Goal: Task Accomplishment & Management: Manage account settings

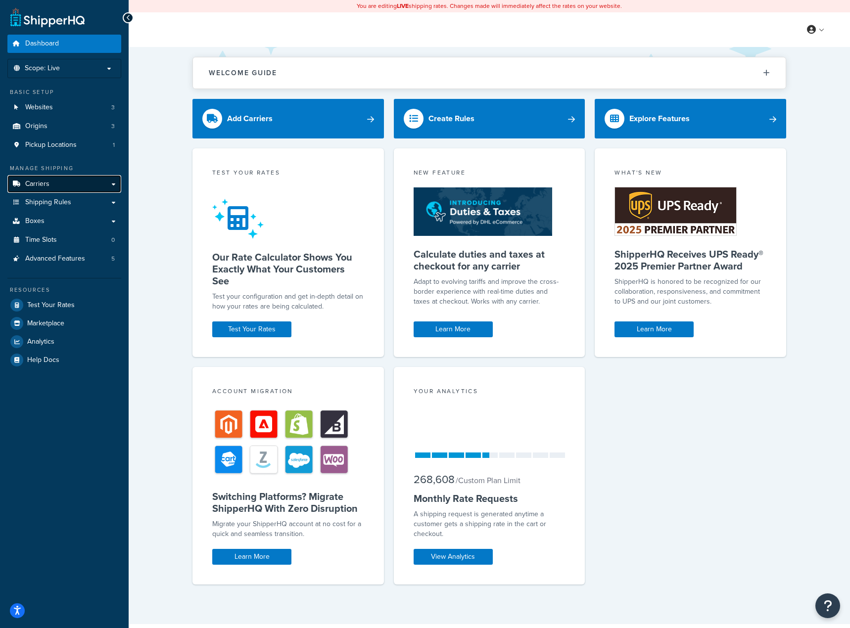
click at [46, 186] on span "Carriers" at bounding box center [37, 184] width 24 height 8
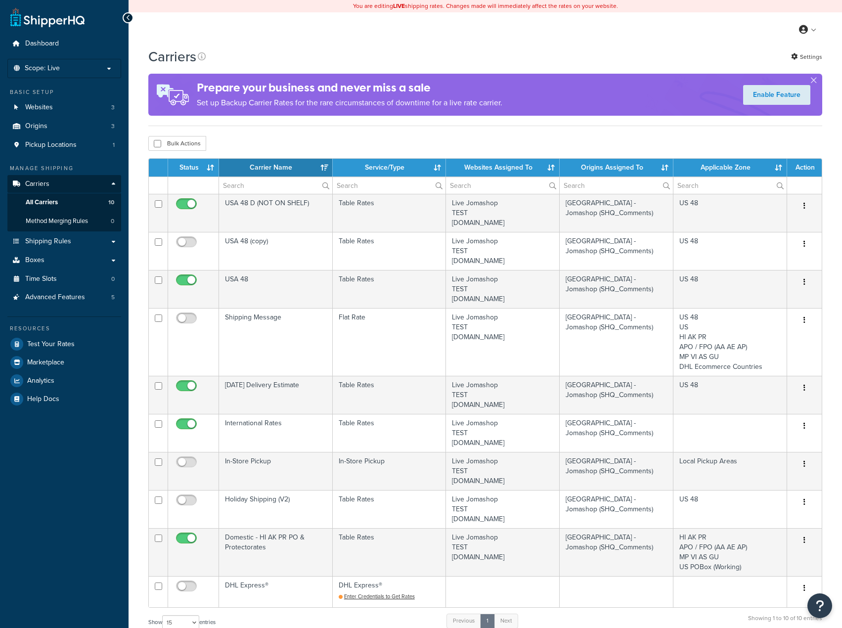
select select "15"
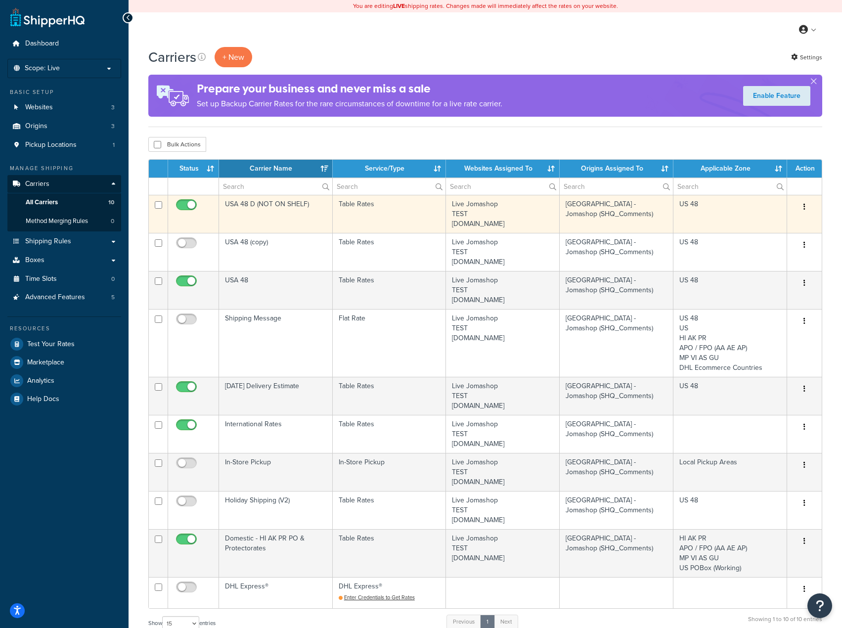
click at [806, 211] on button "button" at bounding box center [805, 207] width 14 height 16
click at [770, 226] on link "Edit" at bounding box center [765, 227] width 78 height 20
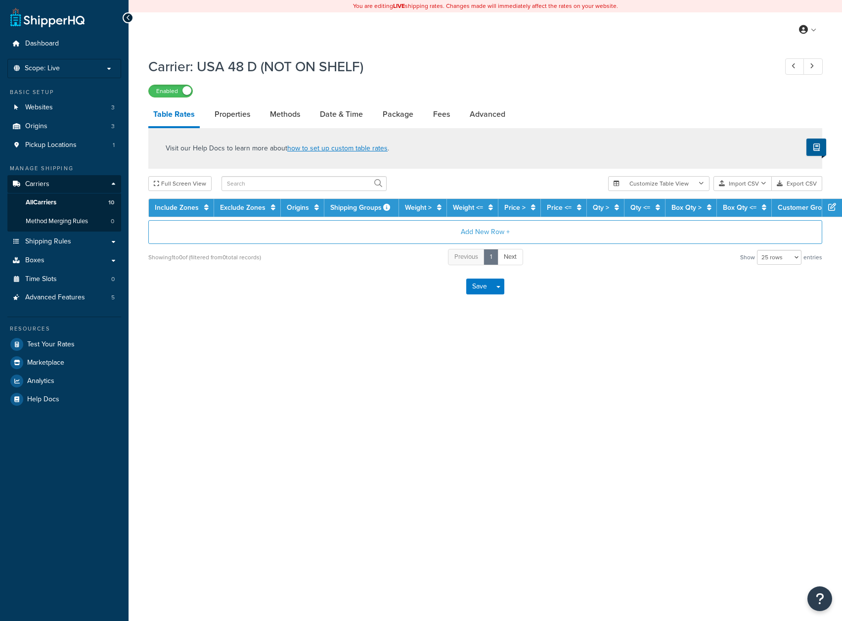
select select "25"
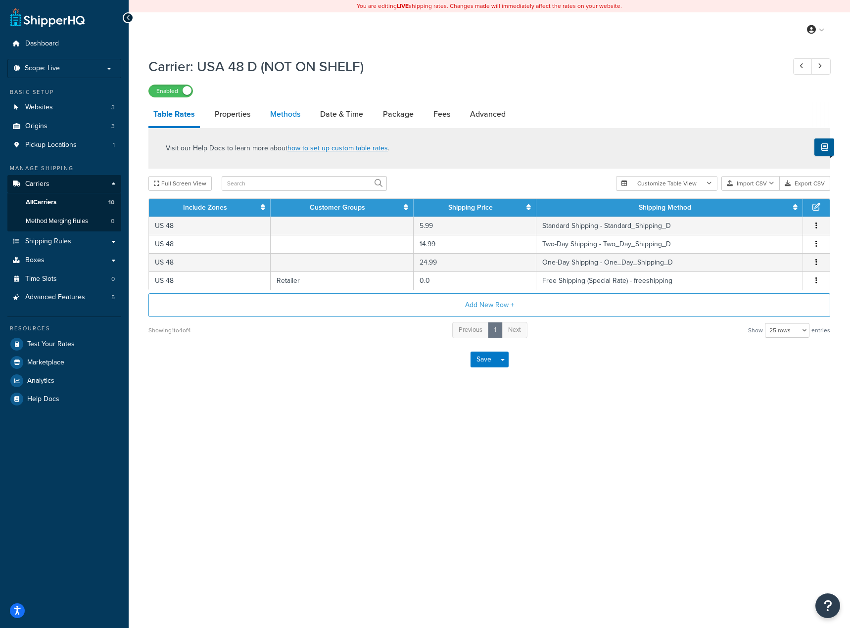
click at [274, 114] on link "Methods" at bounding box center [285, 114] width 40 height 24
select select "25"
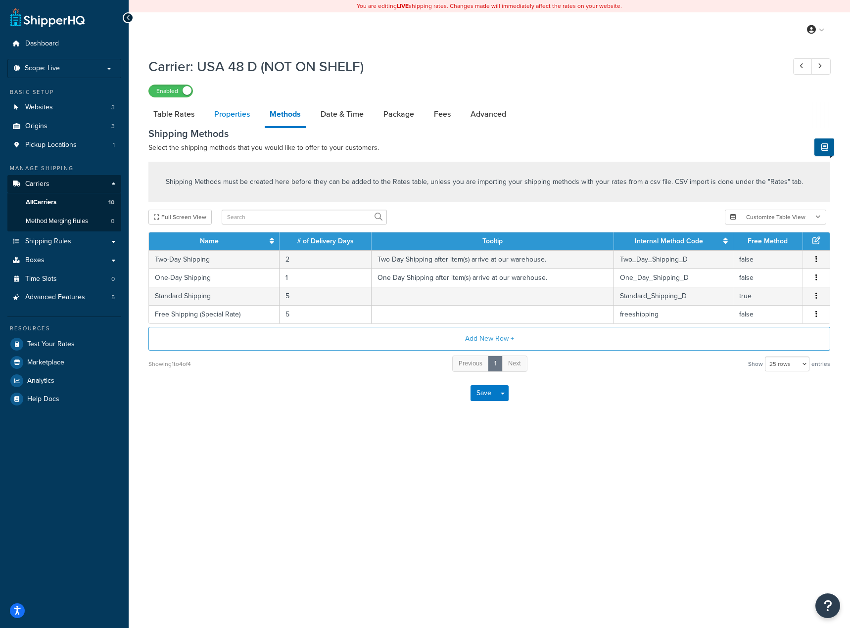
click at [240, 116] on link "Properties" at bounding box center [232, 114] width 46 height 24
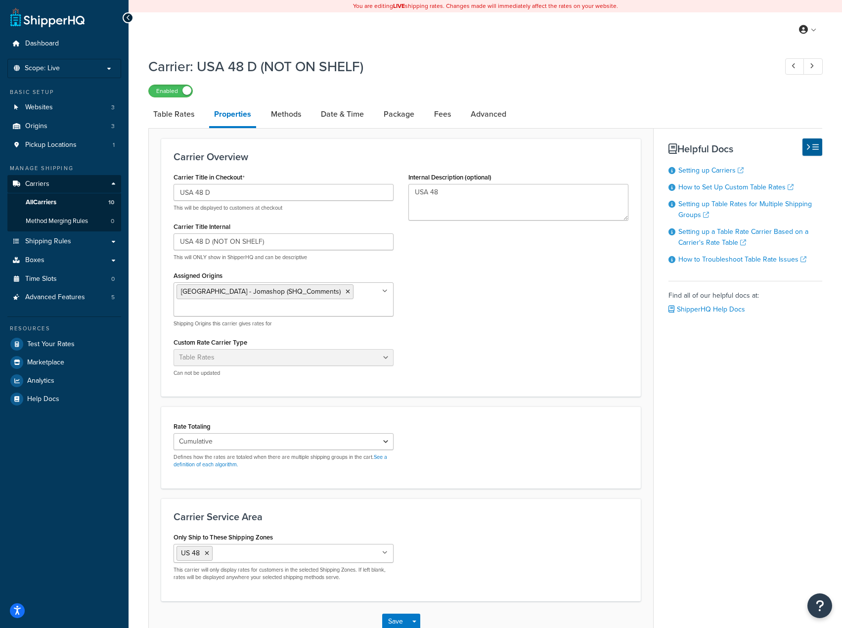
click at [424, 115] on li "Package" at bounding box center [404, 114] width 50 height 24
click at [446, 119] on link "Fees" at bounding box center [442, 114] width 27 height 24
select select "AFTER"
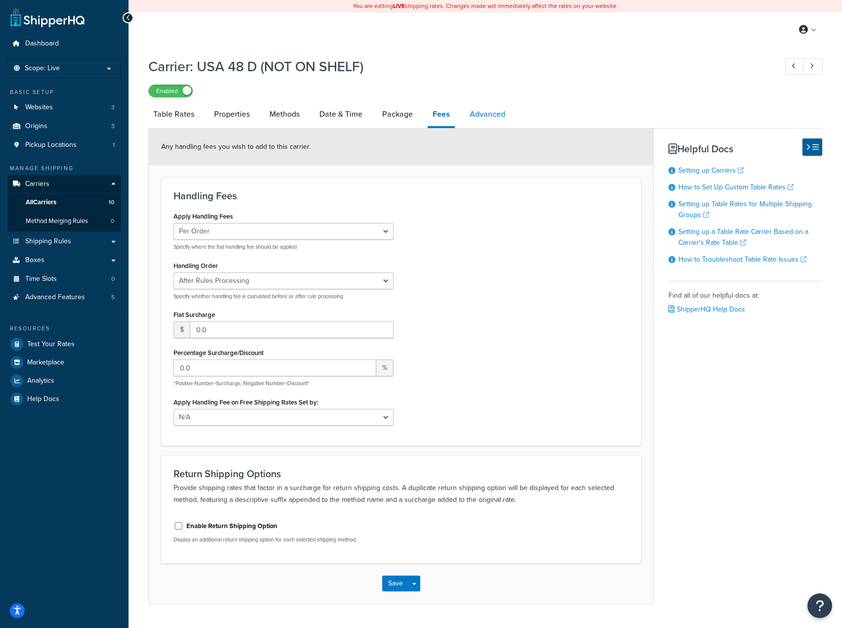
click at [503, 119] on link "Advanced" at bounding box center [488, 114] width 46 height 24
select select "false"
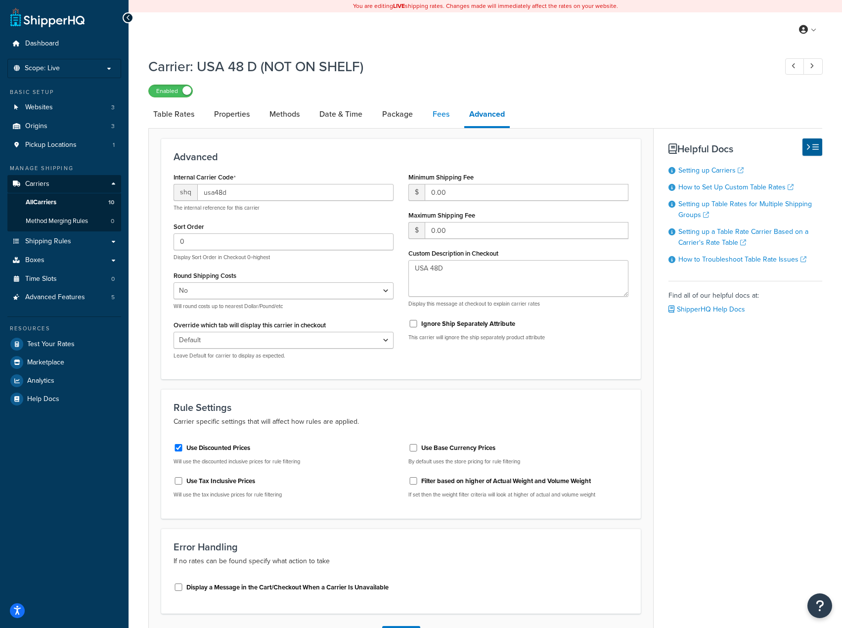
click at [440, 112] on link "Fees" at bounding box center [441, 114] width 27 height 24
select select "AFTER"
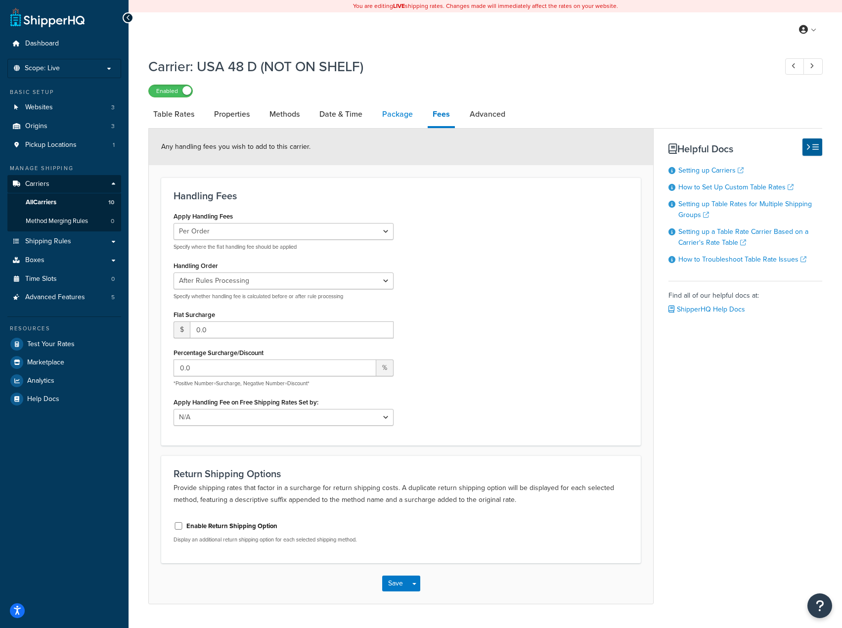
click at [391, 119] on link "Package" at bounding box center [397, 114] width 41 height 24
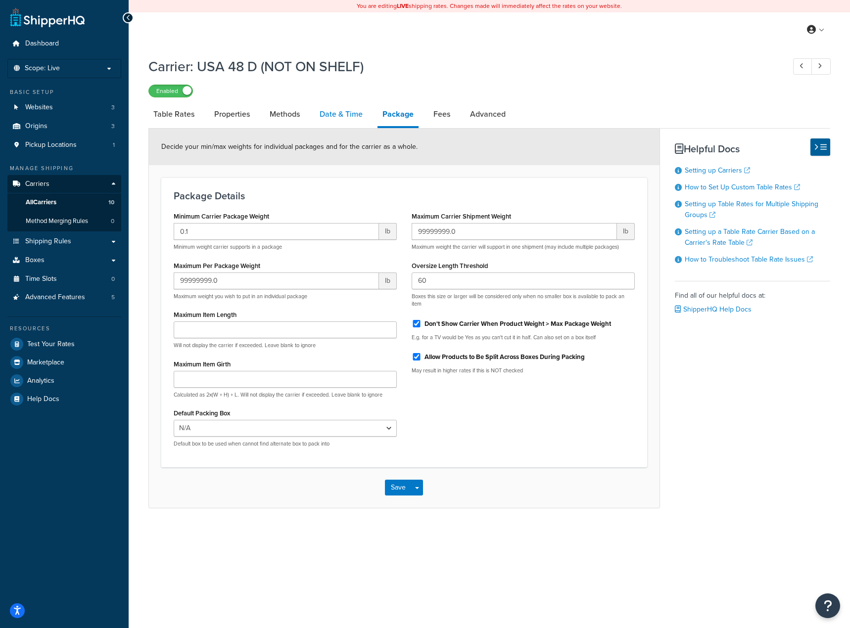
click at [339, 112] on link "Date & Time" at bounding box center [341, 114] width 53 height 24
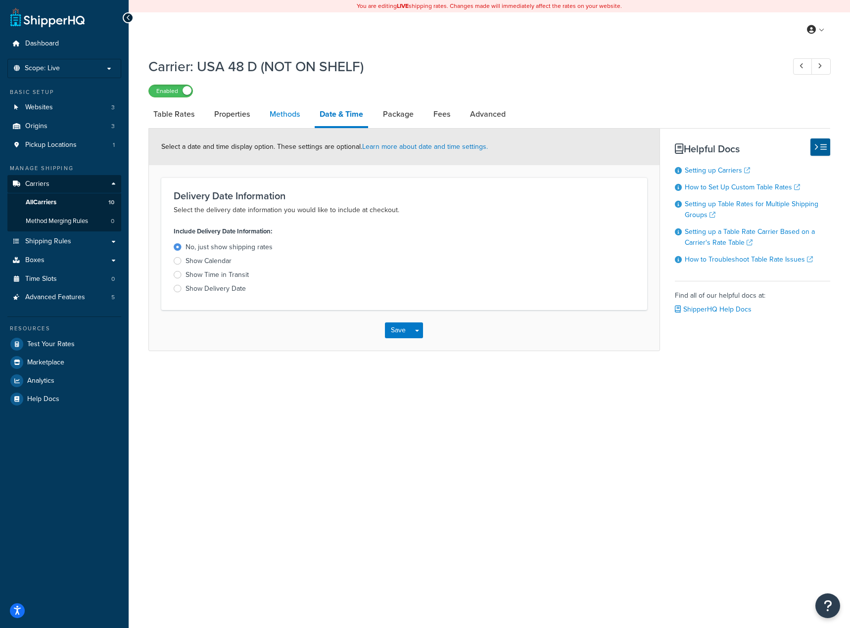
click at [276, 111] on link "Methods" at bounding box center [285, 114] width 40 height 24
select select "25"
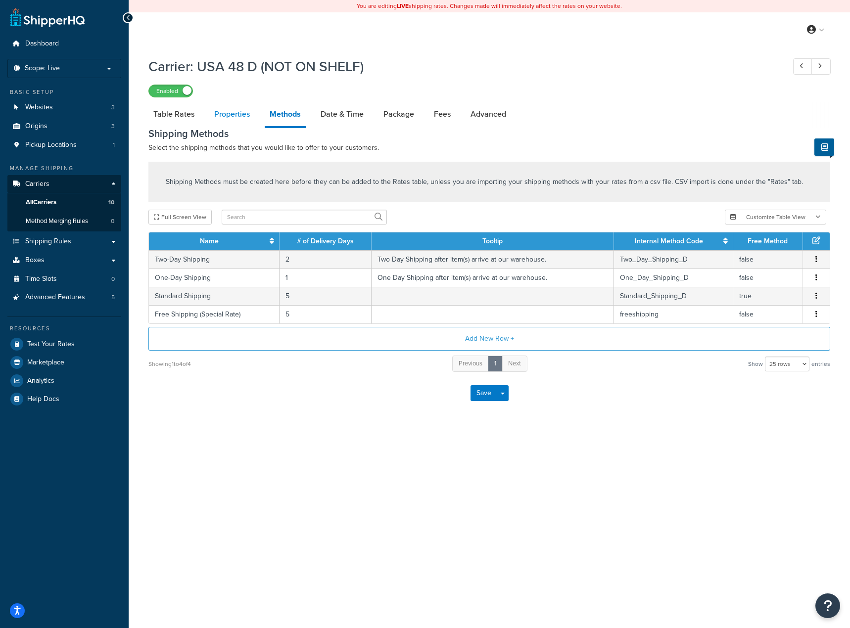
click at [218, 113] on link "Properties" at bounding box center [232, 114] width 46 height 24
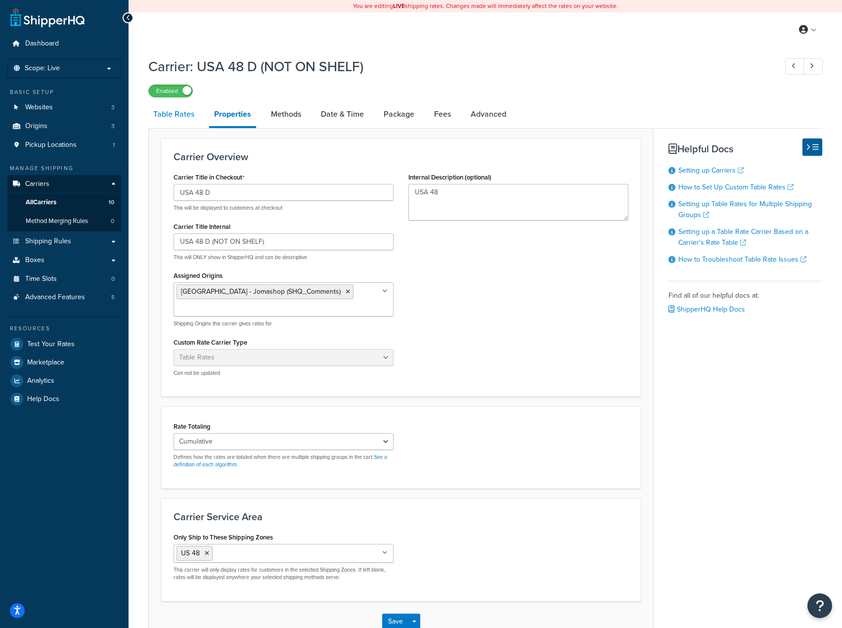
click at [161, 119] on link "Table Rates" at bounding box center [173, 114] width 51 height 24
select select "25"
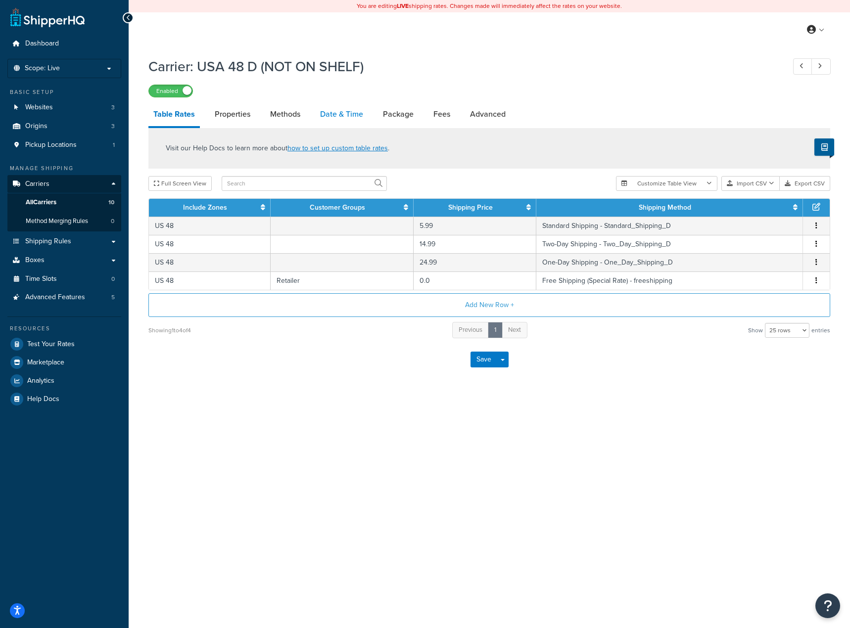
click at [344, 115] on link "Date & Time" at bounding box center [341, 114] width 53 height 24
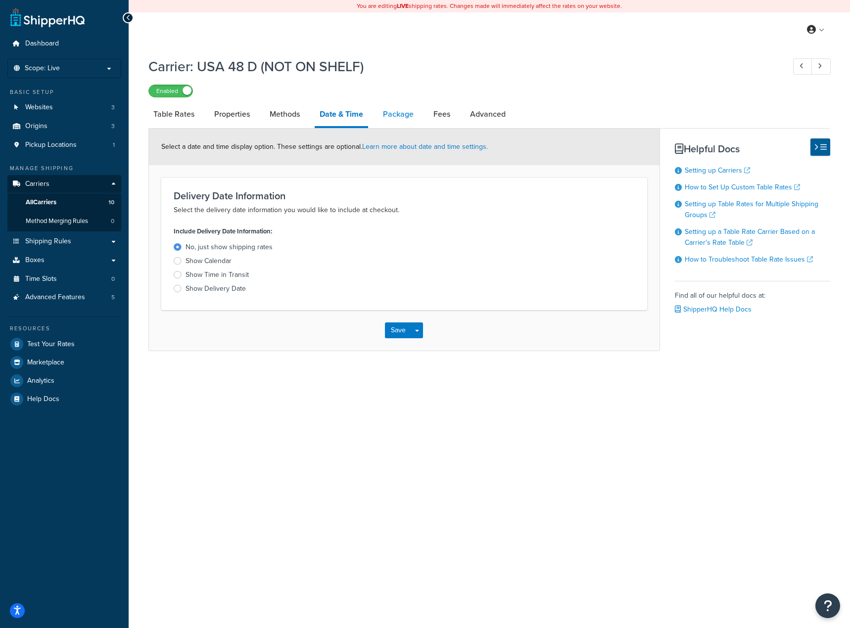
click at [408, 115] on link "Package" at bounding box center [398, 114] width 41 height 24
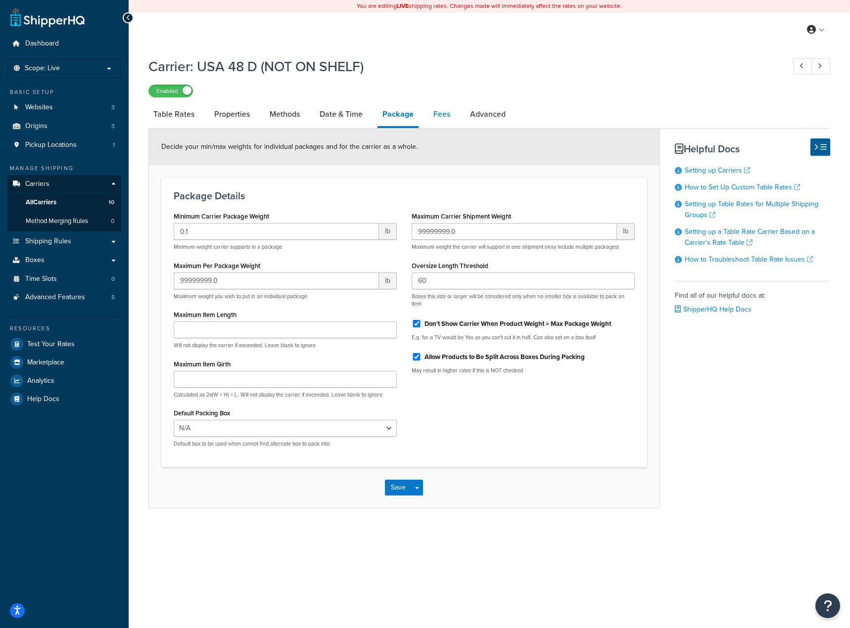
click at [442, 117] on link "Fees" at bounding box center [441, 114] width 27 height 24
select select "AFTER"
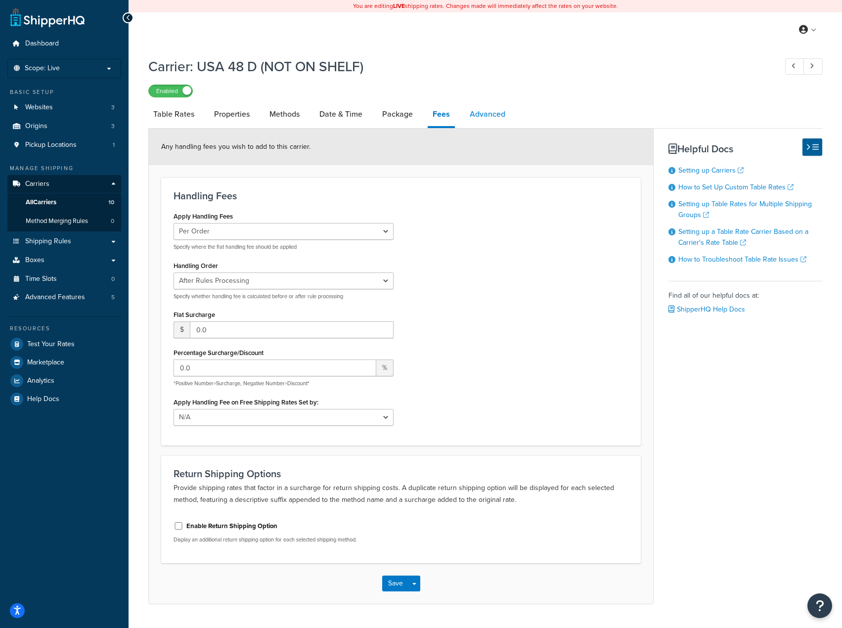
click at [482, 120] on link "Advanced" at bounding box center [488, 114] width 46 height 24
select select "false"
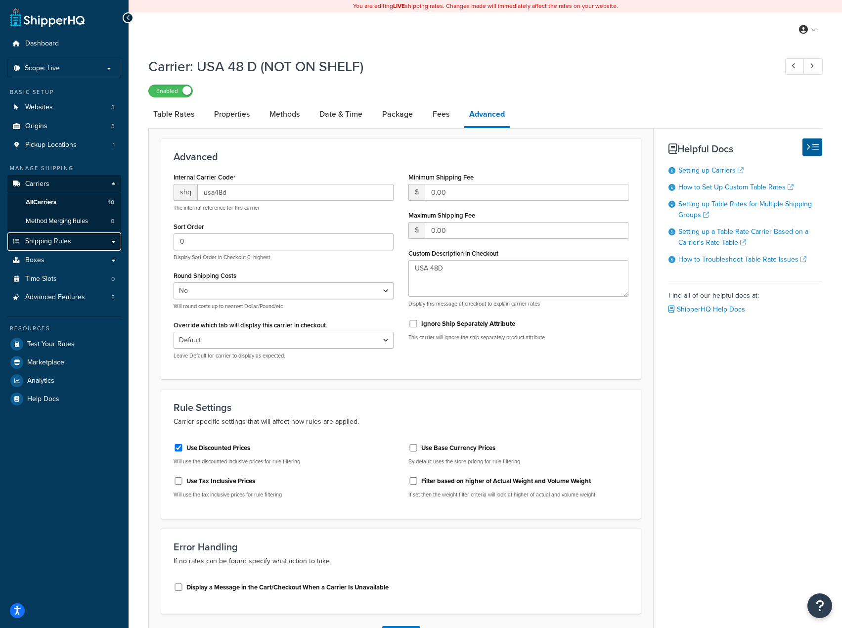
click at [56, 238] on span "Shipping Rules" at bounding box center [48, 241] width 46 height 8
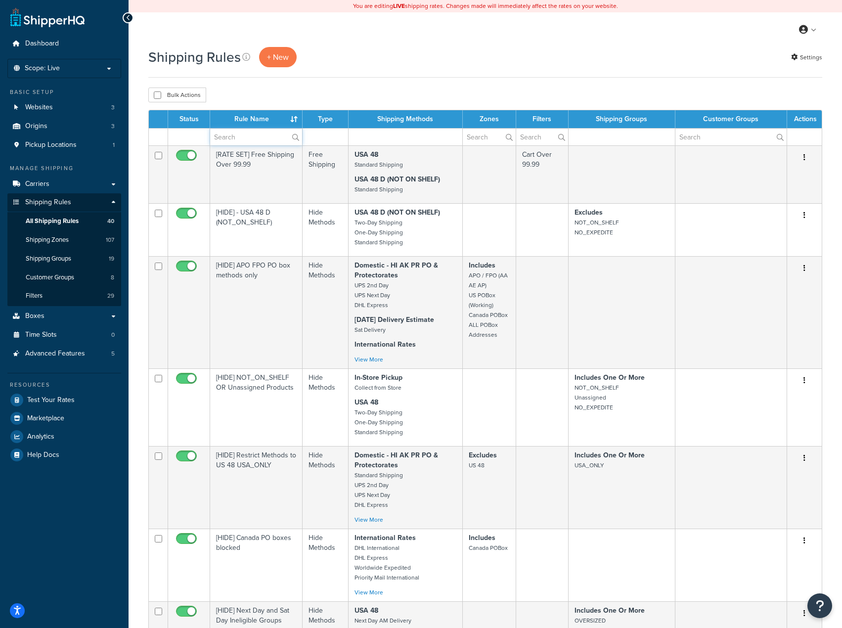
click at [231, 139] on input "text" at bounding box center [256, 137] width 92 height 17
type input "usa"
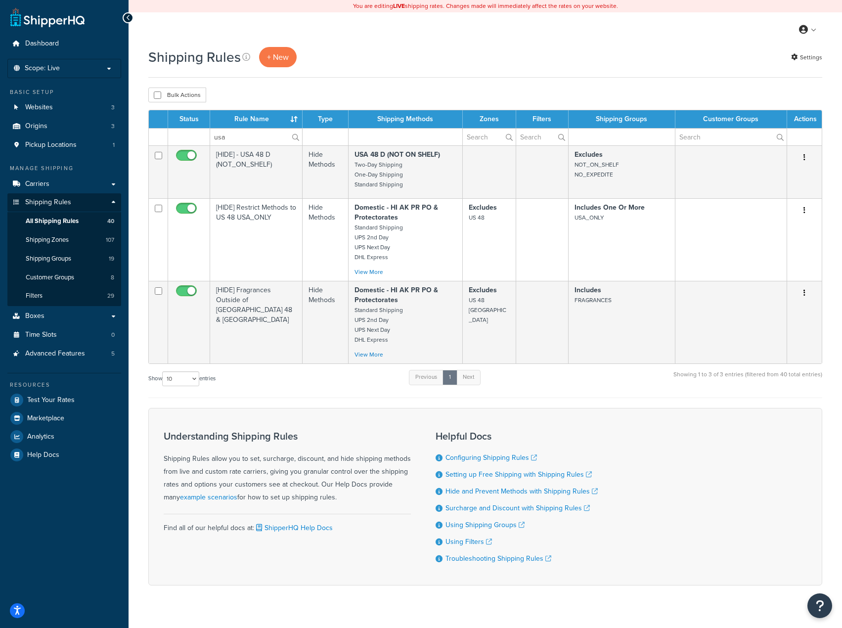
click at [302, 387] on div "Show 10 15 25 50 100 1000 entries Previous 1 Next Showing 1 to 3 of 3 entries (…" at bounding box center [485, 383] width 674 height 29
click at [369, 397] on div "Show 10 15 25 50 100 1000 entries Previous 1 Next Showing 1 to 3 of 3 entries (…" at bounding box center [485, 383] width 674 height 29
click at [603, 398] on div "Show 10 15 25 50 100 1000 entries Previous 1 Next Showing 1 to 3 of 3 entries (…" at bounding box center [485, 383] width 674 height 29
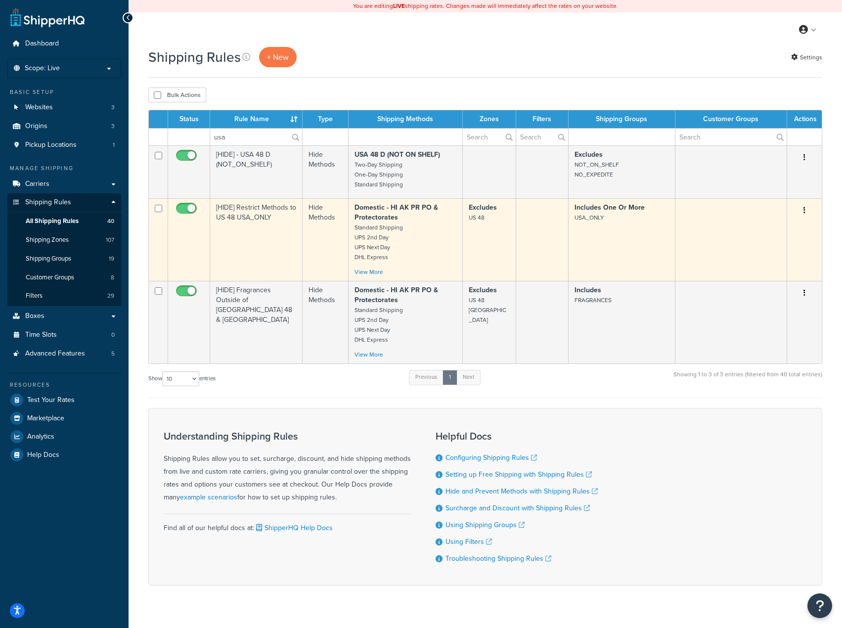
click at [804, 209] on icon "button" at bounding box center [805, 210] width 2 height 7
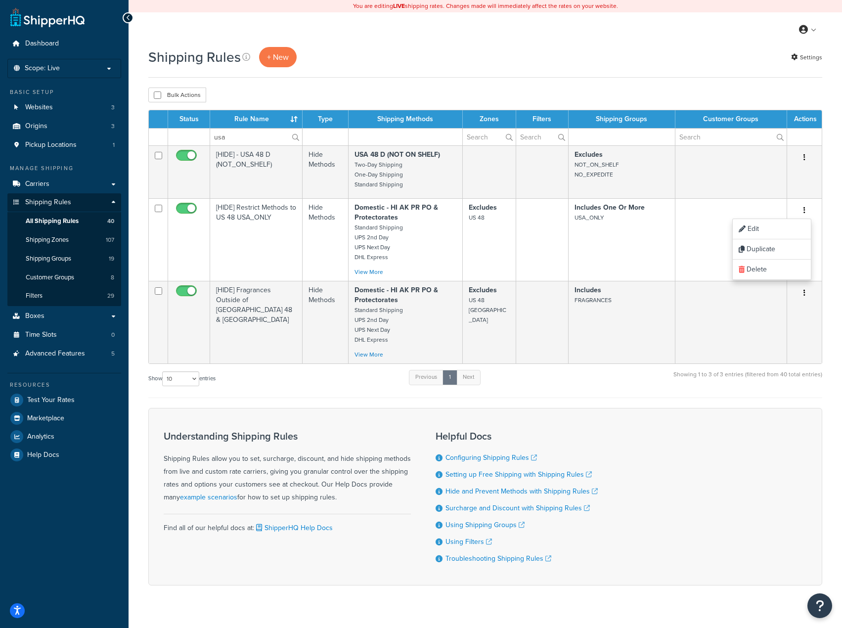
click at [276, 400] on form "Status Rule Name Type Shipping Methods Zones Filters Shipping Groups Customer G…" at bounding box center [485, 348] width 674 height 476
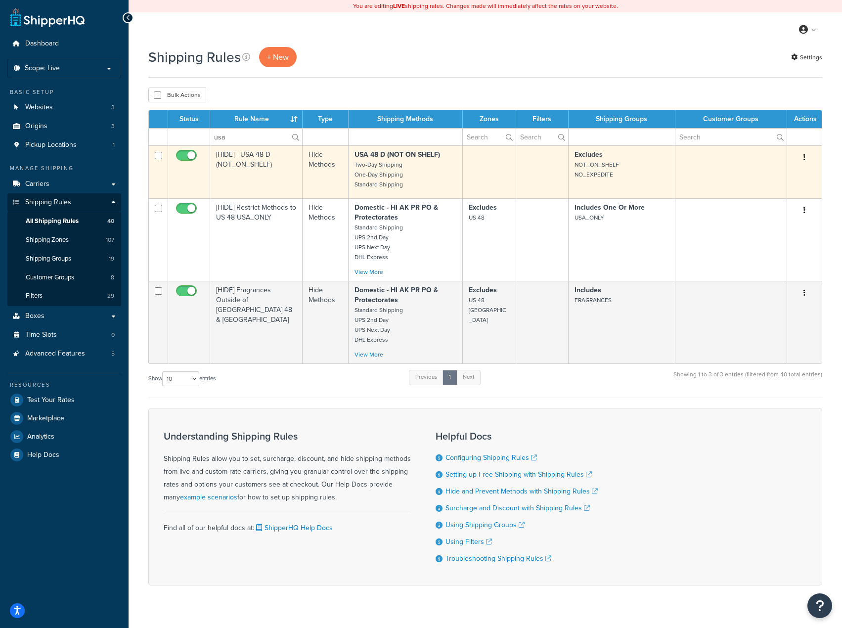
click at [805, 160] on icon "button" at bounding box center [805, 157] width 2 height 7
click at [770, 174] on link "Edit" at bounding box center [772, 176] width 78 height 20
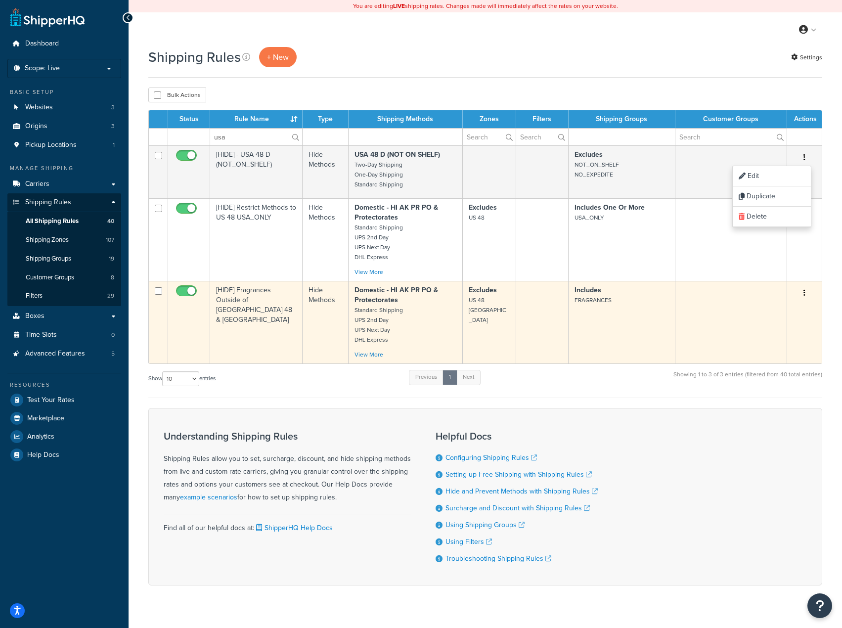
click at [803, 294] on button "button" at bounding box center [805, 293] width 14 height 16
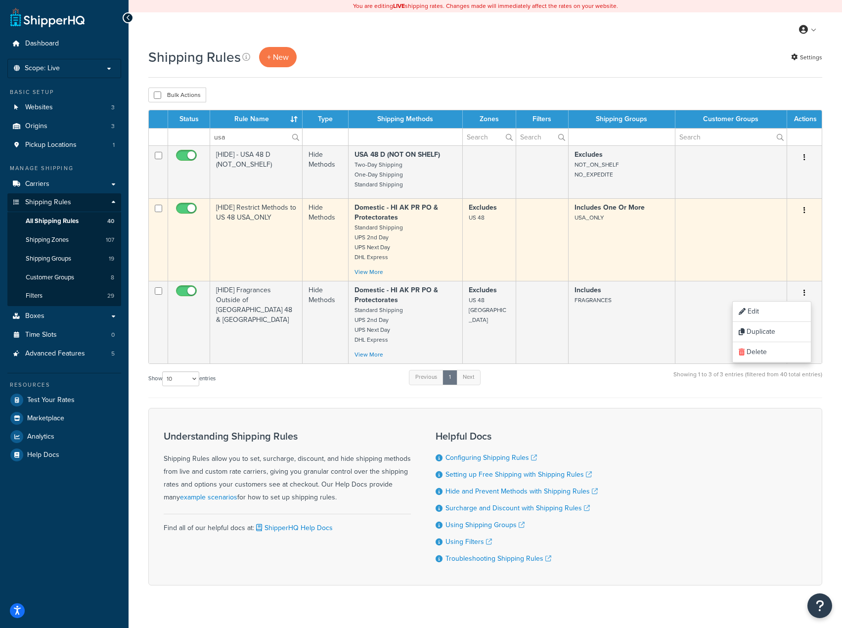
click at [805, 208] on icon "button" at bounding box center [805, 210] width 2 height 7
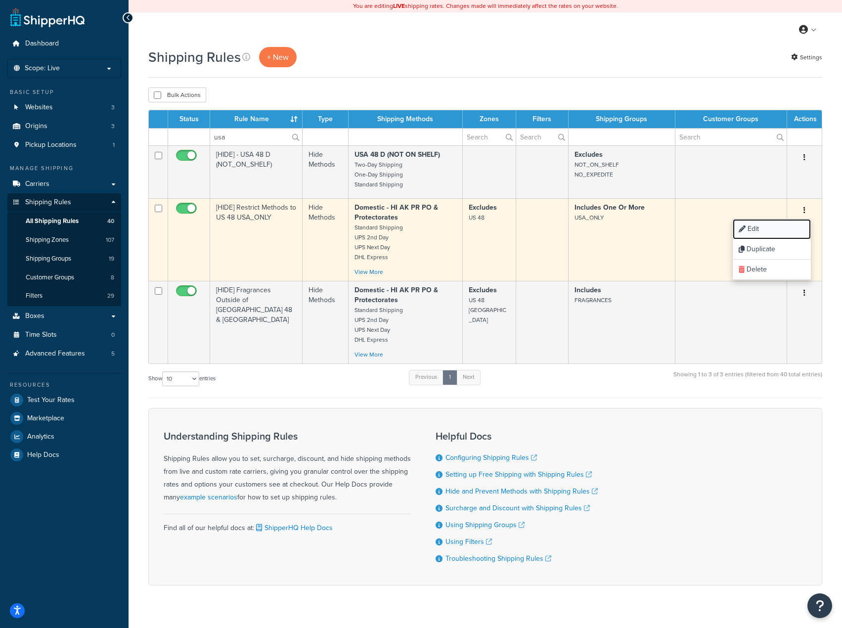
click at [761, 230] on link "Edit" at bounding box center [772, 229] width 78 height 20
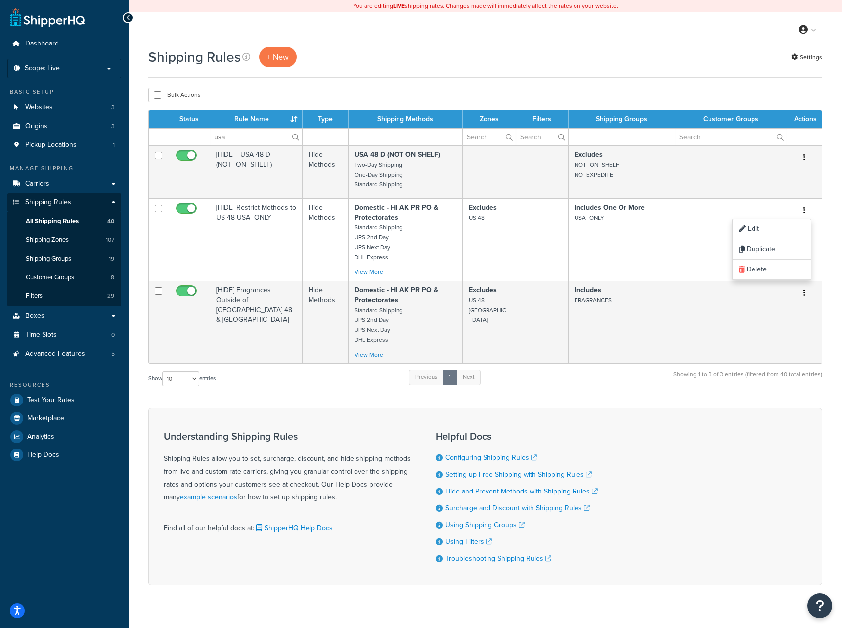
click at [628, 57] on div "Shipping Rules + New Settings" at bounding box center [485, 57] width 674 height 20
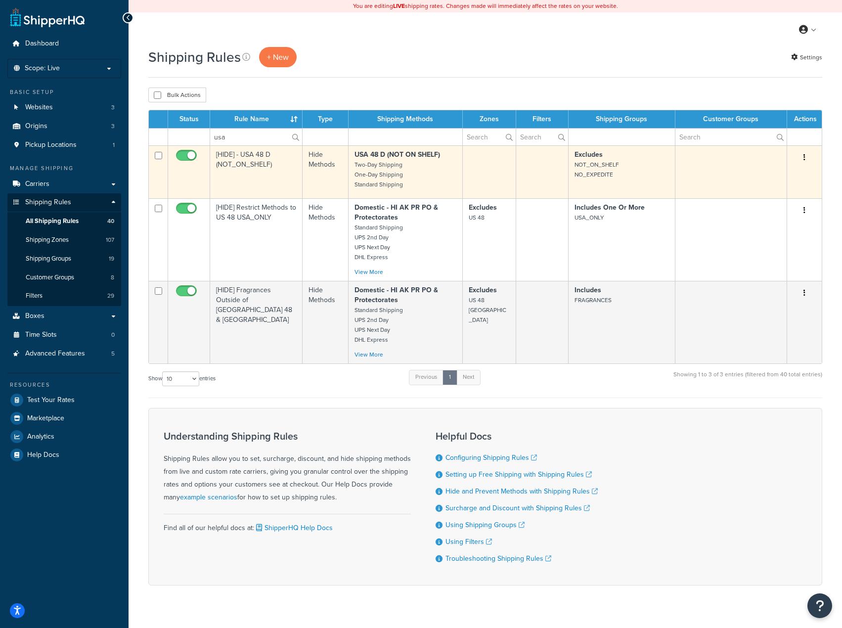
click at [805, 155] on button "button" at bounding box center [805, 158] width 14 height 16
click at [766, 178] on link "Edit" at bounding box center [772, 176] width 78 height 20
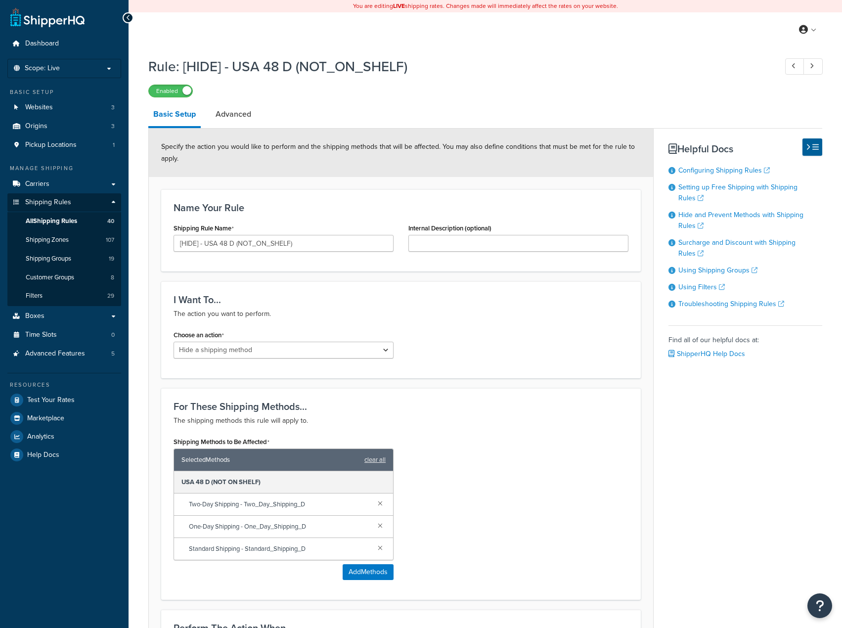
select select "HIDE"
click at [227, 108] on link "Advanced" at bounding box center [234, 114] width 46 height 24
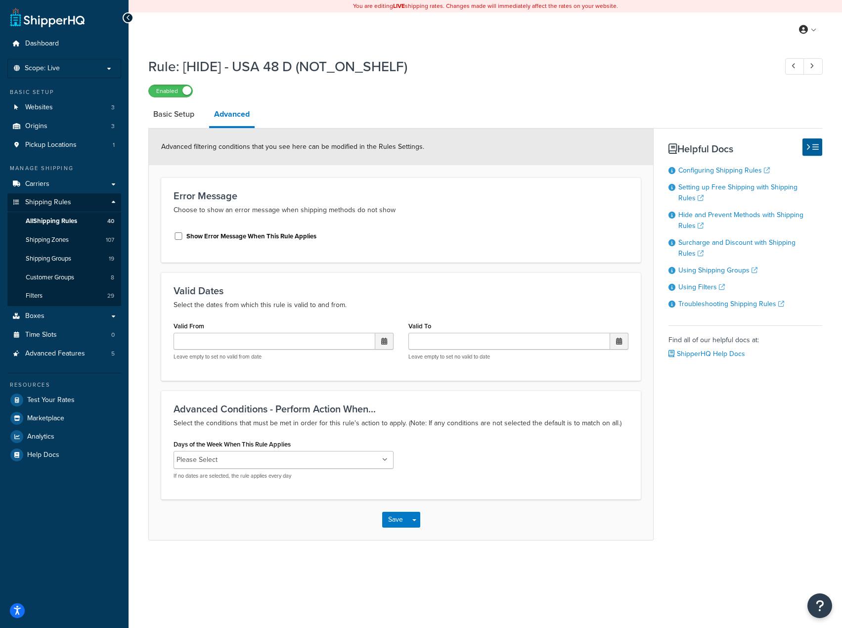
select select "HIDE"
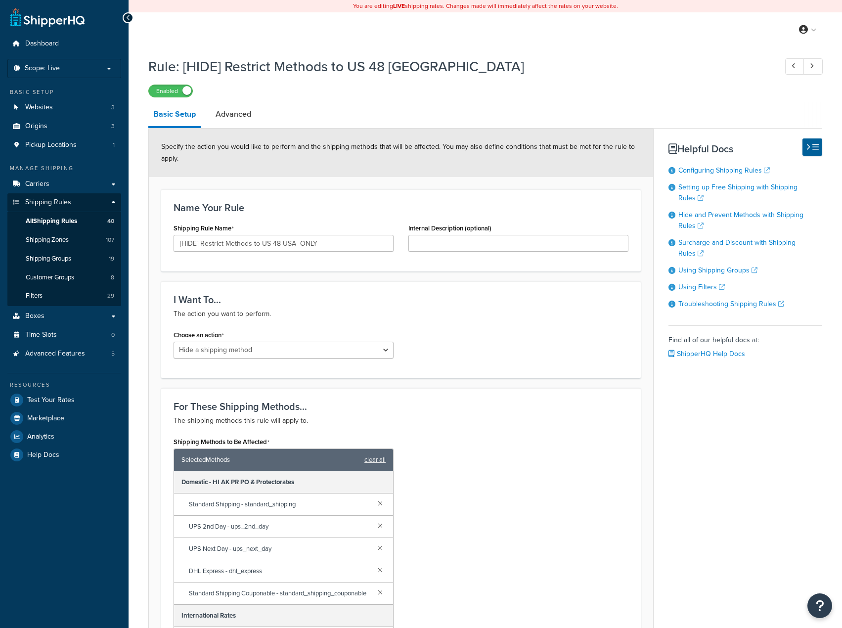
select select "HIDE"
click at [221, 118] on link "Advanced" at bounding box center [234, 114] width 46 height 24
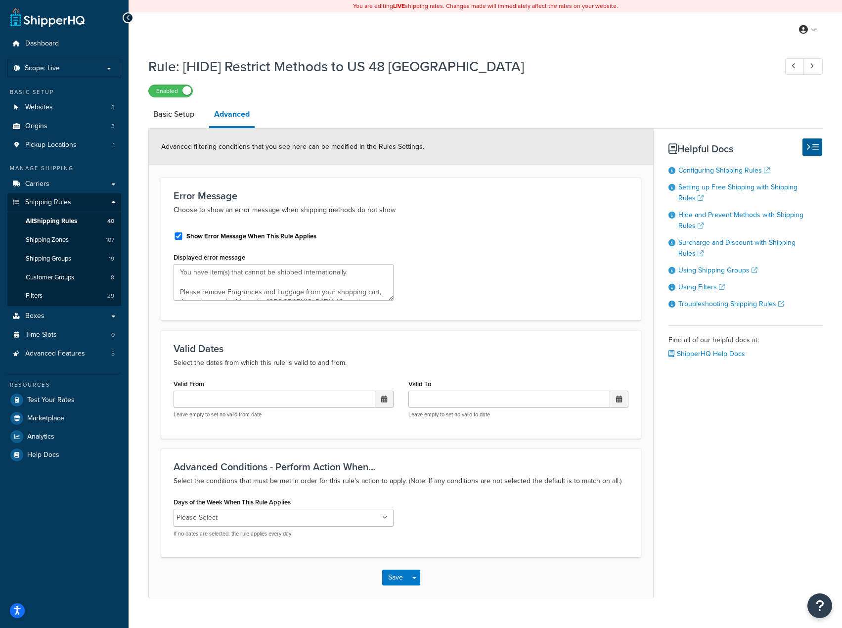
type textarea "You have item(s) that cannot be shipped internationally. Please remove Fragranc…"
click at [174, 121] on link "Basic Setup" at bounding box center [173, 114] width 51 height 24
select select "HIDE"
type textarea "You have item(s) that cannot be shipped internationally. Please remove Fragranc…"
select select "HIDE"
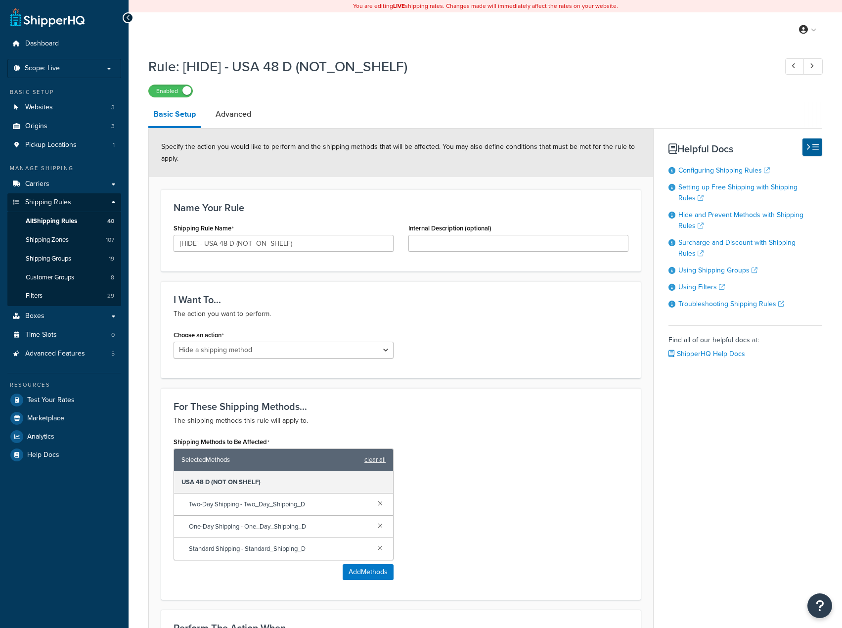
select select "HIDE"
click at [234, 122] on link "Advanced" at bounding box center [234, 114] width 46 height 24
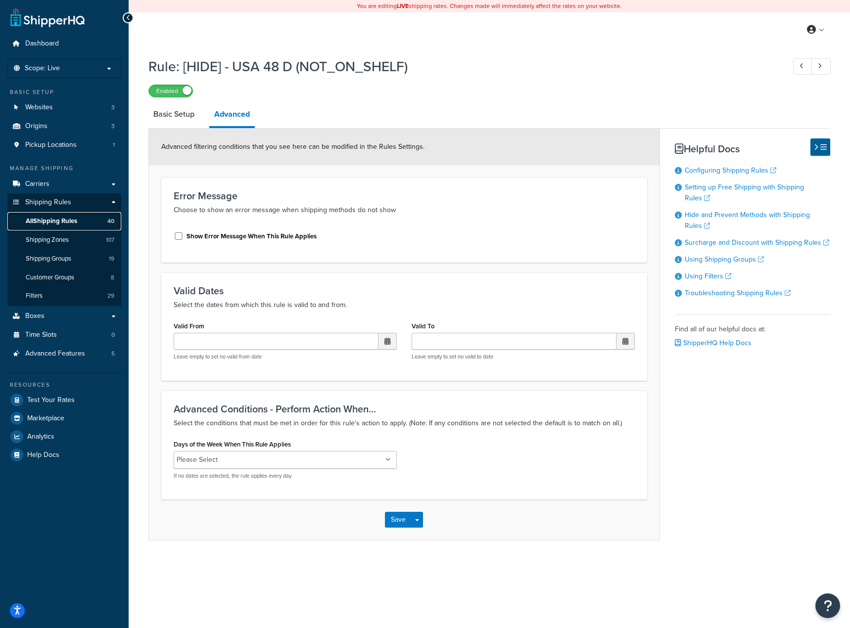
click at [55, 221] on span "All Shipping Rules" at bounding box center [51, 221] width 51 height 8
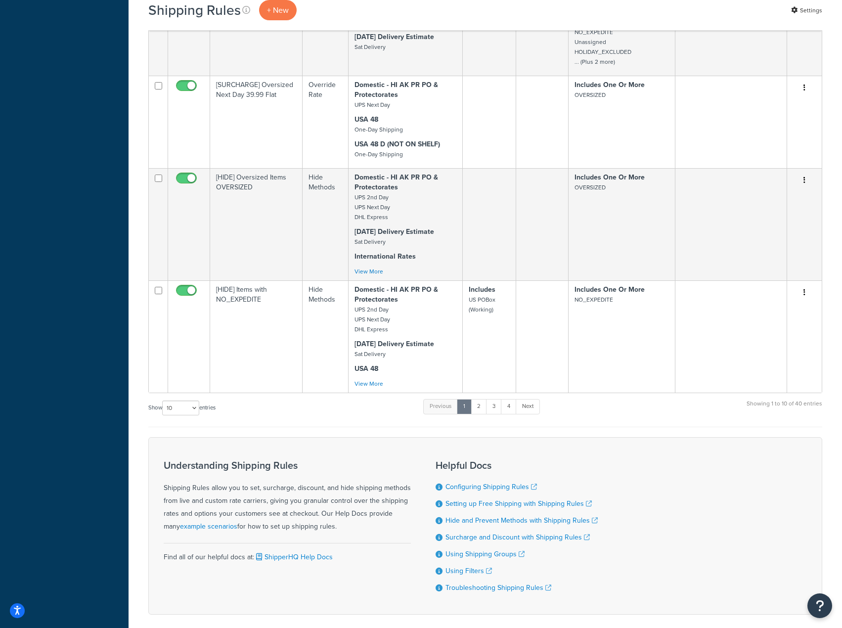
scroll to position [648, 0]
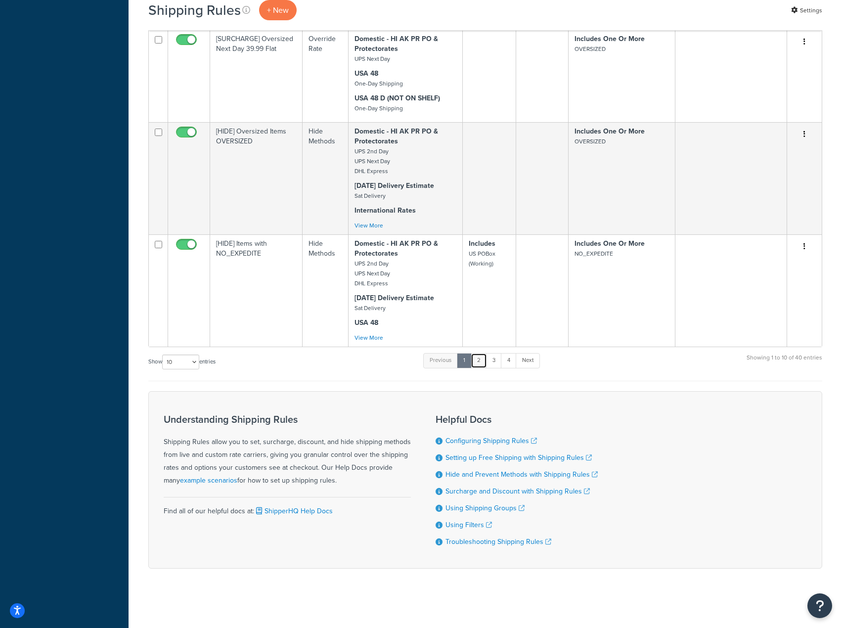
click at [482, 360] on link "2" at bounding box center [479, 360] width 16 height 15
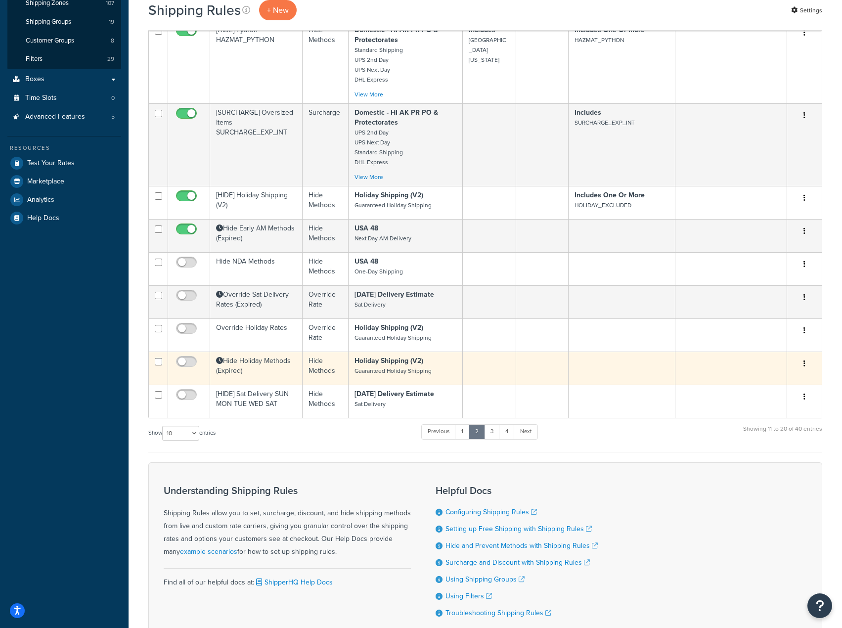
scroll to position [134, 0]
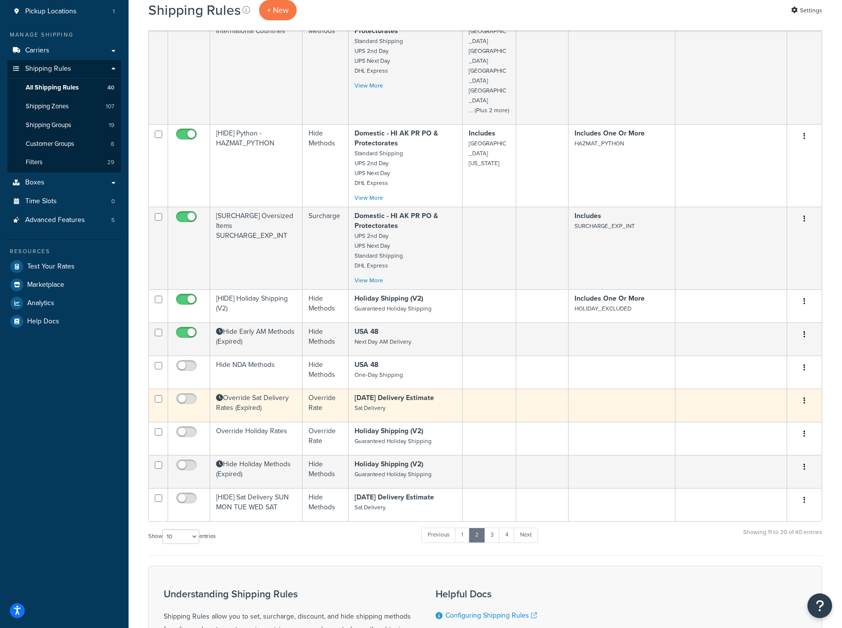
click at [153, 389] on td at bounding box center [158, 405] width 19 height 33
checkbox input "true"
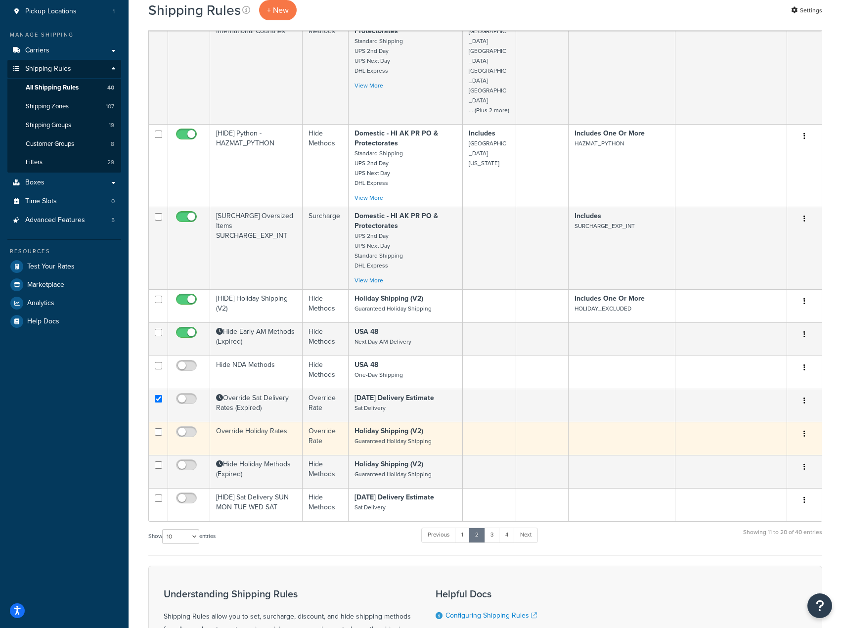
click at [157, 422] on td at bounding box center [158, 438] width 19 height 33
checkbox input "true"
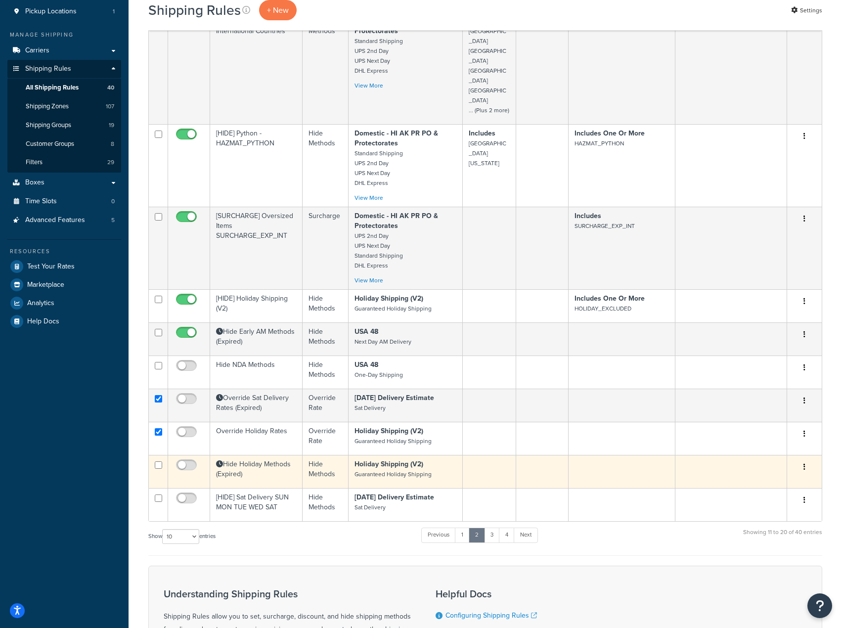
click at [160, 455] on td at bounding box center [158, 471] width 19 height 33
click at [151, 455] on td at bounding box center [158, 471] width 19 height 33
checkbox input "false"
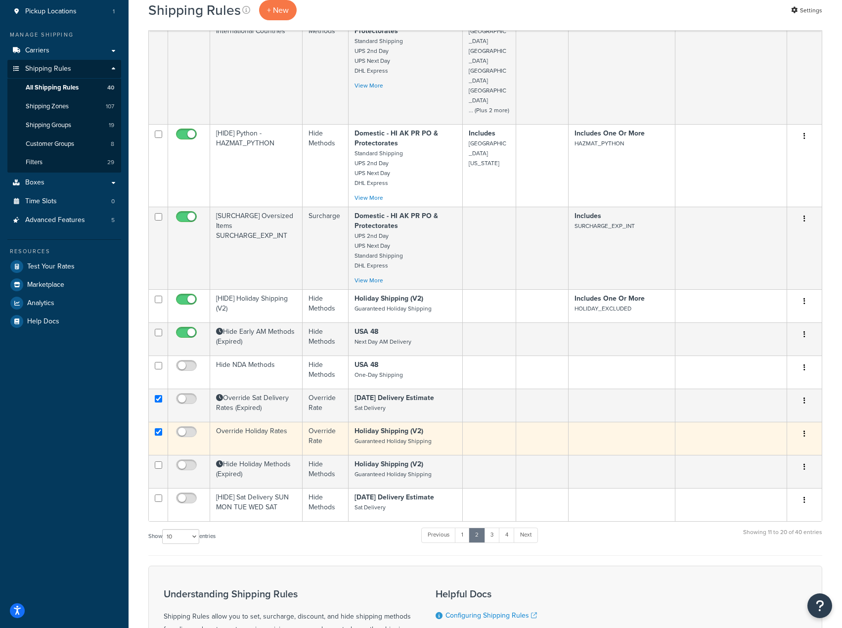
drag, startPoint x: 158, startPoint y: 409, endPoint x: 162, endPoint y: 382, distance: 27.6
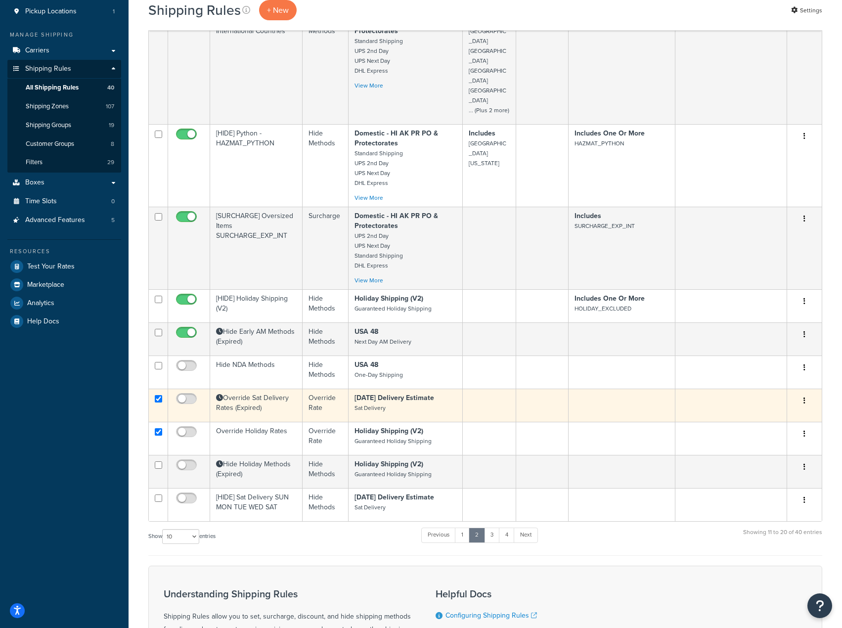
click at [158, 422] on td at bounding box center [158, 438] width 19 height 33
checkbox input "false"
click at [157, 395] on input "checkbox" at bounding box center [158, 398] width 7 height 7
checkbox input "false"
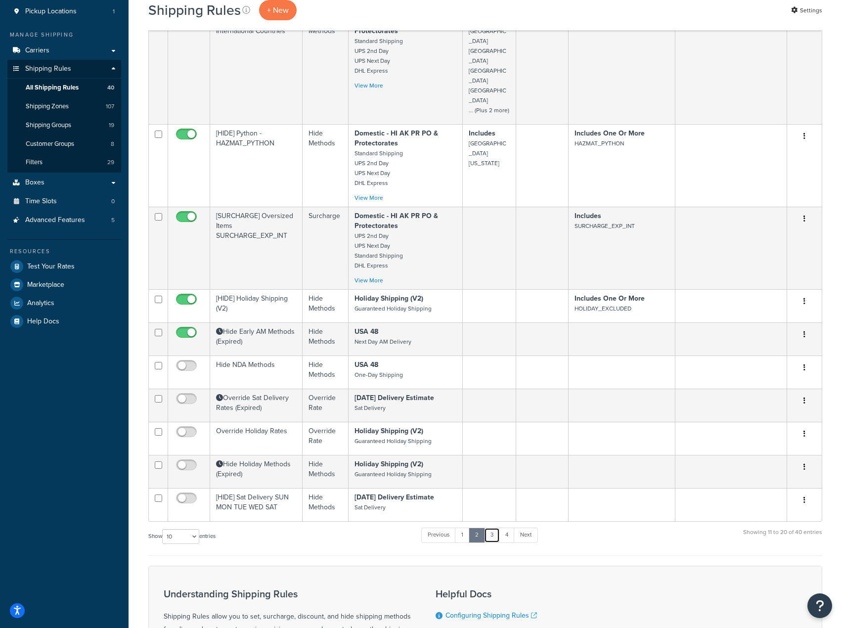
click at [492, 528] on link "3" at bounding box center [492, 535] width 16 height 15
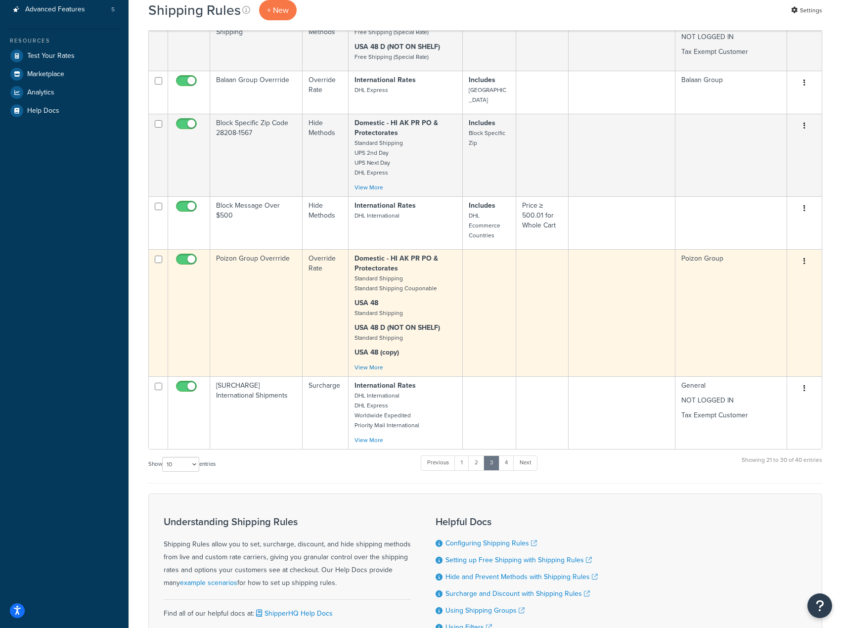
scroll to position [232, 0]
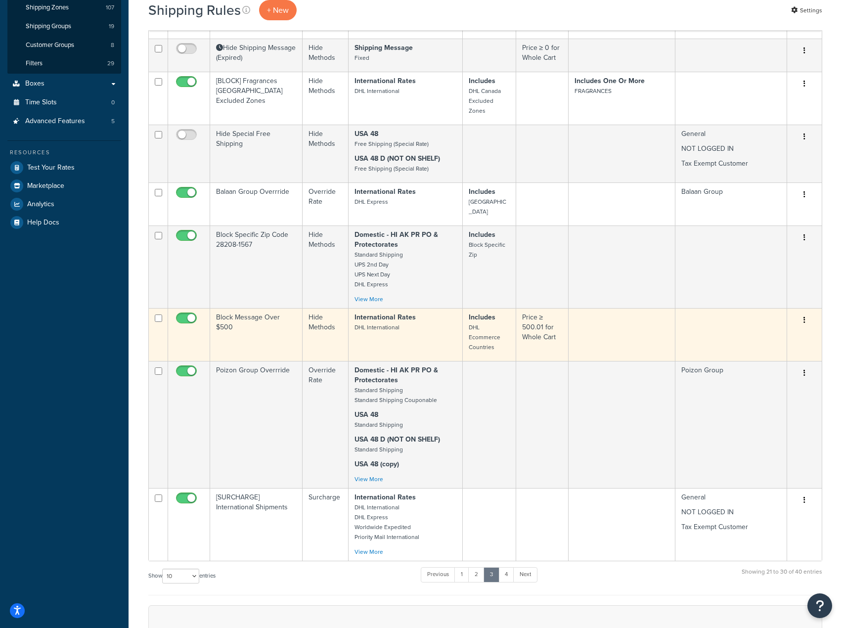
click at [809, 313] on button "button" at bounding box center [805, 321] width 14 height 16
click at [752, 329] on link "Edit" at bounding box center [772, 339] width 78 height 20
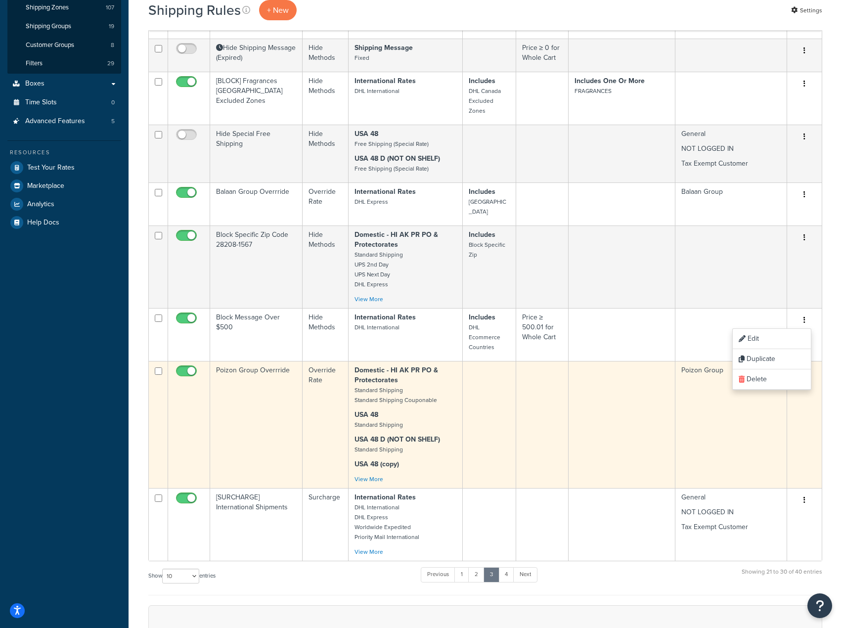
scroll to position [0, 0]
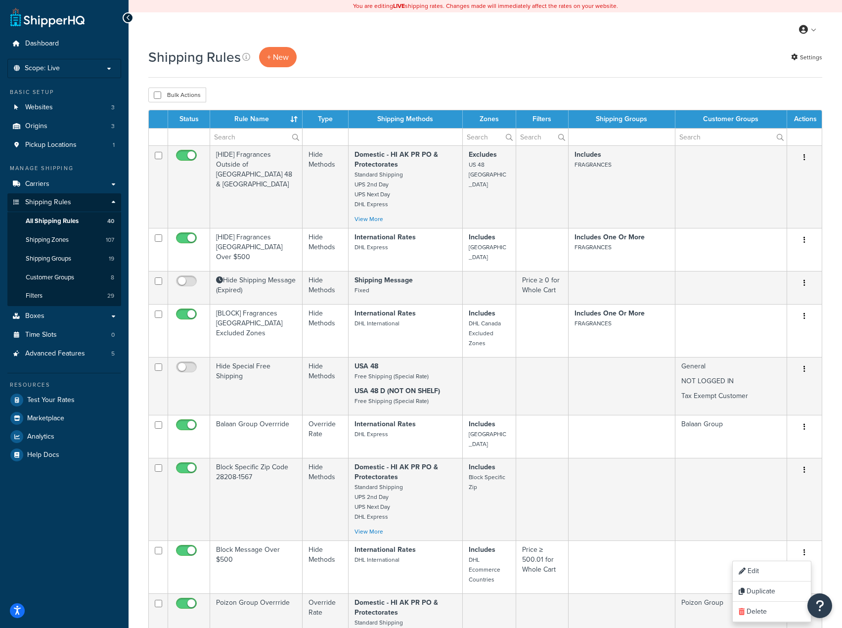
click at [454, 50] on div "Shipping Rules + New Settings" at bounding box center [485, 57] width 674 height 20
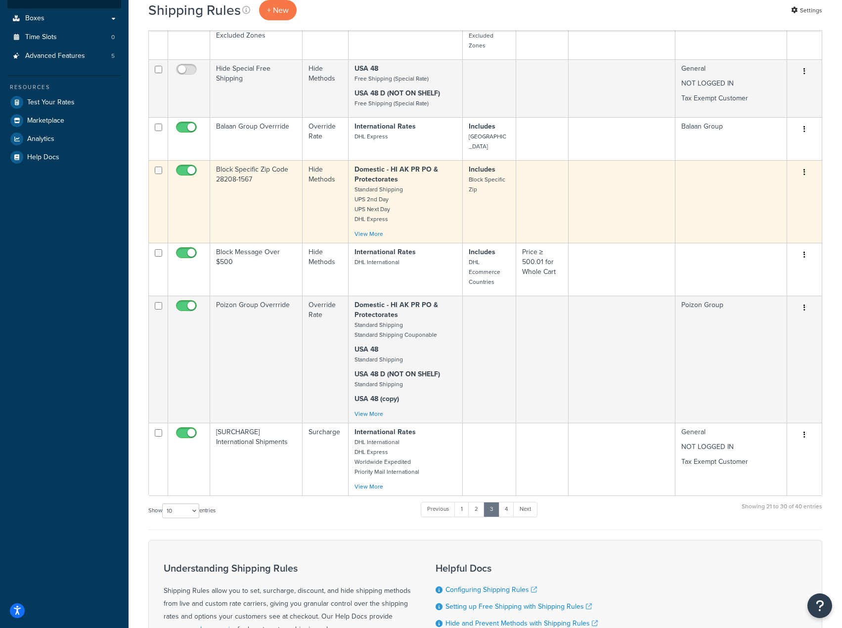
scroll to position [346, 0]
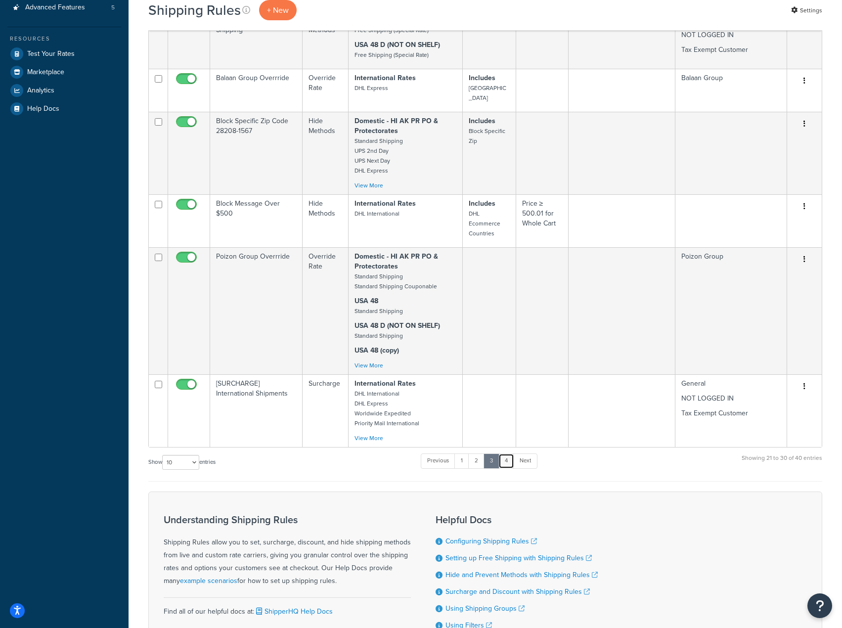
click at [506, 454] on link "4" at bounding box center [507, 461] width 16 height 15
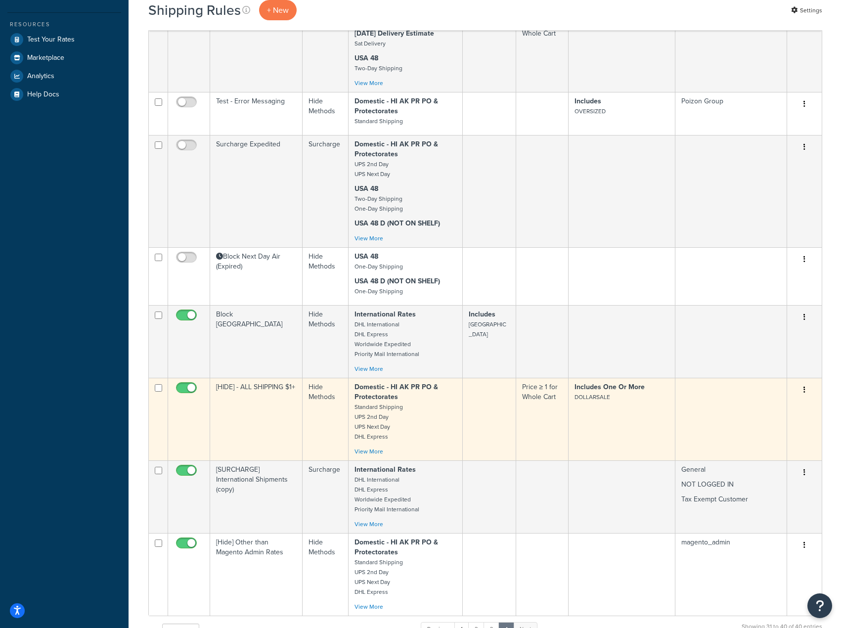
scroll to position [410, 0]
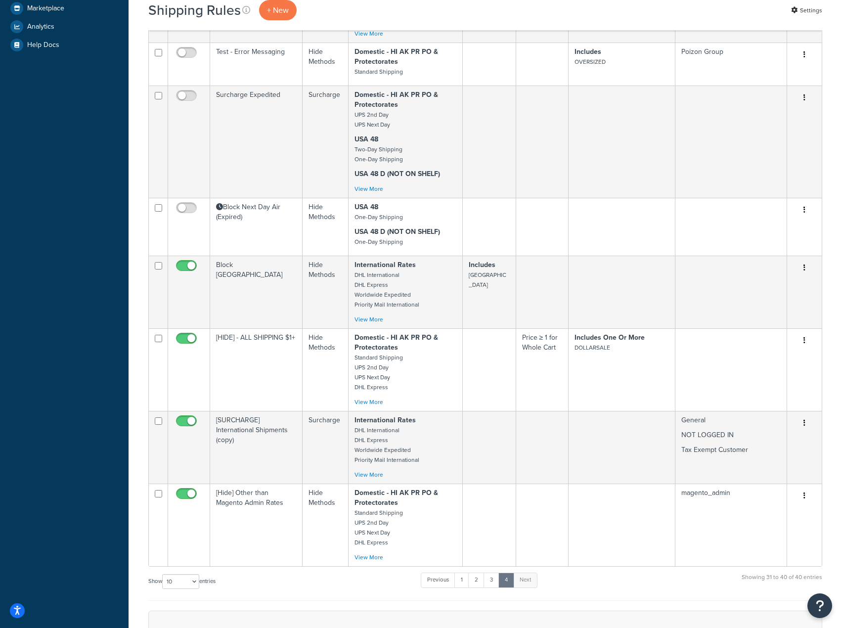
click at [123, 379] on div "Dashboard Scope: Live Development Integration Test Basic Setup Websites 3 Origi…" at bounding box center [64, 219] width 129 height 1258
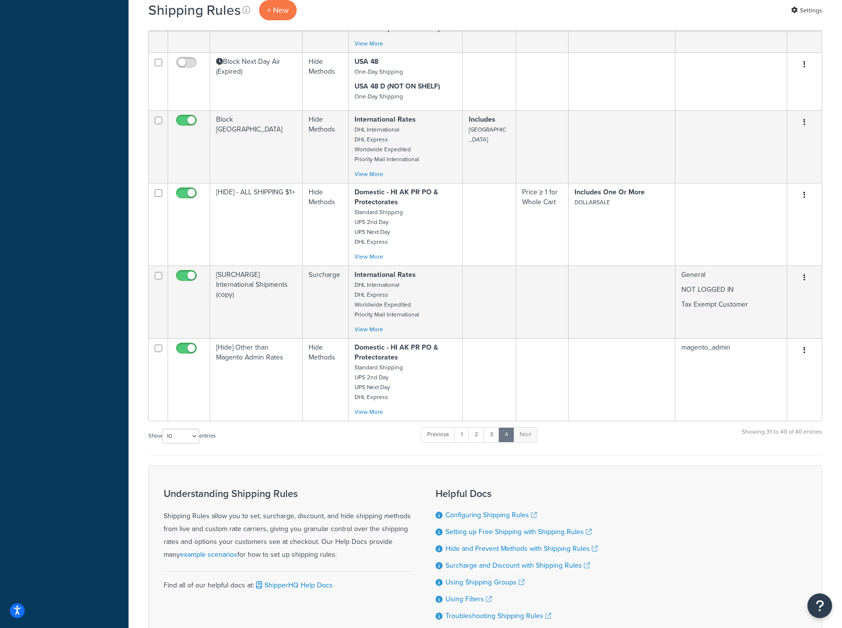
scroll to position [558, 0]
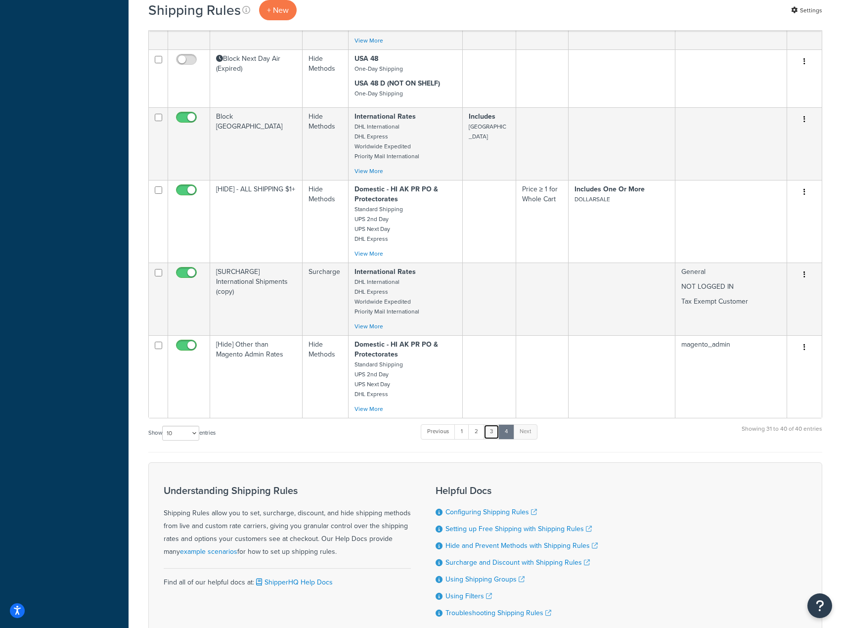
click at [488, 424] on link "3" at bounding box center [492, 431] width 16 height 15
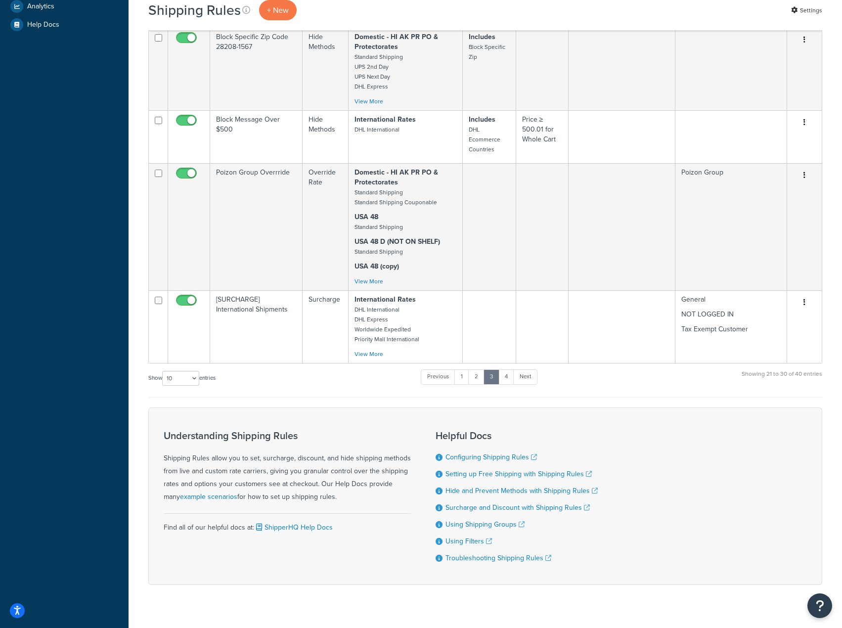
click at [267, 368] on div "Show 10 15 25 50 100 1000 entries Previous 1 2 3 4 Next Showing 21 to 30 of 40 …" at bounding box center [485, 382] width 674 height 29
click at [506, 369] on link "4" at bounding box center [507, 376] width 16 height 15
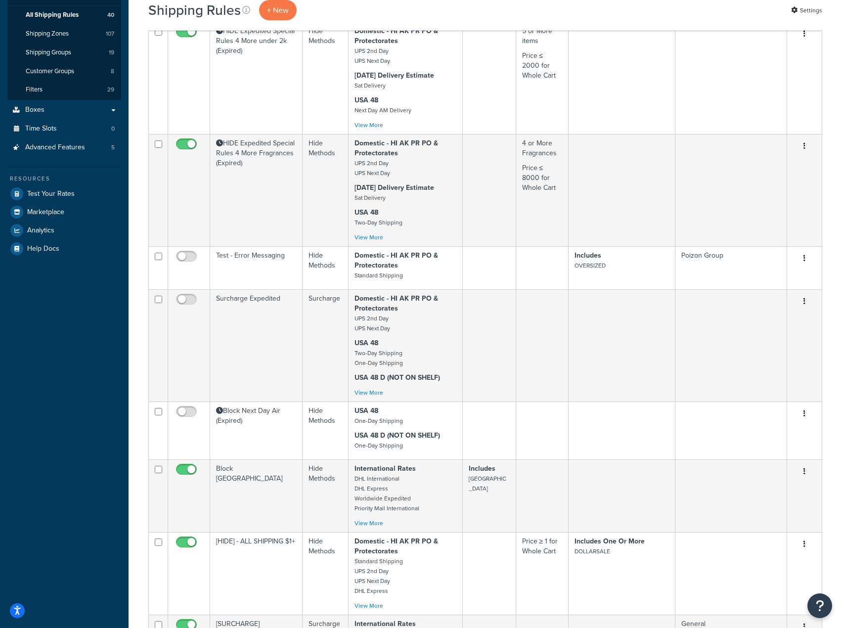
scroll to position [480, 0]
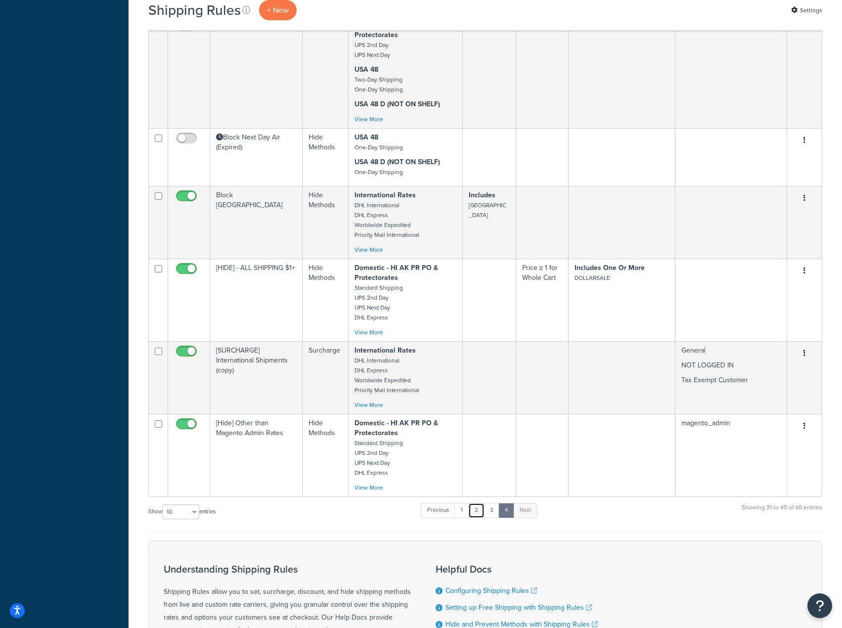
click at [478, 504] on link "2" at bounding box center [476, 510] width 16 height 15
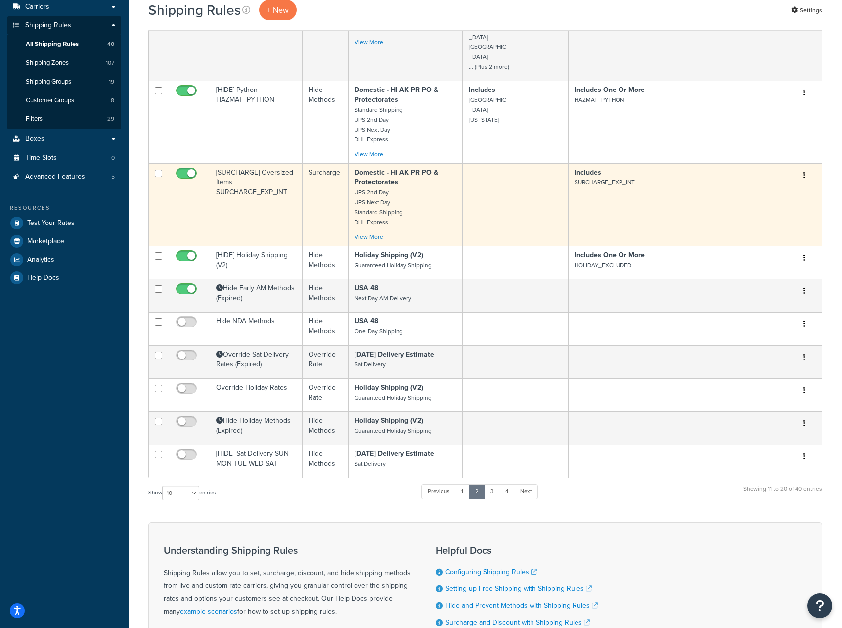
scroll to position [35, 0]
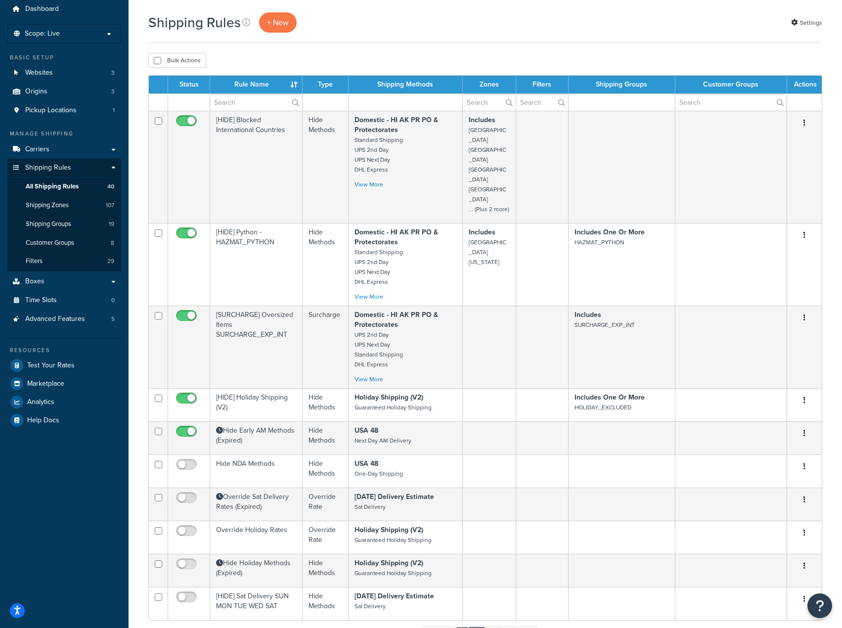
click at [468, 627] on link "1" at bounding box center [462, 634] width 15 height 15
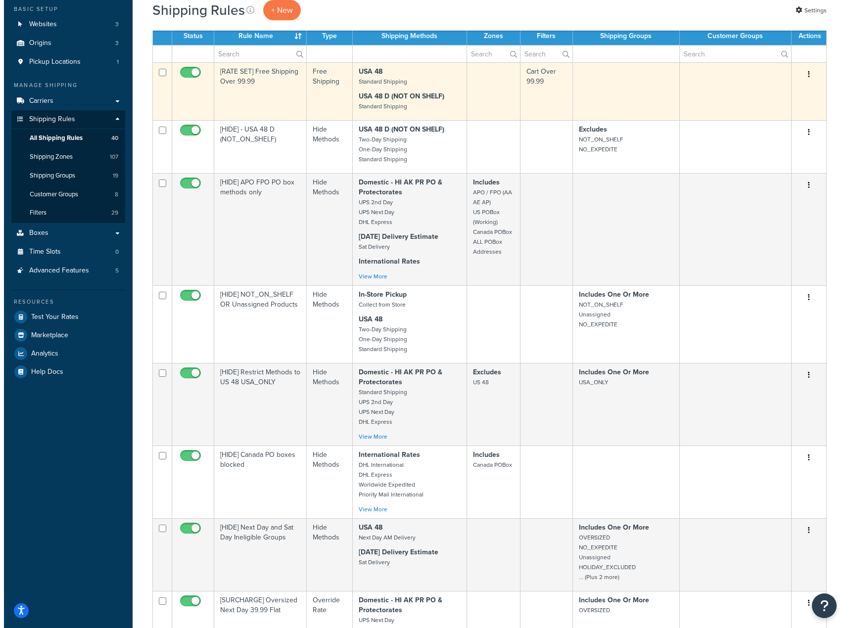
scroll to position [0, 0]
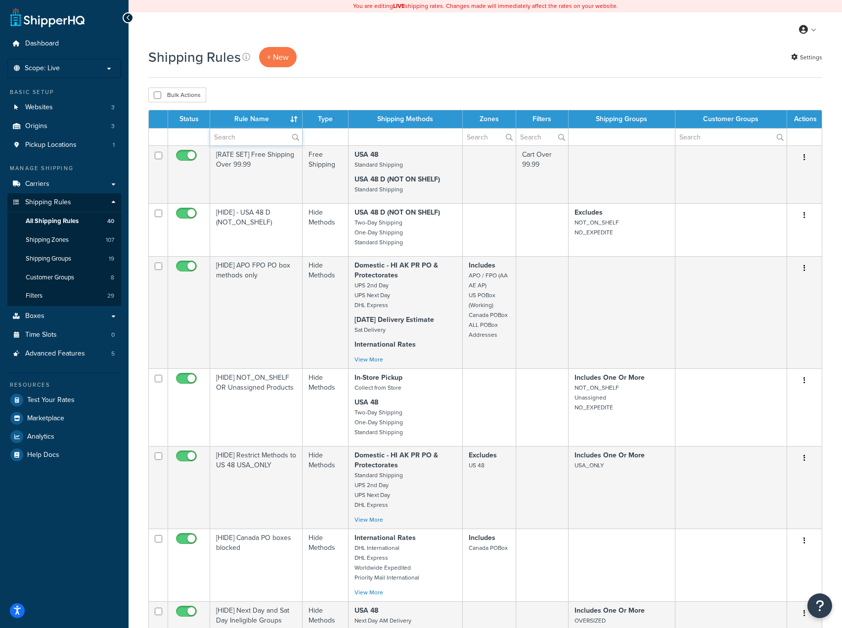
click at [253, 138] on input "text" at bounding box center [256, 137] width 92 height 17
type input "message"
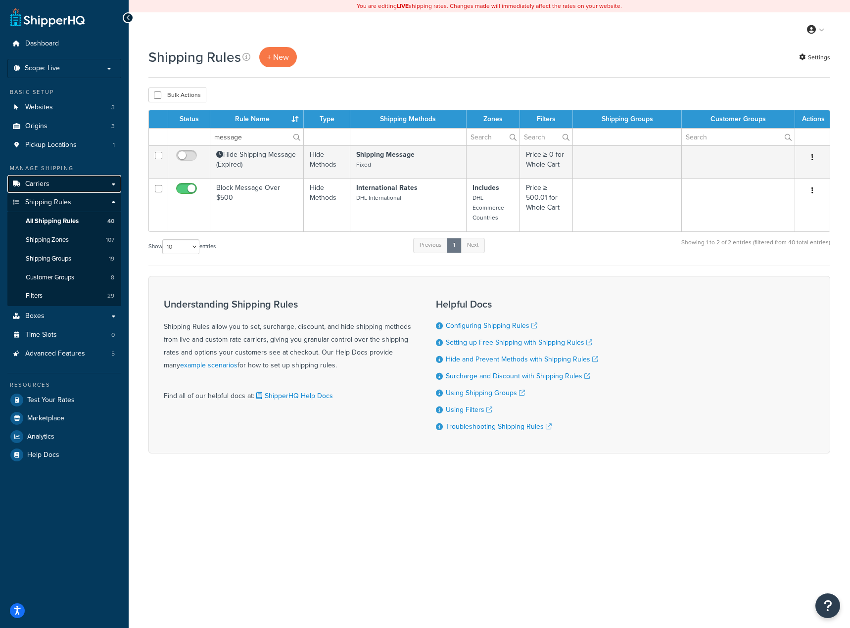
click at [80, 183] on link "Carriers" at bounding box center [64, 184] width 114 height 18
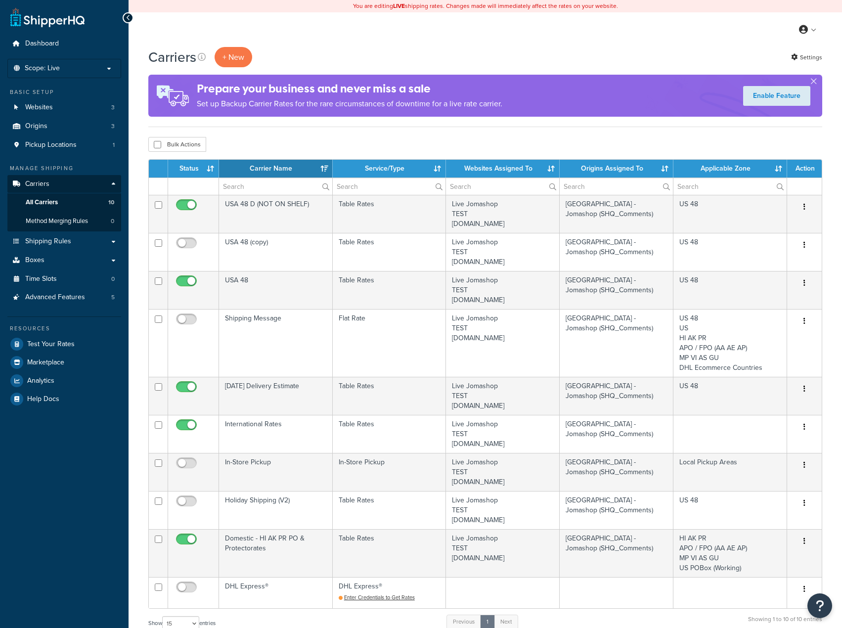
select select "15"
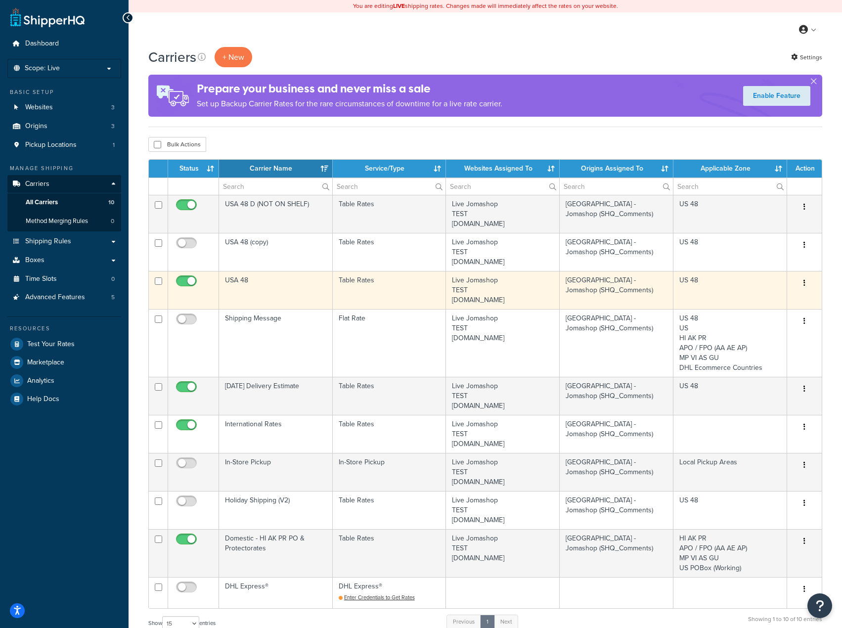
click at [806, 279] on button "button" at bounding box center [805, 284] width 14 height 16
click at [769, 300] on link "Edit" at bounding box center [765, 303] width 78 height 20
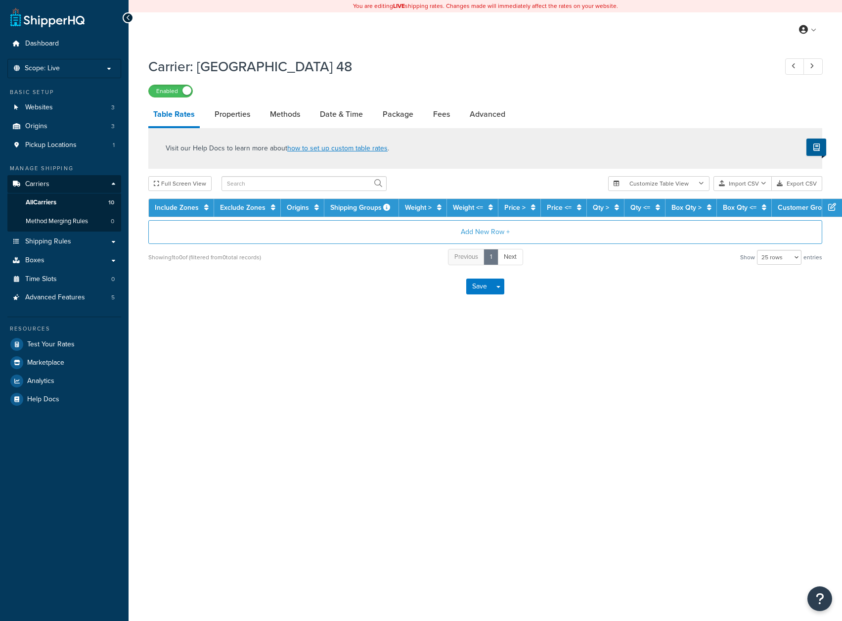
select select "25"
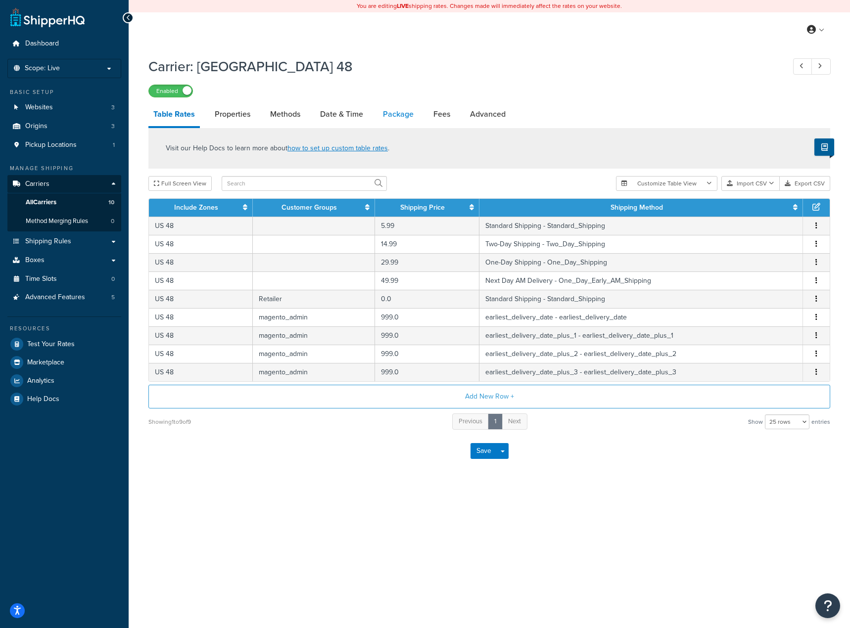
click at [408, 116] on link "Package" at bounding box center [398, 114] width 41 height 24
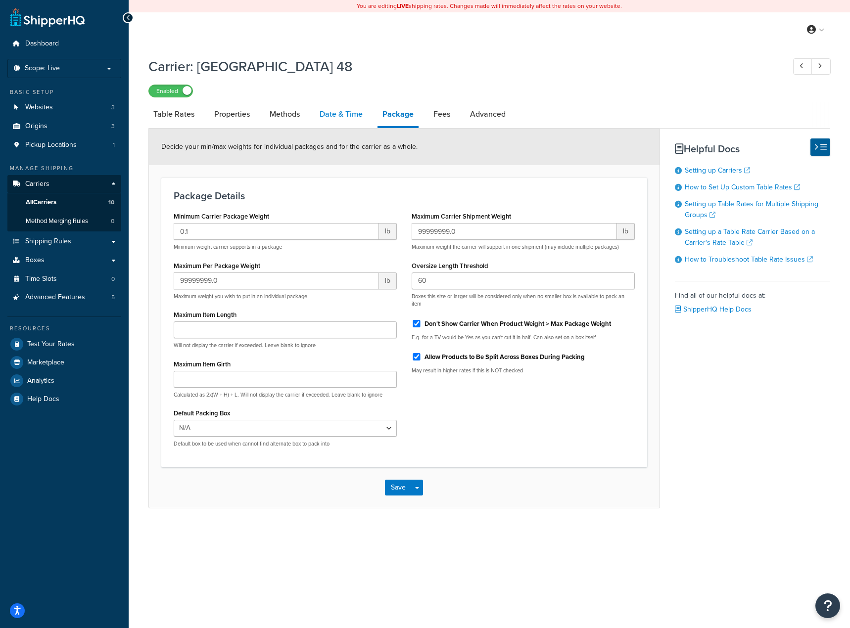
click at [349, 116] on link "Date & Time" at bounding box center [341, 114] width 53 height 24
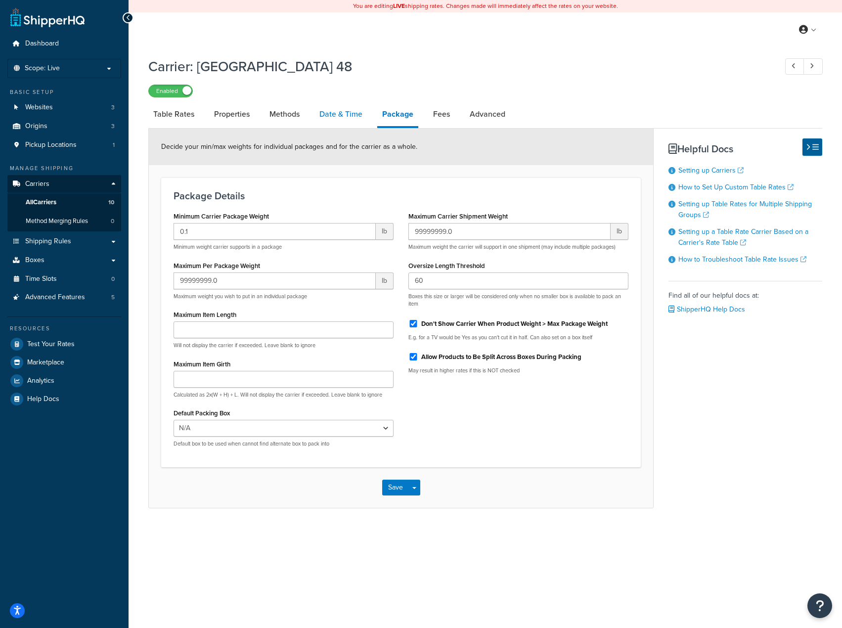
select select "yMMMEd"
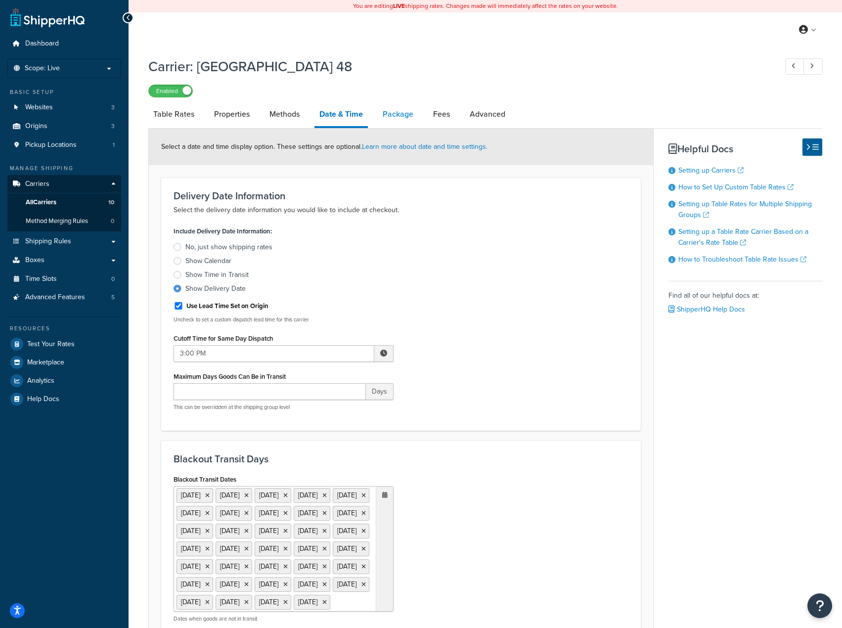
click at [410, 119] on link "Package" at bounding box center [398, 114] width 41 height 24
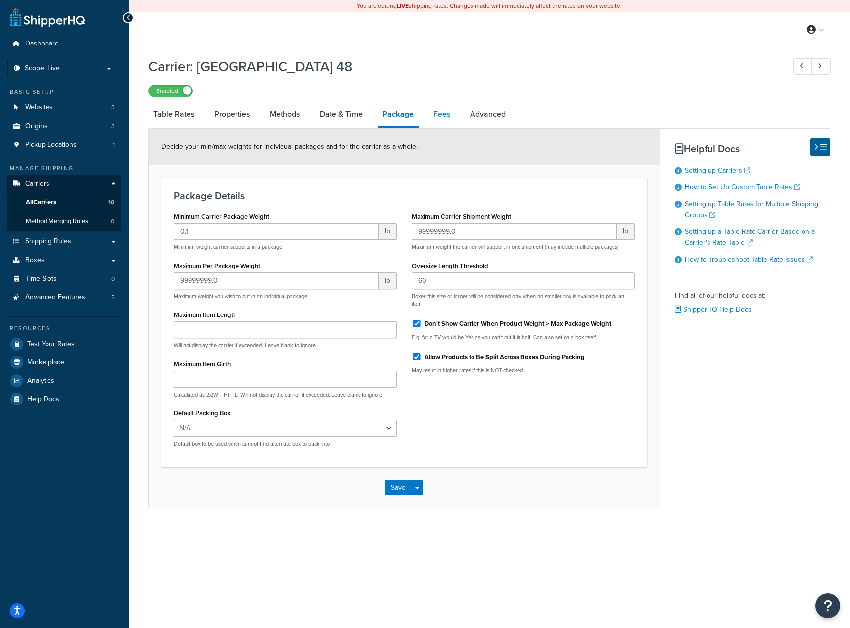
click at [443, 115] on link "Fees" at bounding box center [441, 114] width 27 height 24
select select "AFTER"
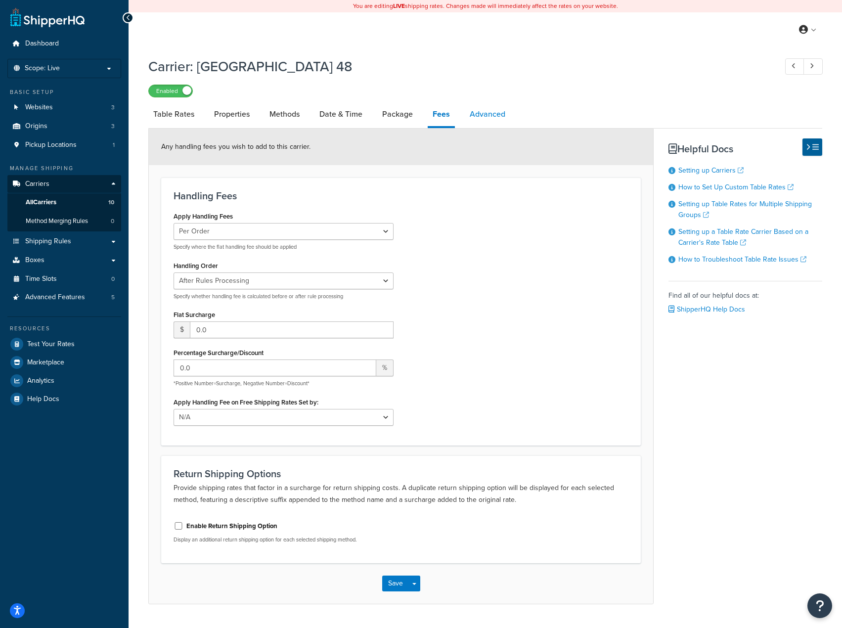
click at [487, 118] on link "Advanced" at bounding box center [488, 114] width 46 height 24
select select "false"
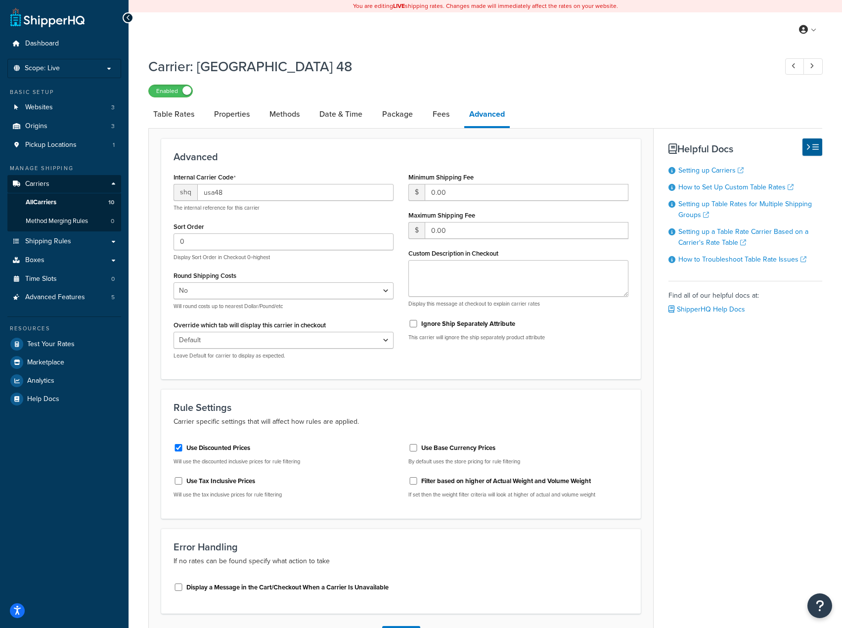
scroll to position [77, 0]
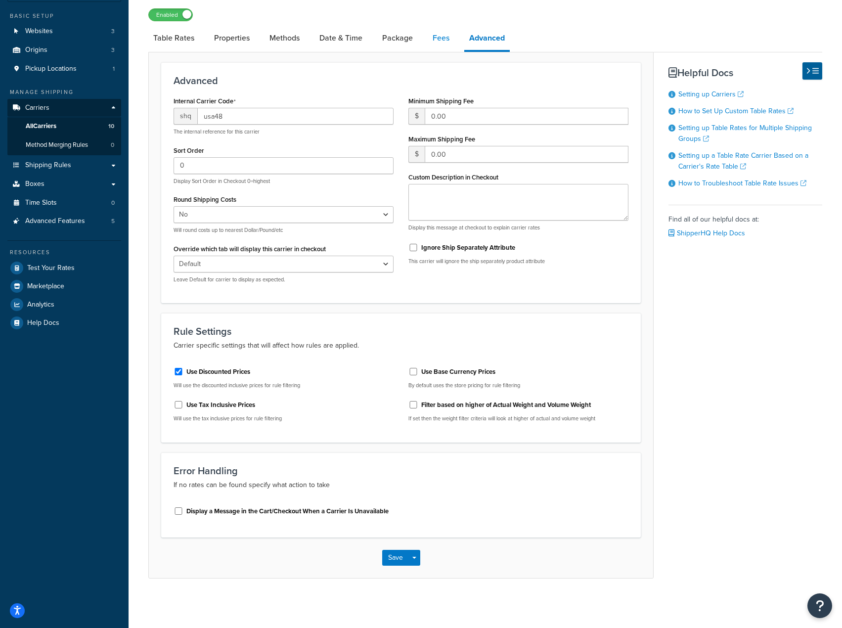
click at [446, 42] on link "Fees" at bounding box center [441, 38] width 27 height 24
select select "AFTER"
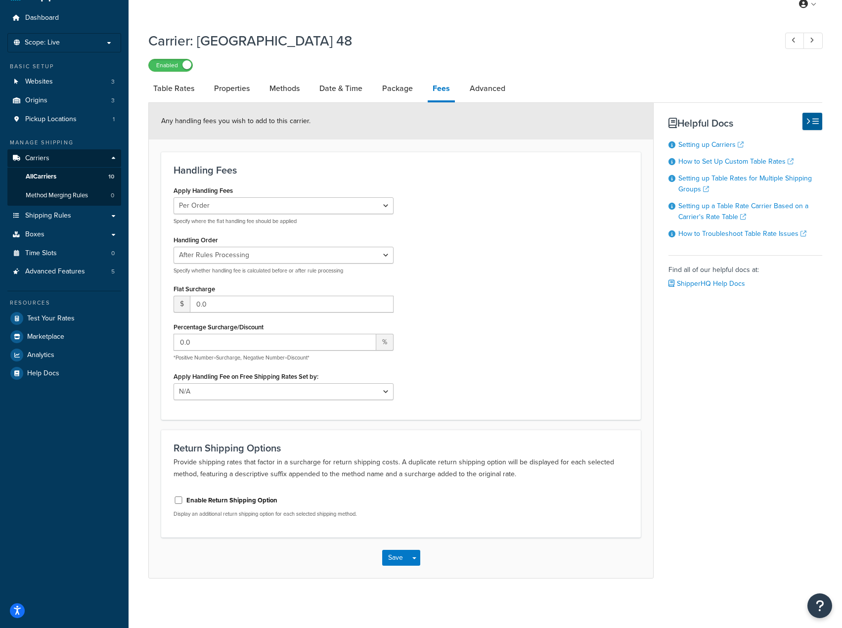
scroll to position [27, 0]
click at [497, 85] on link "Advanced" at bounding box center [488, 89] width 46 height 24
select select "false"
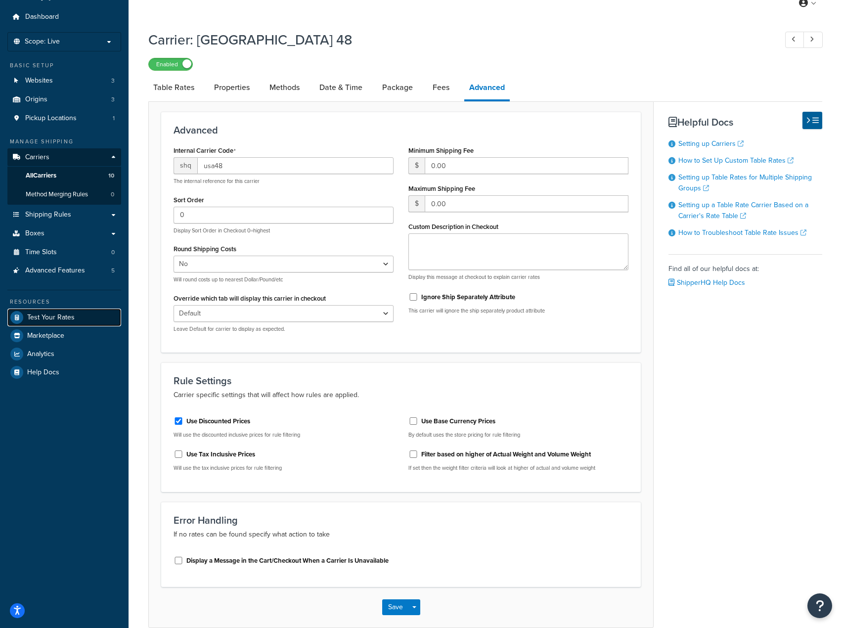
click at [54, 322] on link "Test Your Rates" at bounding box center [64, 318] width 114 height 18
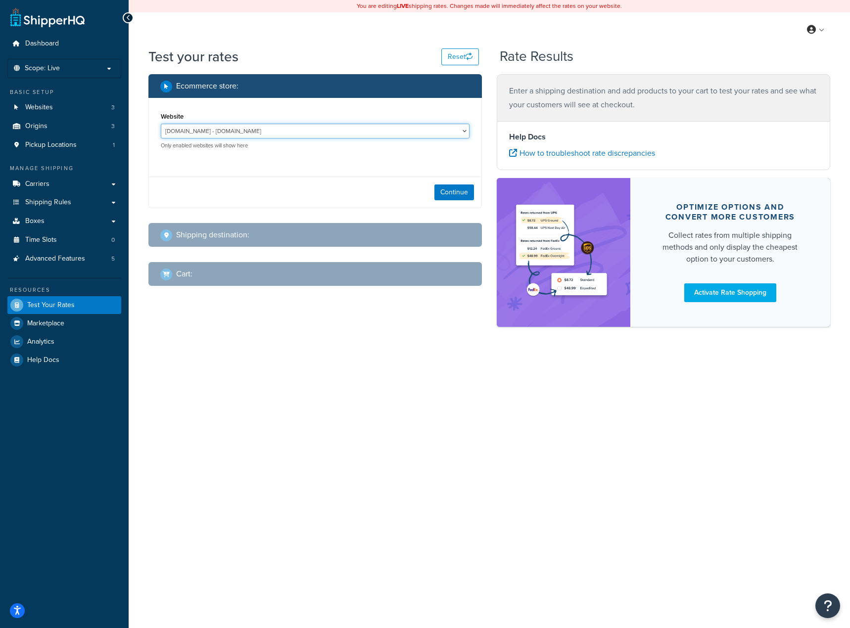
click at [409, 125] on select "jomashop-m2.ddev.site - jomashop-m2.ddev.site Live Jomashop - https://www.jomas…" at bounding box center [315, 131] width 309 height 15
select select "c593598c520429d542d6944a9ea1c6d4"
click at [161, 124] on select "jomashop-m2.ddev.site - jomashop-m2.ddev.site Live Jomashop - https://www.jomas…" at bounding box center [315, 131] width 309 height 15
click at [463, 193] on button "Continue" at bounding box center [454, 192] width 40 height 16
select select "TX"
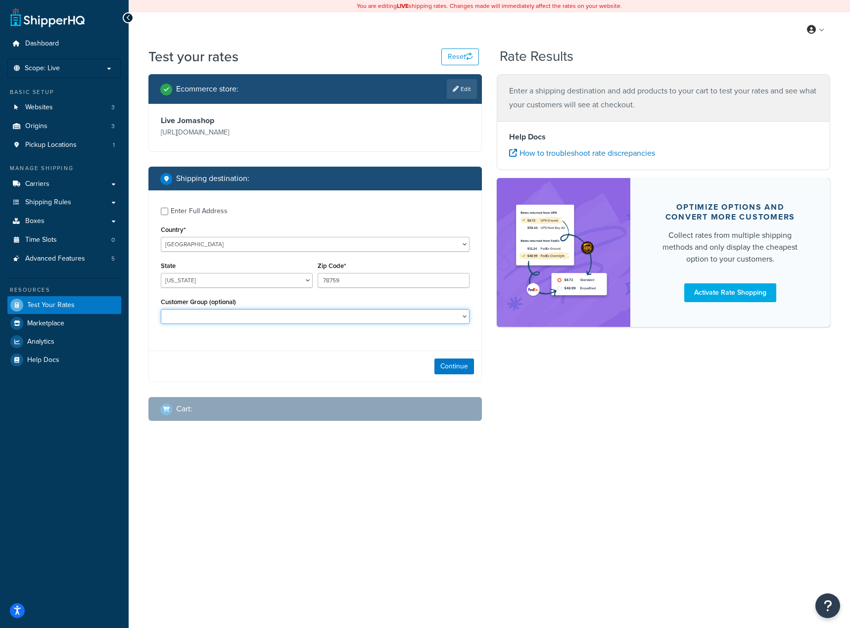
click at [350, 323] on select "Balaan Group General magento_admin NOT LOGGED IN Poizon Group Retailer Tax Exem…" at bounding box center [315, 316] width 309 height 15
select select "General"
click at [161, 310] on select "Balaan Group General magento_admin NOT LOGGED IN Poizon Group Retailer Tax Exem…" at bounding box center [315, 316] width 309 height 15
click at [459, 369] on button "Continue" at bounding box center [454, 367] width 40 height 16
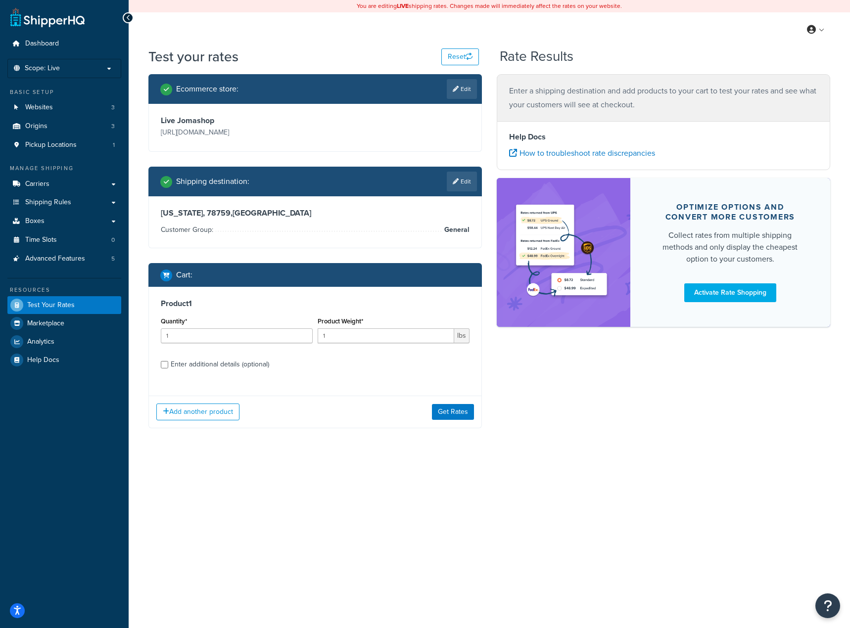
click at [182, 362] on div "Enter additional details (optional)" at bounding box center [220, 365] width 98 height 14
click at [168, 362] on input "Enter additional details (optional)" at bounding box center [164, 364] width 7 height 7
checkbox input "true"
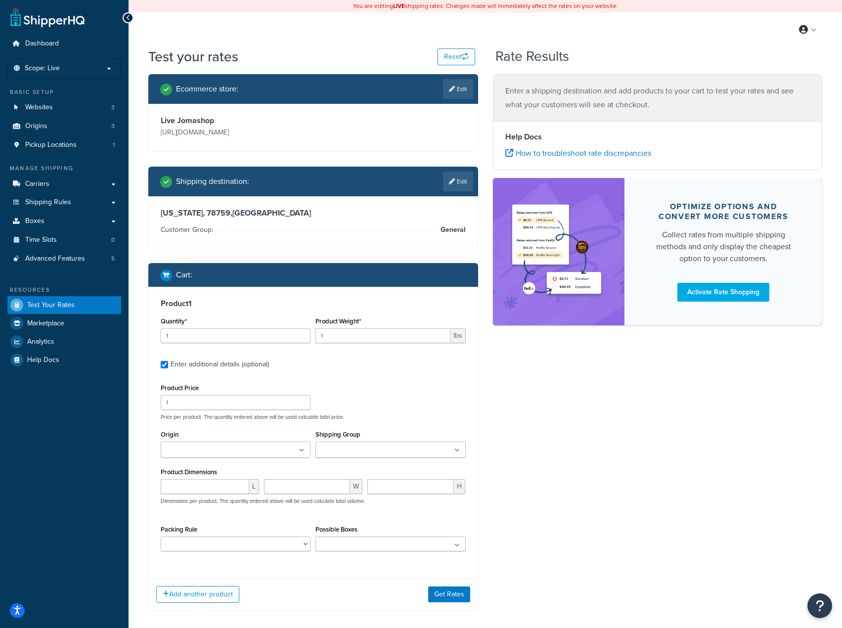
click at [350, 456] on input "Shipping Group" at bounding box center [363, 450] width 88 height 11
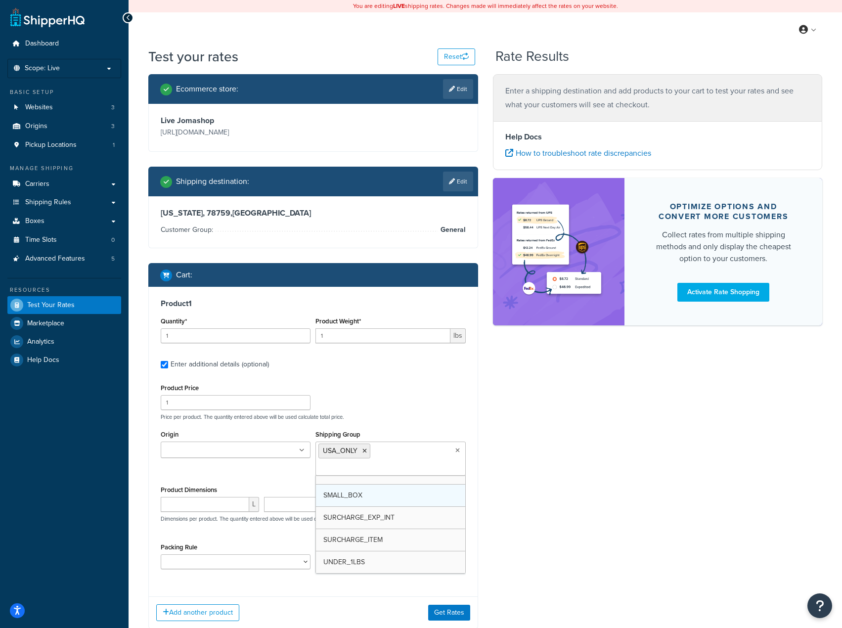
drag, startPoint x: 372, startPoint y: 546, endPoint x: 327, endPoint y: 490, distance: 71.8
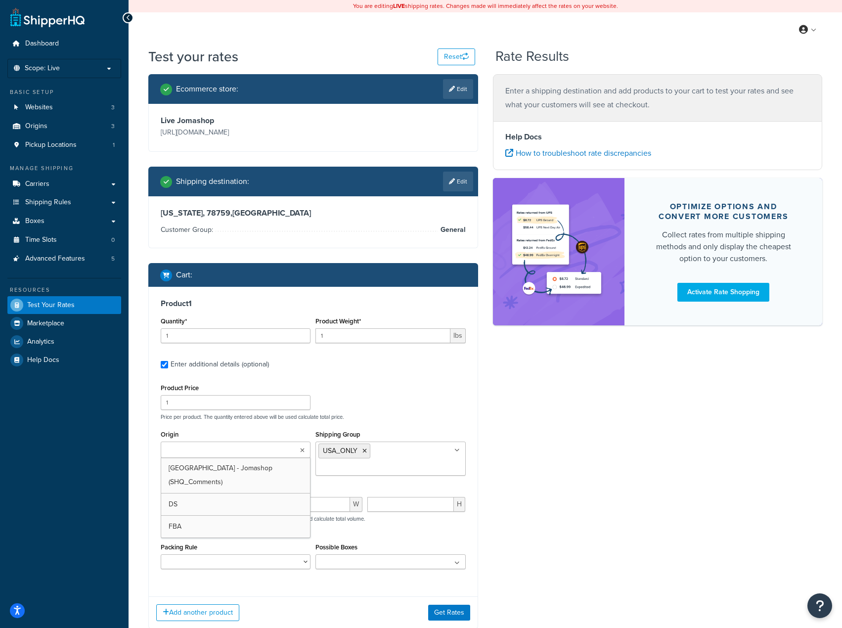
click at [238, 447] on input "Origin" at bounding box center [208, 450] width 88 height 11
drag, startPoint x: 248, startPoint y: 471, endPoint x: 268, endPoint y: 479, distance: 21.1
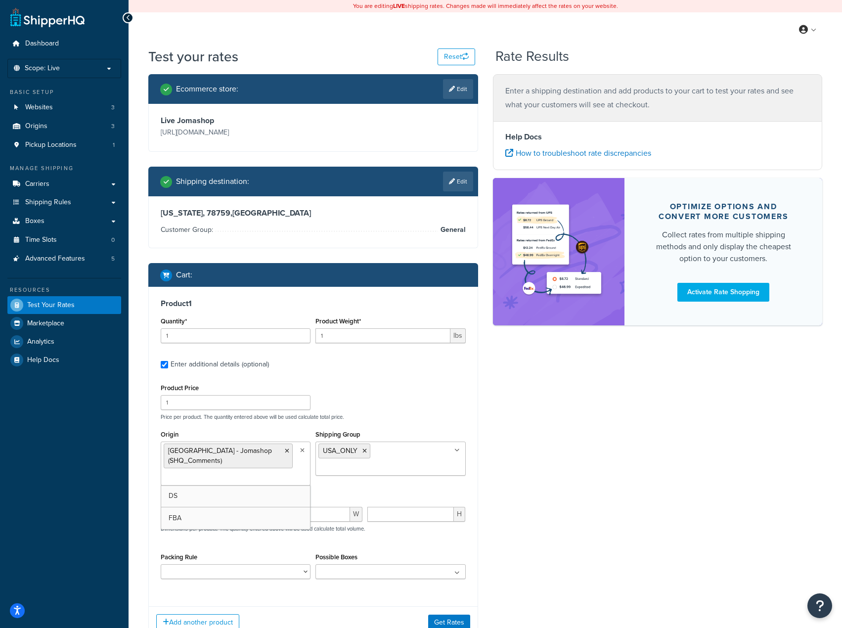
click at [515, 577] on div "Ecommerce store : Edit Live Jomashop https://www.jomashop.com Shipping destinat…" at bounding box center [485, 364] width 689 height 580
click at [440, 620] on button "Get Rates" at bounding box center [449, 622] width 42 height 16
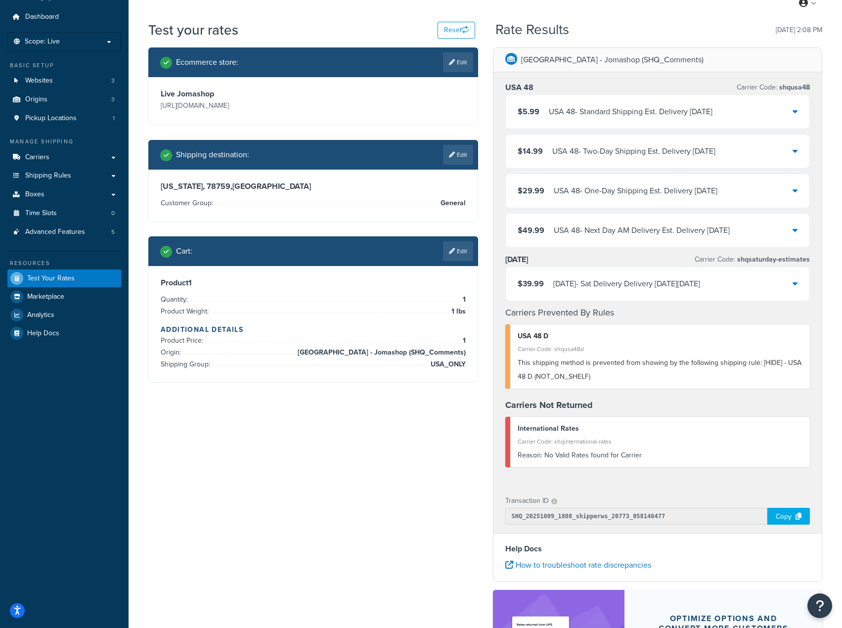
scroll to position [49, 0]
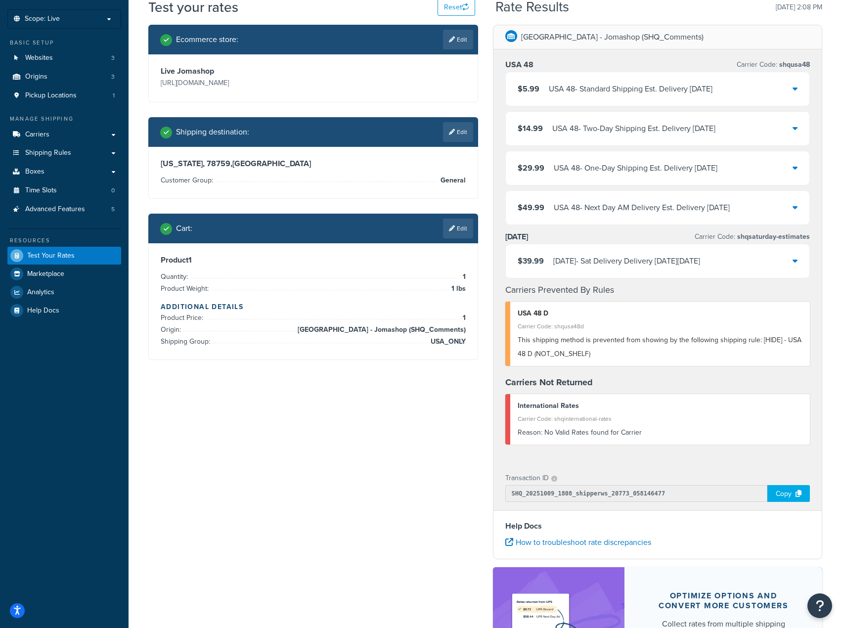
click at [607, 360] on div "This shipping method is prevented from showing by the following shipping rule: …" at bounding box center [660, 347] width 285 height 28
drag, startPoint x: 607, startPoint y: 360, endPoint x: 514, endPoint y: 338, distance: 94.9
click at [514, 338] on div "USA 48 D Carrier Code: shqusa48d This shipping method is prevented from showing…" at bounding box center [658, 334] width 305 height 64
click at [665, 244] on div "$39.99 Saturday - Sat Delivery Delivery on Sat, Oct 11, 2025" at bounding box center [658, 261] width 305 height 35
drag, startPoint x: 581, startPoint y: 358, endPoint x: 520, endPoint y: 343, distance: 62.0
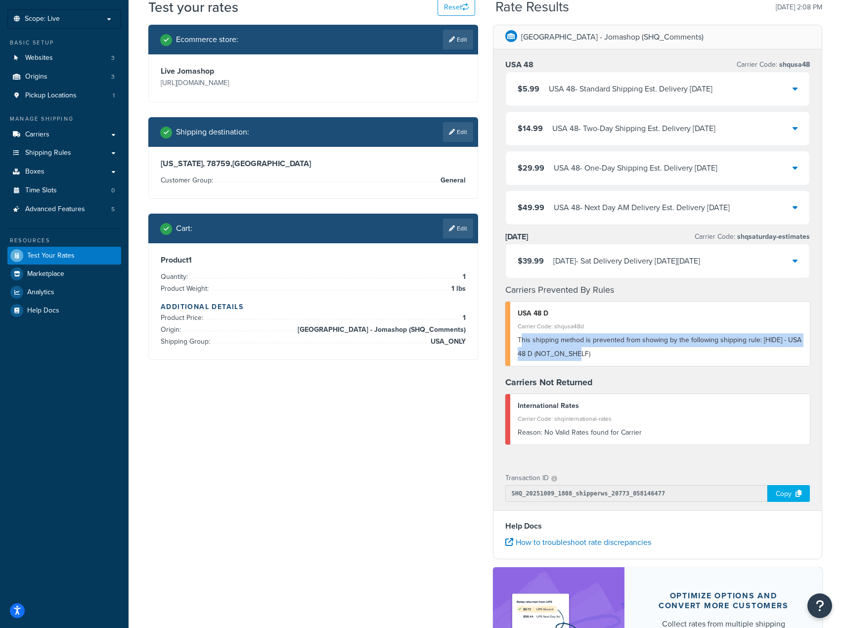
click at [520, 343] on span "This shipping method is prevented from showing by the following shipping rule: …" at bounding box center [660, 347] width 284 height 24
click at [615, 365] on div "USA 48 D Carrier Code: shqusa48d This shipping method is prevented from showing…" at bounding box center [658, 334] width 305 height 64
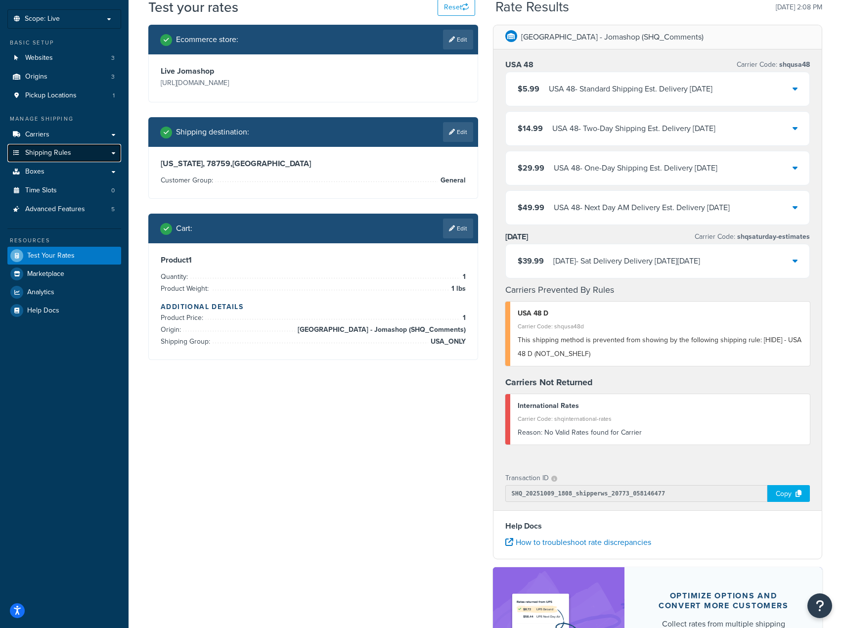
click at [110, 154] on link "Shipping Rules" at bounding box center [64, 153] width 114 height 18
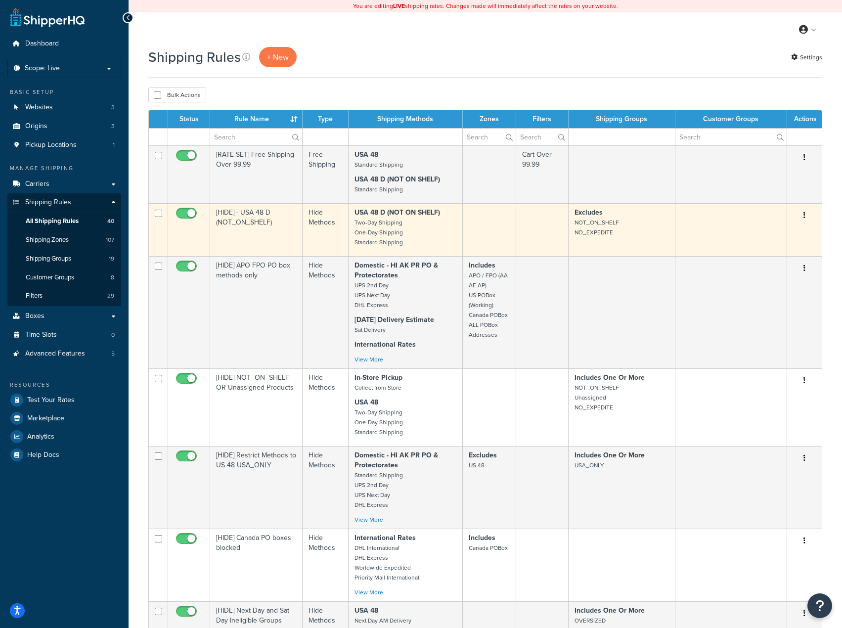
click at [806, 216] on button "button" at bounding box center [805, 216] width 14 height 16
click at [773, 233] on link "Edit" at bounding box center [772, 234] width 78 height 20
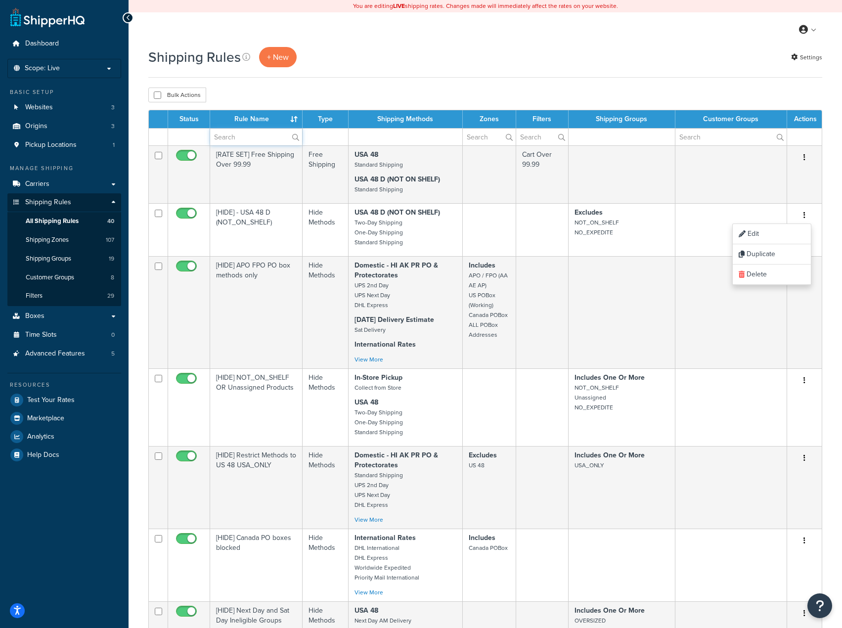
click at [235, 134] on input "text" at bounding box center [256, 137] width 92 height 17
click at [436, 88] on div "Bulk Actions Duplicate Delete" at bounding box center [485, 95] width 674 height 15
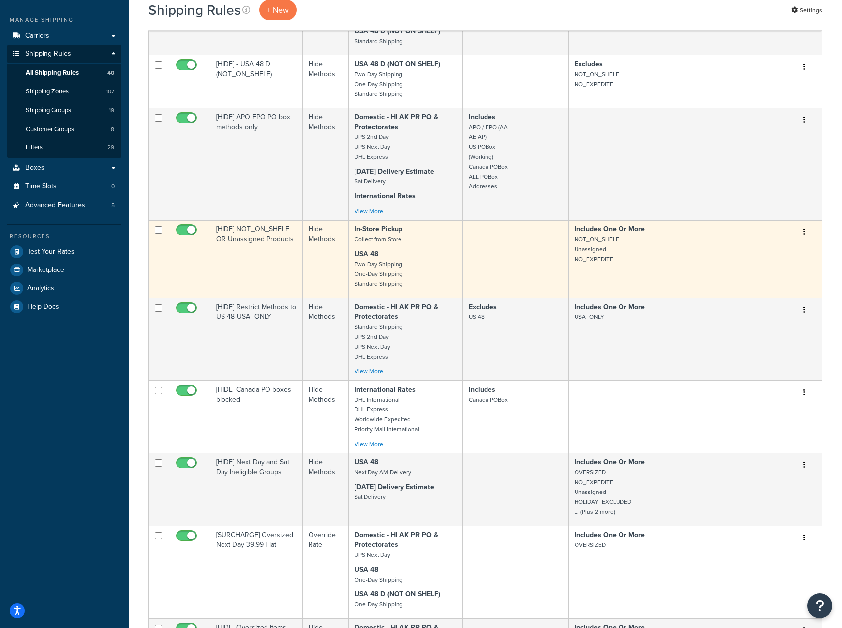
scroll to position [99, 0]
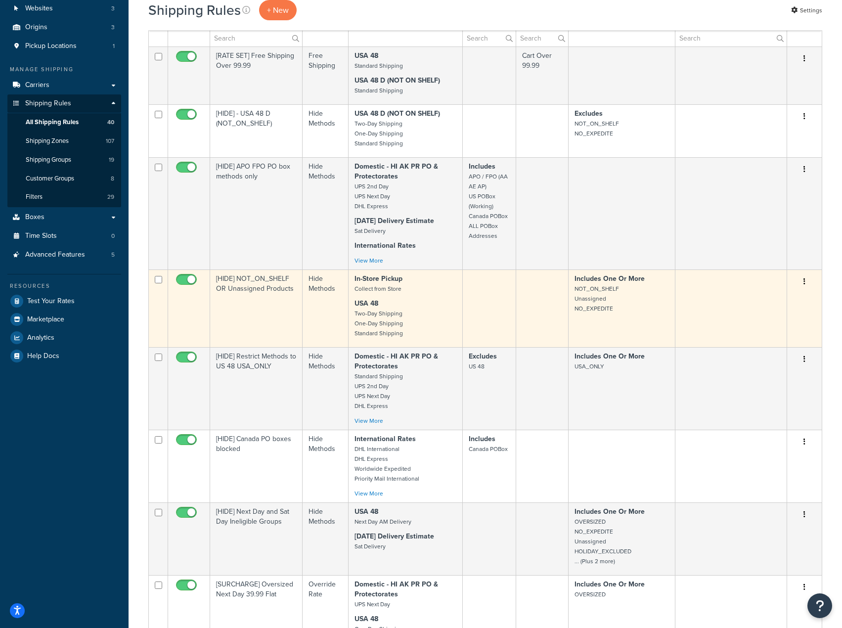
click at [806, 280] on button "button" at bounding box center [805, 282] width 14 height 16
click at [766, 300] on link "Edit" at bounding box center [772, 300] width 78 height 20
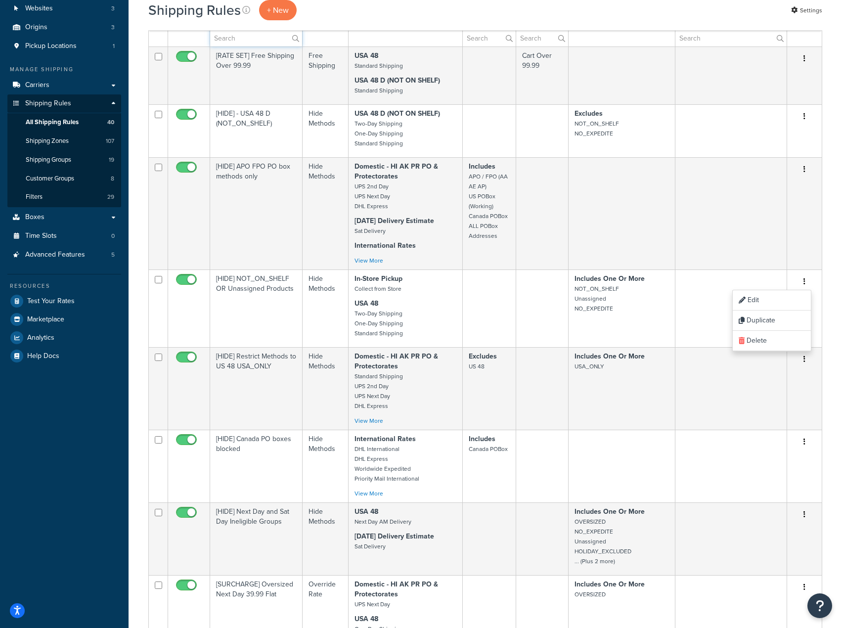
click at [225, 39] on input "text" at bounding box center [256, 38] width 92 height 17
type input "hide"
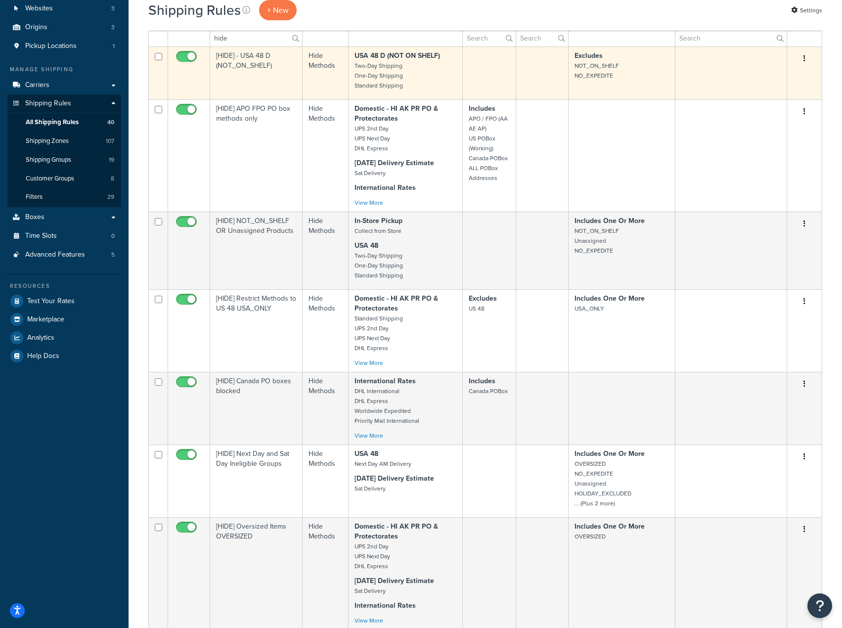
click at [807, 56] on button "button" at bounding box center [805, 59] width 14 height 16
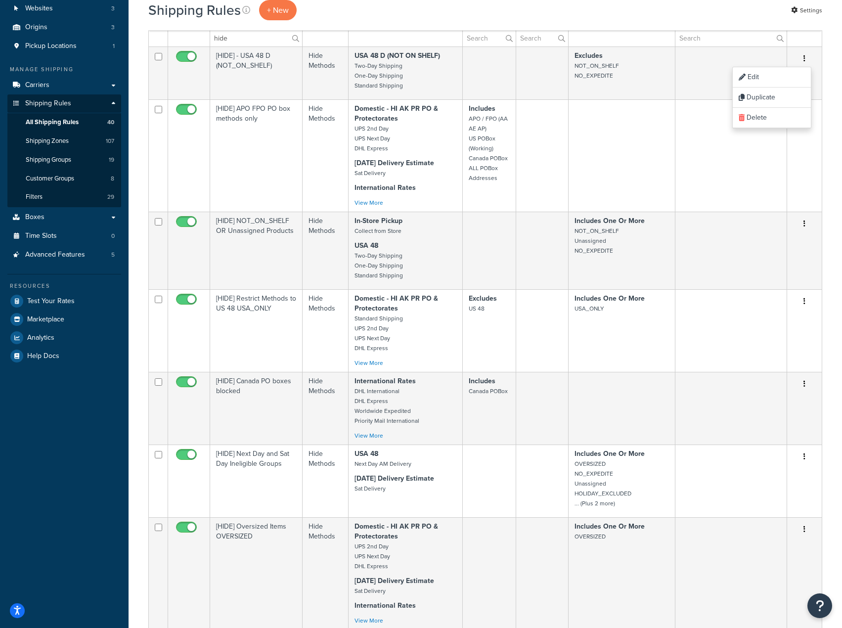
click at [841, 171] on div "Shipping Rules + New Settings Bulk Actions Duplicate Delete Contact Us Send Us …" at bounding box center [486, 570] width 714 height 1245
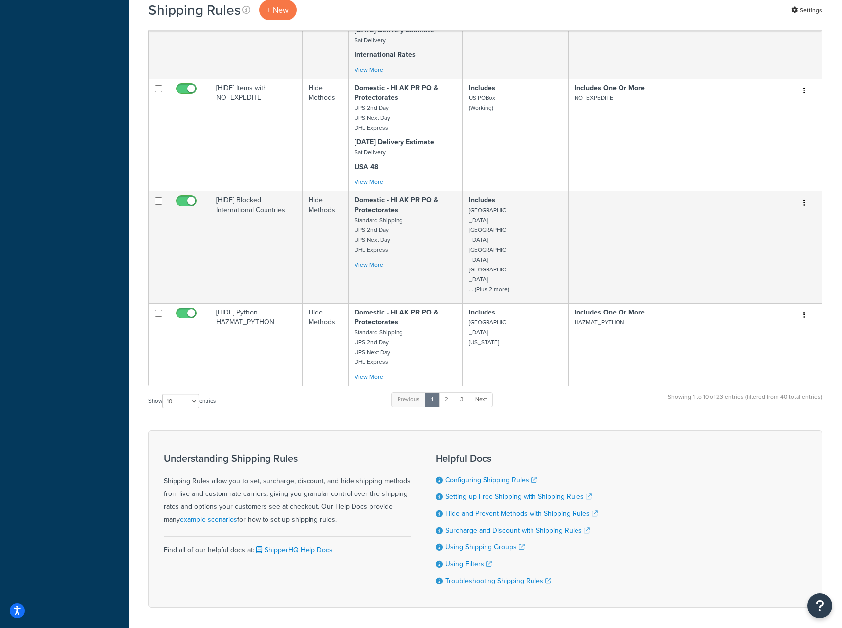
scroll to position [663, 0]
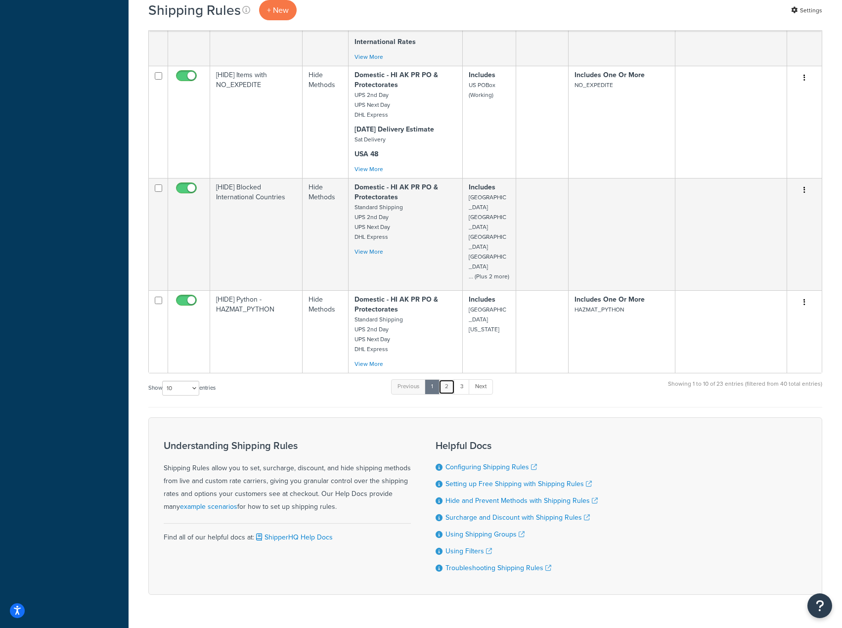
click at [444, 379] on link "2" at bounding box center [447, 386] width 16 height 15
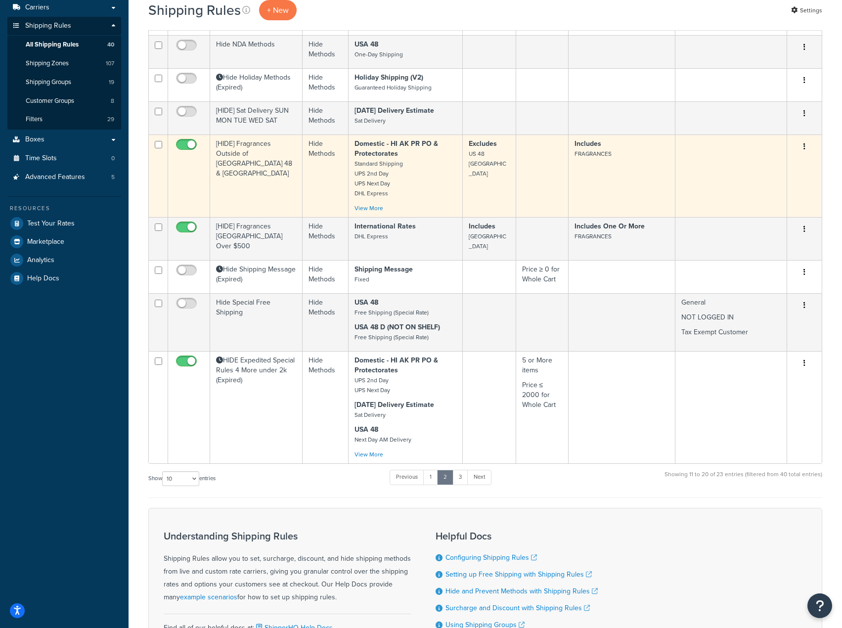
scroll to position [198, 0]
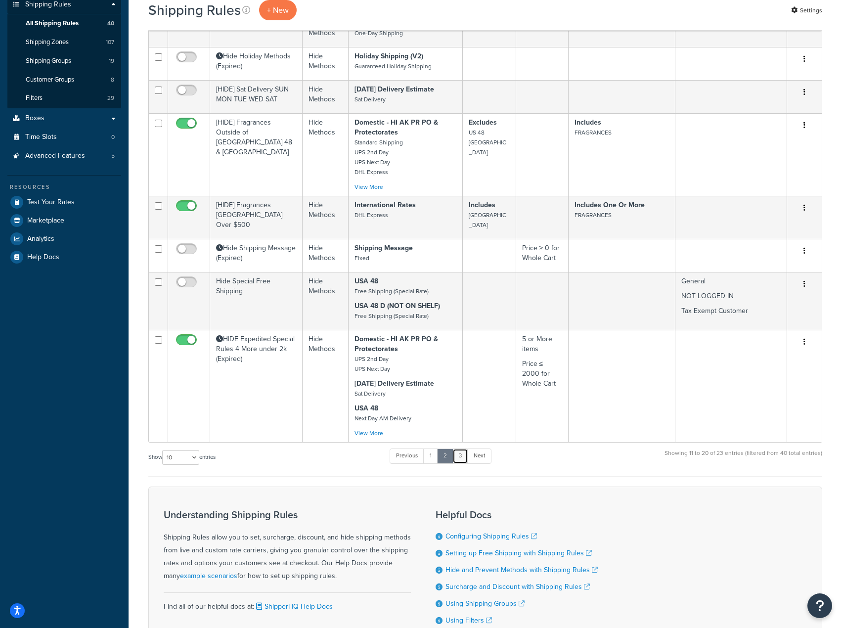
click at [463, 449] on link "3" at bounding box center [461, 456] width 16 height 15
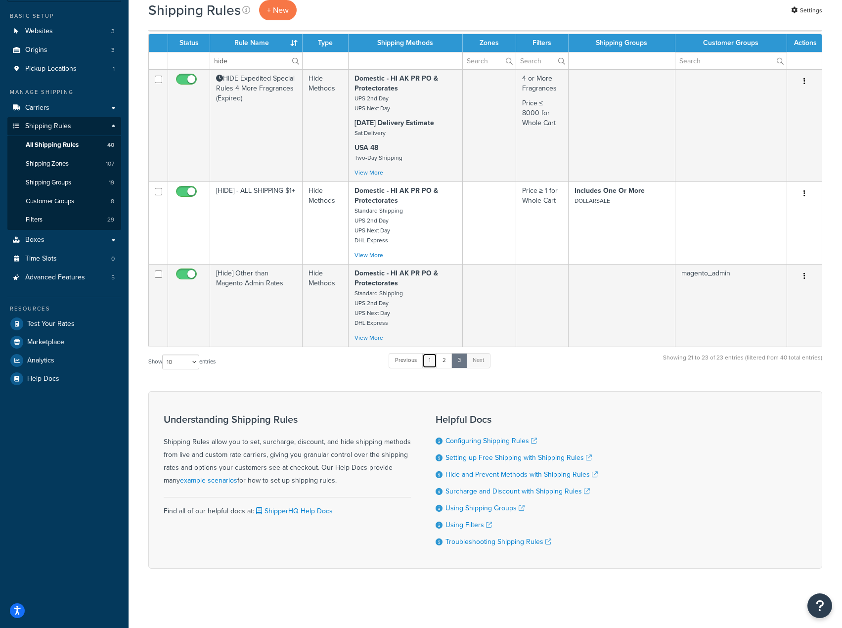
click at [433, 359] on link "1" at bounding box center [429, 360] width 15 height 15
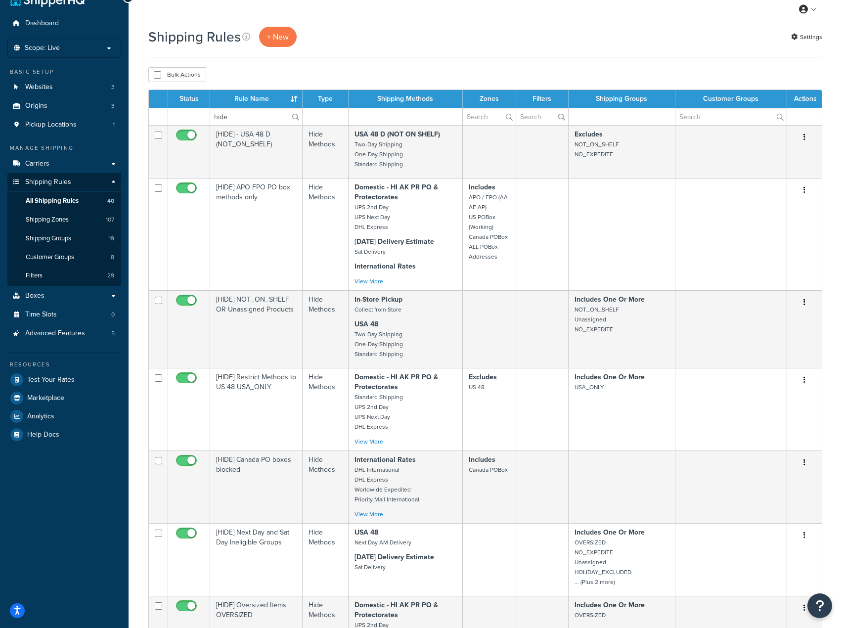
scroll to position [20, 0]
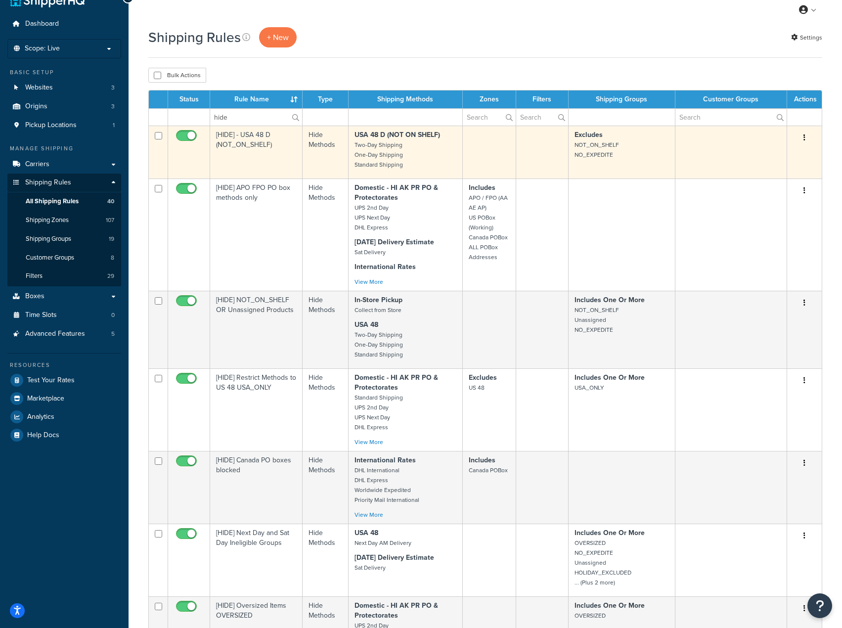
click at [803, 136] on button "button" at bounding box center [805, 138] width 14 height 16
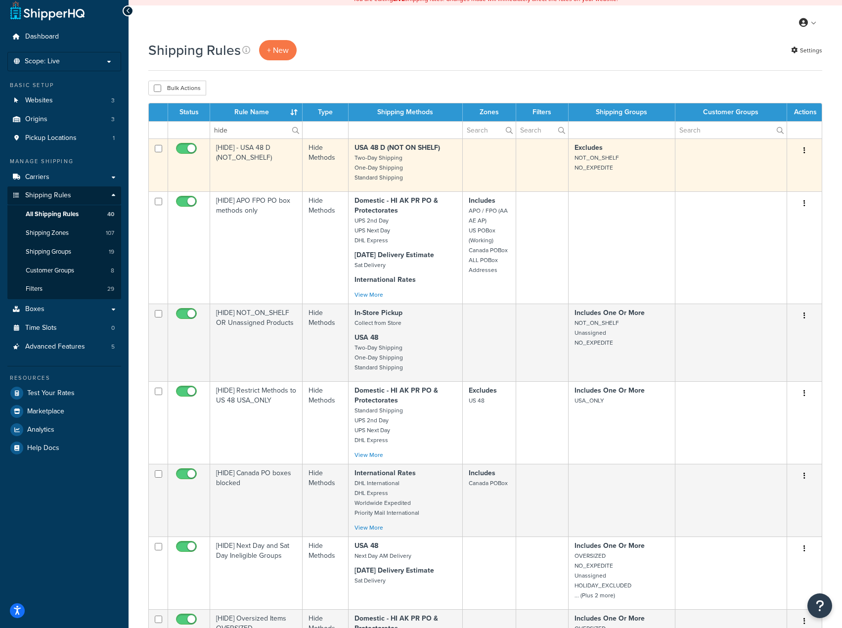
scroll to position [0, 0]
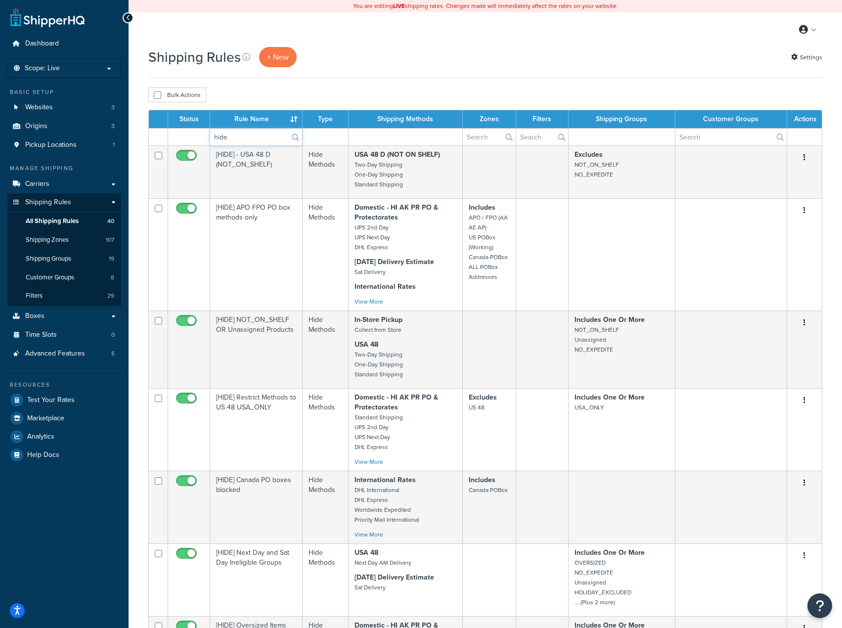
click at [150, 124] on table "Status Rule Name Type Shipping Methods Zones Filters Shipping Groups Customer G…" at bounding box center [485, 573] width 674 height 926
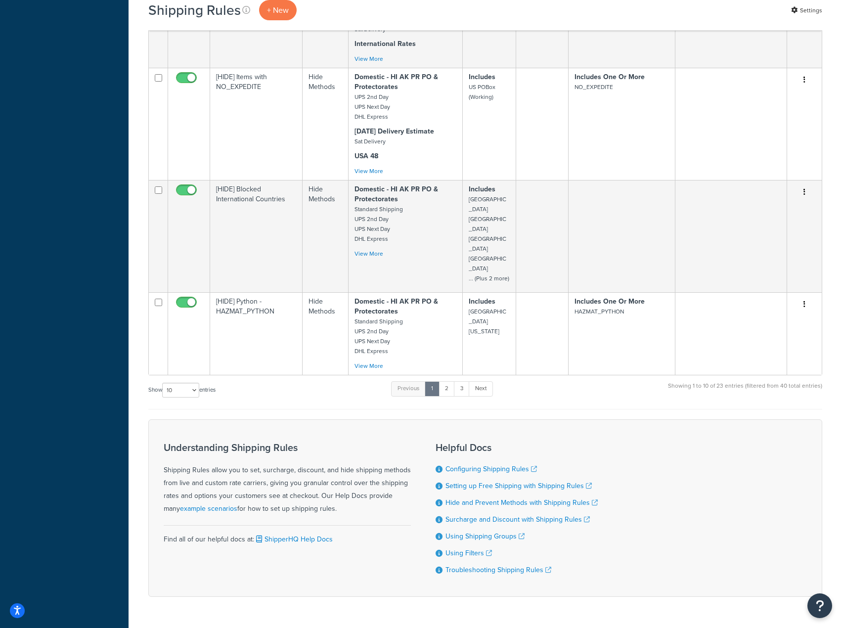
scroll to position [663, 0]
click at [463, 379] on link "3" at bounding box center [462, 386] width 16 height 15
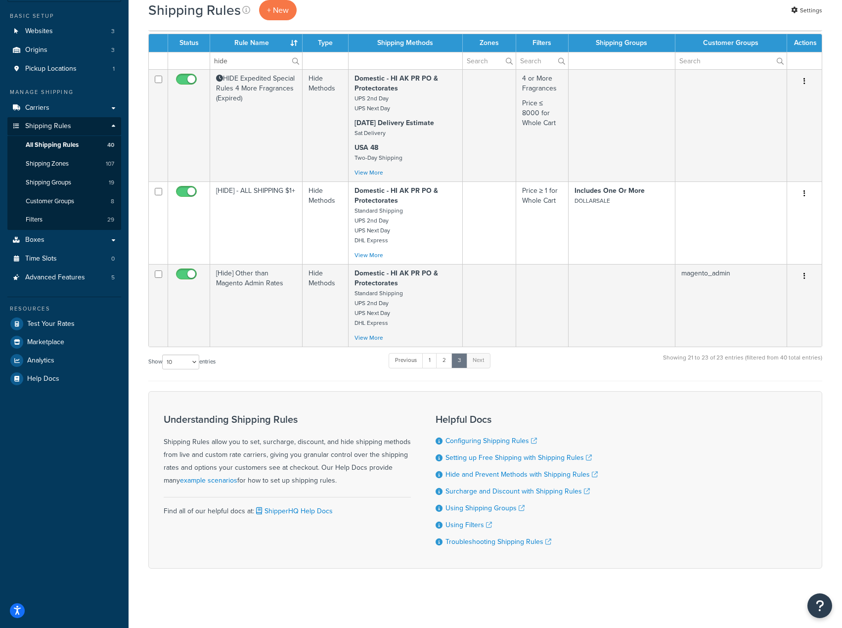
scroll to position [80, 0]
click at [451, 358] on link "2" at bounding box center [444, 360] width 16 height 15
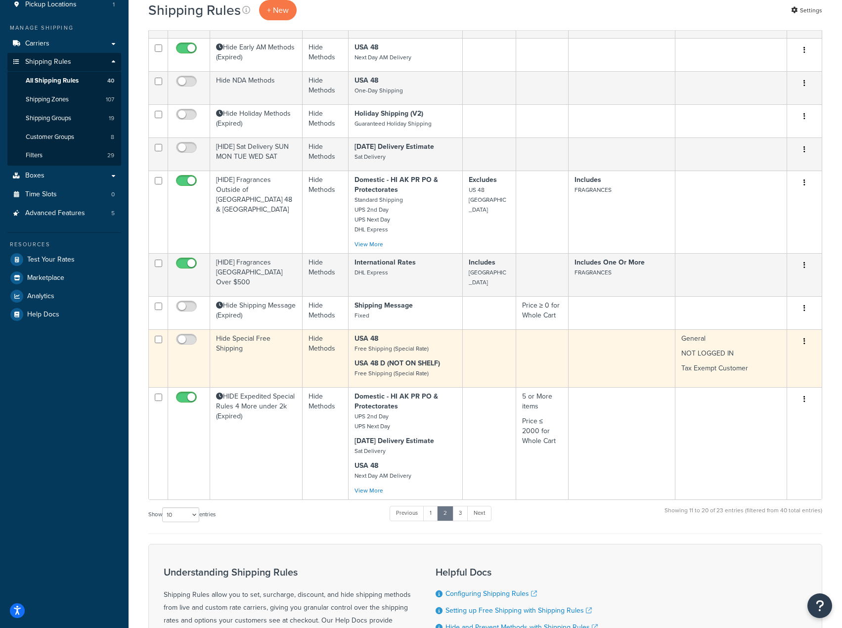
scroll to position [49, 0]
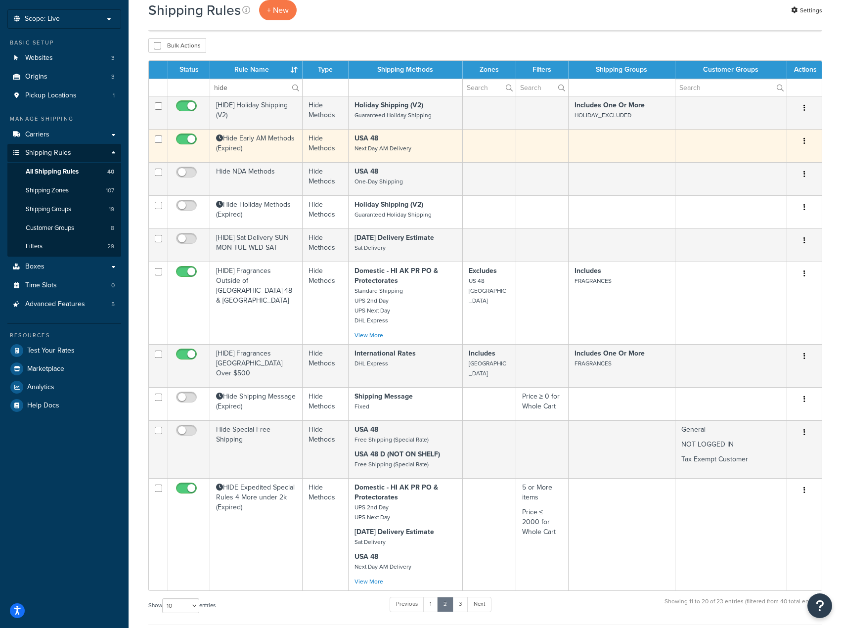
click at [189, 140] on input "checkbox" at bounding box center [187, 142] width 27 height 12
checkbox input "false"
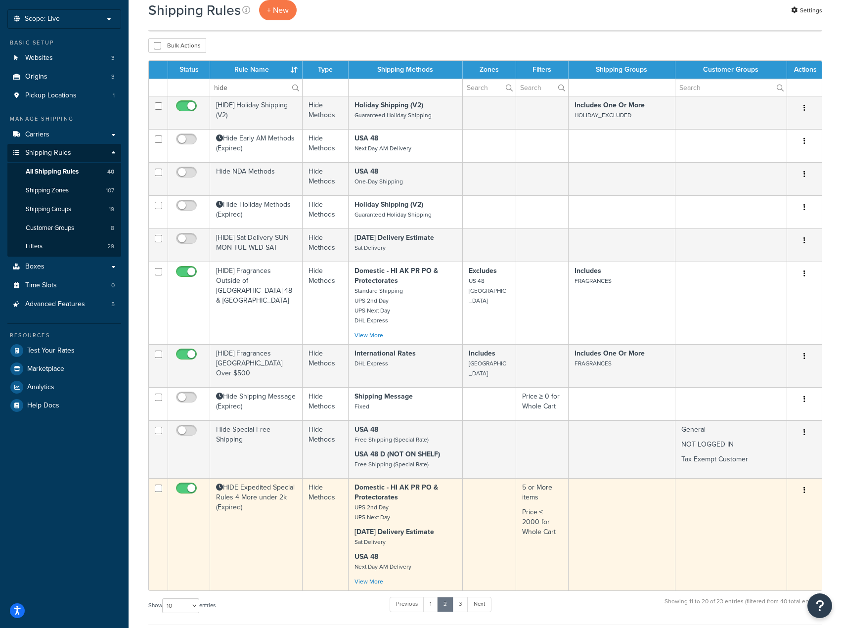
click at [178, 485] on input "checkbox" at bounding box center [187, 491] width 27 height 12
checkbox input "false"
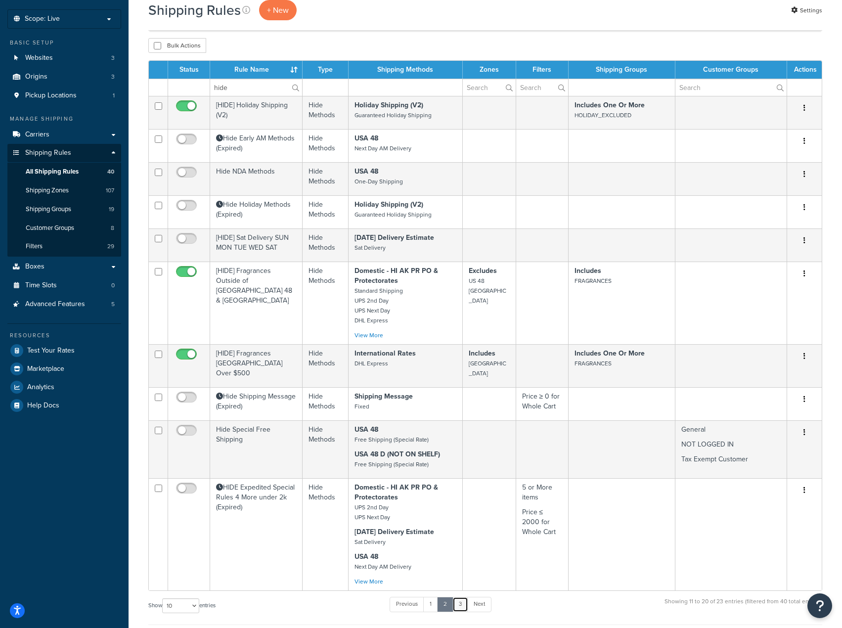
click at [465, 597] on link "3" at bounding box center [461, 604] width 16 height 15
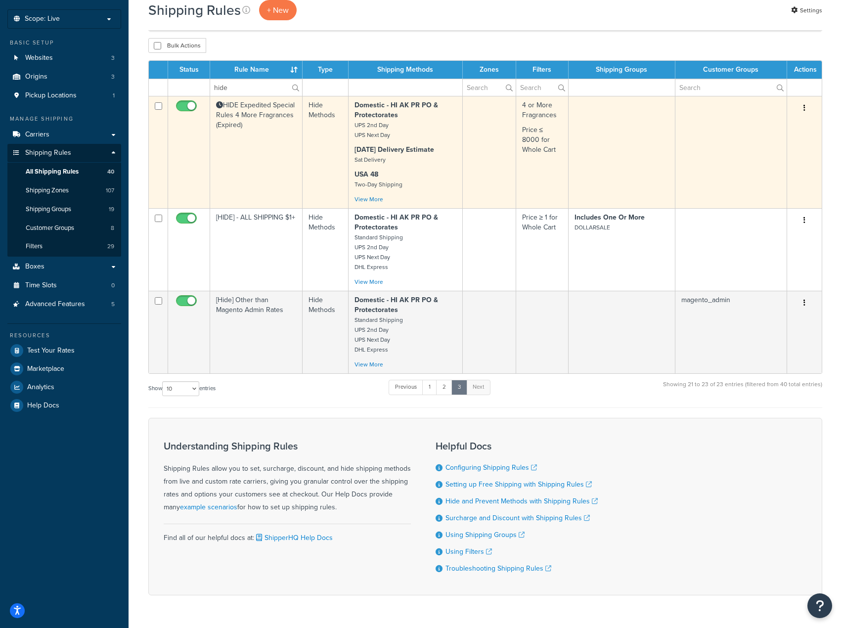
click at [180, 109] on input "checkbox" at bounding box center [187, 108] width 27 height 12
checkbox input "false"
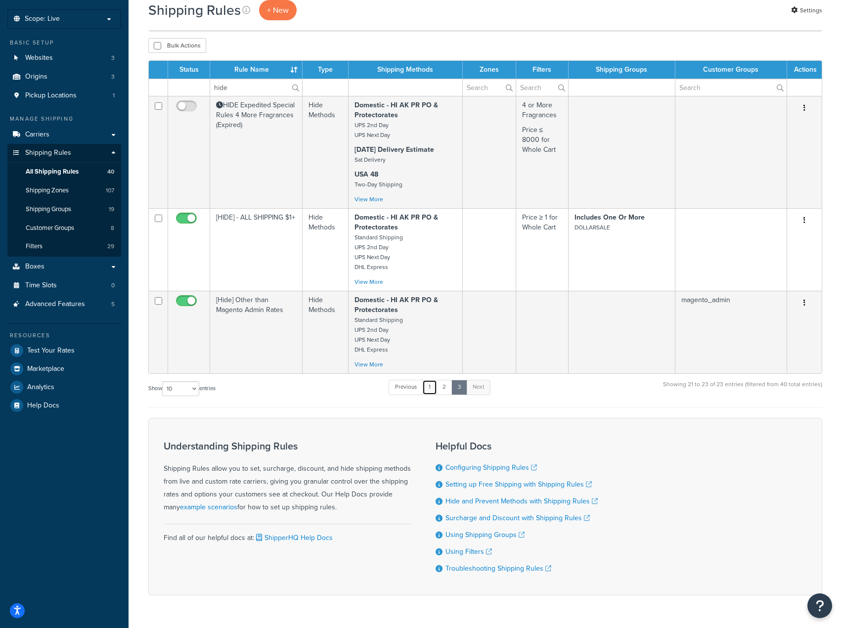
click at [435, 388] on link "1" at bounding box center [429, 387] width 15 height 15
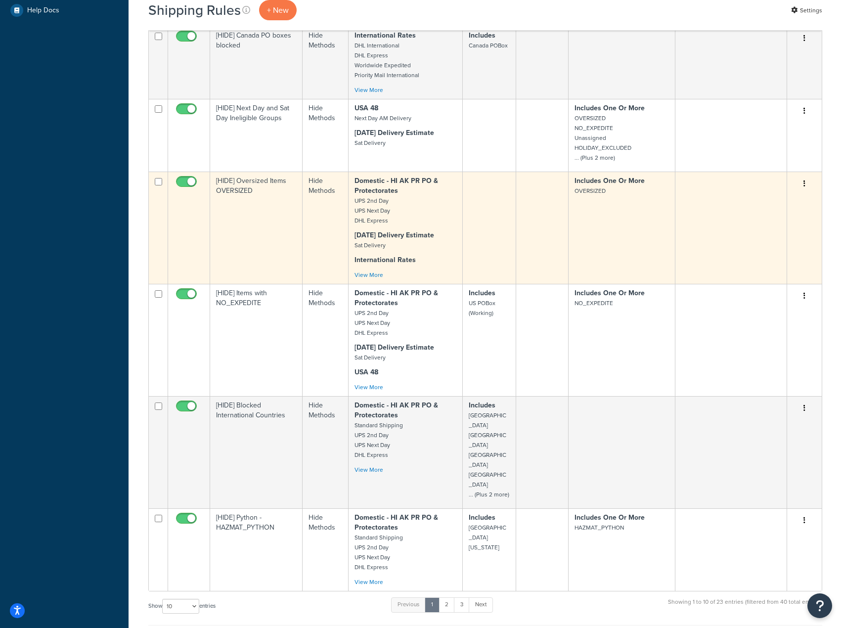
scroll to position [317, 0]
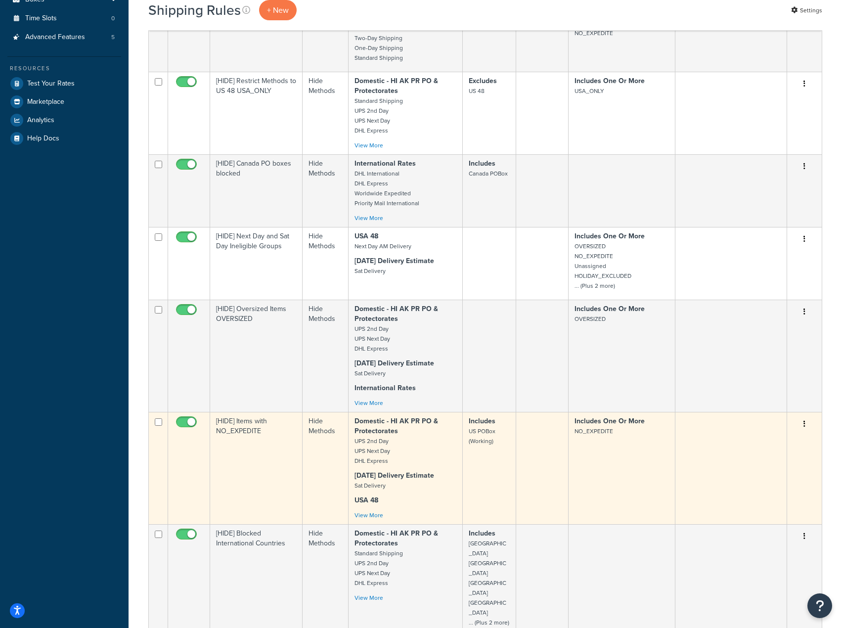
click at [808, 427] on button "button" at bounding box center [805, 424] width 14 height 16
click at [766, 443] on link "Edit" at bounding box center [772, 443] width 78 height 20
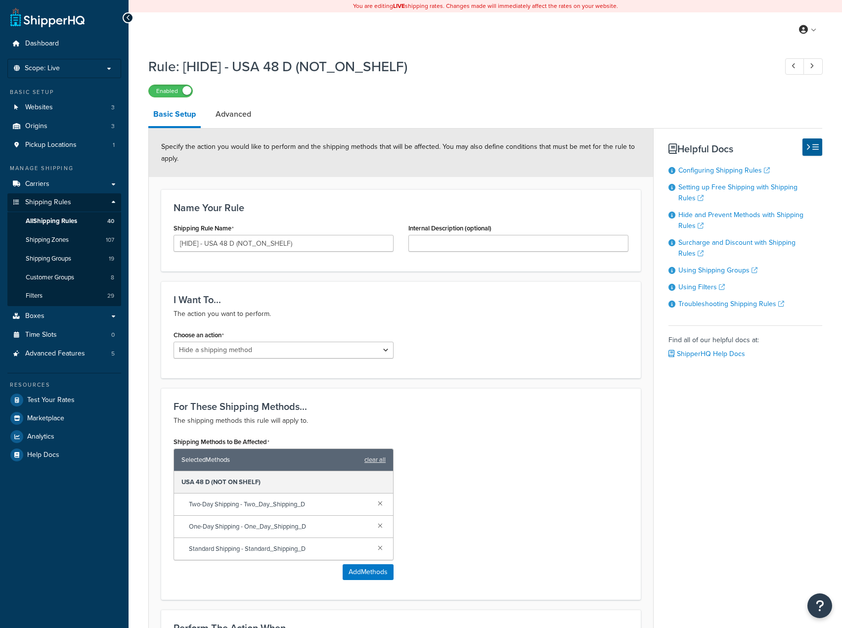
select select "HIDE"
click at [238, 115] on link "Advanced" at bounding box center [234, 114] width 46 height 24
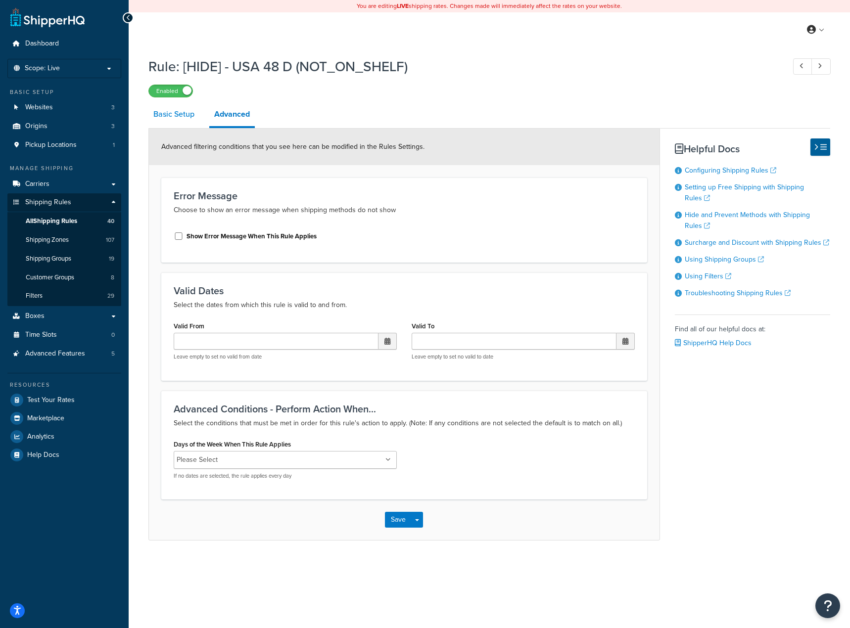
click at [183, 120] on link "Basic Setup" at bounding box center [173, 114] width 51 height 24
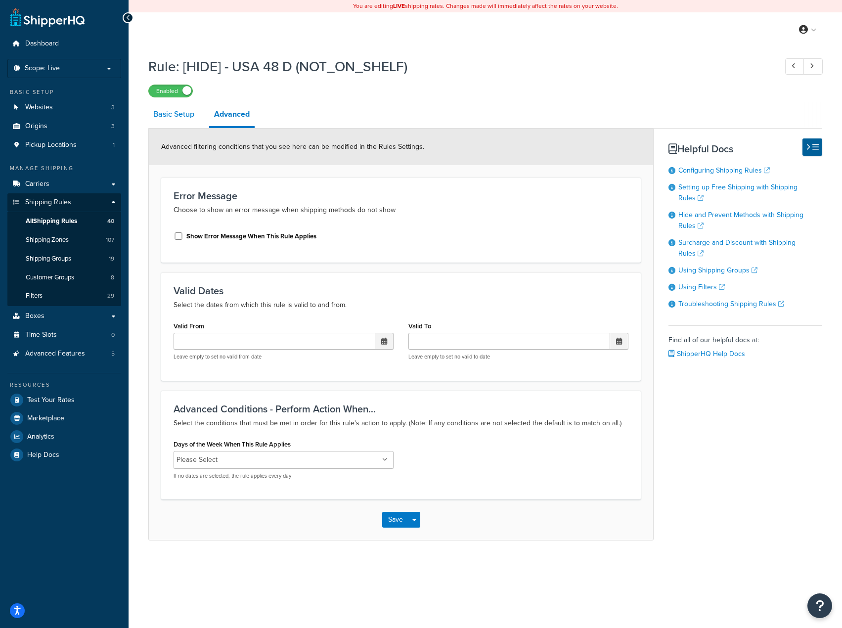
select select "HIDE"
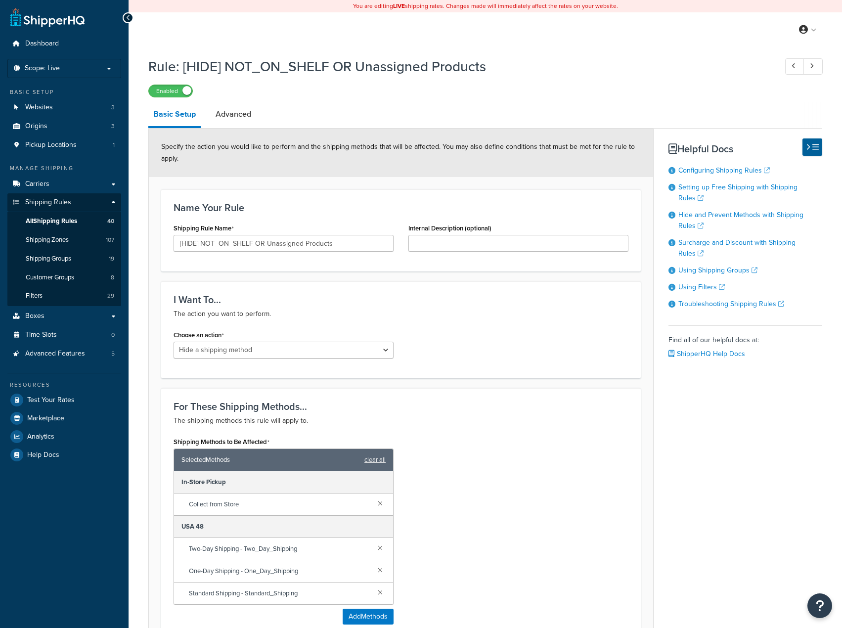
select select "HIDE"
click at [241, 117] on link "Advanced" at bounding box center [234, 114] width 46 height 24
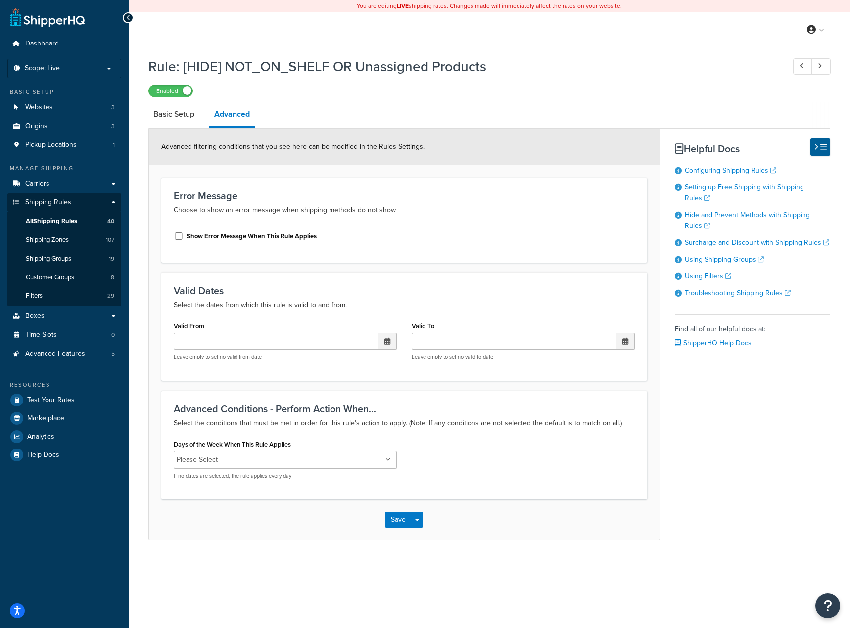
select select "HIDE"
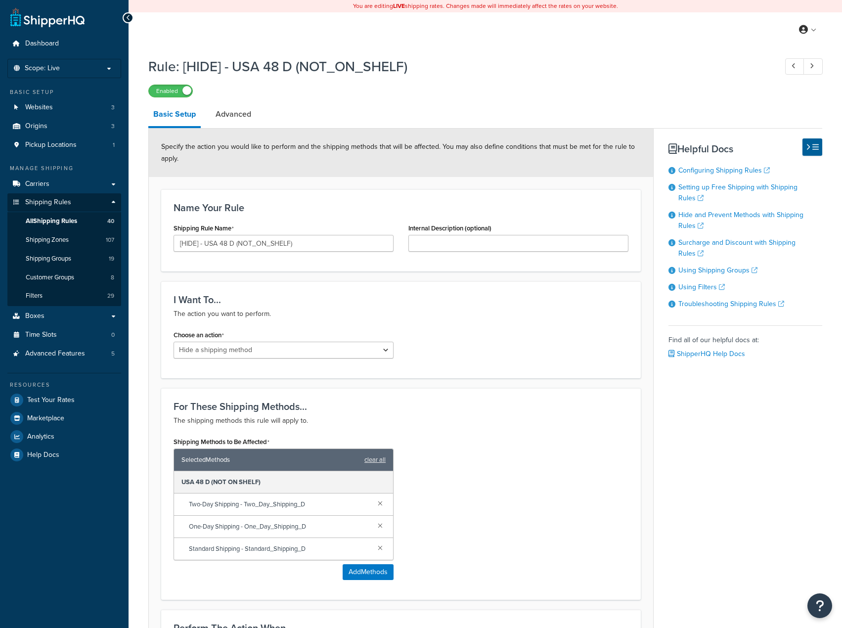
select select "HIDE"
click at [238, 118] on link "Advanced" at bounding box center [234, 114] width 46 height 24
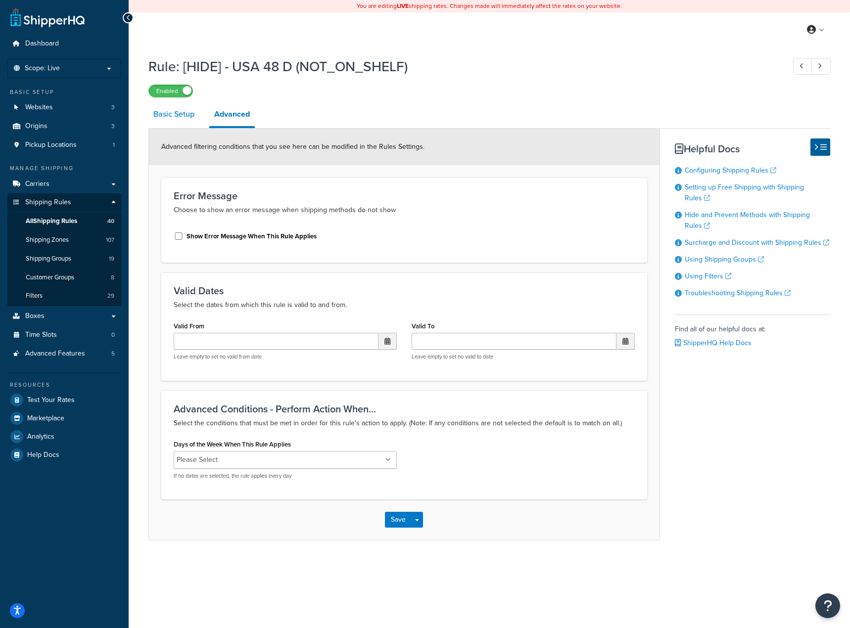
click at [168, 120] on link "Basic Setup" at bounding box center [173, 114] width 51 height 24
select select "HIDE"
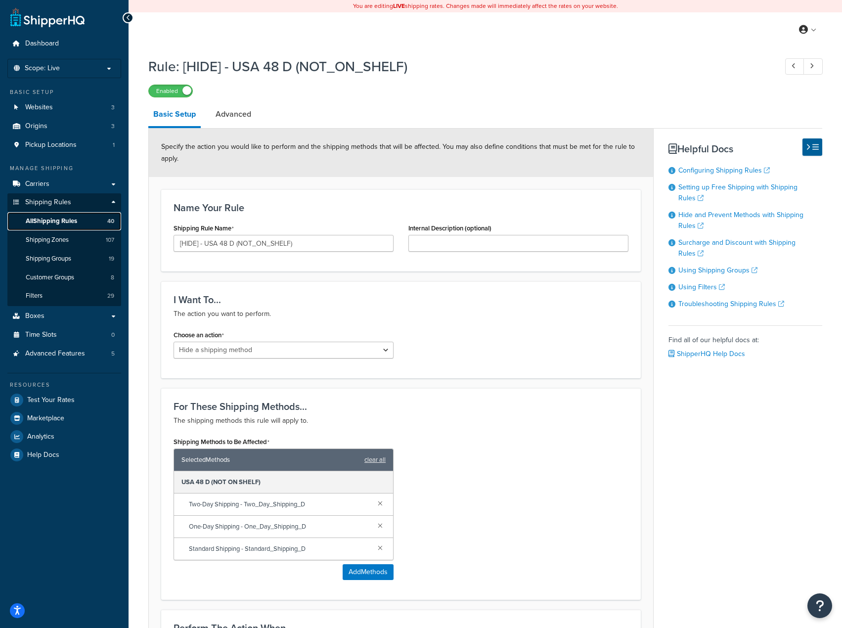
click at [61, 217] on span "All Shipping Rules" at bounding box center [51, 221] width 51 height 8
select select "HIDE"
click at [227, 113] on link "Advanced" at bounding box center [234, 114] width 46 height 24
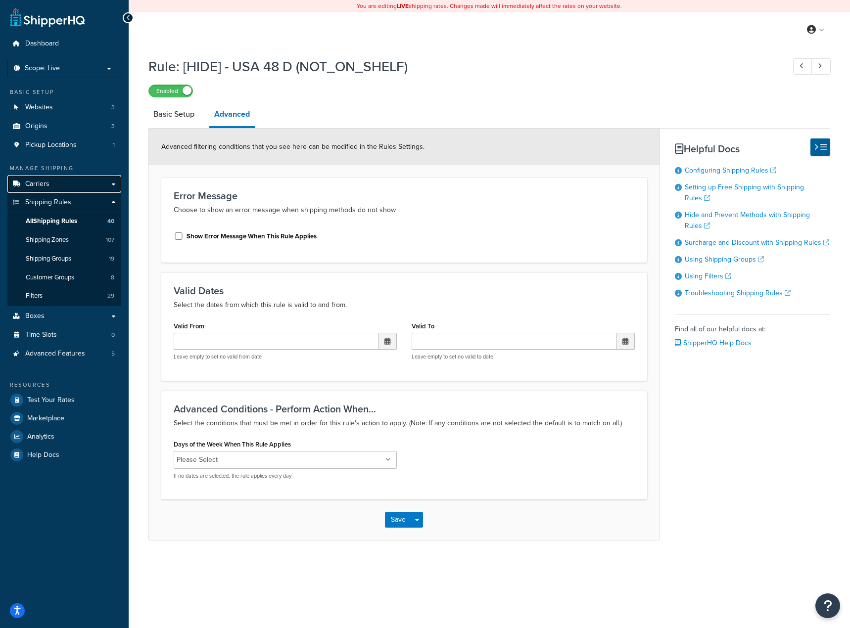
click at [48, 182] on span "Carriers" at bounding box center [37, 184] width 24 height 8
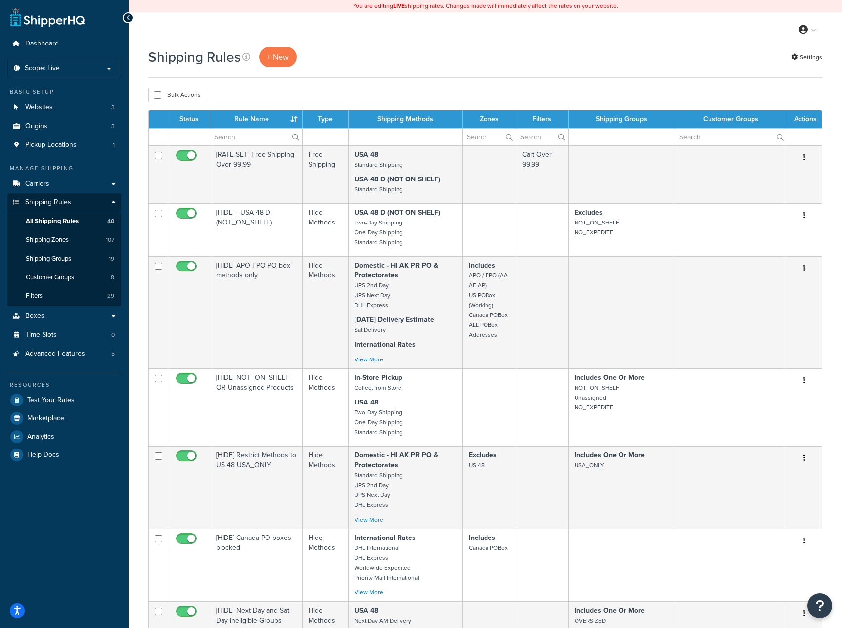
click at [719, 92] on div "Bulk Actions Duplicate Delete" at bounding box center [485, 95] width 674 height 15
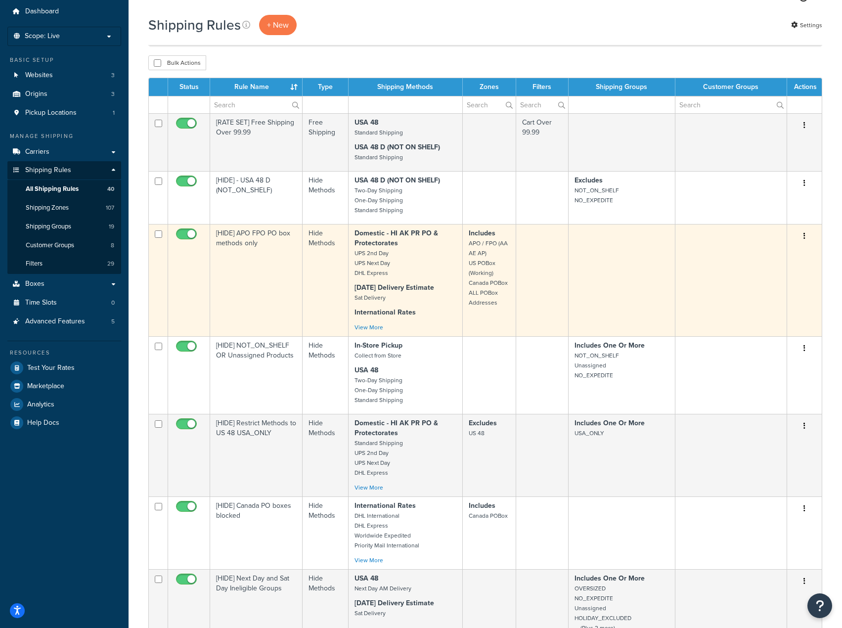
scroll to position [49, 0]
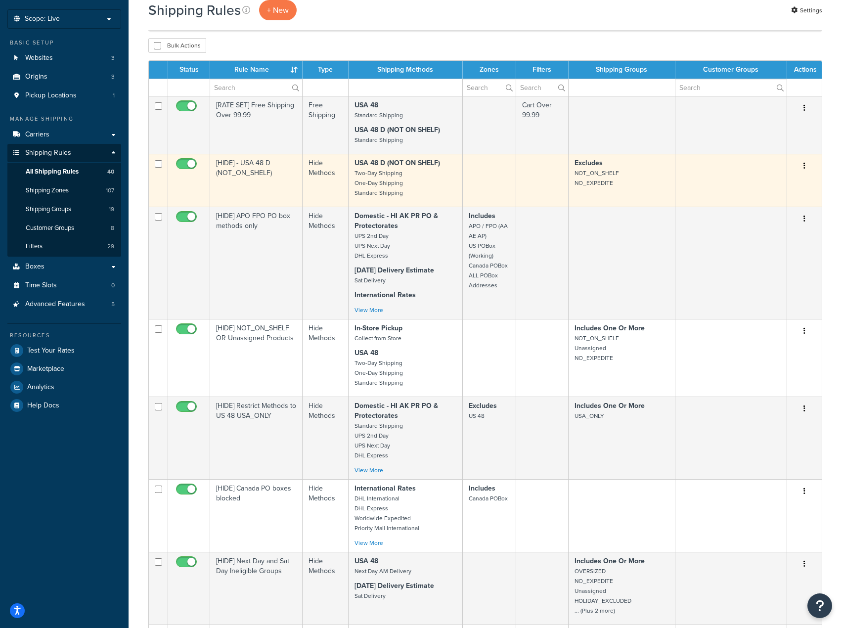
click at [805, 165] on icon "button" at bounding box center [805, 165] width 2 height 7
click at [757, 182] on link "Edit" at bounding box center [772, 185] width 78 height 20
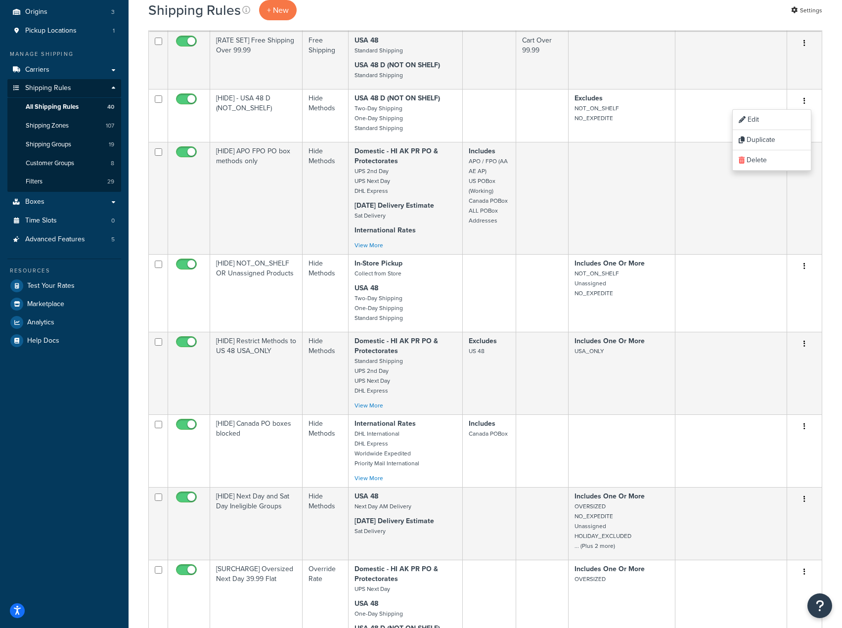
scroll to position [99, 0]
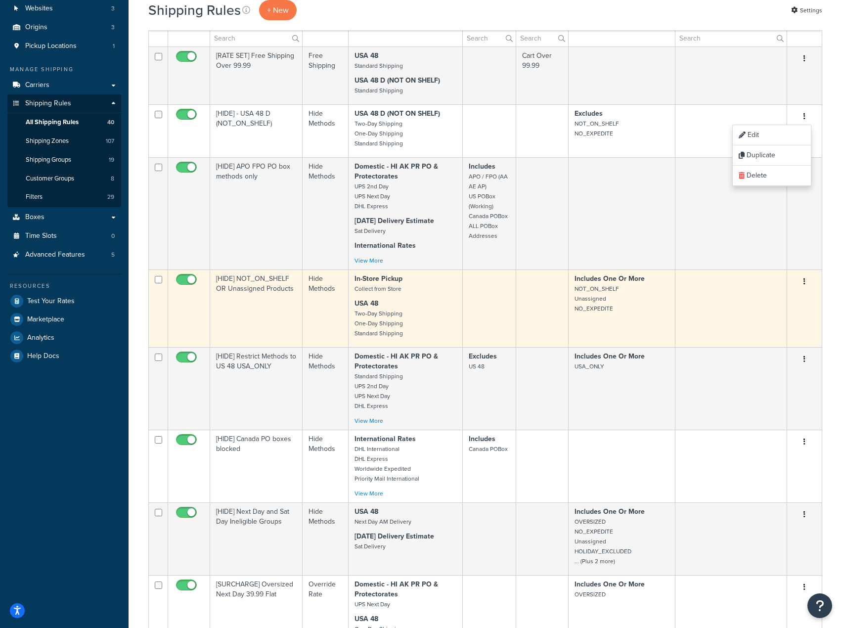
click at [807, 281] on button "button" at bounding box center [805, 282] width 14 height 16
click at [747, 298] on link "Edit" at bounding box center [772, 300] width 78 height 20
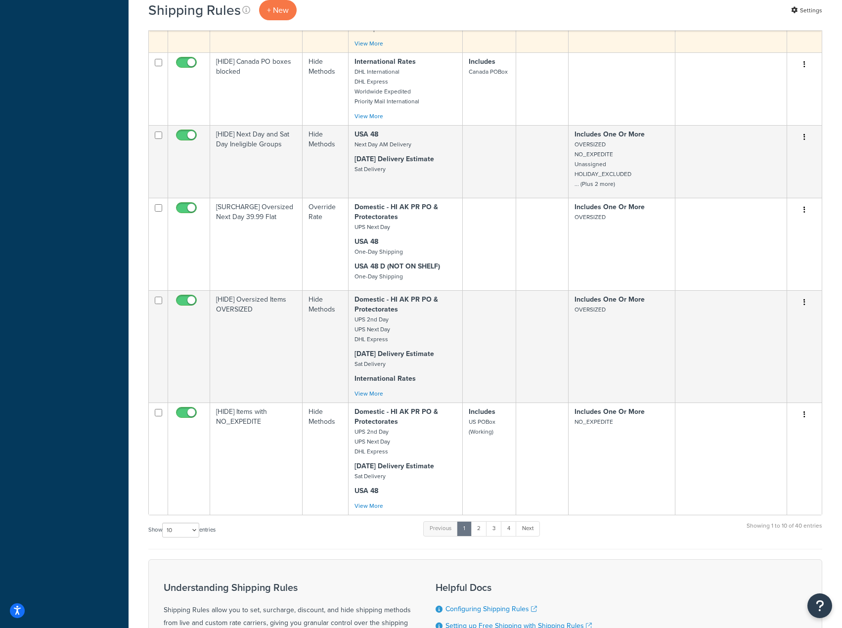
scroll to position [495, 0]
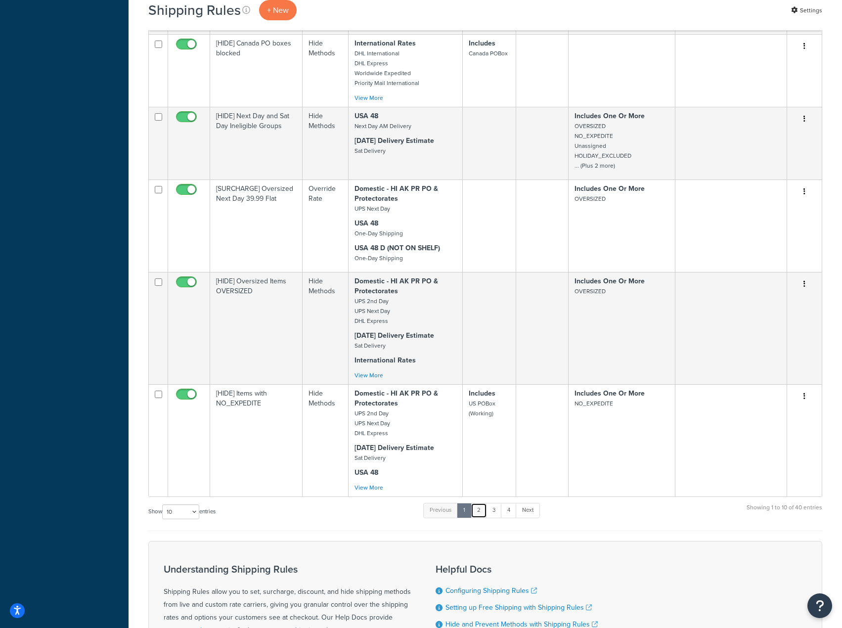
click at [485, 516] on link "2" at bounding box center [479, 510] width 16 height 15
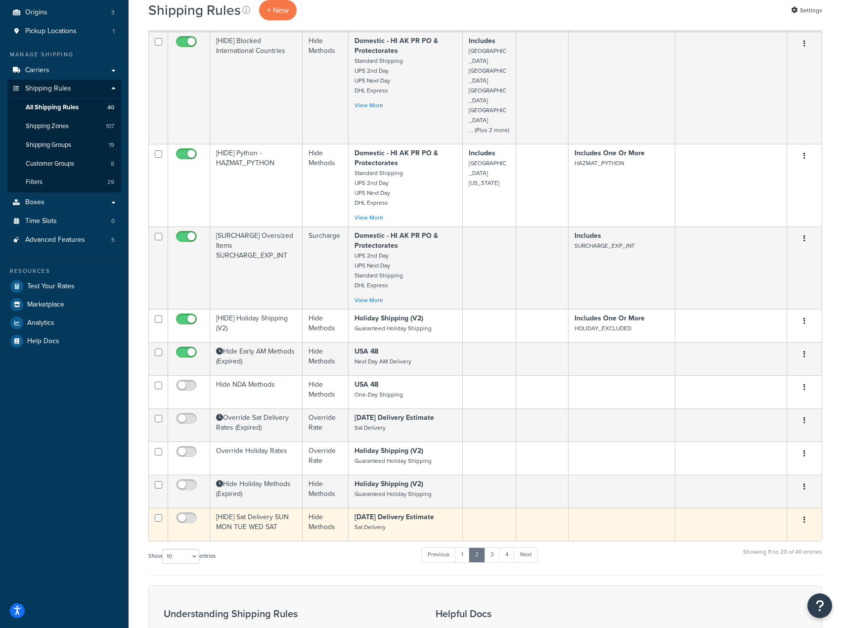
scroll to position [148, 0]
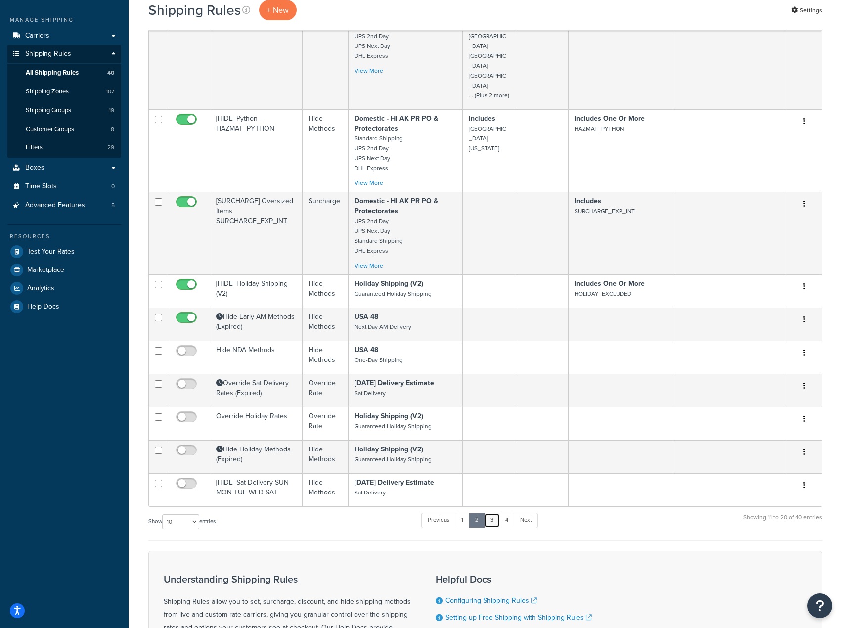
click at [496, 513] on link "3" at bounding box center [492, 520] width 16 height 15
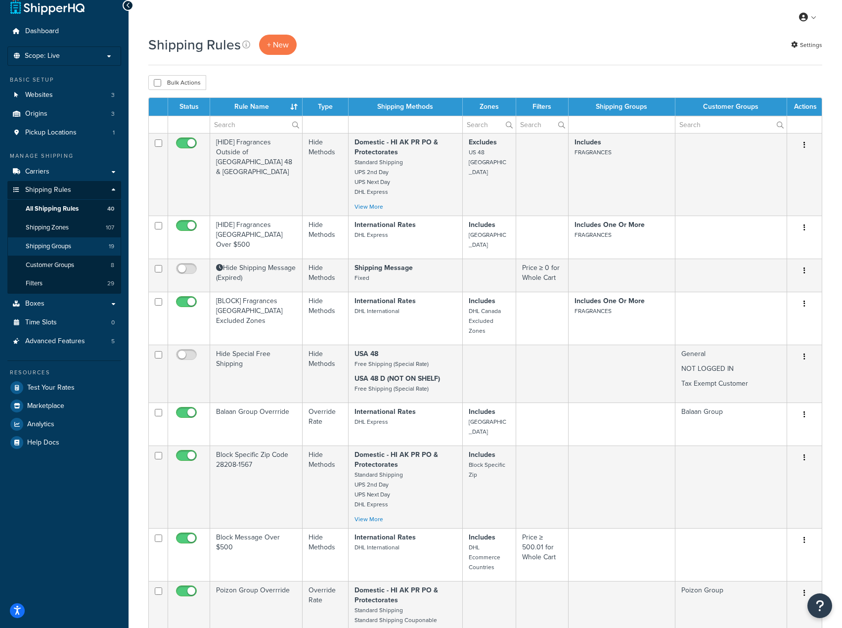
scroll to position [0, 0]
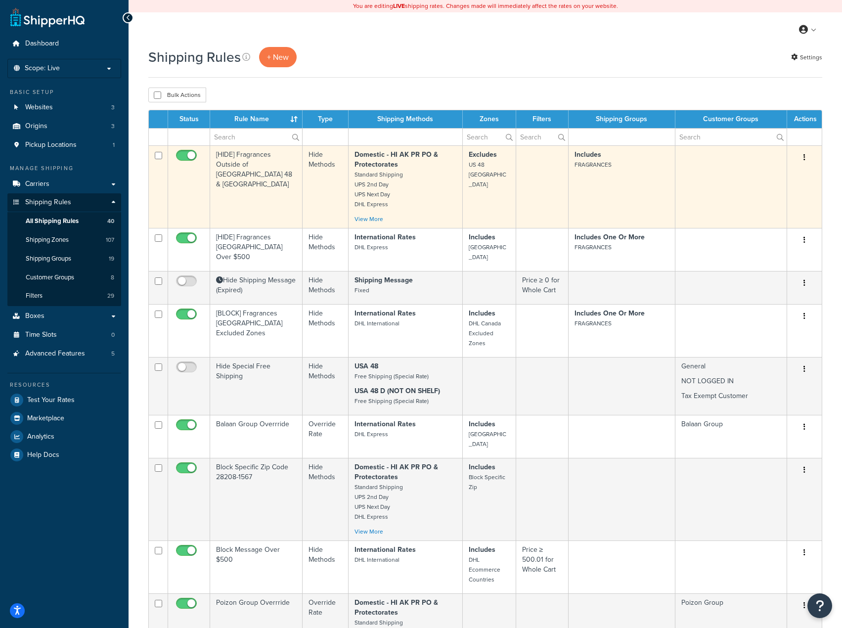
click at [807, 150] on td "Edit Duplicate Delete" at bounding box center [804, 186] width 35 height 83
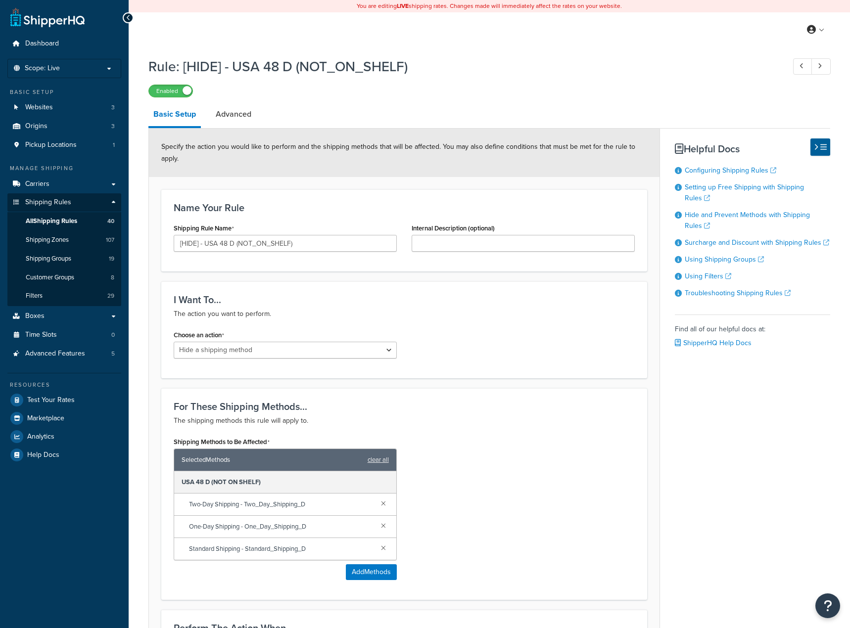
select select "HIDE"
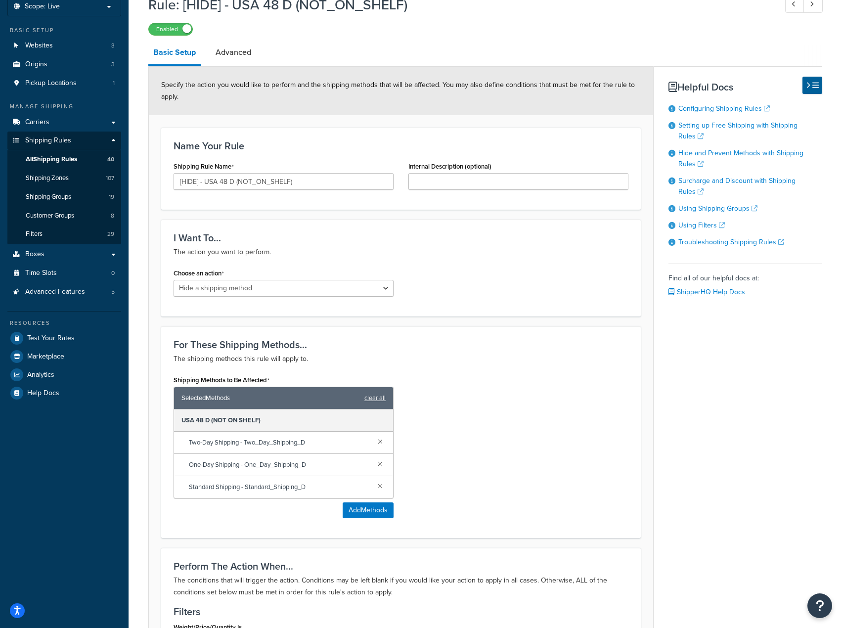
scroll to position [198, 0]
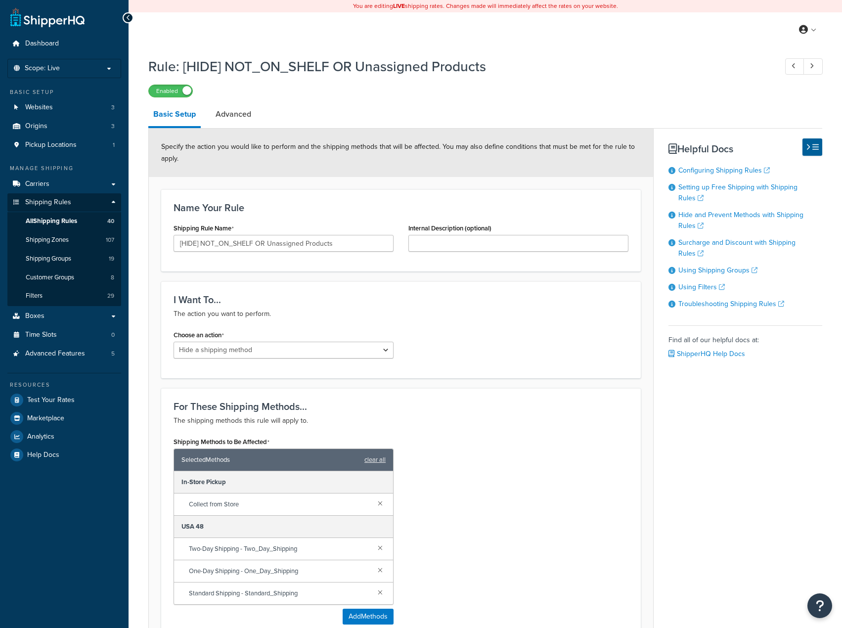
select select "HIDE"
click at [239, 106] on link "Advanced" at bounding box center [234, 114] width 46 height 24
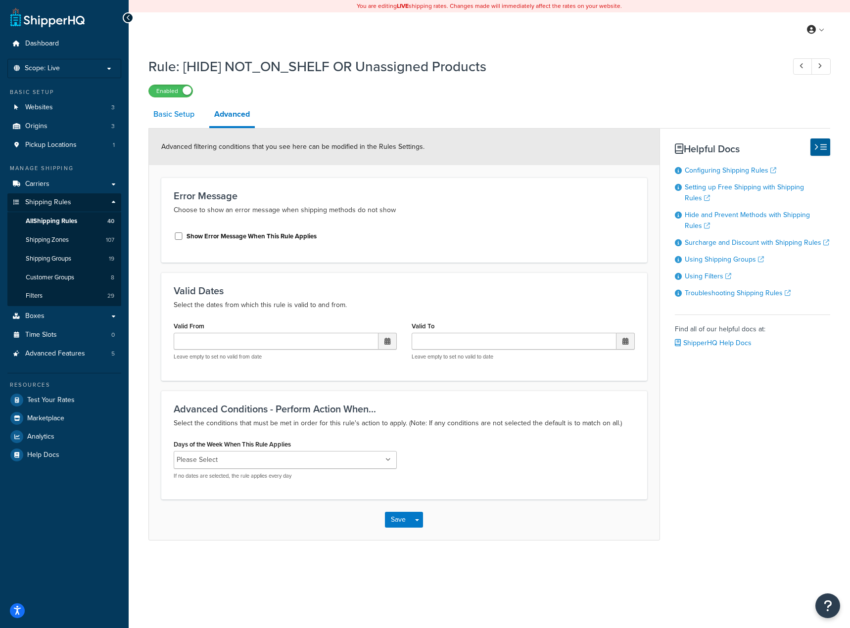
click at [173, 119] on link "Basic Setup" at bounding box center [173, 114] width 51 height 24
select select "HIDE"
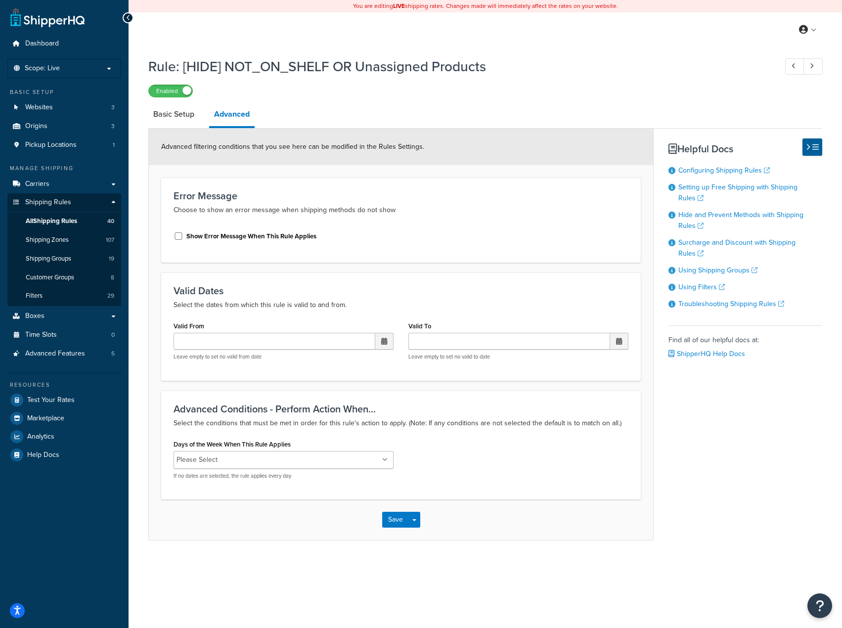
select select "HIDE"
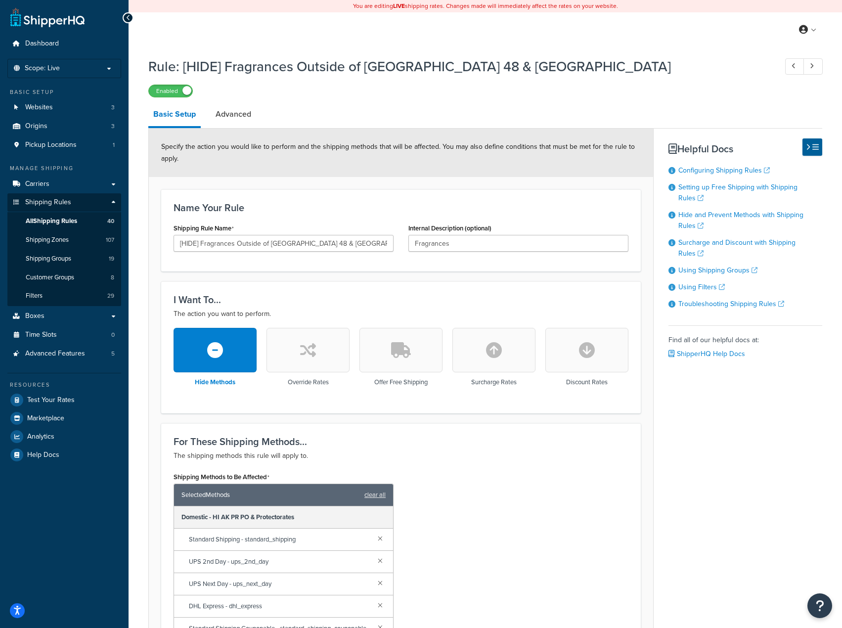
click at [783, 514] on div "Basic Setup Advanced Specify the action you would like to perform and the shipp…" at bounding box center [485, 582] width 674 height 960
click at [231, 108] on link "Advanced" at bounding box center [234, 114] width 46 height 24
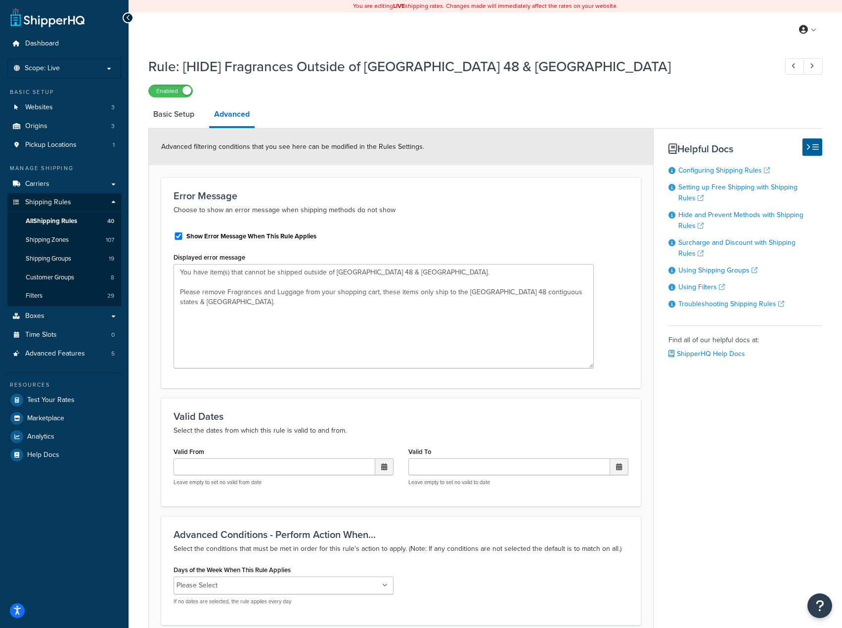
drag, startPoint x: 391, startPoint y: 300, endPoint x: 592, endPoint y: 368, distance: 211.5
click at [592, 368] on textarea "You have item(s) that cannot be shipped outside of USA 48 & Canada. Please remo…" at bounding box center [384, 316] width 420 height 104
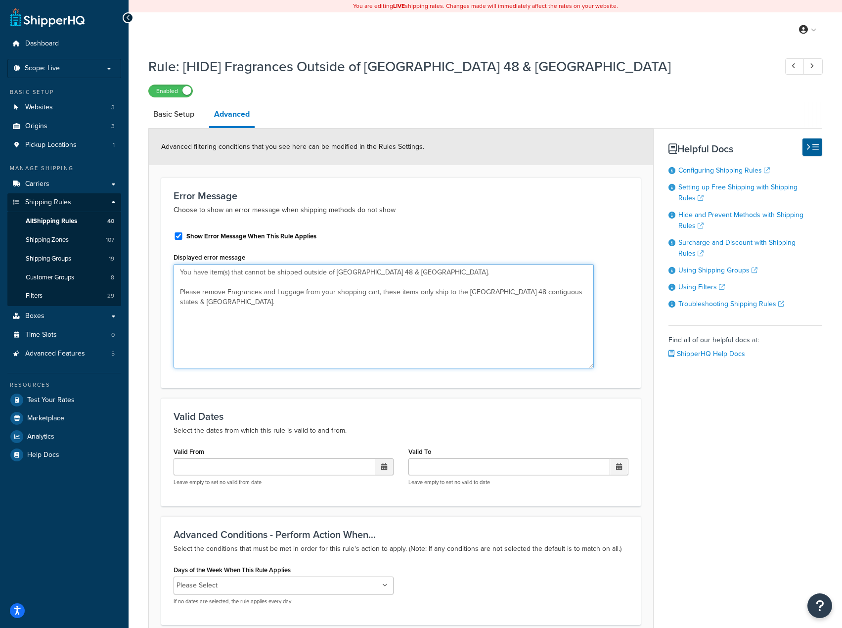
drag, startPoint x: 183, startPoint y: 289, endPoint x: 557, endPoint y: 301, distance: 374.6
click at [556, 300] on textarea "You have item(s) that cannot be shipped outside of USA 48 & Canada. Please remo…" at bounding box center [384, 316] width 420 height 104
click at [548, 313] on textarea "You have item(s) that cannot be shipped outside of USA 48 & Canada. Please remo…" at bounding box center [384, 316] width 420 height 104
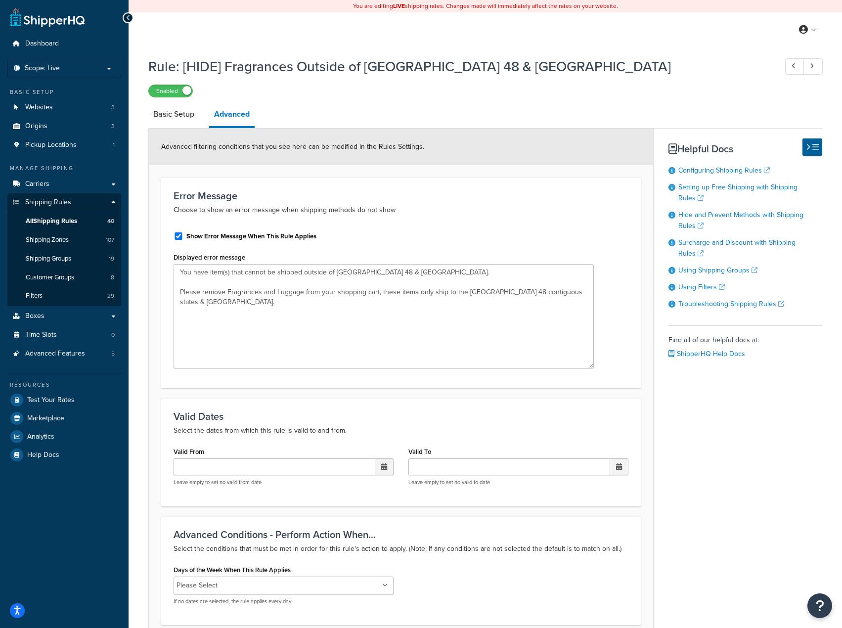
click at [356, 90] on div "Enabled" at bounding box center [485, 91] width 674 height 14
type textarea "You have item(s) that cannot be shipped outside of USA 48 & Canada. Please remo…"
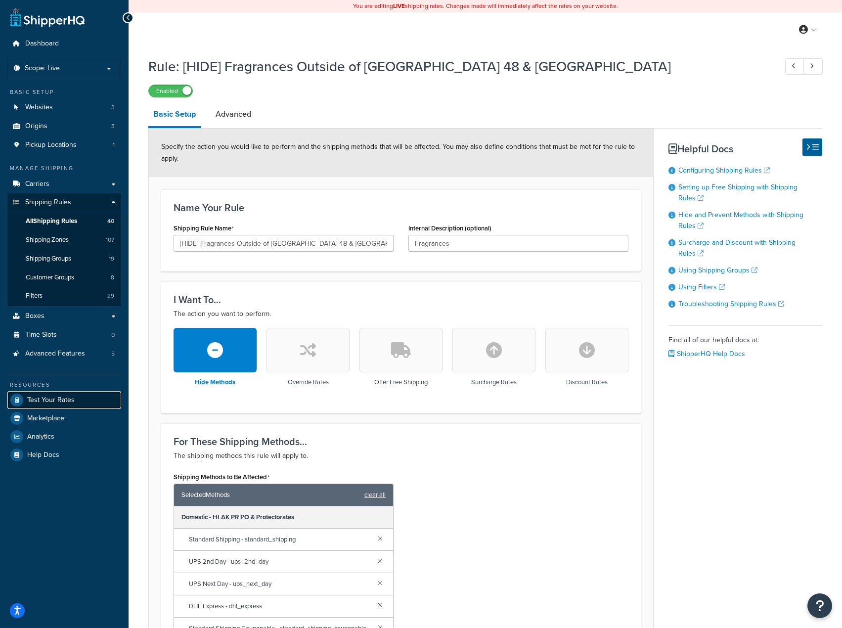
click at [77, 399] on link "Test Your Rates" at bounding box center [64, 400] width 114 height 18
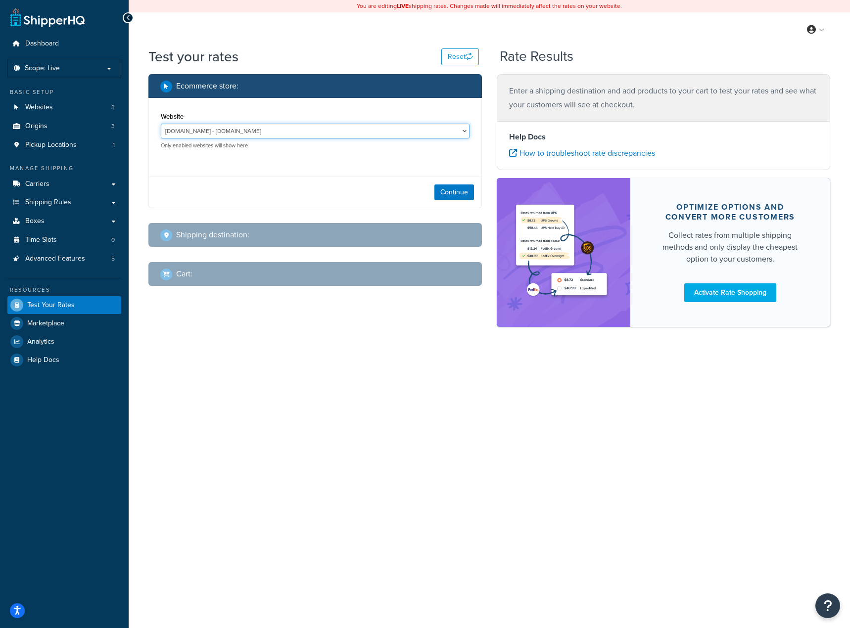
click at [229, 127] on select "jomashop-m2.ddev.site - jomashop-m2.ddev.site Live Jomashop - https://www.jomas…" at bounding box center [315, 131] width 309 height 15
select select "c593598c520429d542d6944a9ea1c6d4"
click at [161, 124] on select "jomashop-m2.ddev.site - jomashop-m2.ddev.site Live Jomashop - https://www.jomas…" at bounding box center [315, 131] width 309 height 15
click at [451, 194] on button "Continue" at bounding box center [454, 192] width 40 height 16
select select "TX"
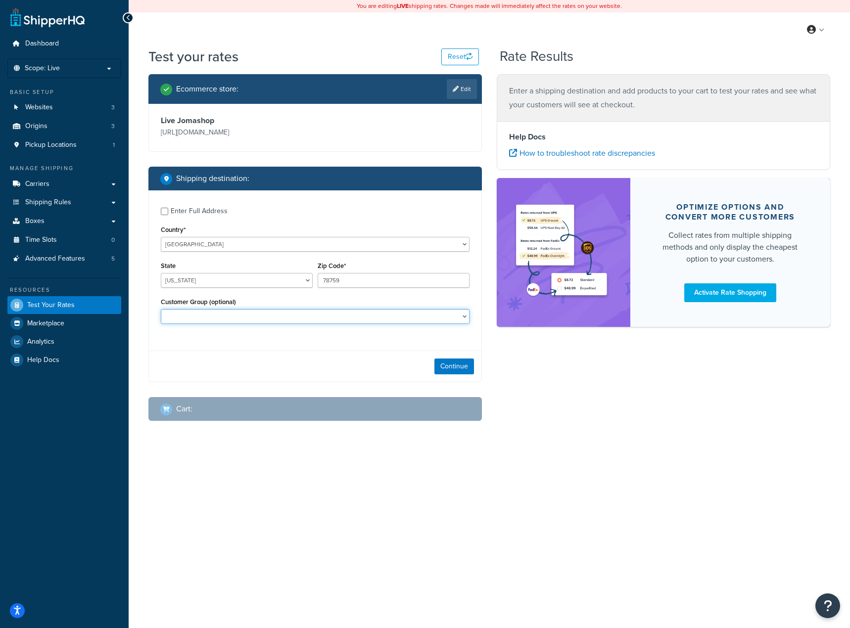
click at [212, 315] on select "Balaan Group General magento_admin NOT LOGGED IN Poizon Group Retailer Tax Exem…" at bounding box center [315, 316] width 309 height 15
select select "General"
click at [161, 310] on select "Balaan Group General magento_admin NOT LOGGED IN Poizon Group Retailer Tax Exem…" at bounding box center [315, 316] width 309 height 15
click at [463, 369] on button "Continue" at bounding box center [454, 367] width 40 height 16
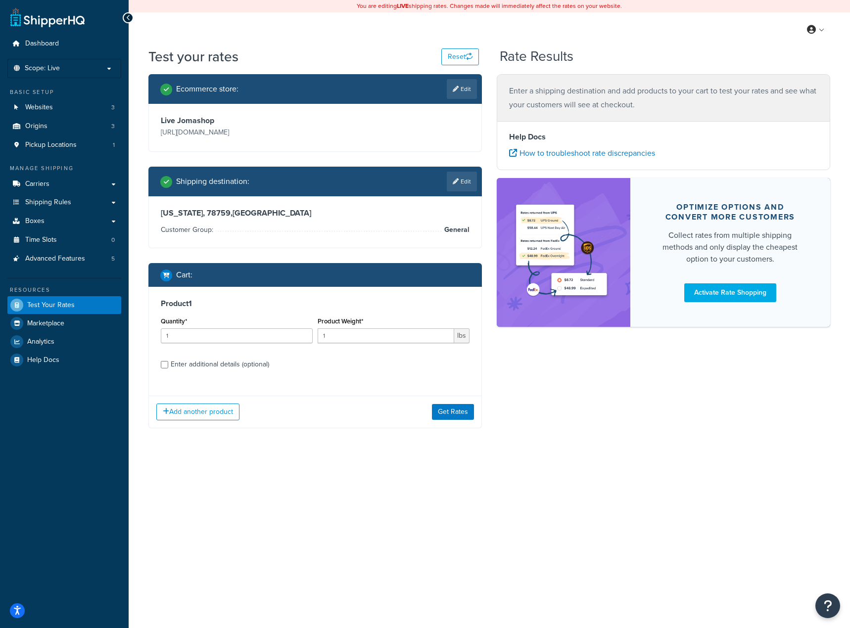
click at [209, 358] on label "Enter additional details (optional)" at bounding box center [320, 364] width 299 height 16
click at [168, 361] on input "Enter additional details (optional)" at bounding box center [164, 364] width 7 height 7
checkbox input "true"
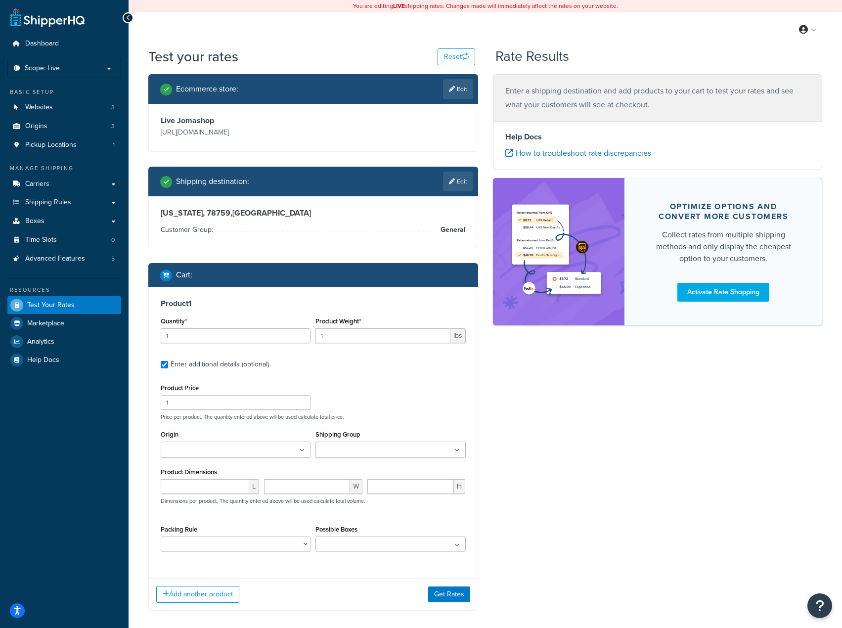
click at [361, 441] on div "Shipping Group ADMIN_ONLY_HANDLING_PLUS_0 ADMIN_ONLY_HANDLING_PLUS_1 DOLLARSALE…" at bounding box center [391, 443] width 150 height 30
click at [360, 447] on input "Shipping Group" at bounding box center [363, 450] width 88 height 11
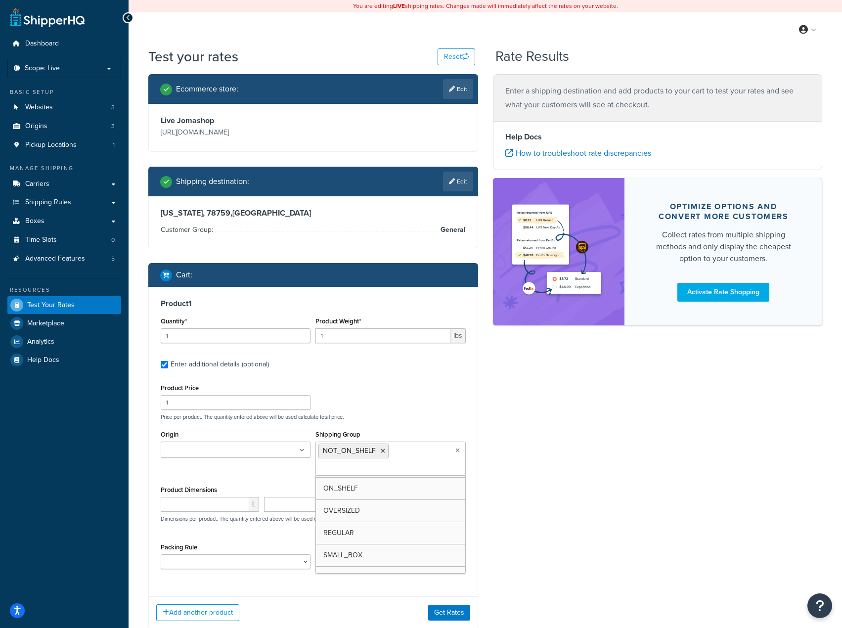
click at [567, 553] on div "Ecommerce store : Edit Live Jomashop https://www.jomashop.com Shipping destinat…" at bounding box center [485, 359] width 689 height 570
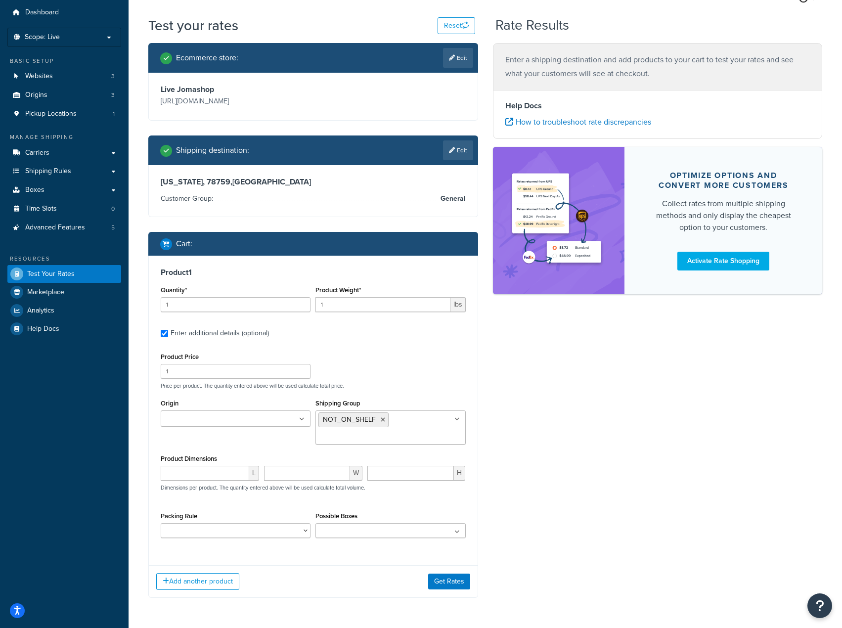
scroll to position [66, 0]
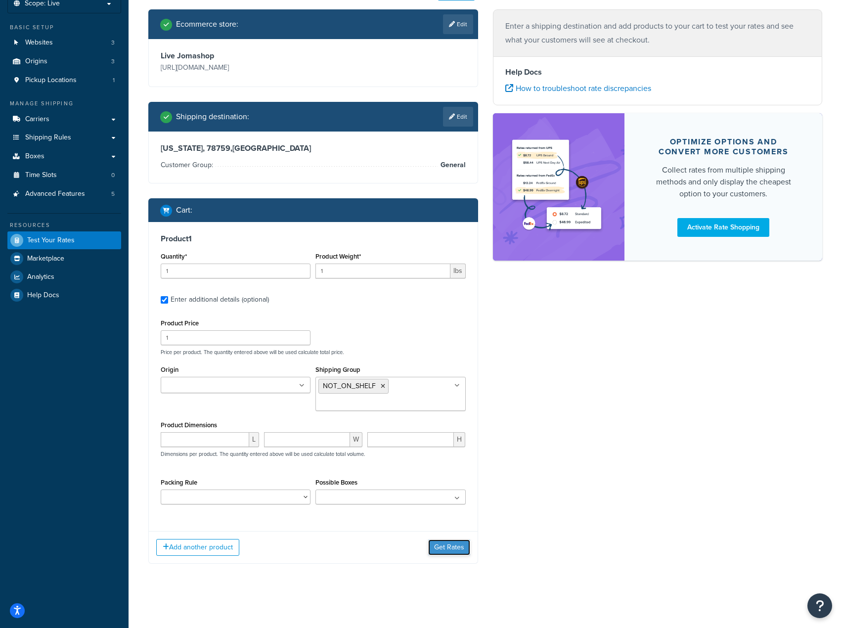
click at [446, 543] on button "Get Rates" at bounding box center [449, 548] width 42 height 16
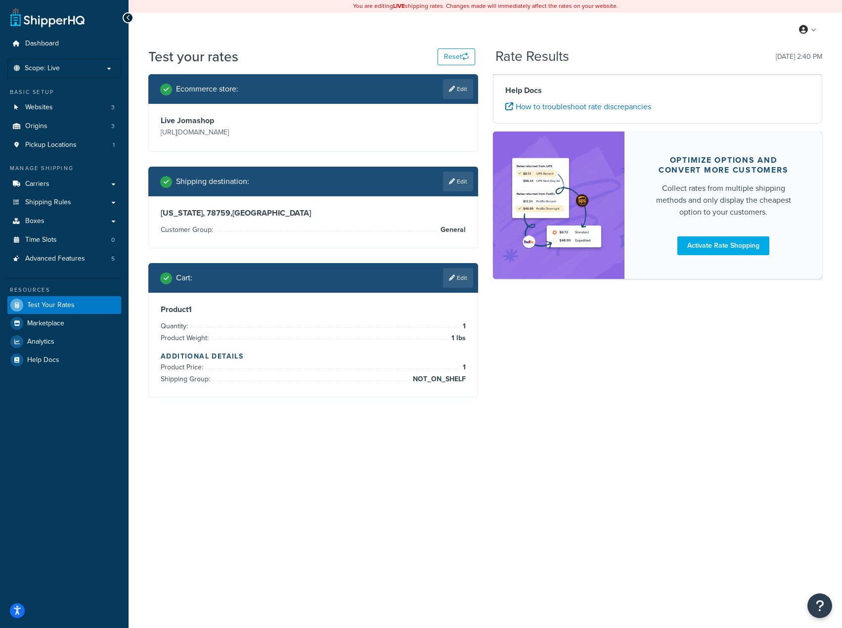
scroll to position [0, 0]
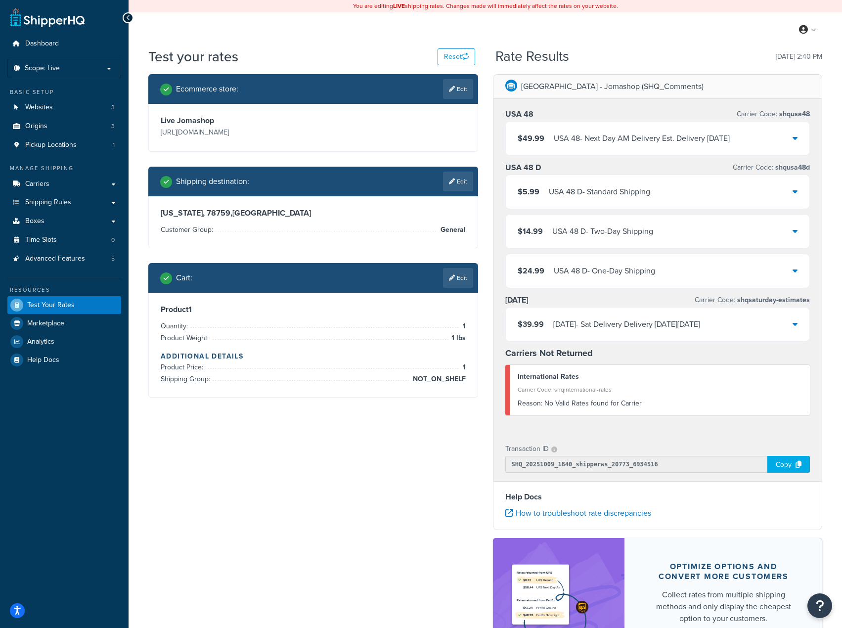
click at [662, 133] on div "USA 48 - Next Day AM Delivery Est. Delivery Mon, Oct 13, 2025" at bounding box center [642, 139] width 176 height 14
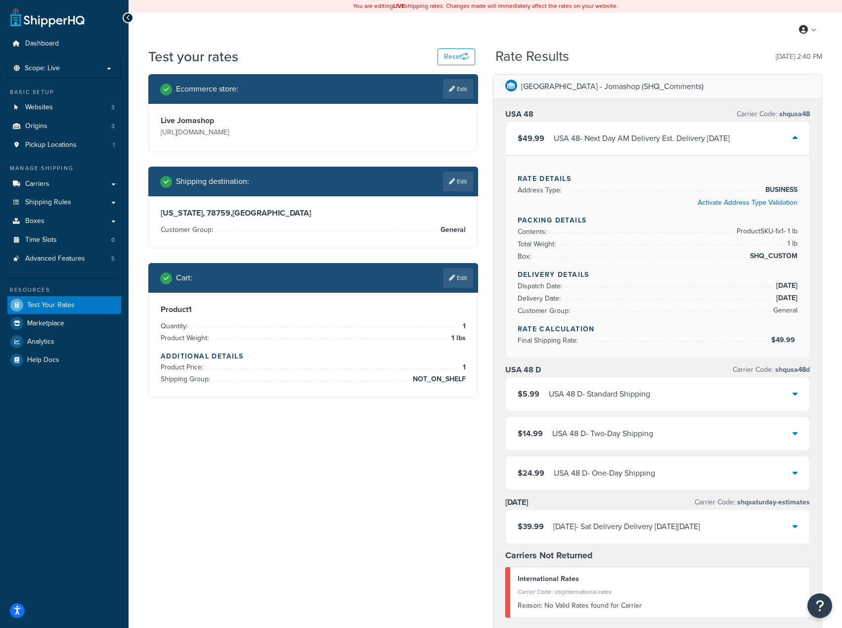
click at [663, 133] on div "USA 48 - Next Day AM Delivery Est. Delivery Mon, Oct 13, 2025" at bounding box center [642, 139] width 176 height 14
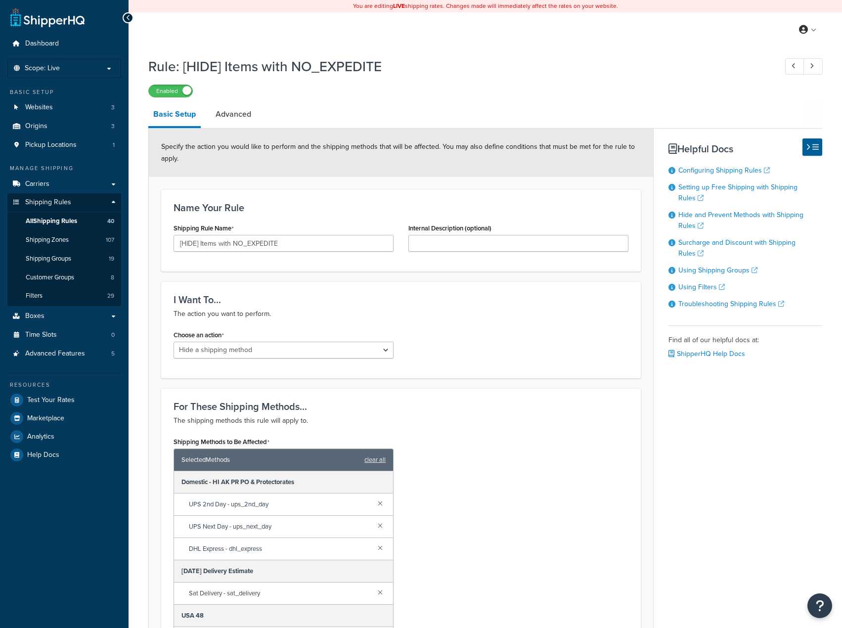
select select "HIDE"
click at [224, 116] on link "Advanced" at bounding box center [234, 114] width 46 height 24
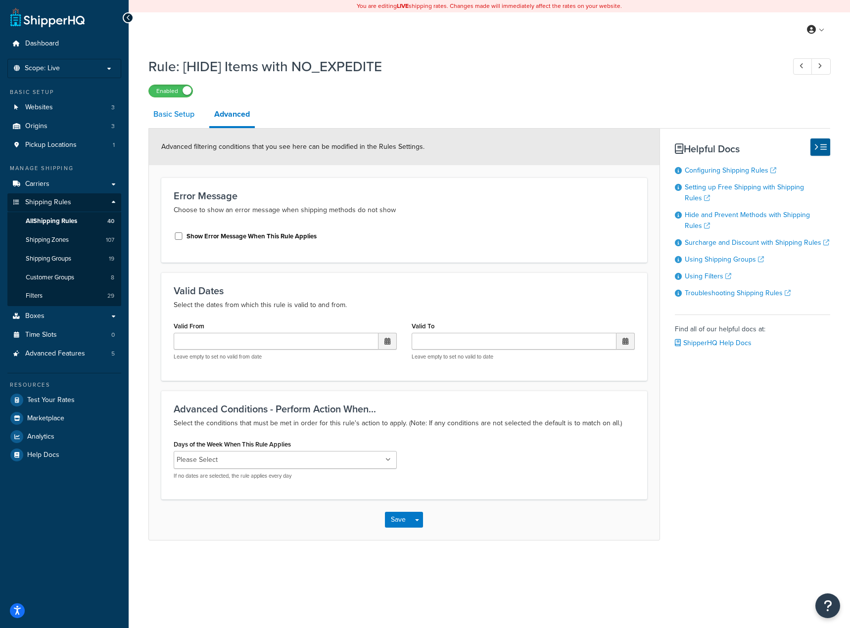
click at [163, 116] on link "Basic Setup" at bounding box center [173, 114] width 51 height 24
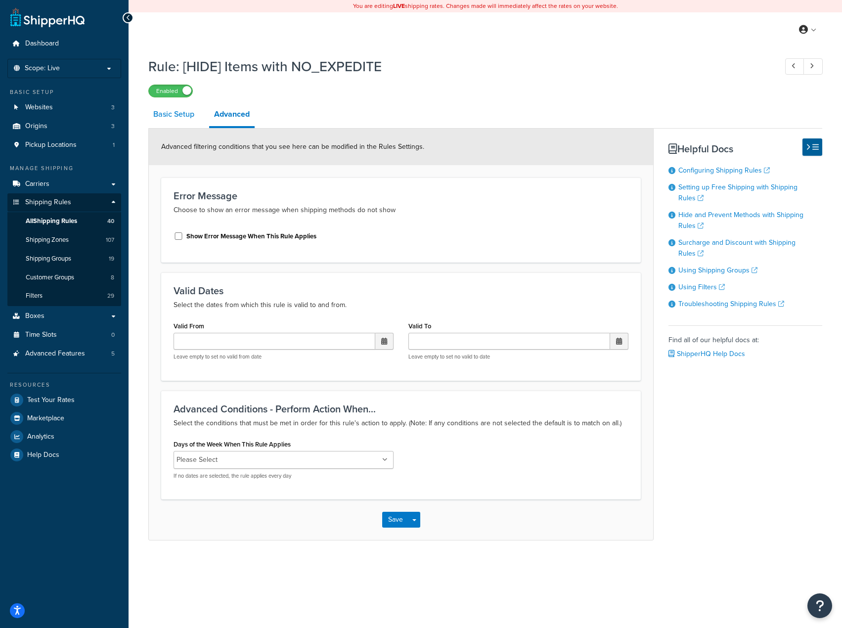
select select "HIDE"
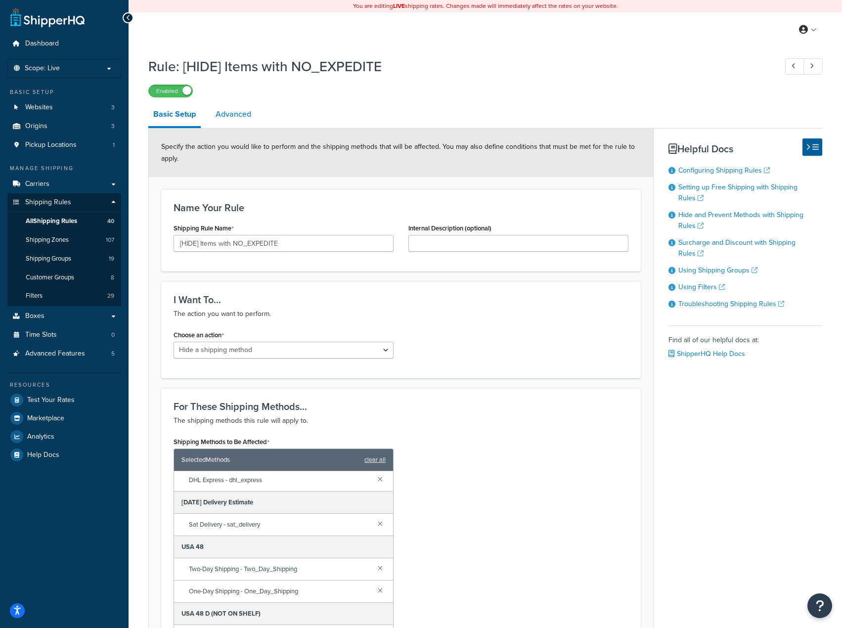
click at [238, 116] on link "Advanced" at bounding box center [234, 114] width 46 height 24
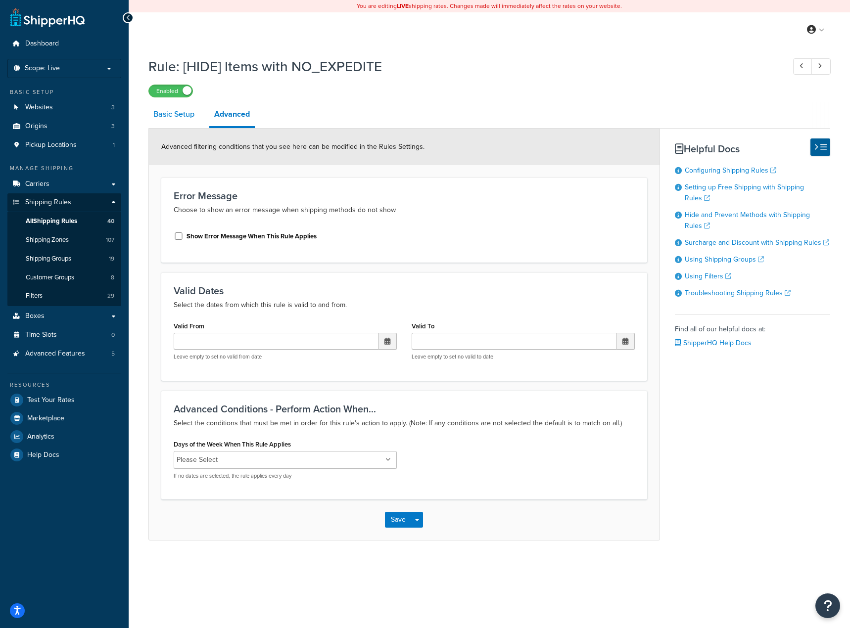
click at [169, 115] on link "Basic Setup" at bounding box center [173, 114] width 51 height 24
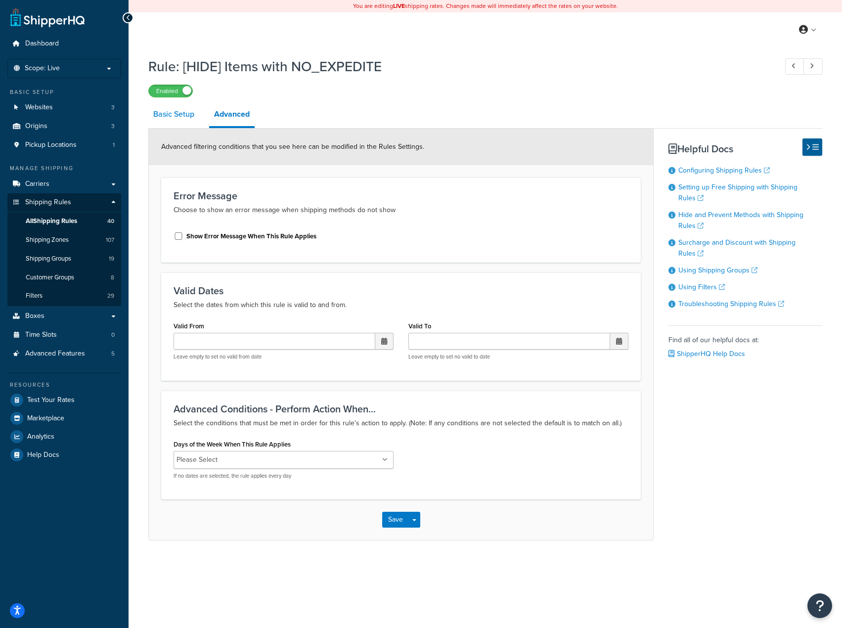
select select "HIDE"
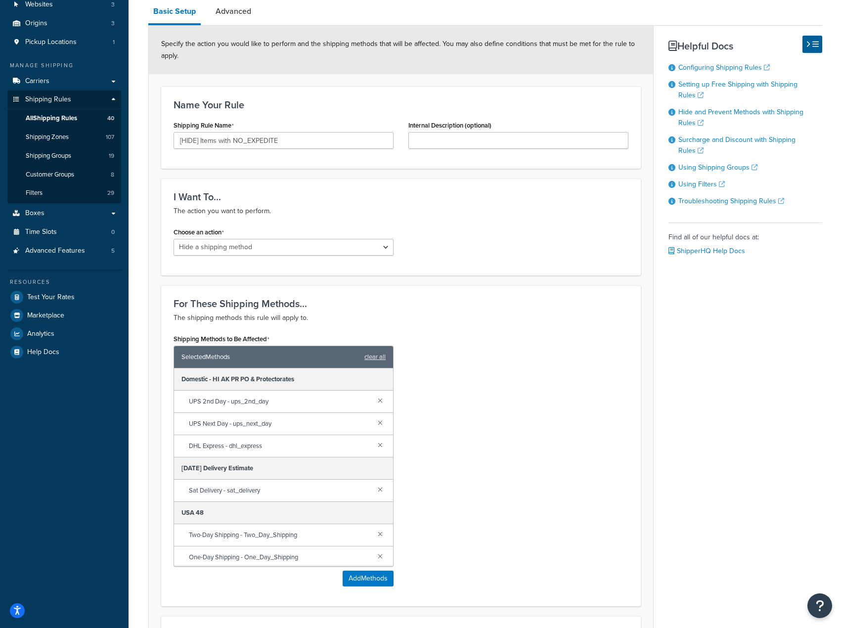
scroll to position [31, 0]
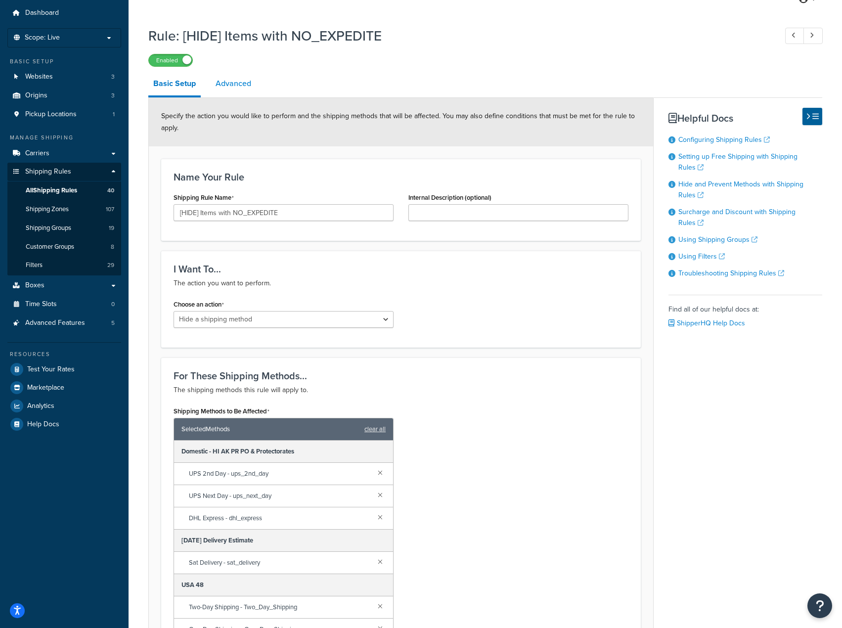
click at [240, 77] on link "Advanced" at bounding box center [234, 84] width 46 height 24
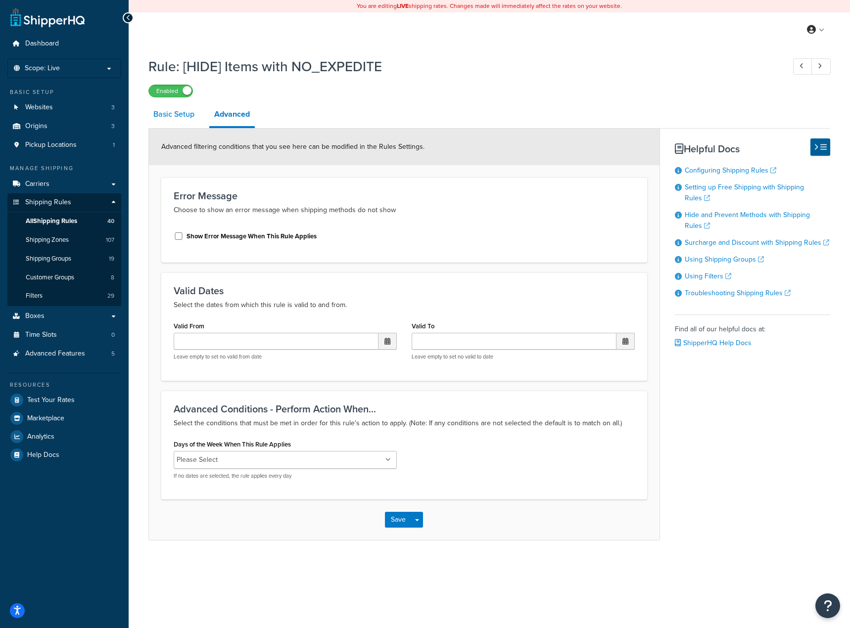
click at [185, 108] on link "Basic Setup" at bounding box center [173, 114] width 51 height 24
select select "HIDE"
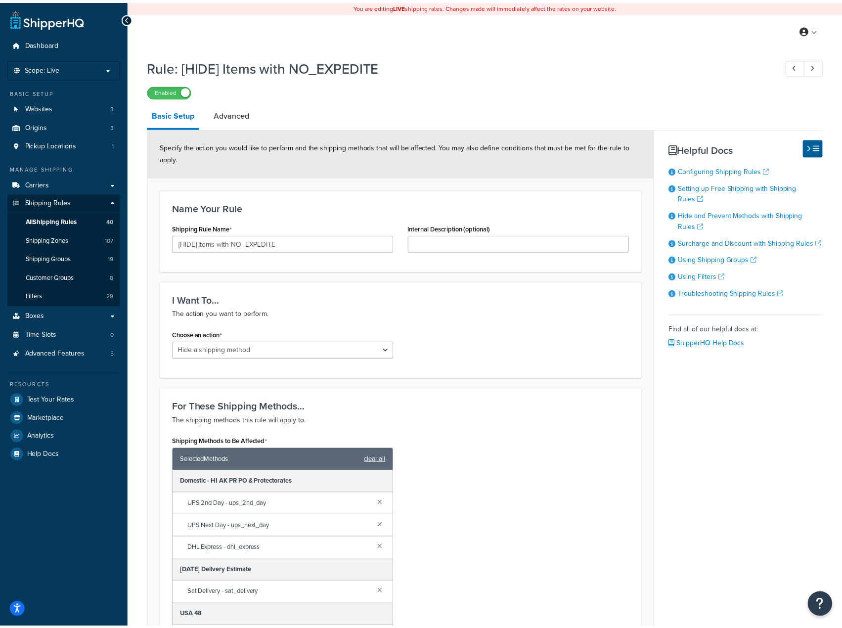
scroll to position [31, 0]
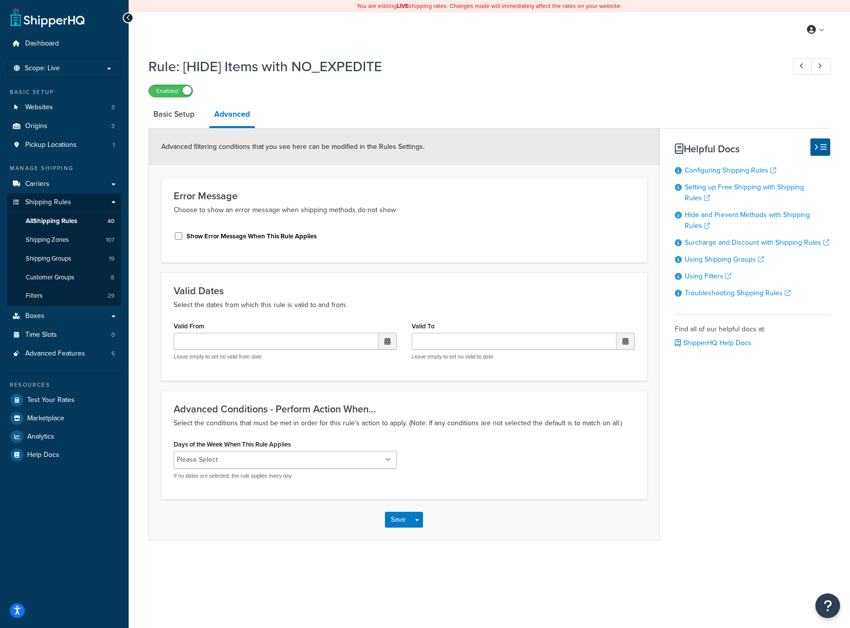
select select "HIDE"
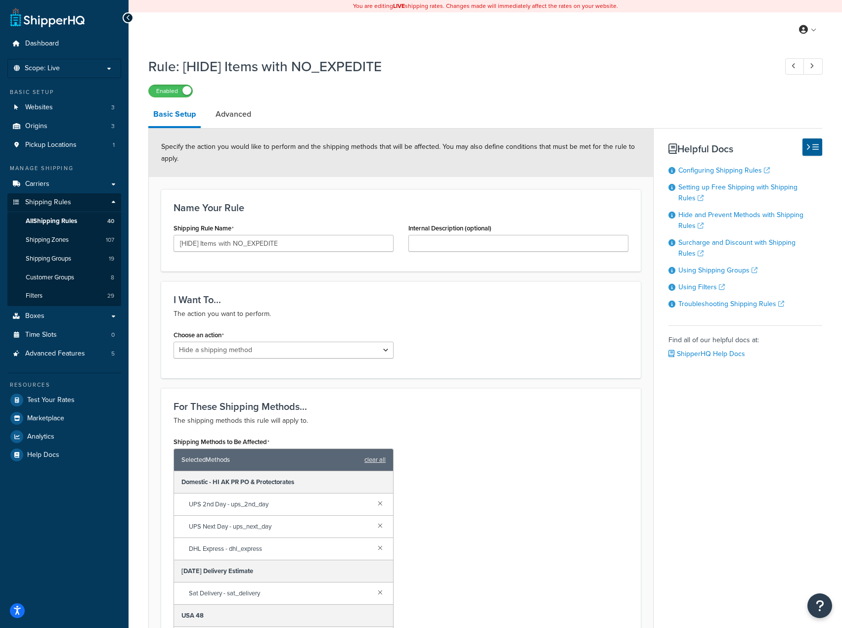
click at [742, 472] on div "Basic Setup Advanced Specify the action you would like to perform and the shipp…" at bounding box center [485, 627] width 674 height 1050
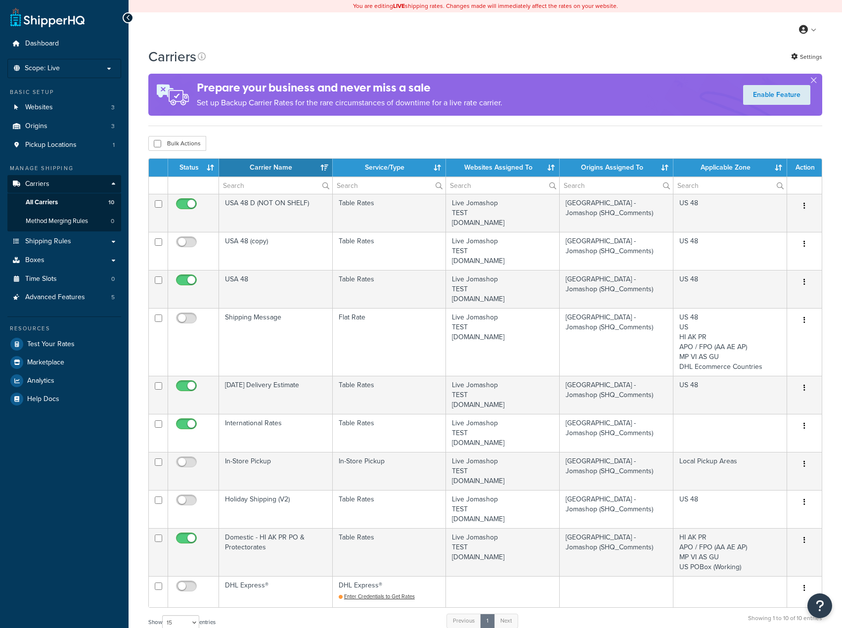
select select "15"
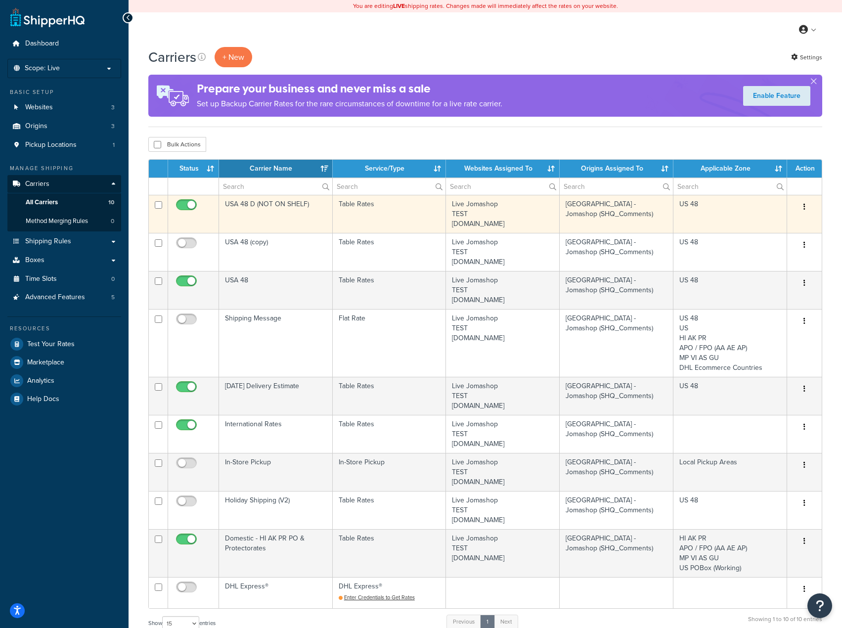
click at [805, 206] on icon "button" at bounding box center [805, 206] width 2 height 7
drag, startPoint x: 764, startPoint y: 224, endPoint x: 741, endPoint y: 228, distance: 23.1
click at [764, 224] on link "Edit" at bounding box center [765, 227] width 78 height 20
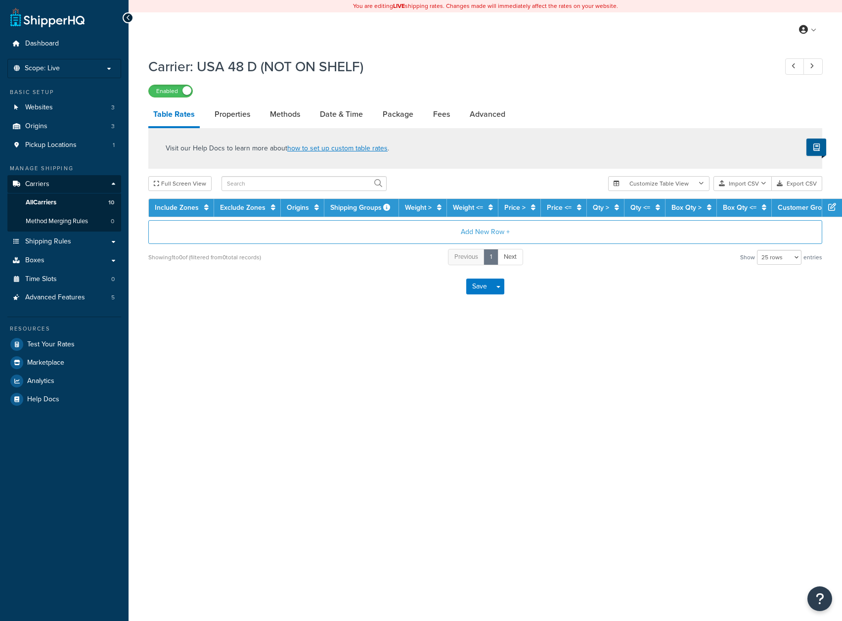
select select "25"
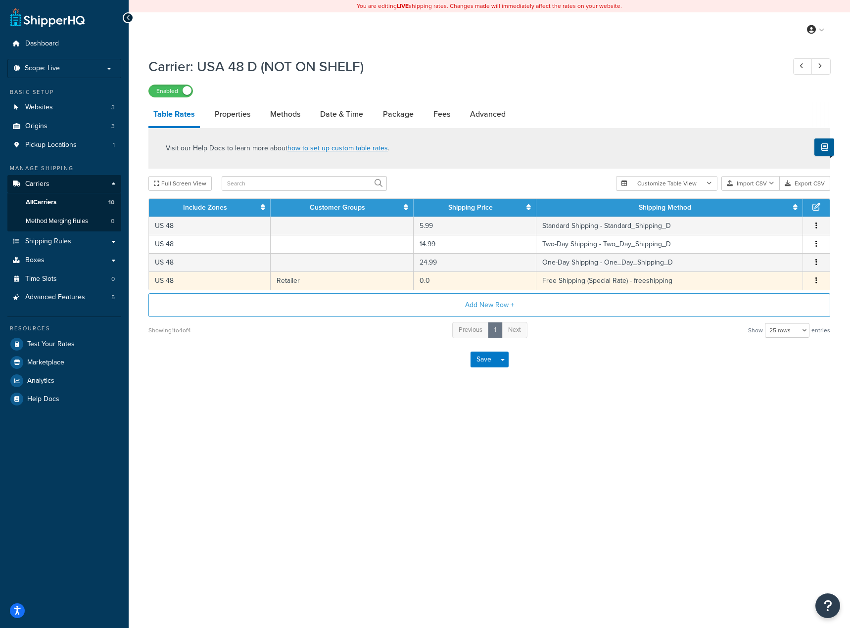
click at [815, 284] on icon "button" at bounding box center [816, 280] width 2 height 7
click at [313, 396] on div "Carrier: USA 48 D (NOT ON SHELF) Enabled Table Rates Properties Methods Date & …" at bounding box center [489, 228] width 721 height 353
click at [817, 283] on button "button" at bounding box center [816, 281] width 8 height 11
drag, startPoint x: 552, startPoint y: 185, endPoint x: 649, endPoint y: 196, distance: 97.6
click at [552, 185] on div "Full Screen View" at bounding box center [378, 183] width 460 height 15
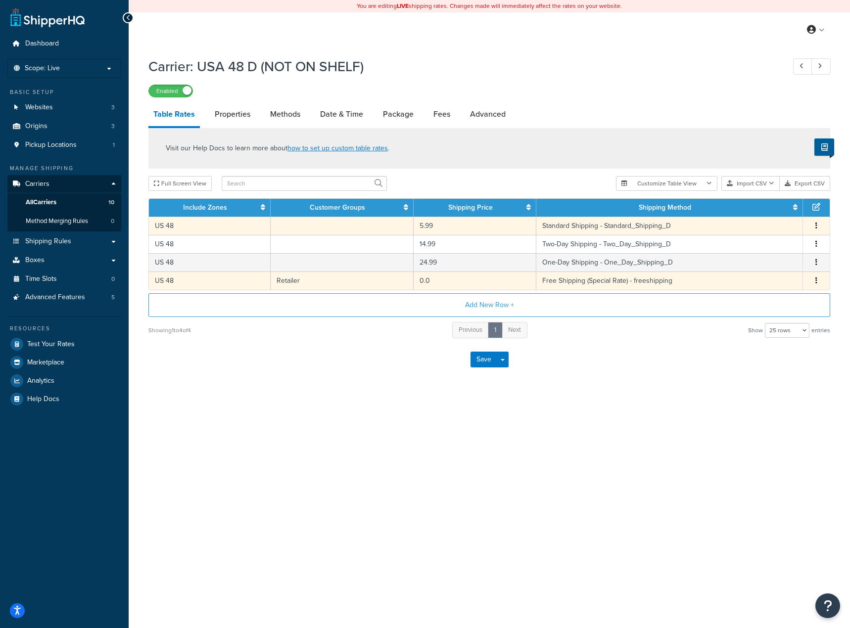
click at [812, 230] on span "Edit Duplicate Delete" at bounding box center [816, 226] width 15 height 11
click at [811, 227] on span "Edit Duplicate Delete" at bounding box center [816, 226] width 15 height 11
click at [818, 227] on button "button" at bounding box center [816, 226] width 8 height 11
click at [760, 206] on div "Edit" at bounding box center [766, 207] width 70 height 20
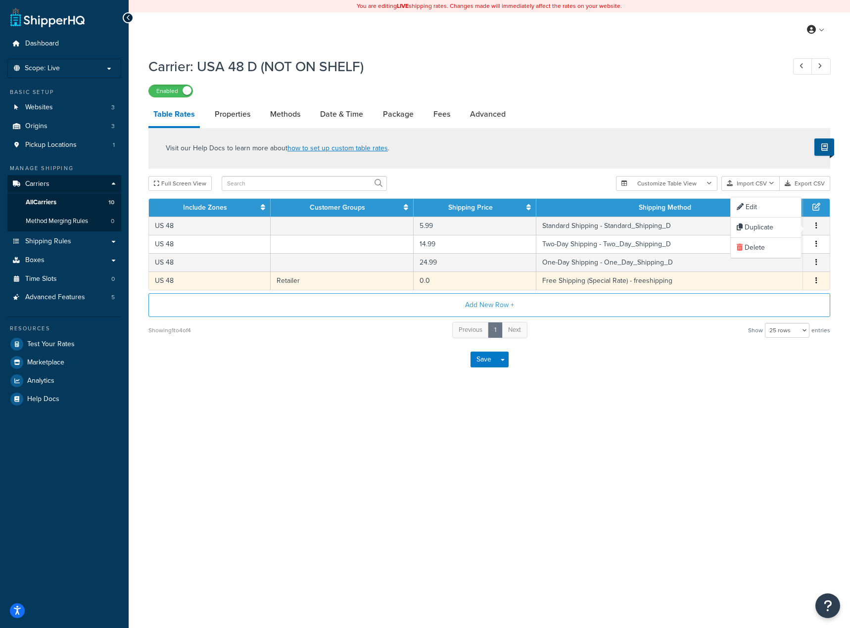
select select "154935"
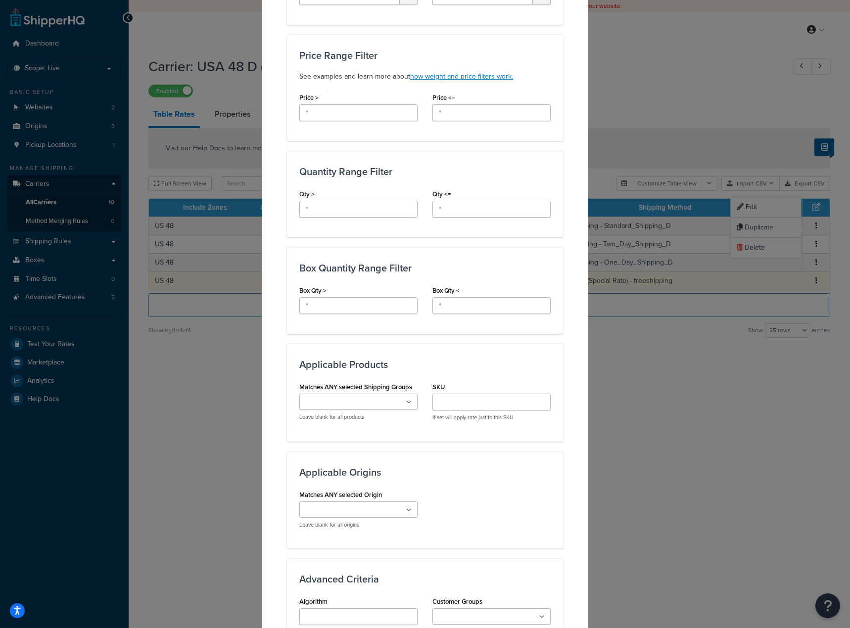
scroll to position [505, 0]
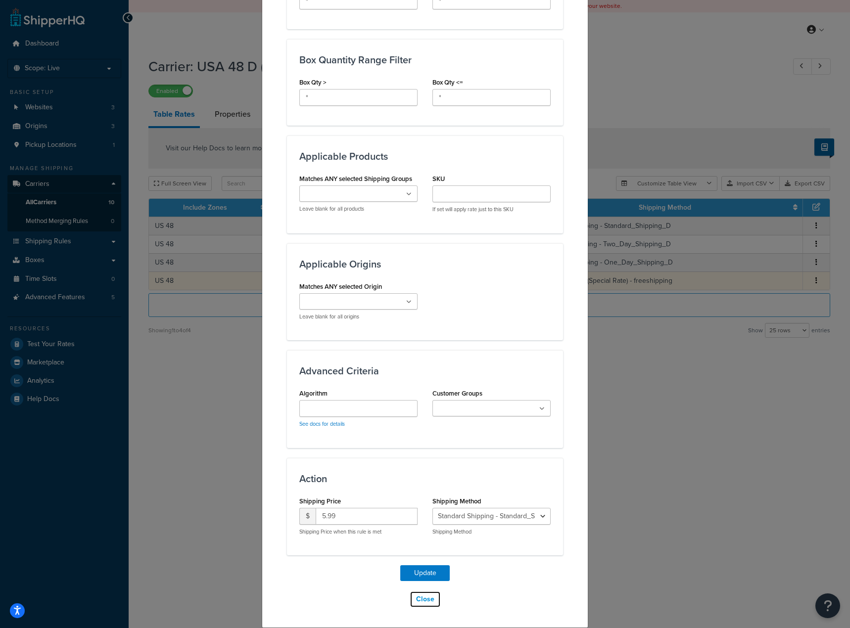
click at [414, 595] on button "Close" at bounding box center [425, 599] width 31 height 17
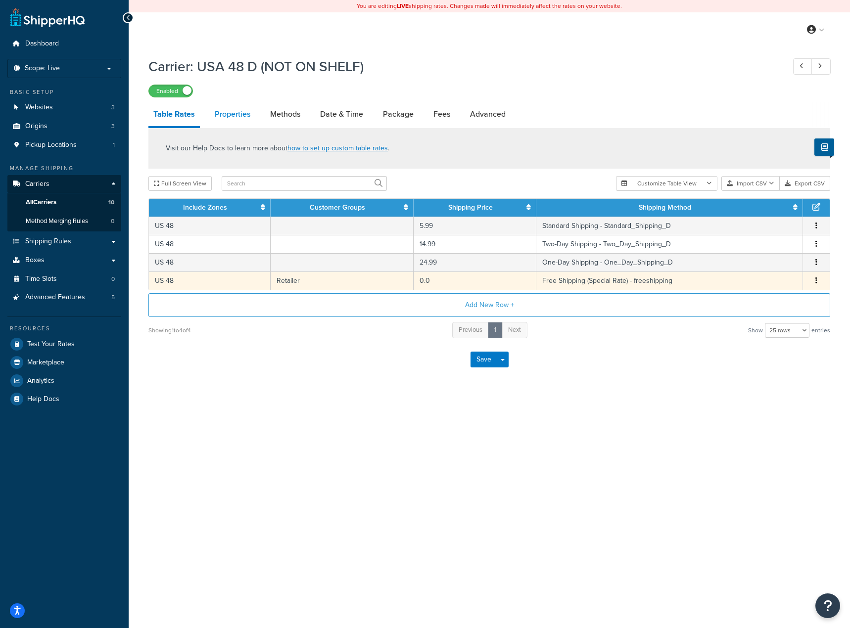
click at [241, 113] on link "Properties" at bounding box center [233, 114] width 46 height 24
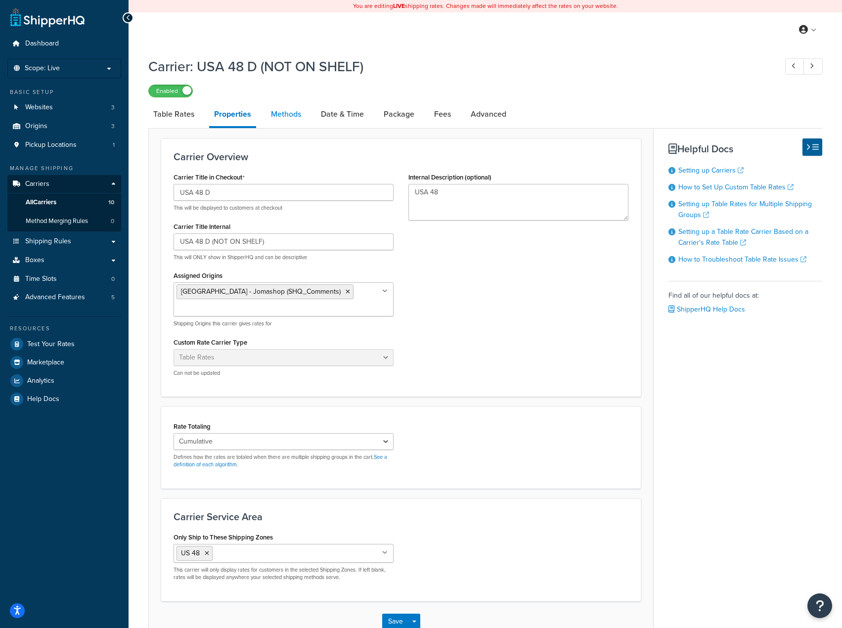
click at [300, 115] on link "Methods" at bounding box center [286, 114] width 40 height 24
select select "25"
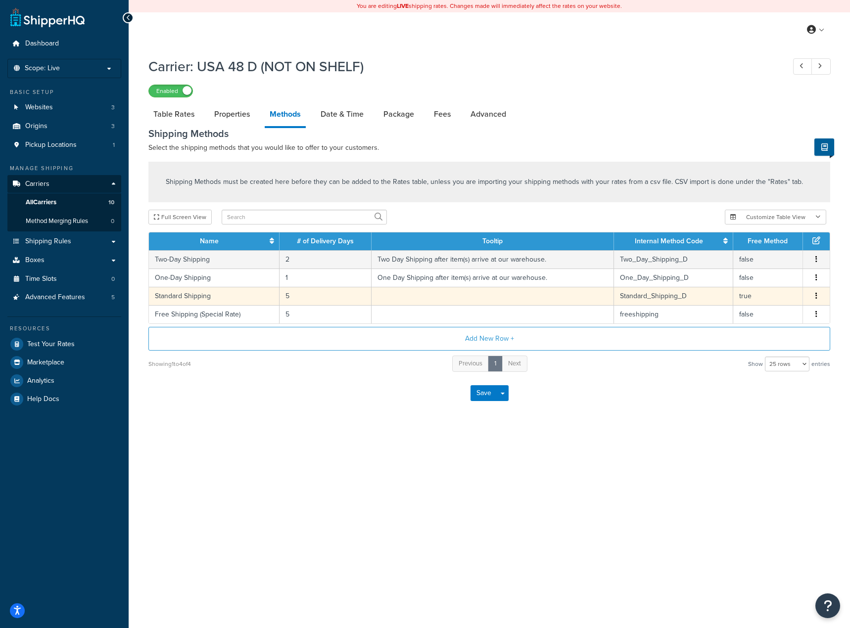
click at [818, 300] on button "button" at bounding box center [816, 296] width 8 height 11
click at [757, 285] on div "Edit" at bounding box center [766, 287] width 70 height 20
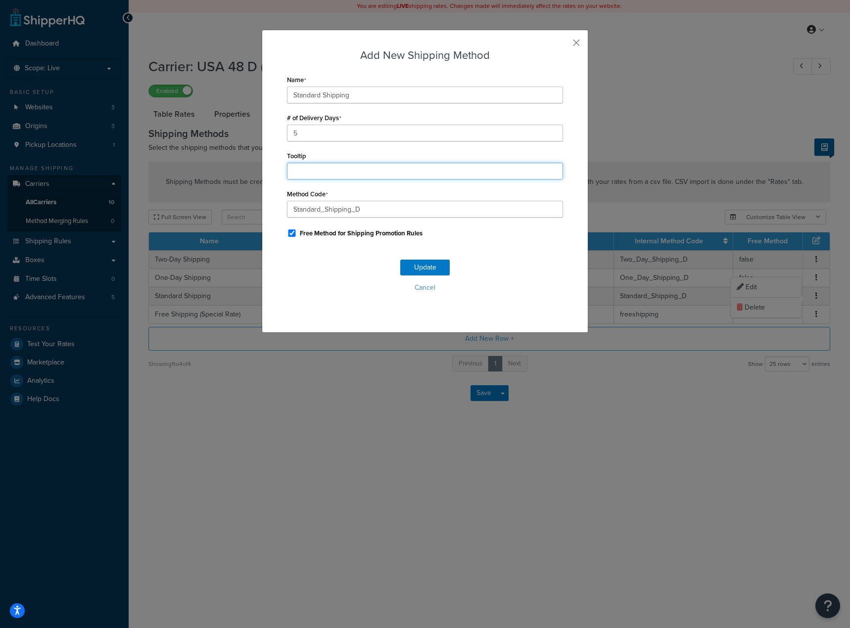
click at [332, 176] on input "Tooltip" at bounding box center [425, 171] width 276 height 17
drag, startPoint x: 330, startPoint y: 173, endPoint x: 249, endPoint y: 166, distance: 81.5
click at [249, 166] on div "Add New Shipping Method Name Standard Shipping # of Delivery Days 5 Tooltip Met…" at bounding box center [425, 314] width 850 height 628
click at [417, 264] on button "Update" at bounding box center [424, 268] width 49 height 16
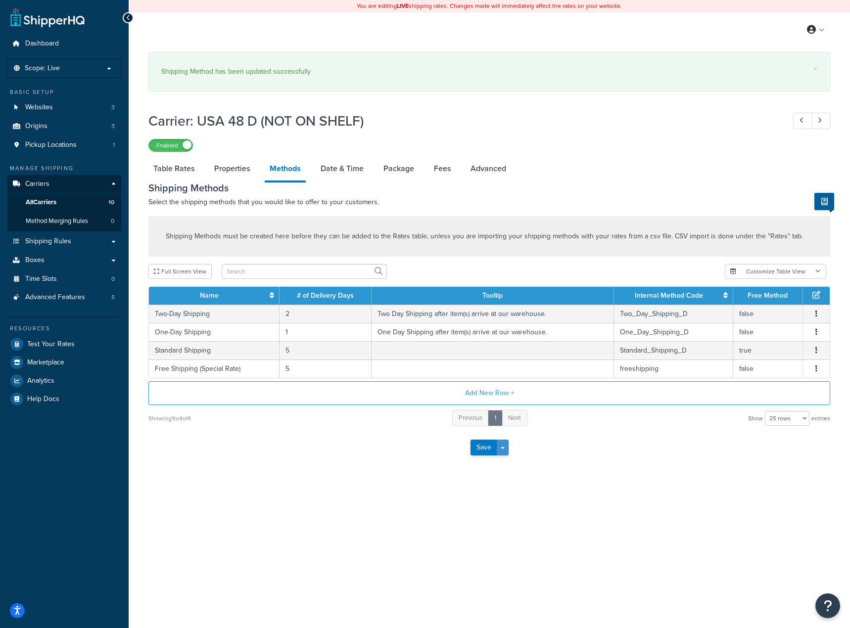
click at [503, 444] on button "Save Dropdown" at bounding box center [503, 448] width 12 height 16
click at [503, 448] on button "Save Dropdown" at bounding box center [503, 448] width 12 height 16
click at [475, 447] on button "Save" at bounding box center [483, 448] width 27 height 16
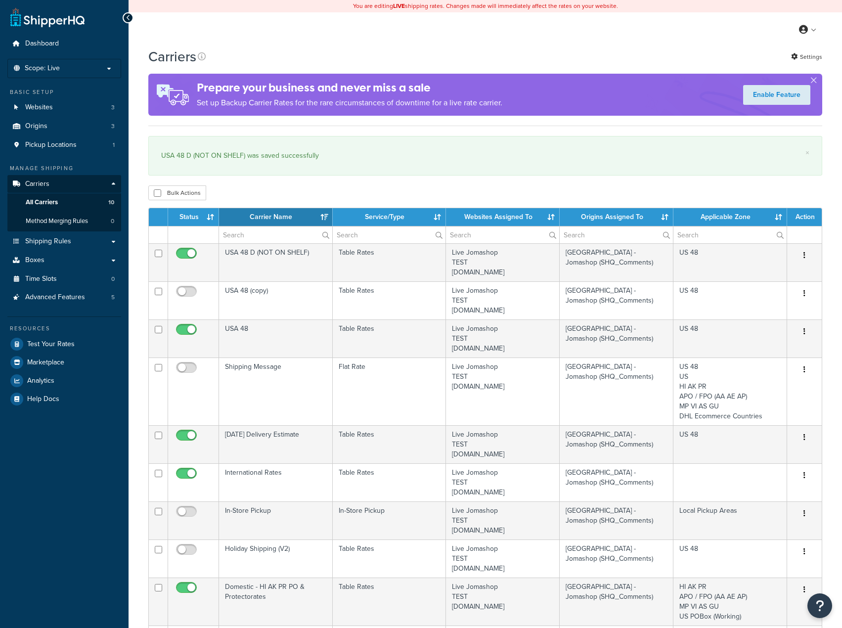
select select "15"
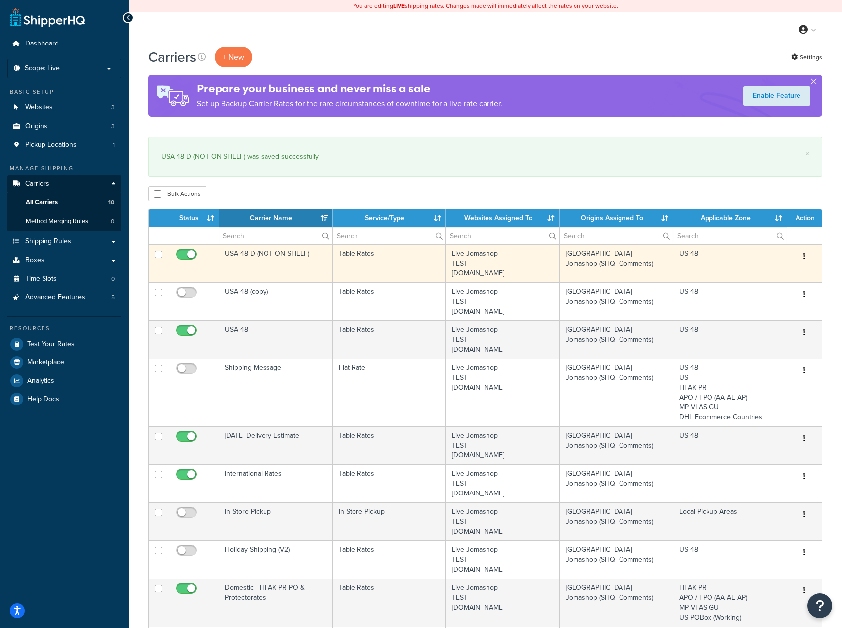
click at [807, 258] on button "button" at bounding box center [805, 257] width 14 height 16
click at [764, 272] on link "Edit" at bounding box center [765, 277] width 78 height 20
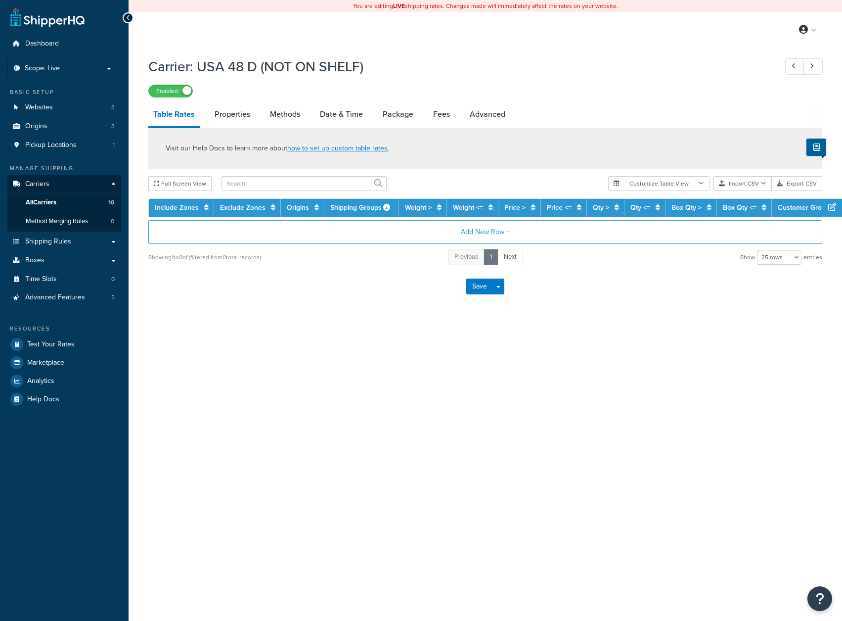
select select "25"
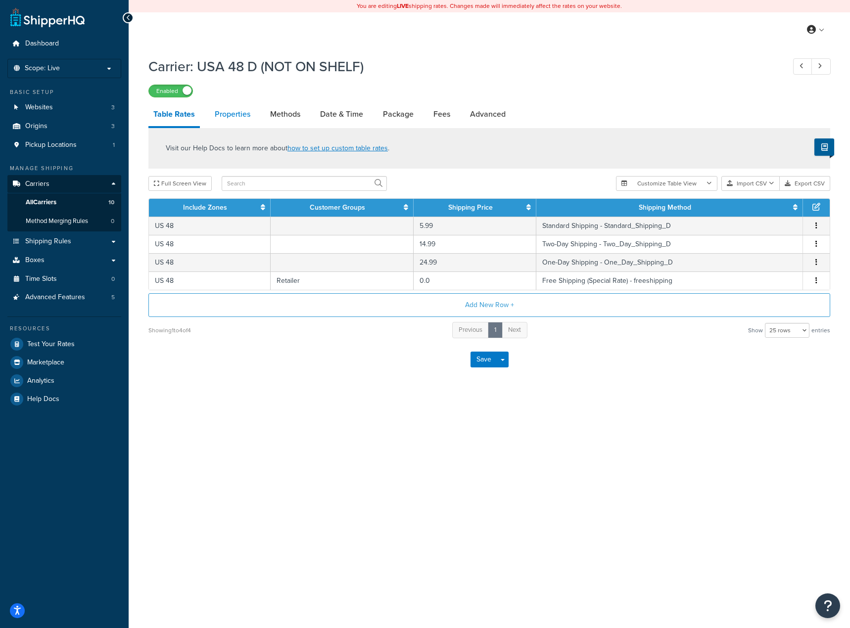
click at [220, 118] on link "Properties" at bounding box center [233, 114] width 46 height 24
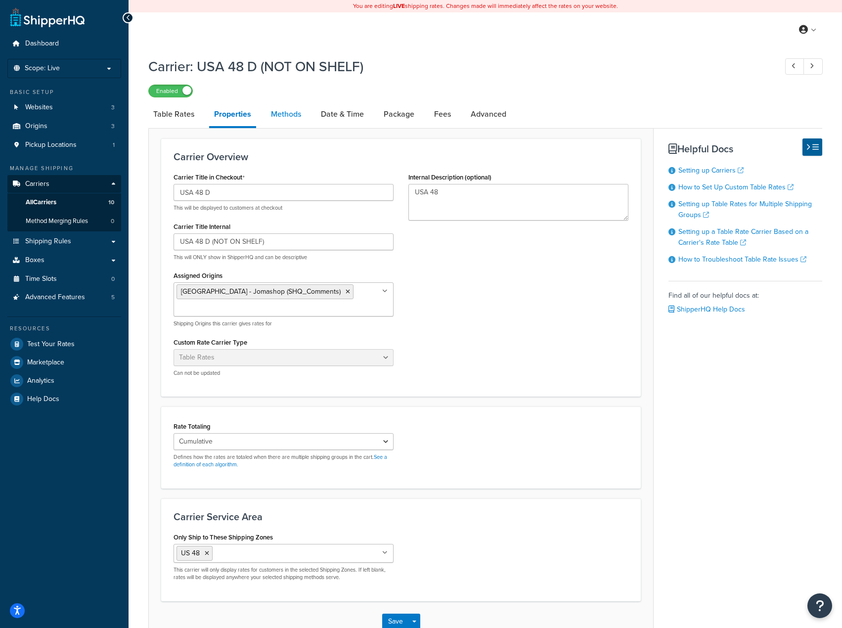
click at [290, 116] on link "Methods" at bounding box center [286, 114] width 40 height 24
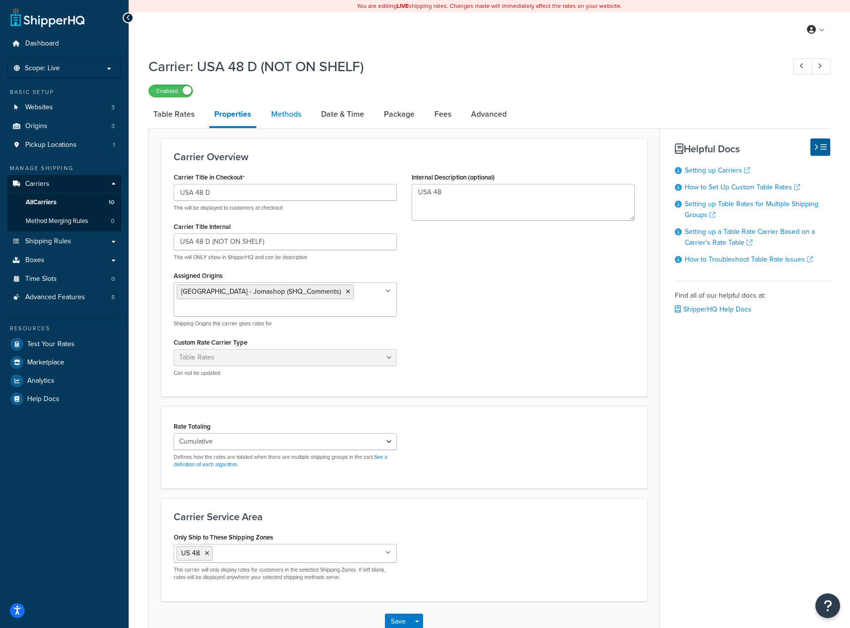
select select "25"
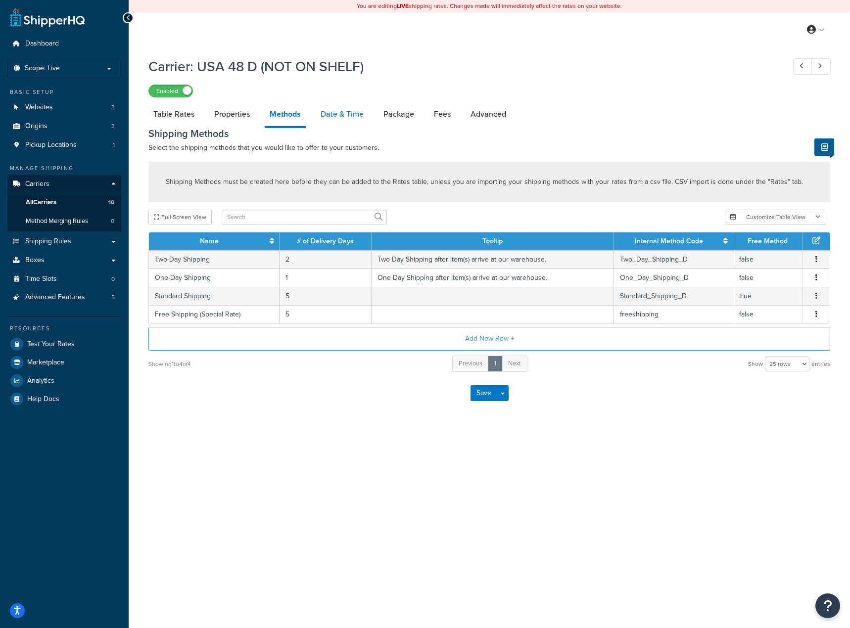
click at [338, 118] on link "Date & Time" at bounding box center [342, 114] width 53 height 24
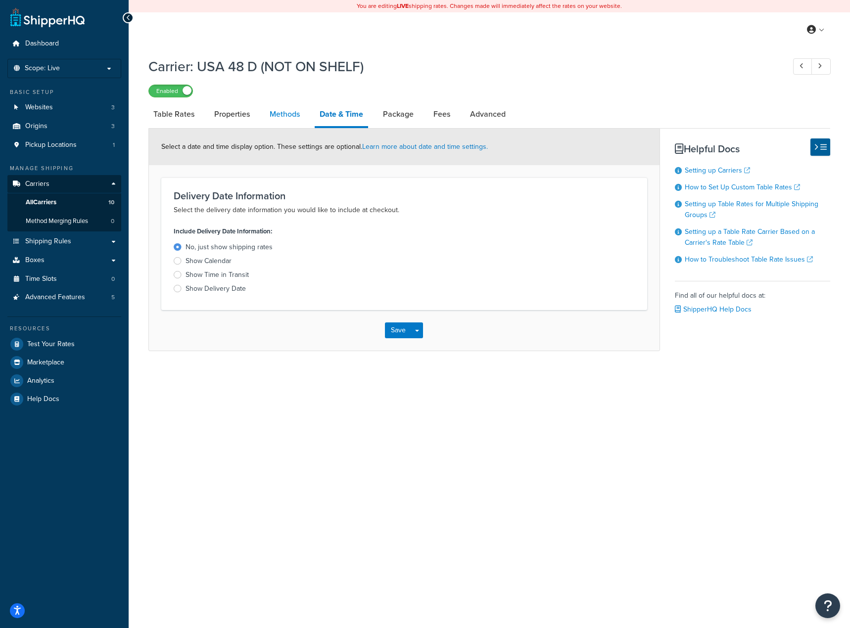
click at [283, 117] on link "Methods" at bounding box center [285, 114] width 40 height 24
select select "25"
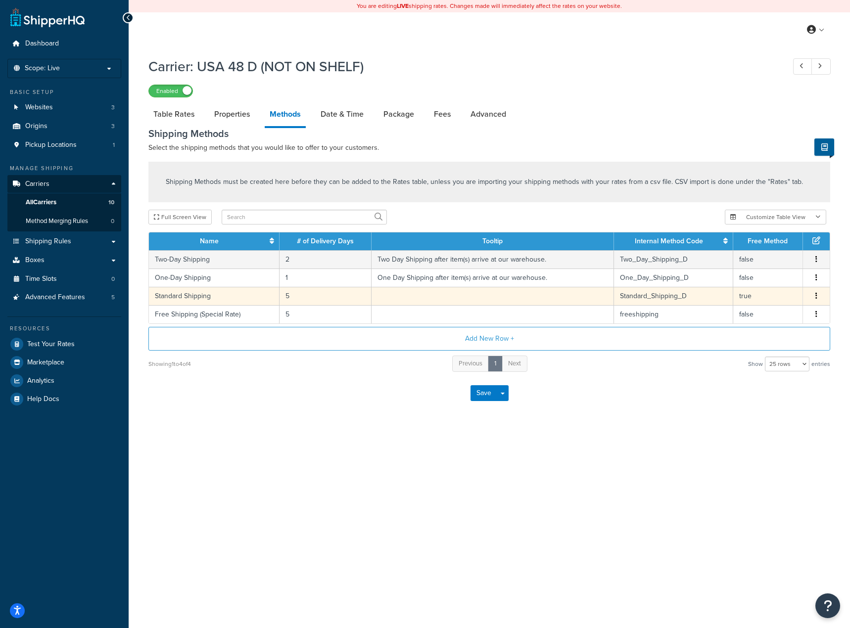
click at [815, 301] on button "button" at bounding box center [816, 296] width 8 height 11
click at [754, 285] on div "Edit" at bounding box center [766, 287] width 70 height 20
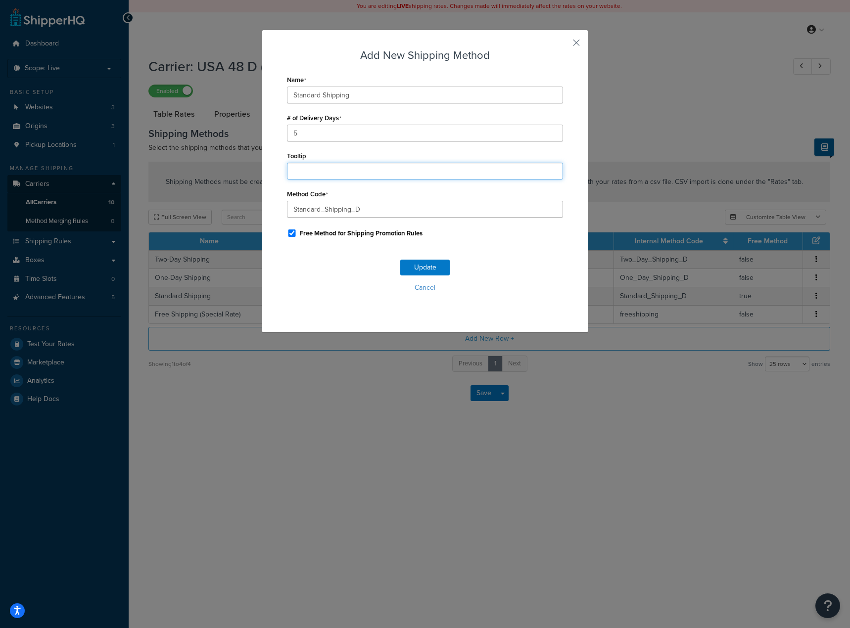
click at [315, 166] on input "Tooltip" at bounding box center [425, 171] width 276 height 17
drag, startPoint x: 330, startPoint y: 167, endPoint x: 255, endPoint y: 169, distance: 75.2
click at [196, 163] on div "Add New Shipping Method Name Standard Shipping # of Delivery Days 5 Tooltip Met…" at bounding box center [425, 314] width 850 height 628
click at [322, 170] on input "Tooltip" at bounding box center [425, 171] width 276 height 17
click at [266, 372] on div "Add New Shipping Method Name Standard Shipping # of Delivery Days 5 Tooltip Met…" at bounding box center [425, 314] width 850 height 628
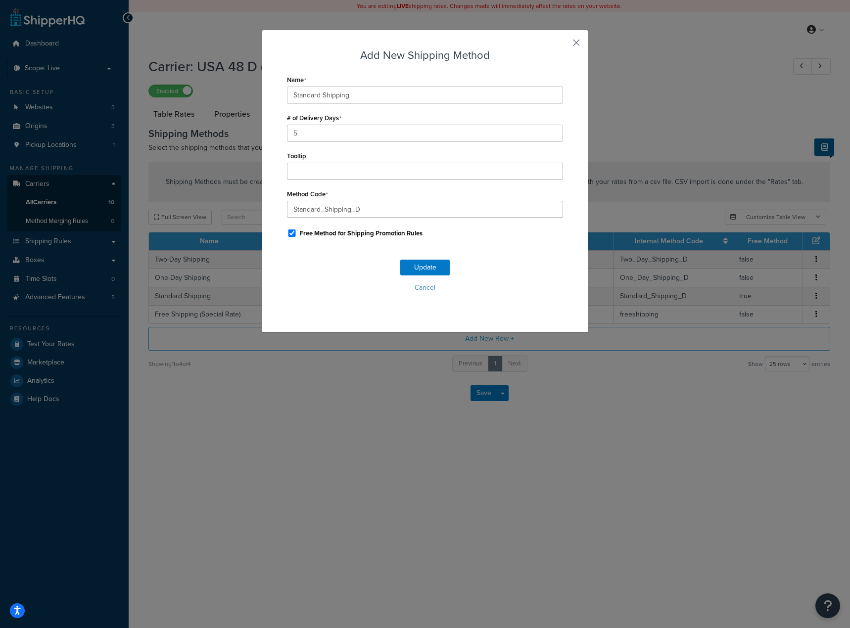
click at [563, 45] on button "button" at bounding box center [561, 46] width 2 height 2
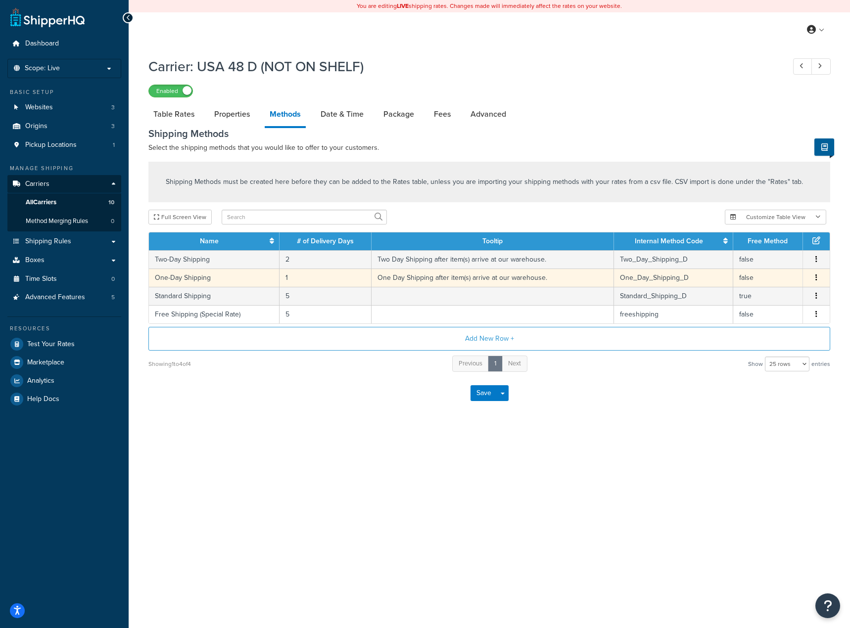
click at [495, 275] on td "One Day Shipping after item(s) arrive at our warehouse." at bounding box center [492, 278] width 242 height 18
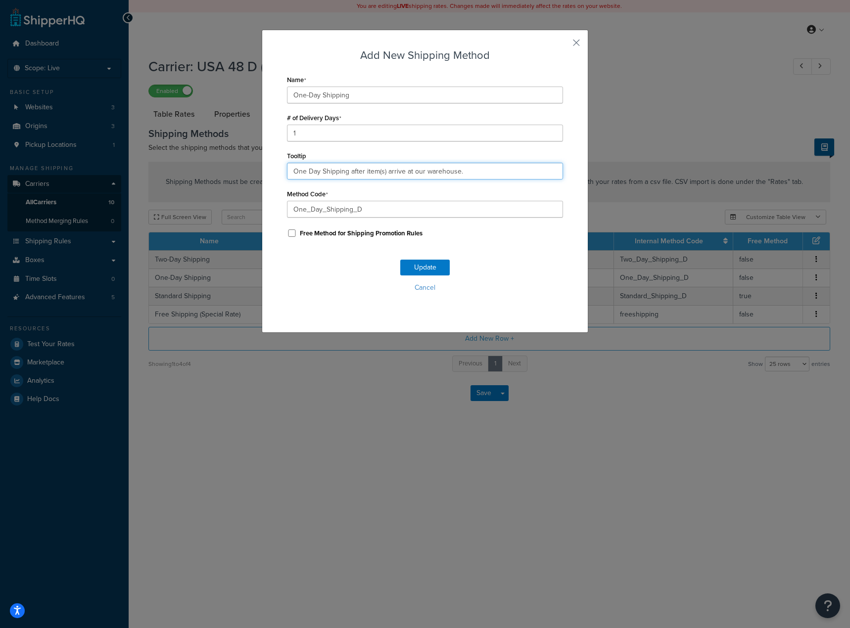
drag, startPoint x: 488, startPoint y: 171, endPoint x: 320, endPoint y: 171, distance: 168.2
click at [320, 171] on input "One Day Shipping after item(s) arrive at our warehouse." at bounding box center [425, 171] width 276 height 17
click at [563, 45] on button "button" at bounding box center [561, 46] width 2 height 2
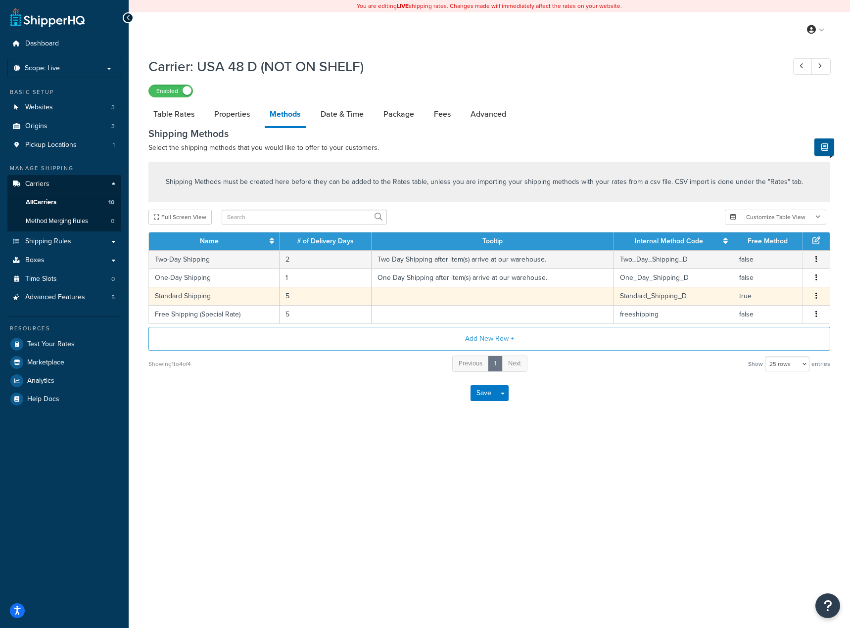
click at [817, 300] on button "button" at bounding box center [816, 296] width 8 height 11
click at [759, 284] on div "Edit" at bounding box center [766, 287] width 70 height 20
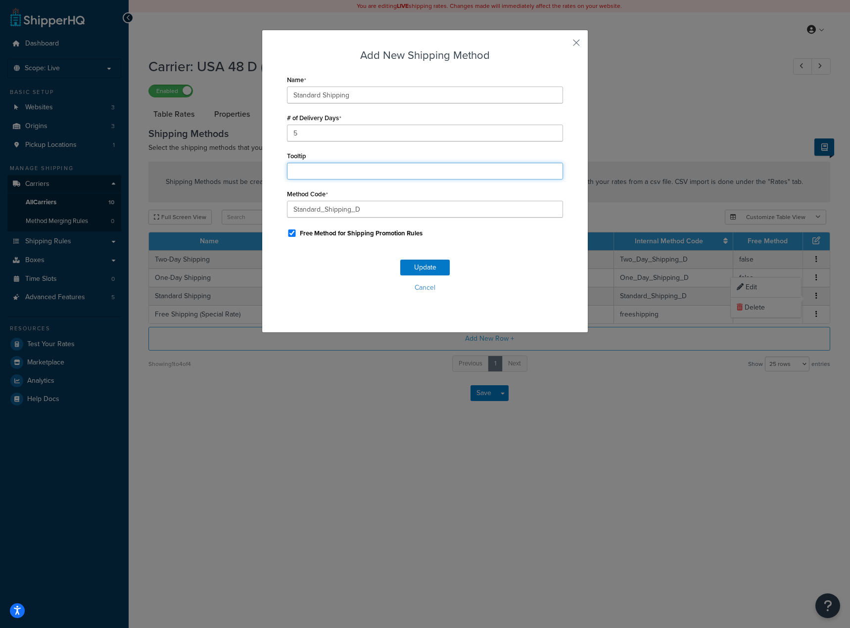
click at [311, 166] on input "Tooltip" at bounding box center [425, 171] width 276 height 17
paste input "Shipping after item(s) arrive at our warehouse."
type input "Shipping after item(s) arrive at our warehouse."
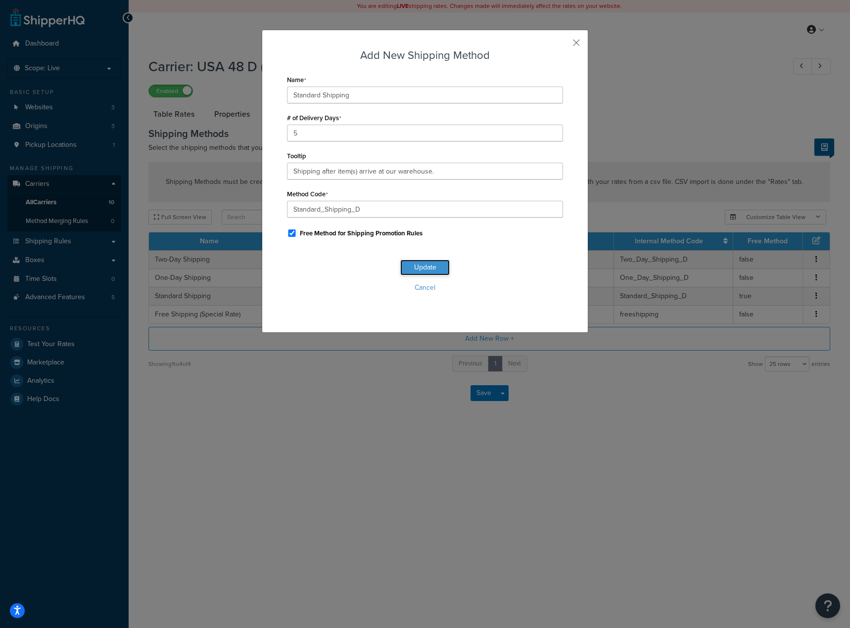
click at [441, 262] on button "Update" at bounding box center [424, 268] width 49 height 16
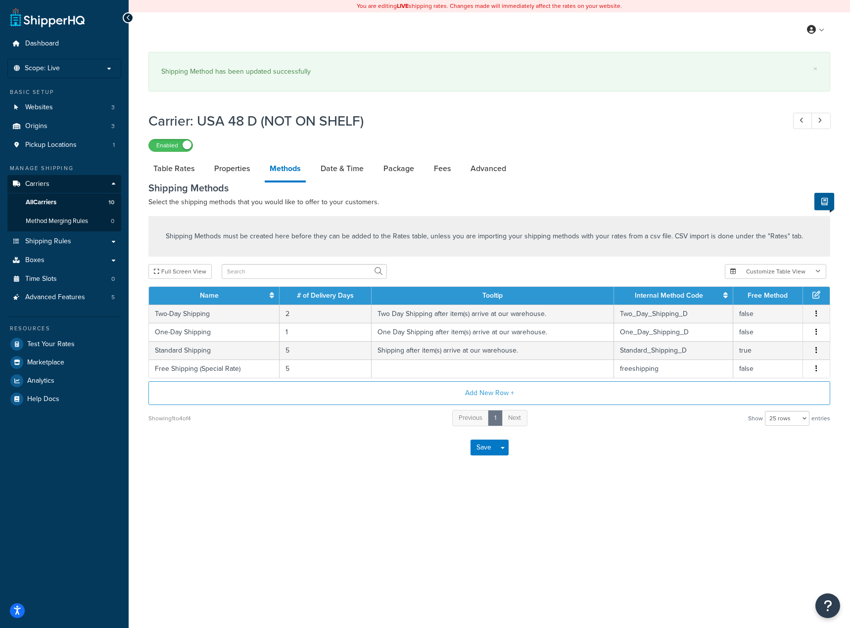
click at [239, 556] on div "You are editing LIVE shipping rates. Changes made will immediately affect the r…" at bounding box center [489, 314] width 721 height 628
click at [480, 451] on button "Save" at bounding box center [483, 448] width 27 height 16
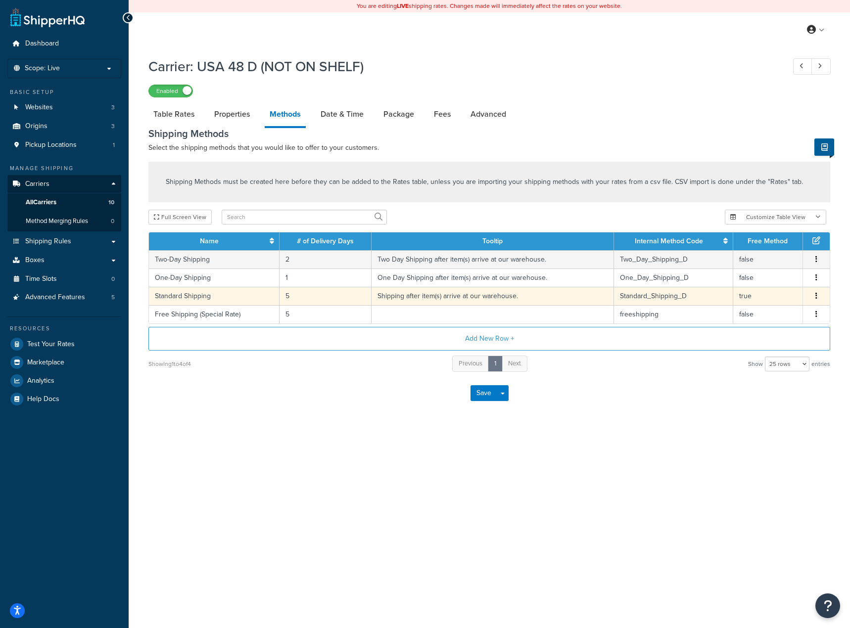
click at [817, 293] on button "button" at bounding box center [816, 296] width 8 height 11
click at [741, 287] on icon at bounding box center [740, 286] width 7 height 7
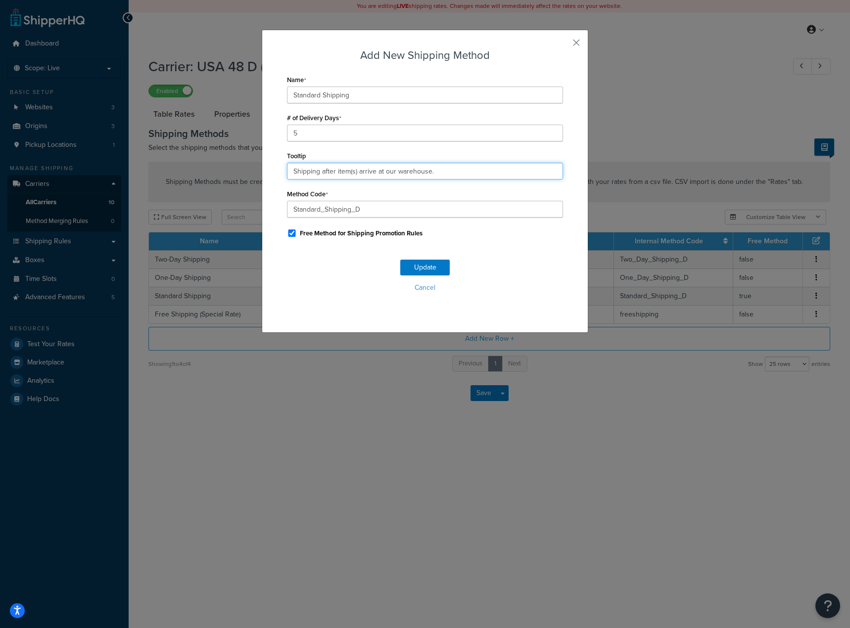
drag, startPoint x: 439, startPoint y: 174, endPoint x: 223, endPoint y: 151, distance: 217.8
click at [223, 152] on div "Add New Shipping Method Name Standard Shipping # of Delivery Days 5 Tooltip Shi…" at bounding box center [425, 314] width 850 height 628
type input """
click at [419, 267] on button "Update" at bounding box center [424, 268] width 49 height 16
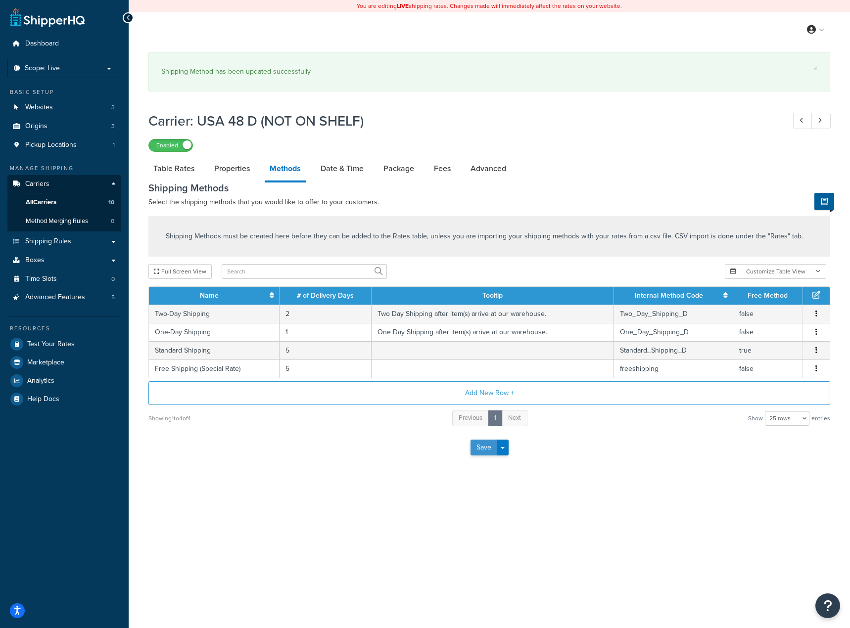
click at [484, 445] on button "Save" at bounding box center [483, 448] width 27 height 16
click at [337, 168] on link "Date & Time" at bounding box center [342, 169] width 53 height 24
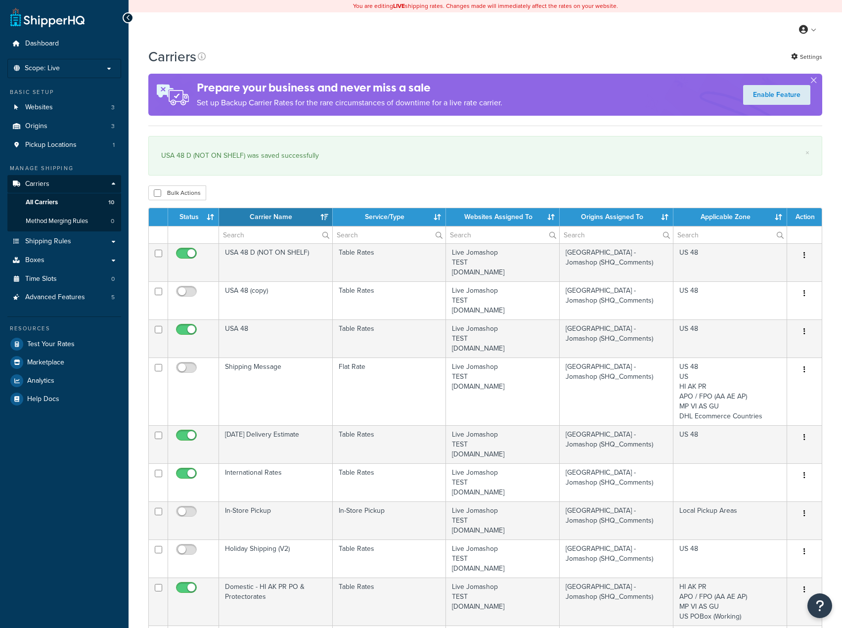
select select "15"
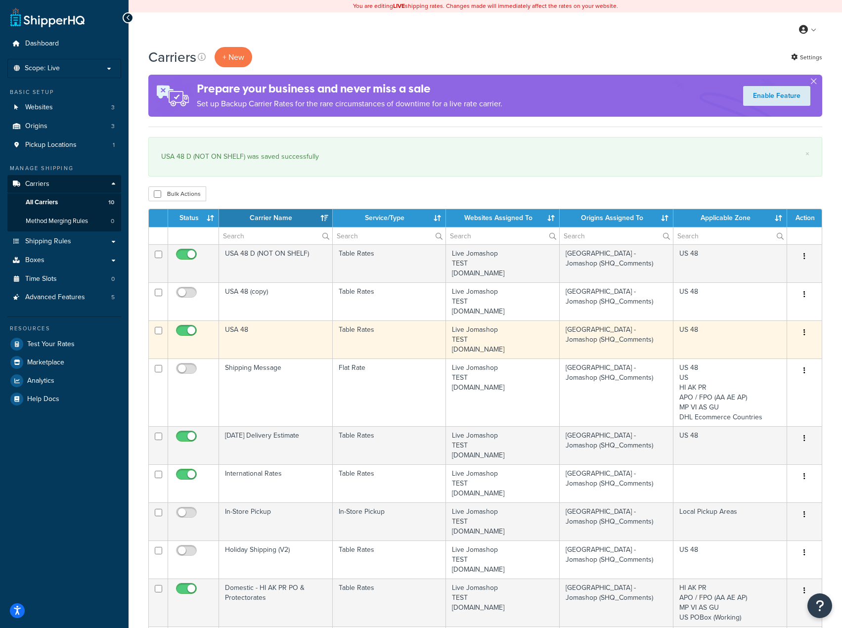
click at [805, 334] on icon "button" at bounding box center [805, 332] width 2 height 7
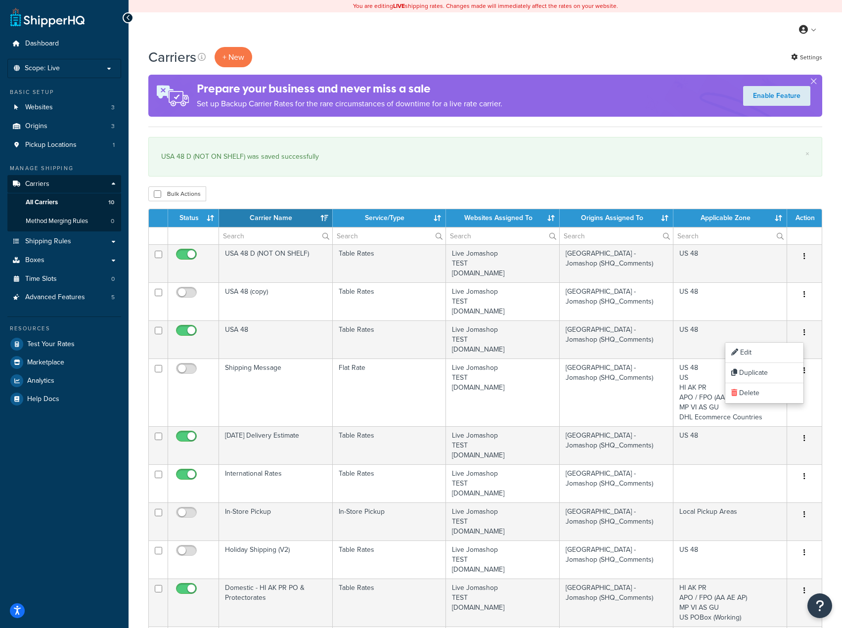
click at [417, 166] on div "× USA 48 D (NOT ON SHELF) was saved successfully" at bounding box center [485, 157] width 674 height 40
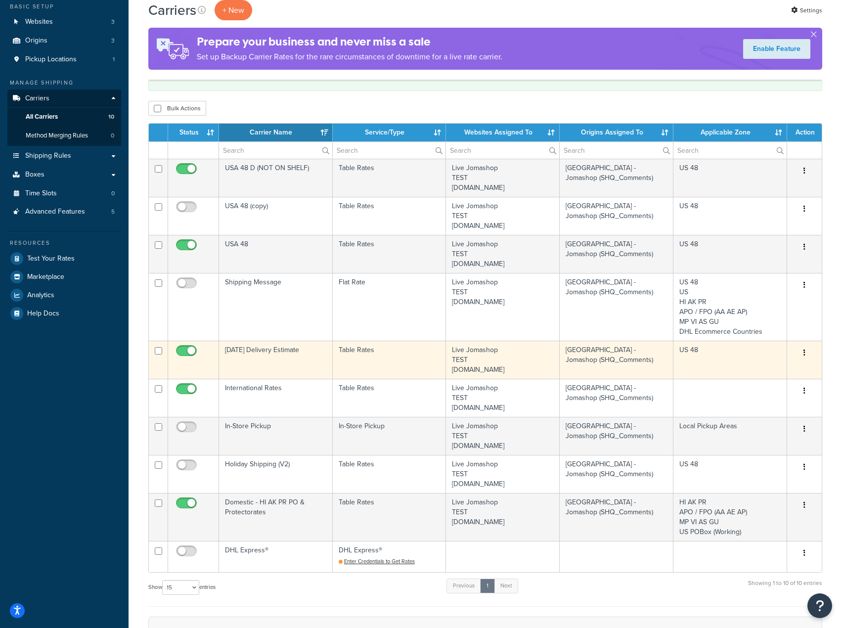
scroll to position [99, 0]
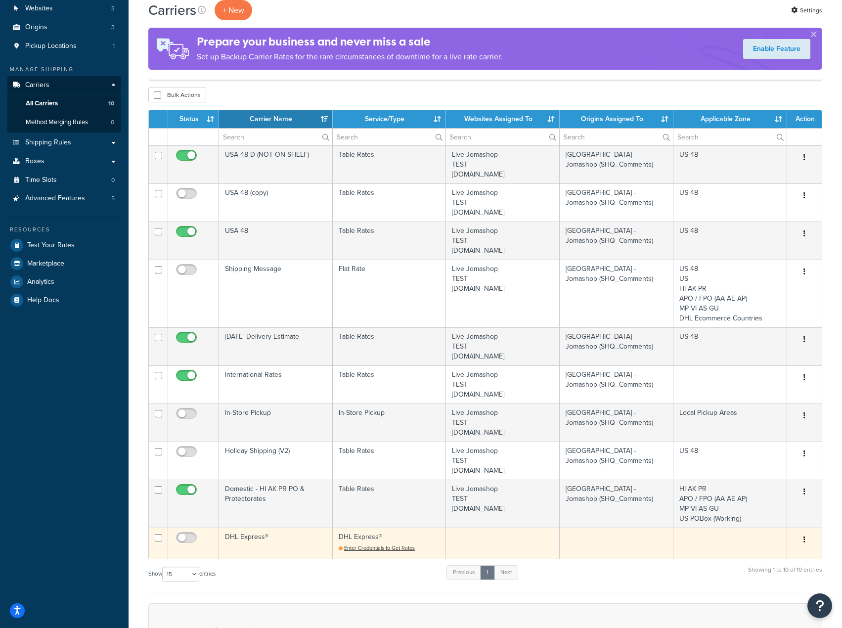
click at [807, 544] on button "button" at bounding box center [805, 540] width 14 height 16
click at [754, 604] on link "Delete" at bounding box center [765, 601] width 78 height 20
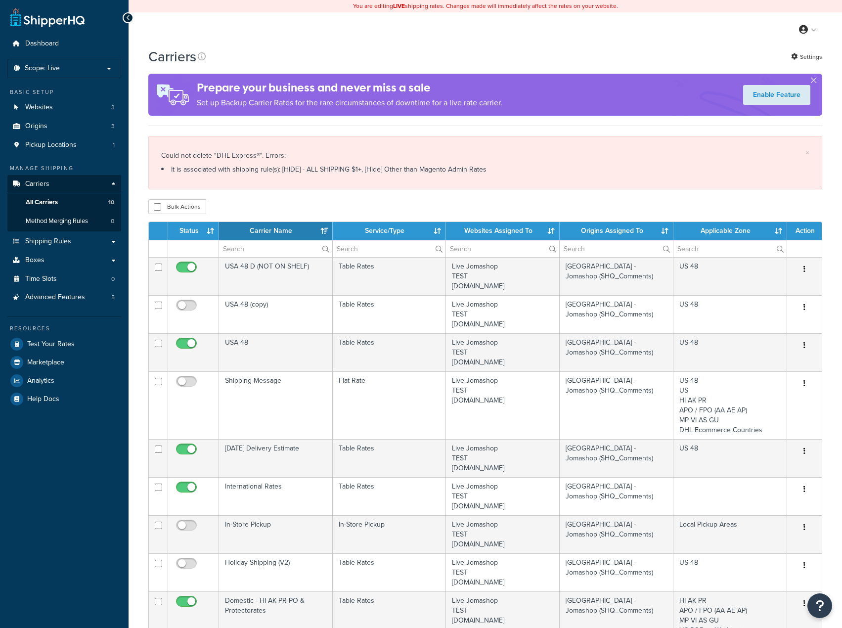
select select "15"
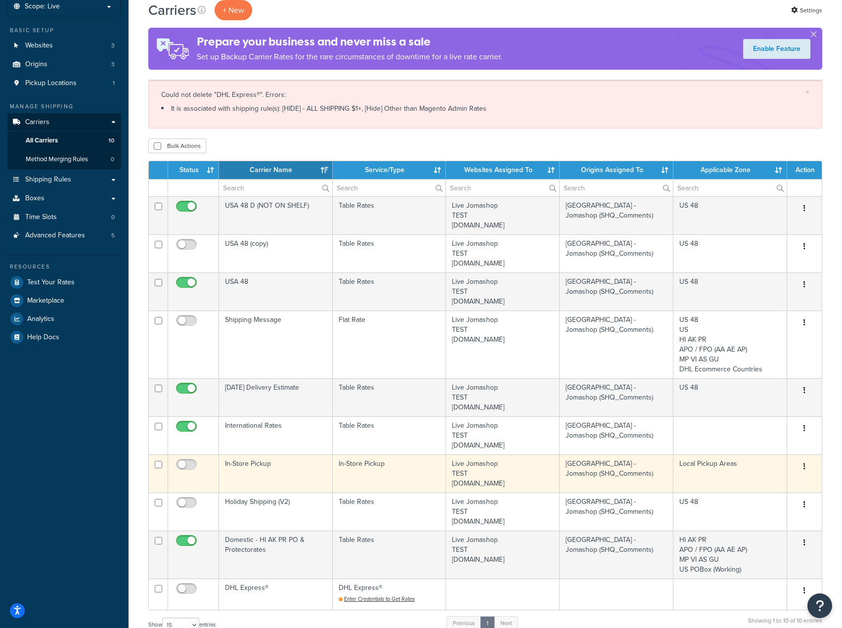
scroll to position [148, 0]
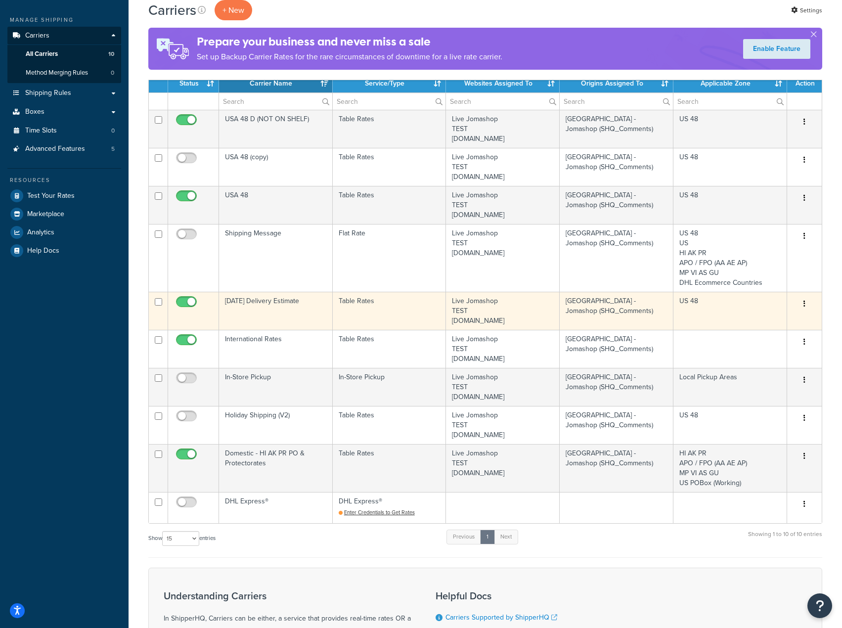
click at [804, 307] on icon "button" at bounding box center [805, 303] width 2 height 7
click at [760, 324] on link "Edit" at bounding box center [765, 324] width 78 height 20
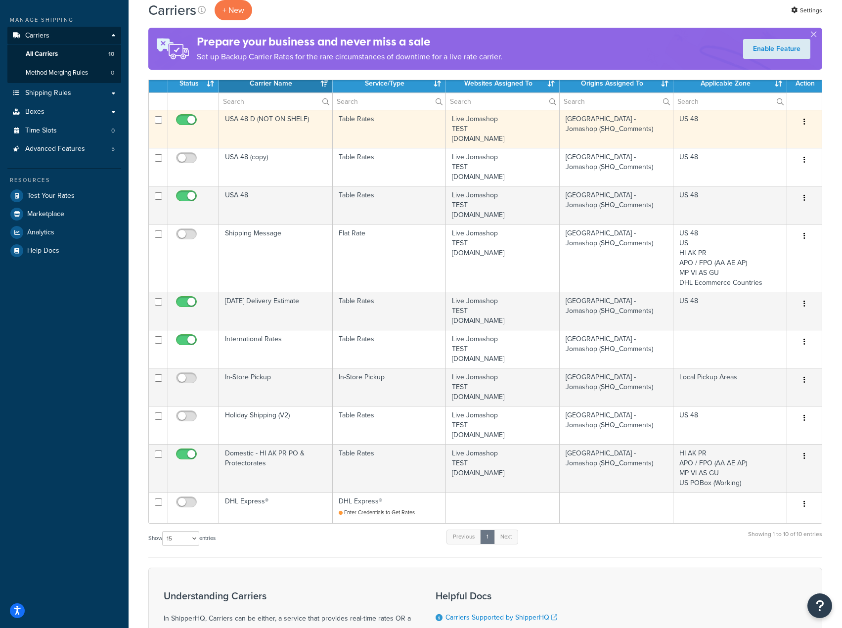
click at [274, 115] on td "USA 48 D (NOT ON SHELF)" at bounding box center [276, 129] width 114 height 38
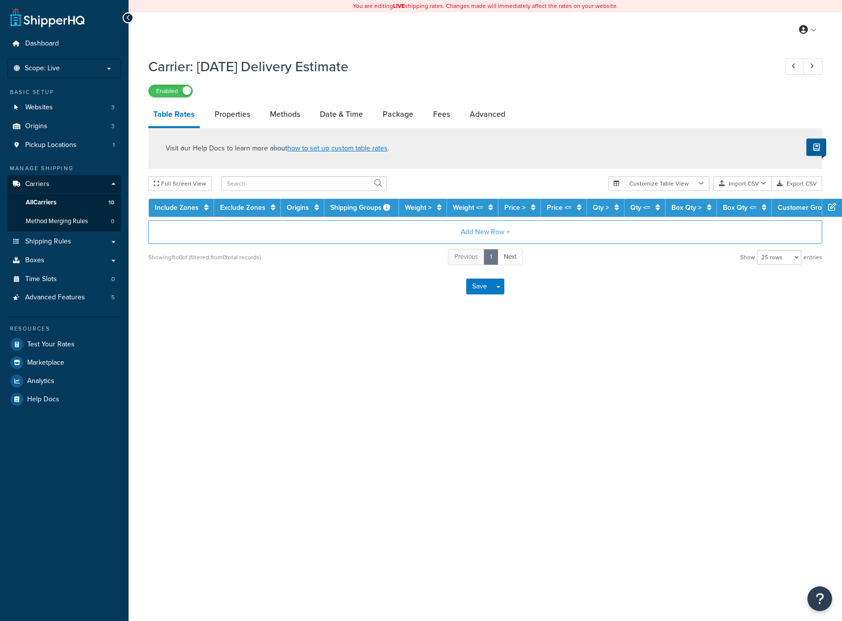
select select "25"
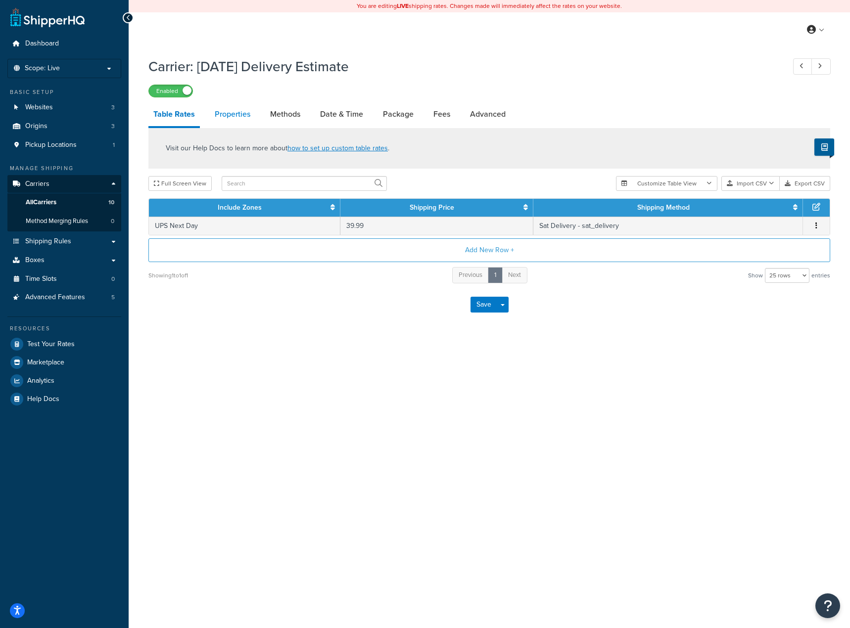
click at [229, 111] on link "Properties" at bounding box center [233, 114] width 46 height 24
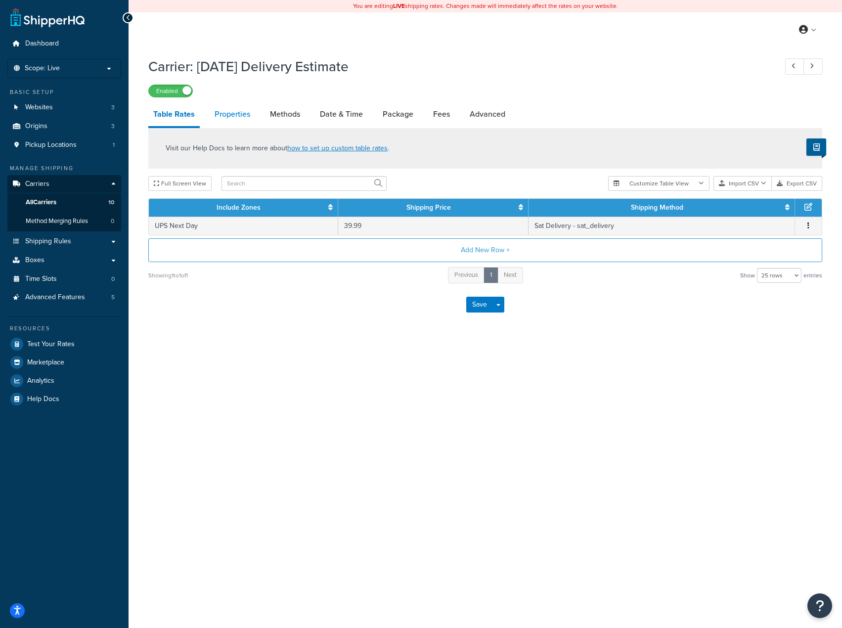
select select "HIGHEST"
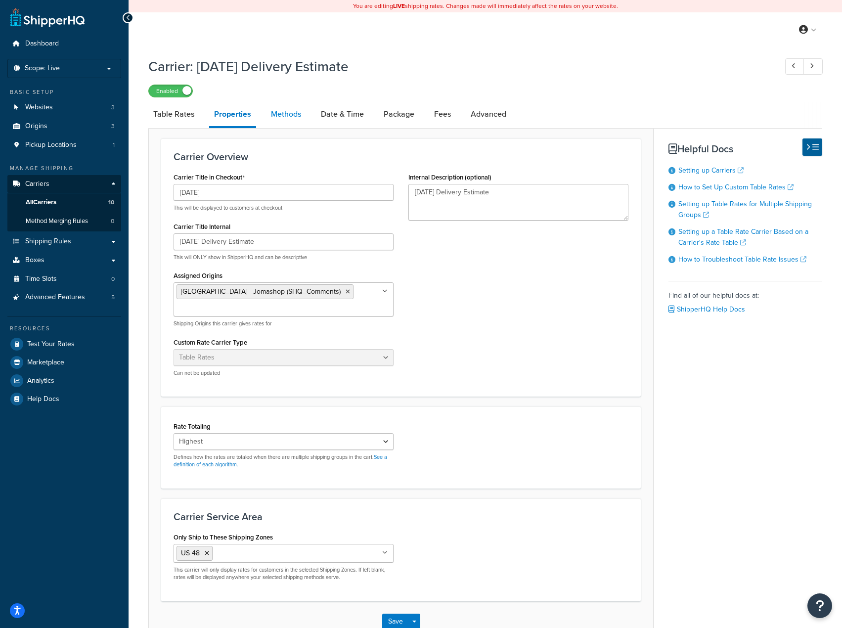
click at [297, 109] on link "Methods" at bounding box center [286, 114] width 40 height 24
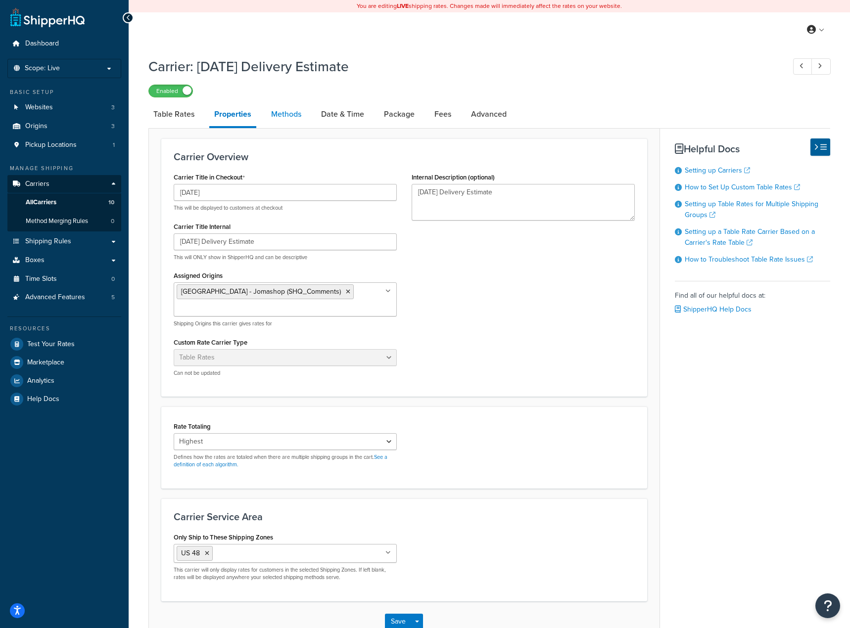
select select "25"
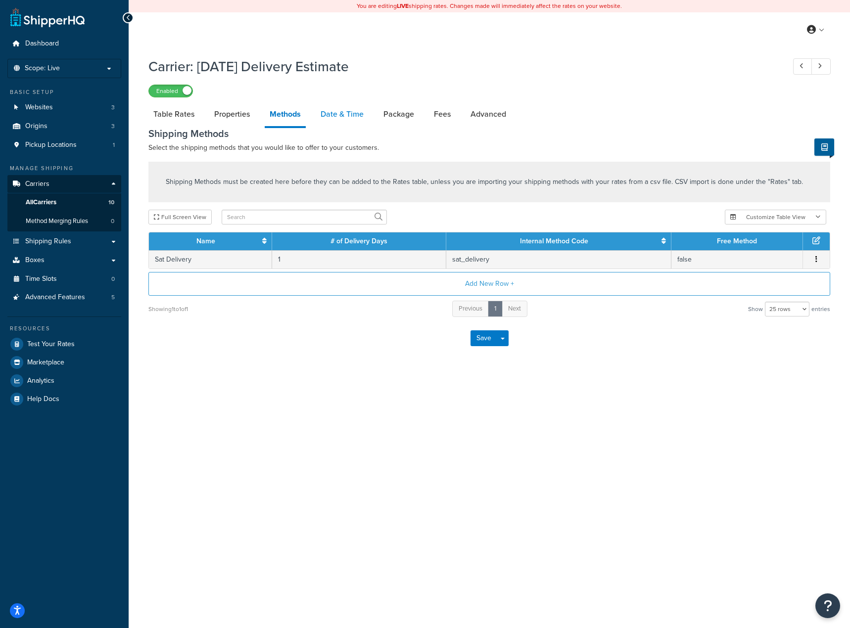
click at [360, 111] on link "Date & Time" at bounding box center [342, 114] width 53 height 24
select select "yMMMEd"
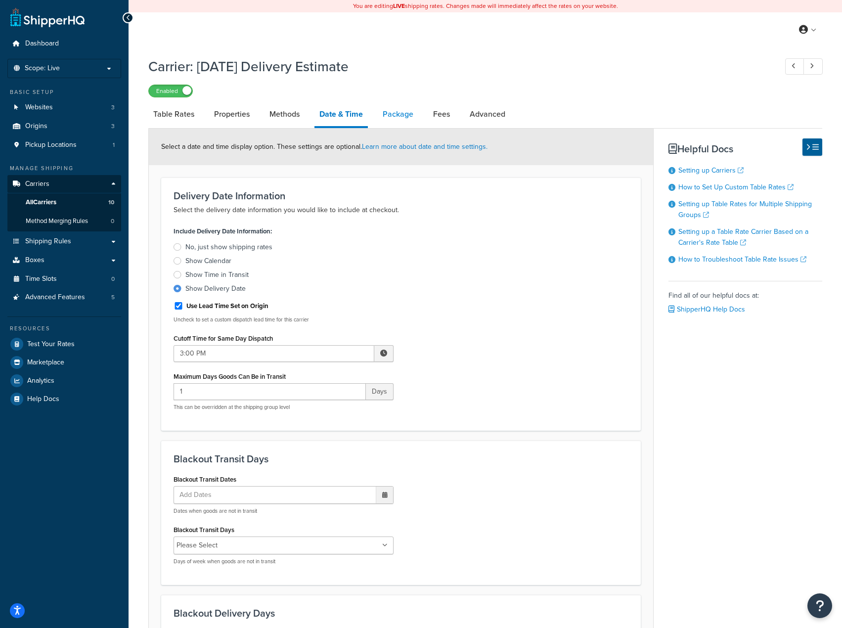
click at [403, 119] on link "Package" at bounding box center [398, 114] width 41 height 24
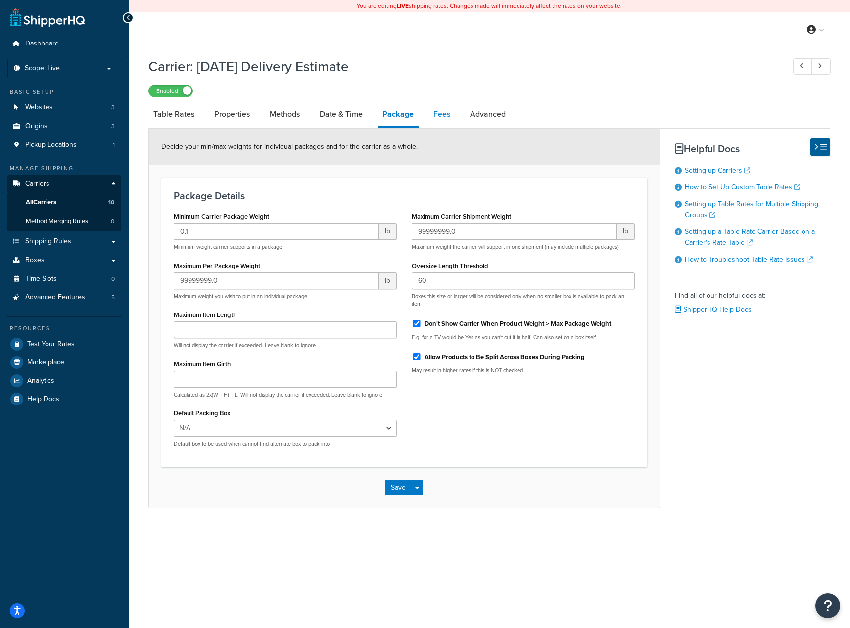
drag, startPoint x: 443, startPoint y: 114, endPoint x: 447, endPoint y: 117, distance: 5.3
click at [443, 114] on link "Fees" at bounding box center [441, 114] width 27 height 24
select select "AFTER"
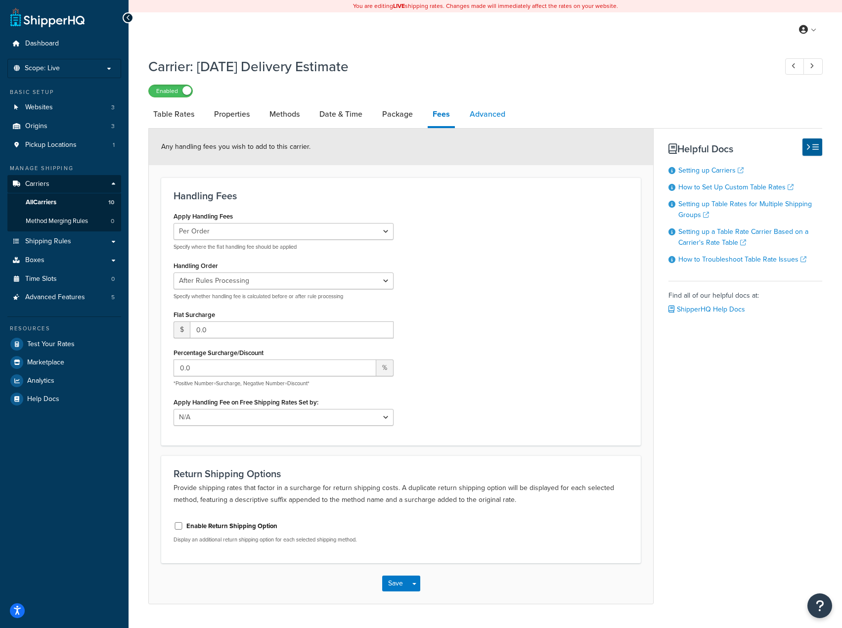
click at [500, 117] on link "Advanced" at bounding box center [488, 114] width 46 height 24
select select "false"
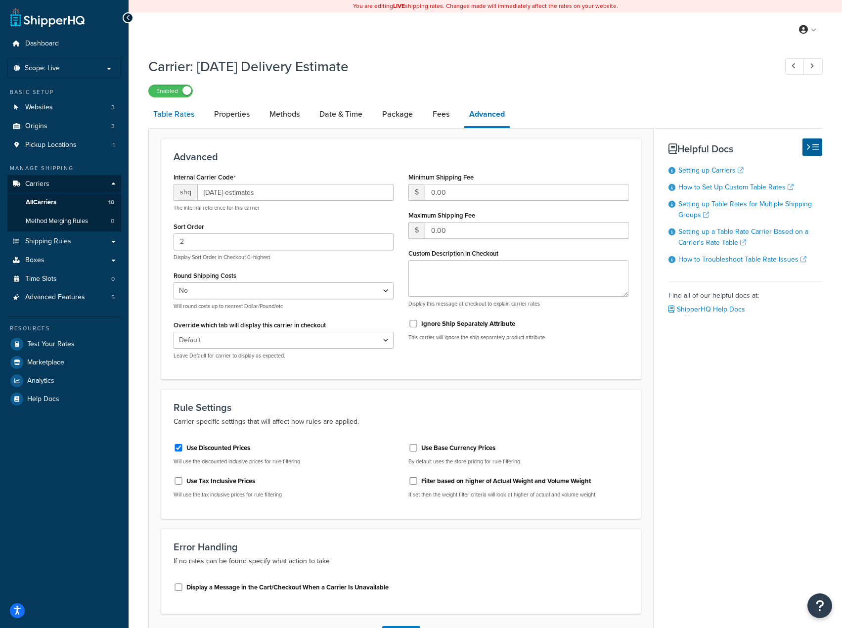
click at [179, 115] on link "Table Rates" at bounding box center [173, 114] width 51 height 24
select select "25"
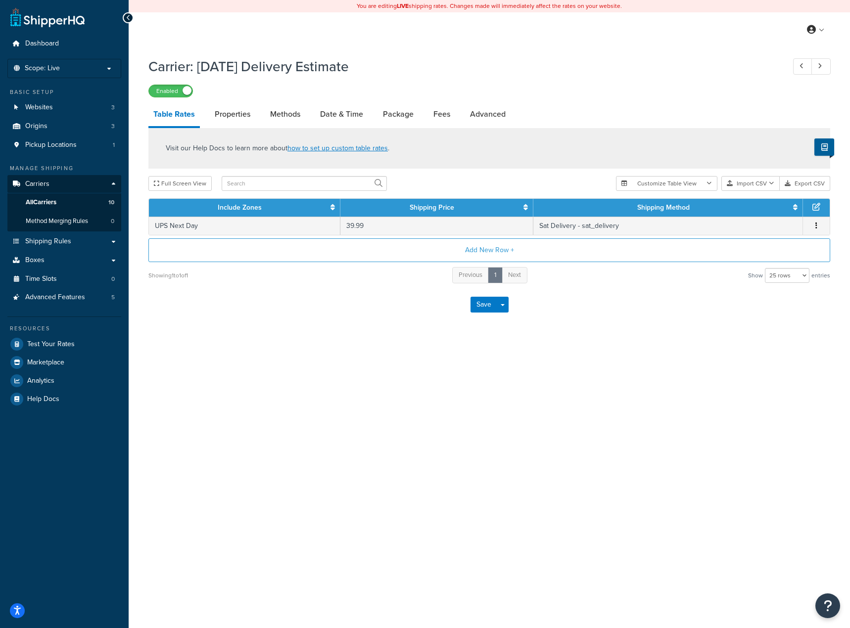
select select "false"
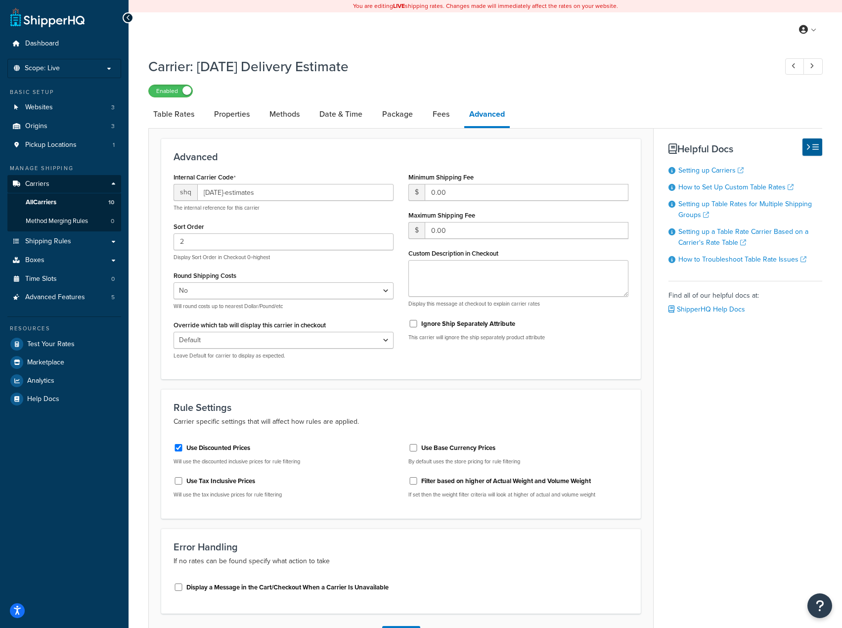
select select "AFTER"
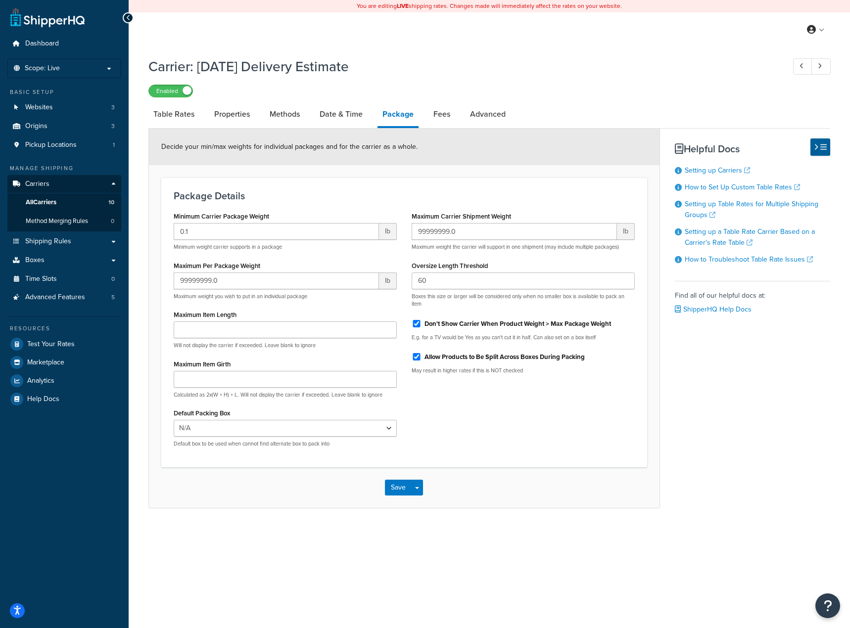
select select "yMMMEd"
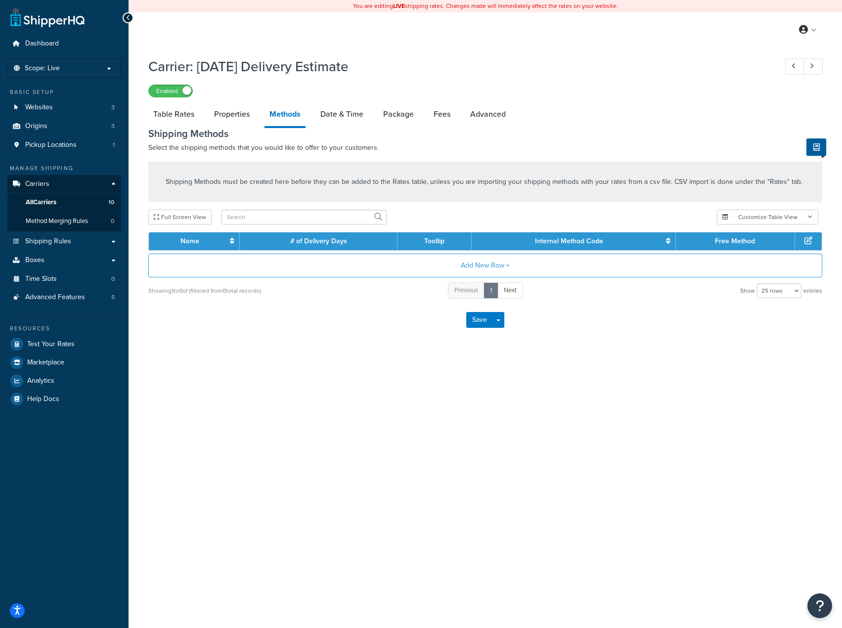
select select "HIGHEST"
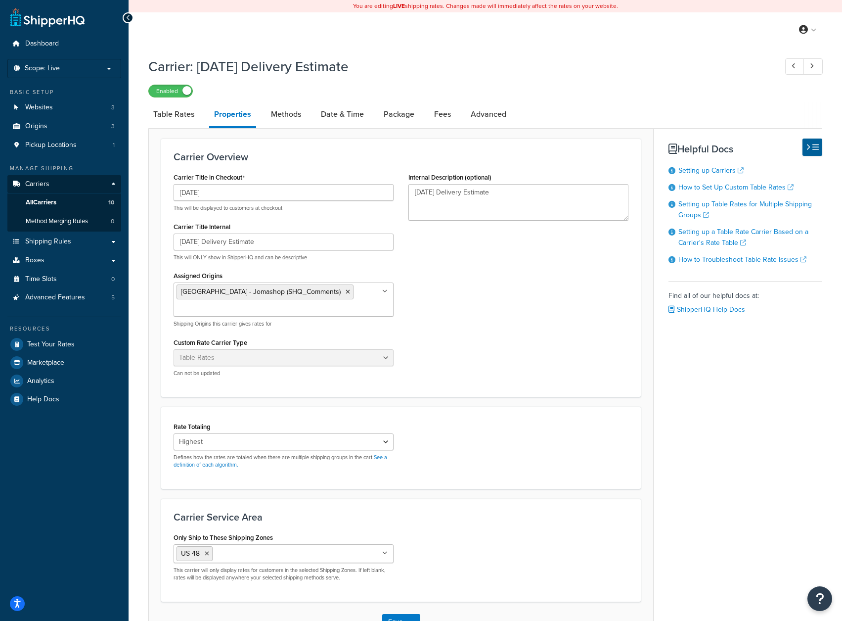
select select "25"
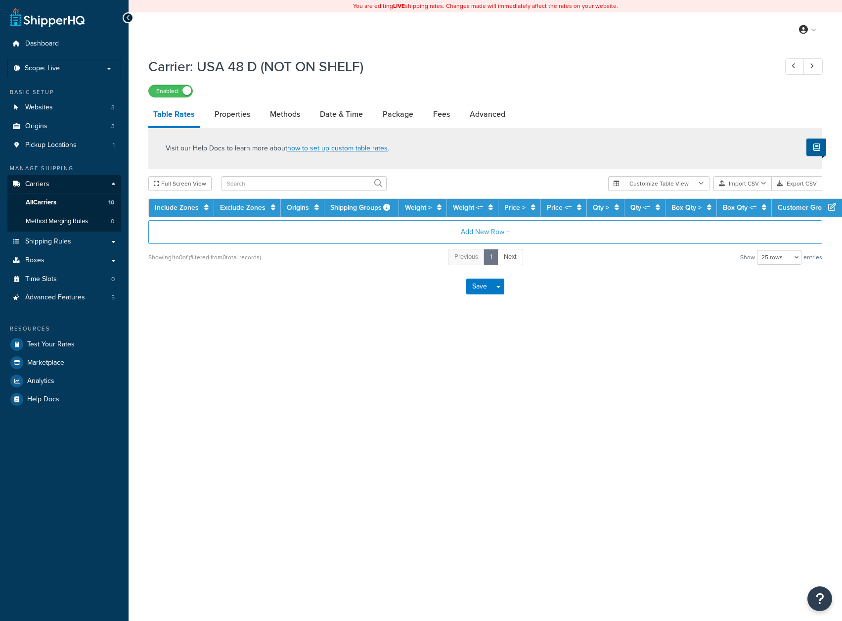
select select "25"
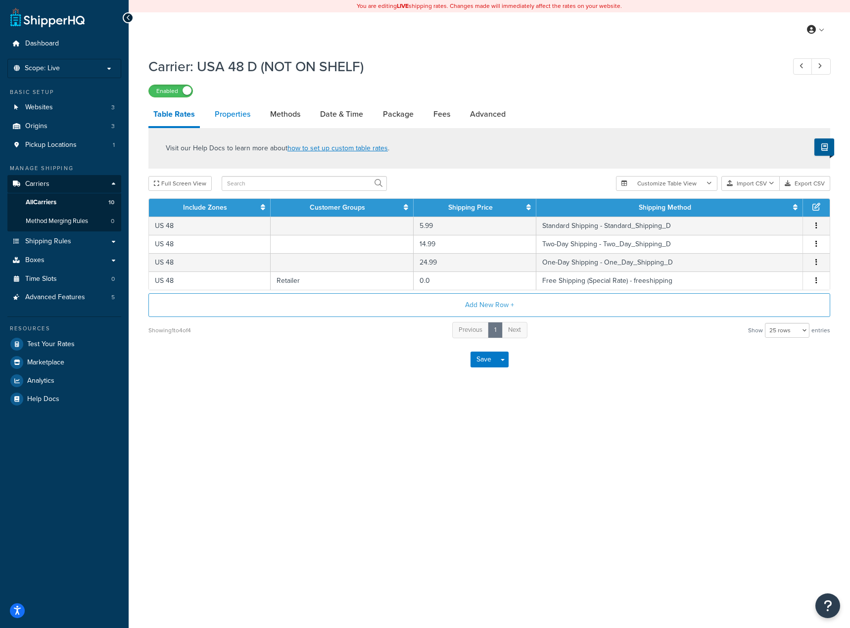
click at [221, 114] on link "Properties" at bounding box center [233, 114] width 46 height 24
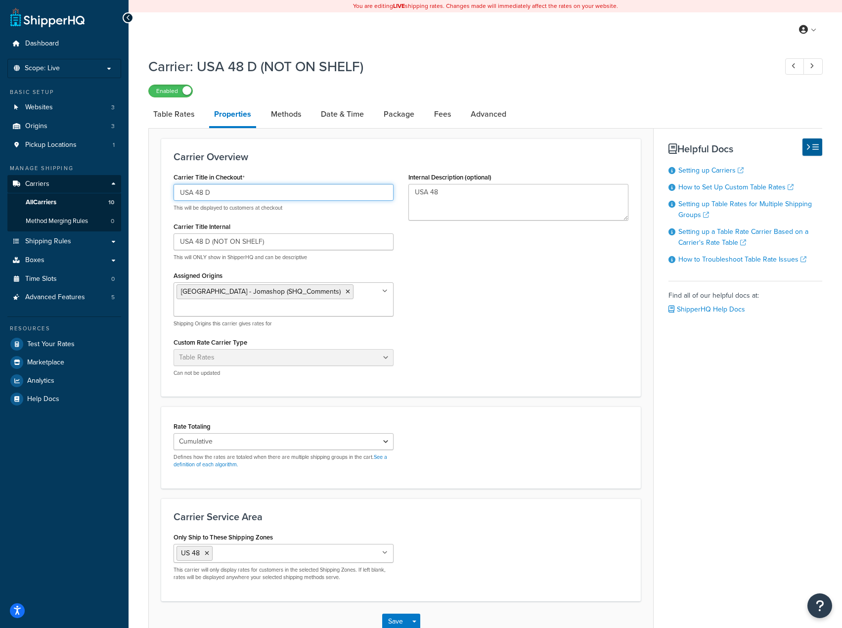
click at [206, 193] on input "USA 48 D" at bounding box center [284, 192] width 220 height 17
click at [230, 195] on input "USA 48 D" at bounding box center [284, 192] width 220 height 17
click at [207, 192] on input "USA 48 D" at bounding box center [284, 192] width 220 height 17
click at [282, 114] on link "Methods" at bounding box center [286, 114] width 40 height 24
select select "25"
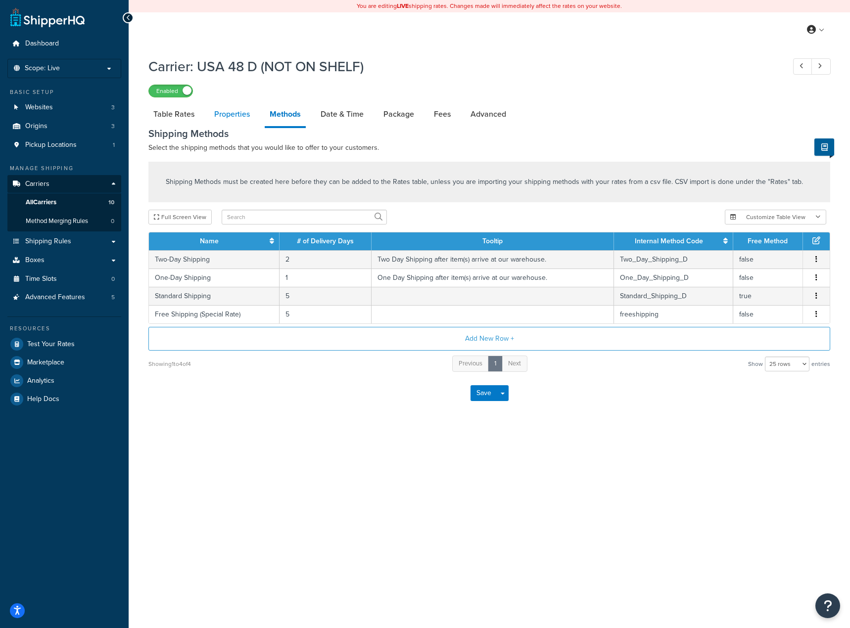
click at [232, 114] on link "Properties" at bounding box center [232, 114] width 46 height 24
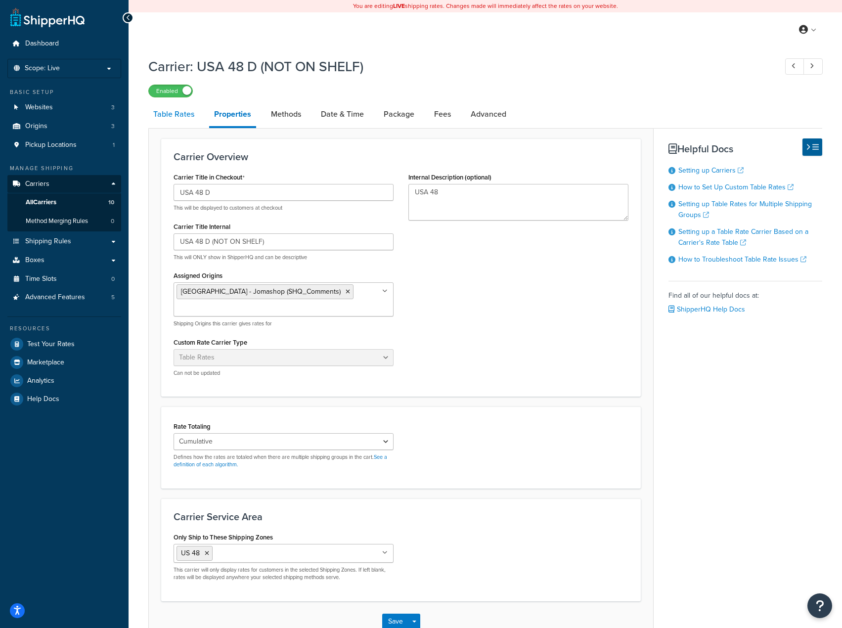
click at [175, 116] on link "Table Rates" at bounding box center [173, 114] width 51 height 24
select select "25"
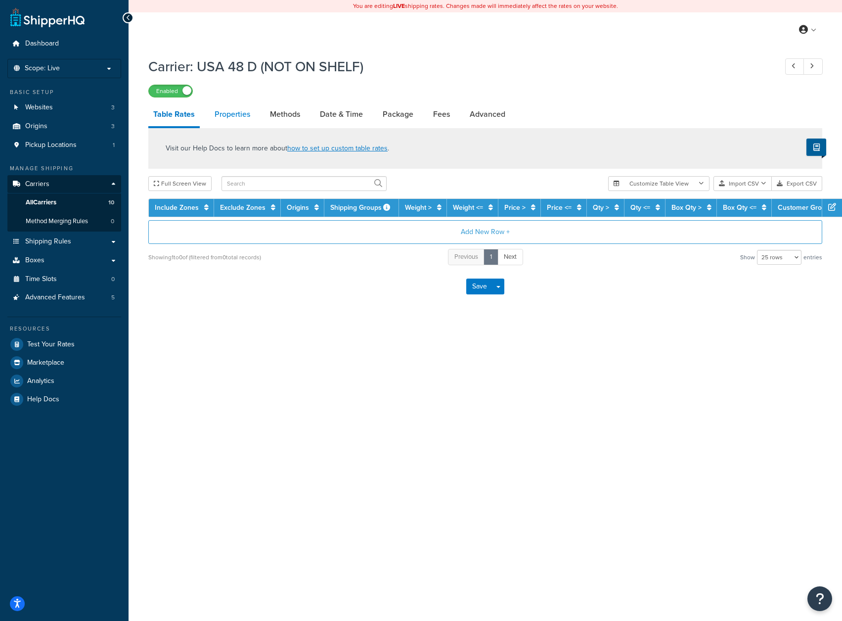
click at [229, 114] on link "Properties" at bounding box center [233, 114] width 46 height 24
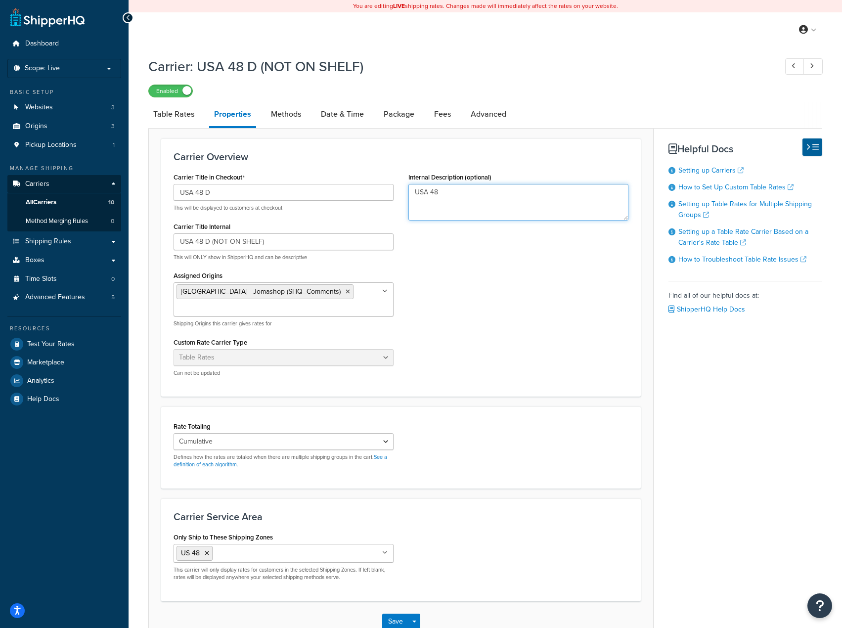
drag, startPoint x: 341, startPoint y: 186, endPoint x: 317, endPoint y: 184, distance: 24.9
click at [337, 186] on div "Carrier Title in Checkout USA 48 D This will be displayed to customers at check…" at bounding box center [401, 277] width 470 height 214
click at [175, 114] on link "Table Rates" at bounding box center [173, 114] width 51 height 24
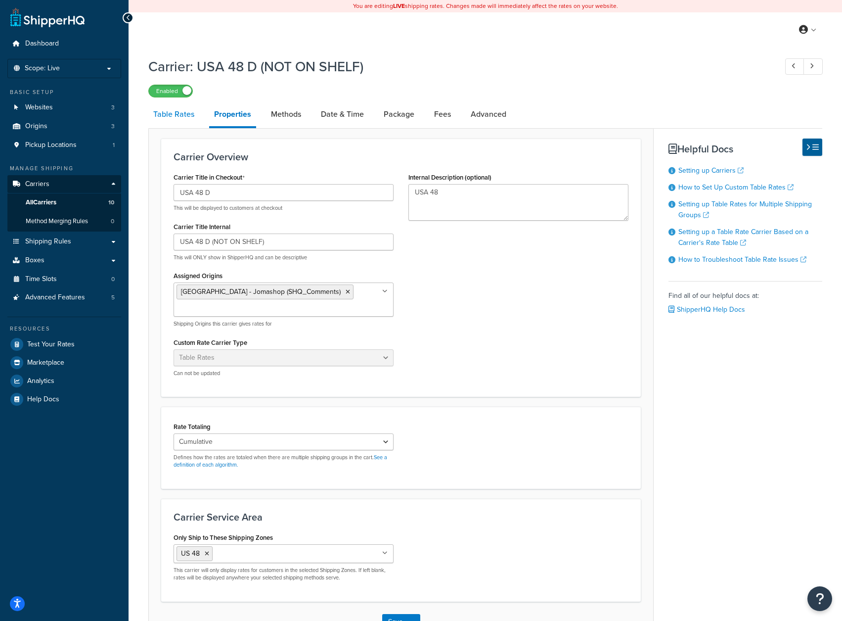
select select "25"
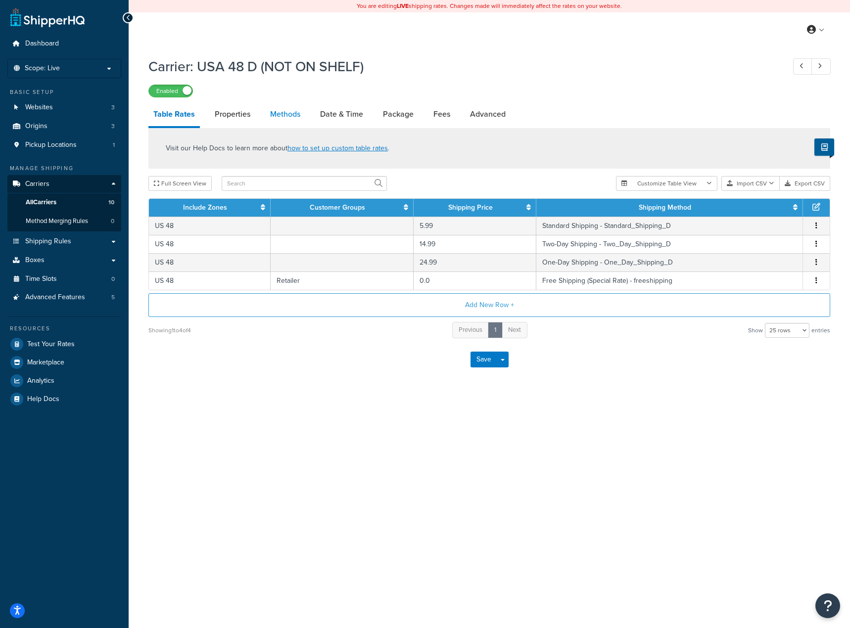
click at [281, 113] on link "Methods" at bounding box center [285, 114] width 40 height 24
select select "25"
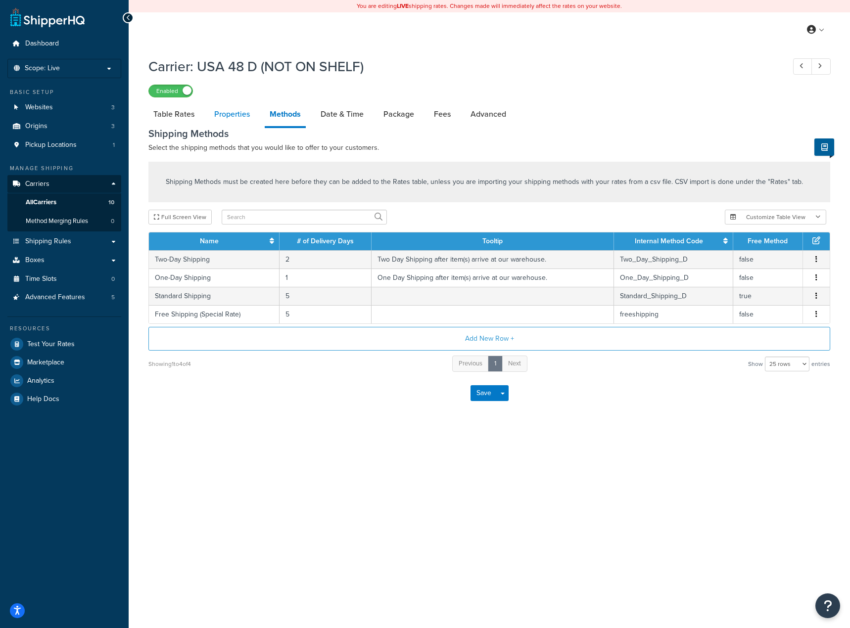
click at [226, 115] on link "Properties" at bounding box center [232, 114] width 46 height 24
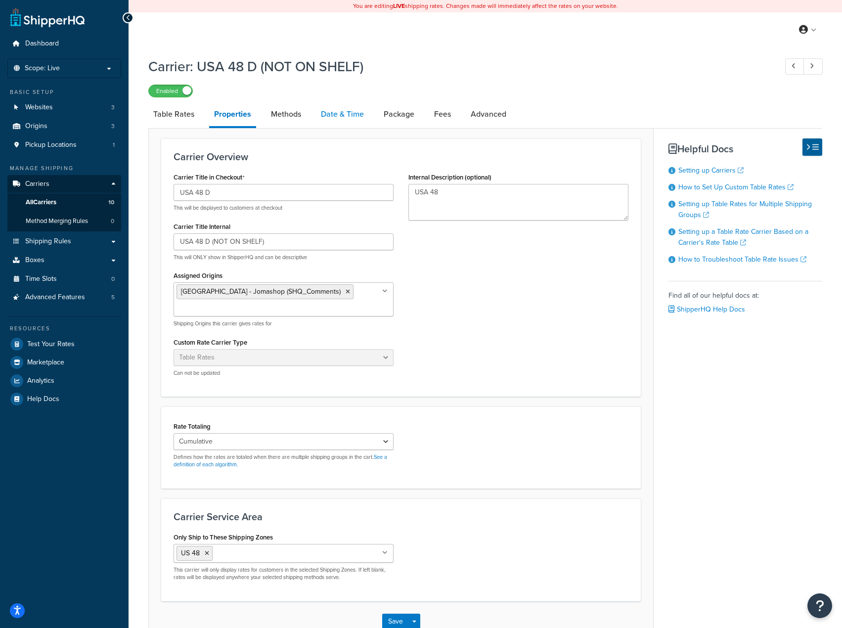
click at [336, 115] on link "Date & Time" at bounding box center [342, 114] width 53 height 24
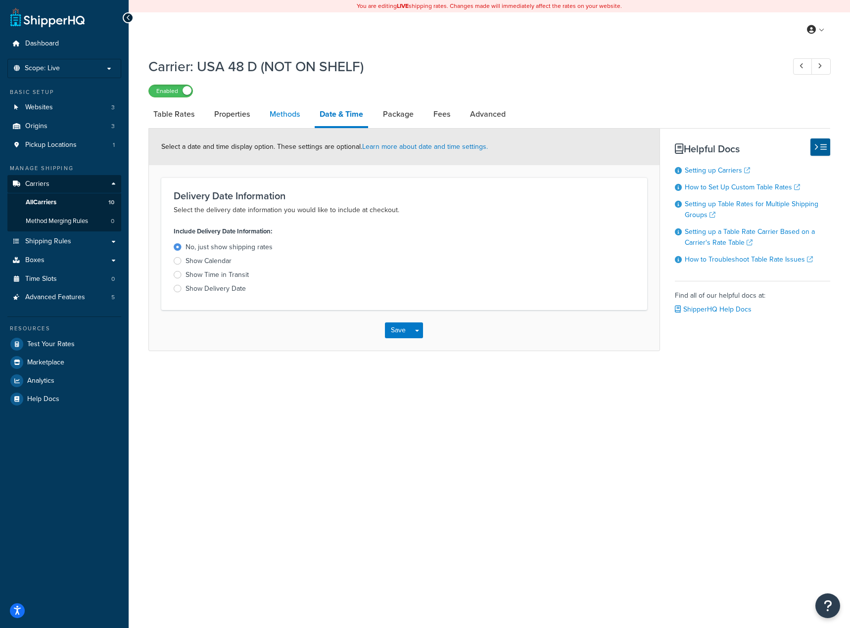
click at [274, 120] on link "Methods" at bounding box center [285, 114] width 40 height 24
select select "25"
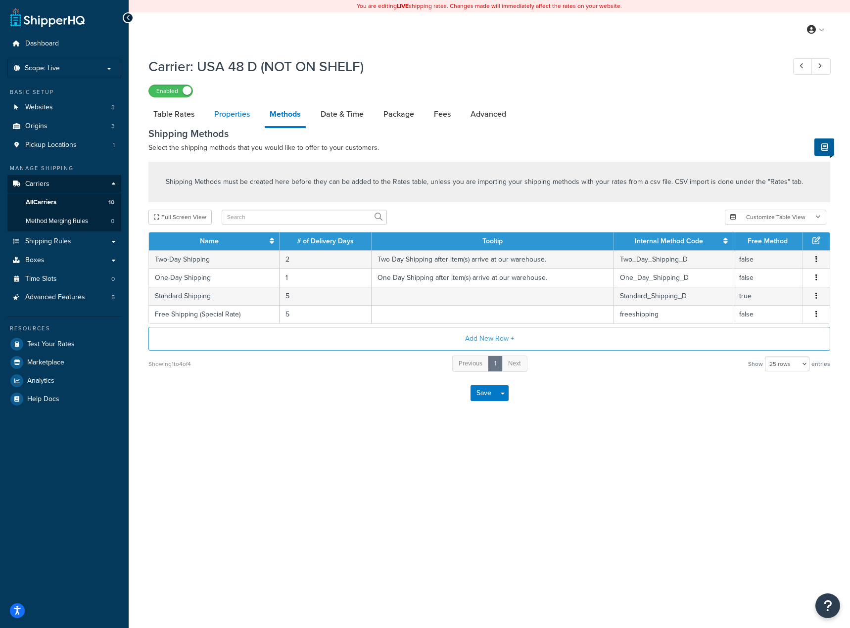
click at [232, 115] on link "Properties" at bounding box center [232, 114] width 46 height 24
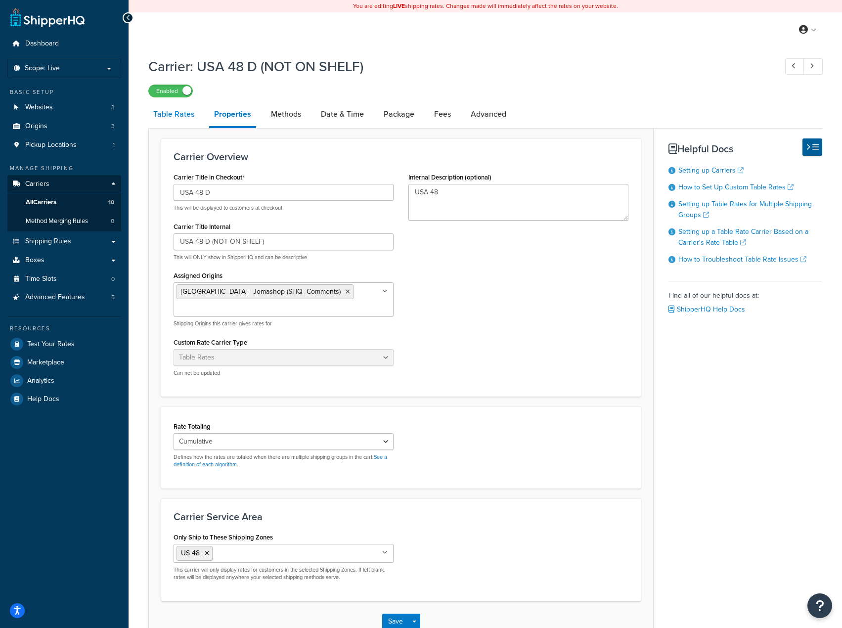
click at [167, 117] on link "Table Rates" at bounding box center [173, 114] width 51 height 24
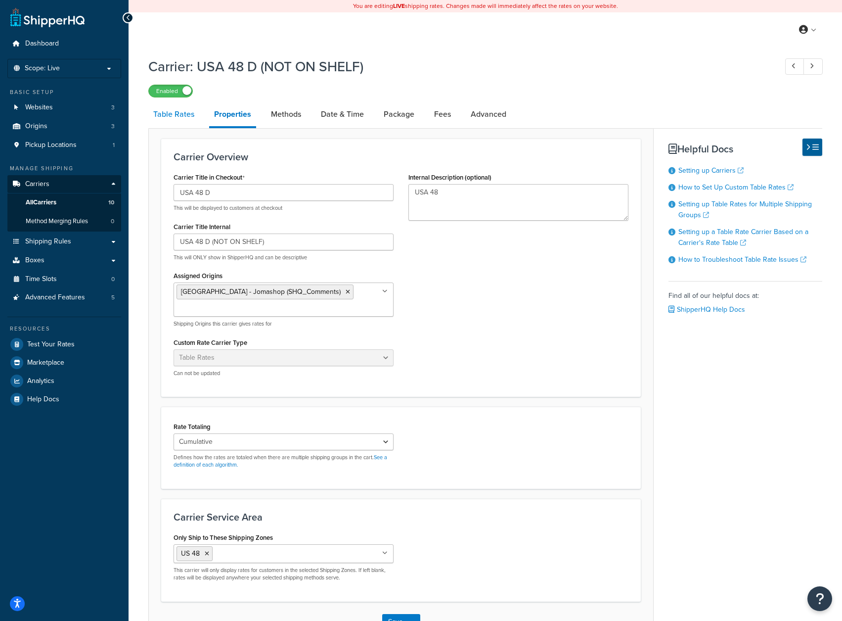
select select "25"
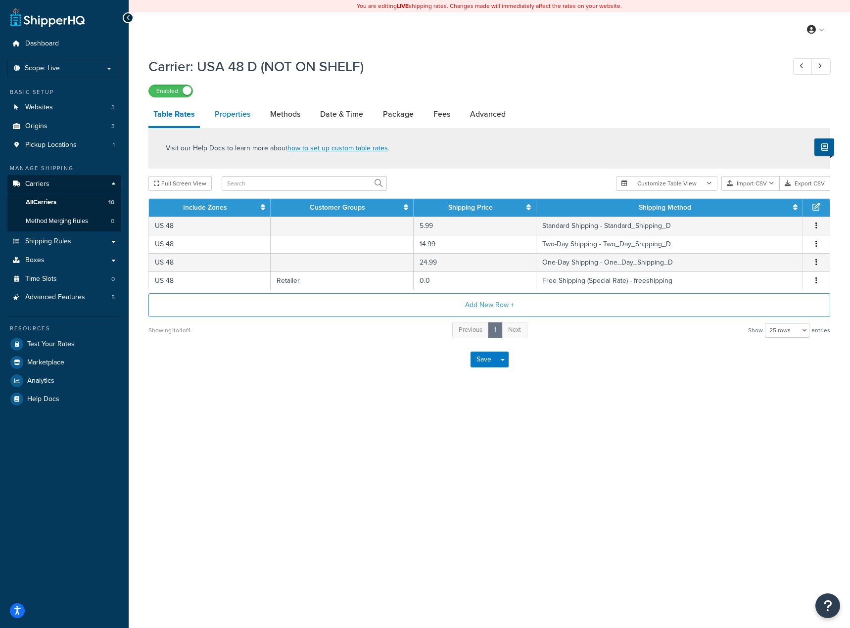
click at [238, 115] on link "Properties" at bounding box center [233, 114] width 46 height 24
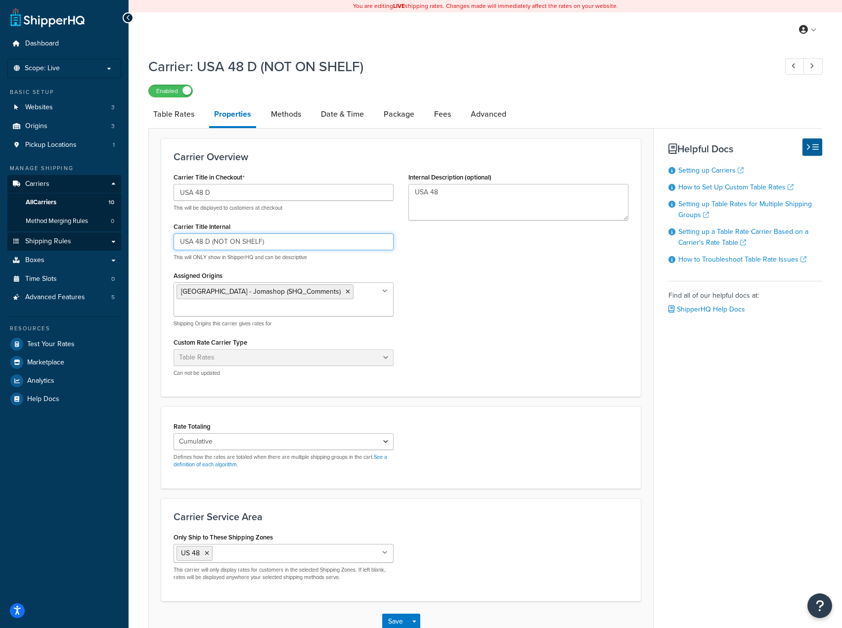
drag, startPoint x: 298, startPoint y: 243, endPoint x: 86, endPoint y: 234, distance: 212.4
click at [115, 239] on div "Dashboard Scope: Live Basic Setup Websites 3 Origins 3 Pickup Locations 1 Manag…" at bounding box center [421, 346] width 842 height 692
click at [556, 298] on div "Carrier Title in Checkout USA 48 D This will be displayed to customers at check…" at bounding box center [401, 277] width 470 height 214
drag, startPoint x: 168, startPoint y: 185, endPoint x: 49, endPoint y: 182, distance: 118.8
click at [102, 181] on div "Dashboard Scope: Live Basic Setup Websites 3 Origins 3 Pickup Locations 1 Manag…" at bounding box center [421, 346] width 842 height 692
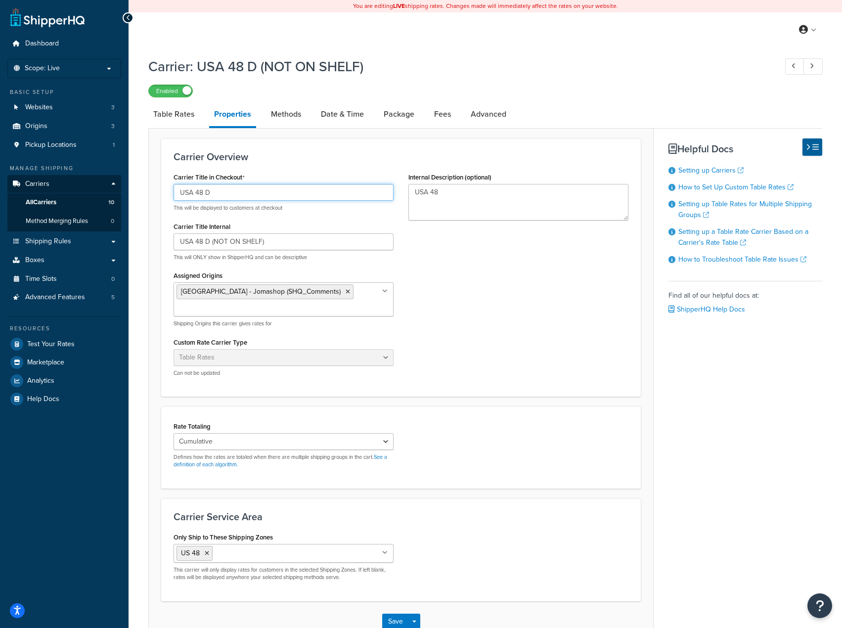
click at [202, 187] on input "USA 48 D" at bounding box center [284, 192] width 220 height 17
click at [755, 415] on div "Table Rates Properties Methods Date & Time Package Fees Advanced Carrier Overvi…" at bounding box center [485, 372] width 674 height 540
drag, startPoint x: 205, startPoint y: 194, endPoint x: 188, endPoint y: 221, distance: 31.8
click at [194, 193] on input "USA 48 D" at bounding box center [284, 192] width 220 height 17
click at [625, 326] on div "Carrier Title in Checkout USA 48 D This will be displayed to customers at check…" at bounding box center [401, 277] width 470 height 214
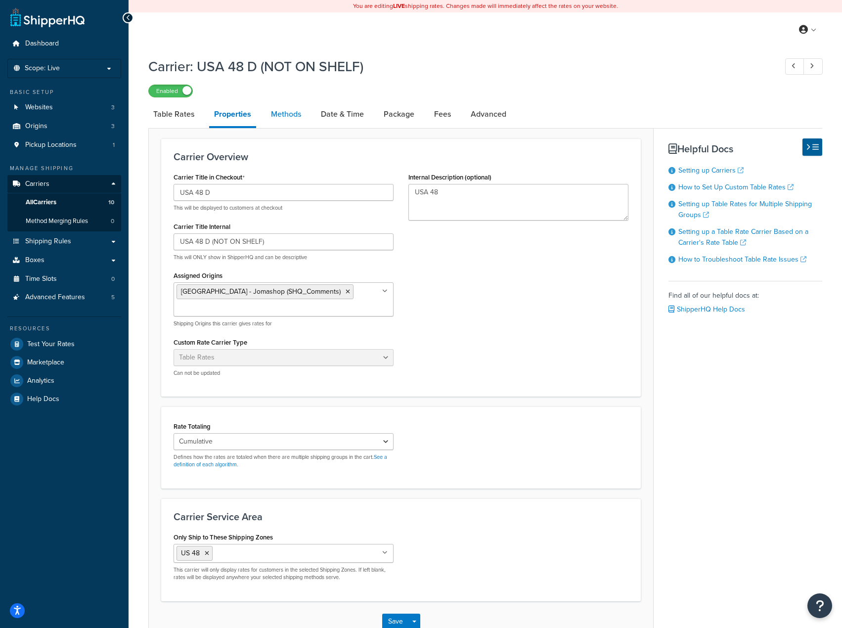
click at [290, 116] on link "Methods" at bounding box center [286, 114] width 40 height 24
select select "25"
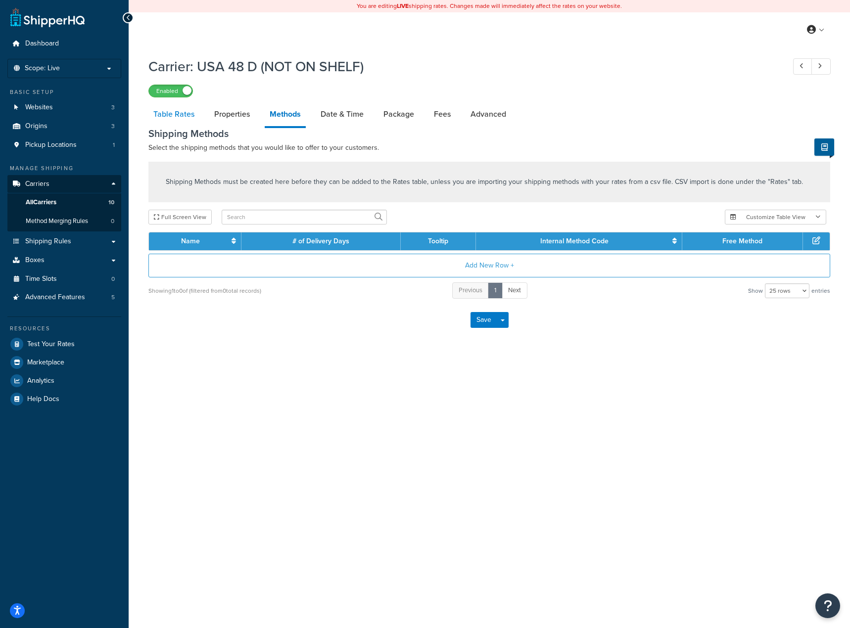
click at [159, 117] on link "Table Rates" at bounding box center [173, 114] width 51 height 24
select select "25"
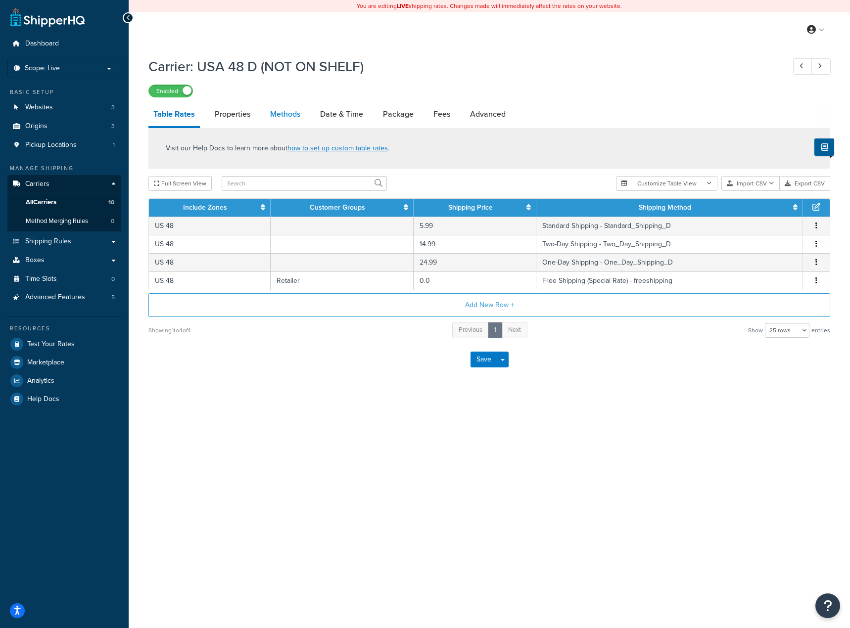
click at [290, 116] on link "Methods" at bounding box center [285, 114] width 40 height 24
select select "25"
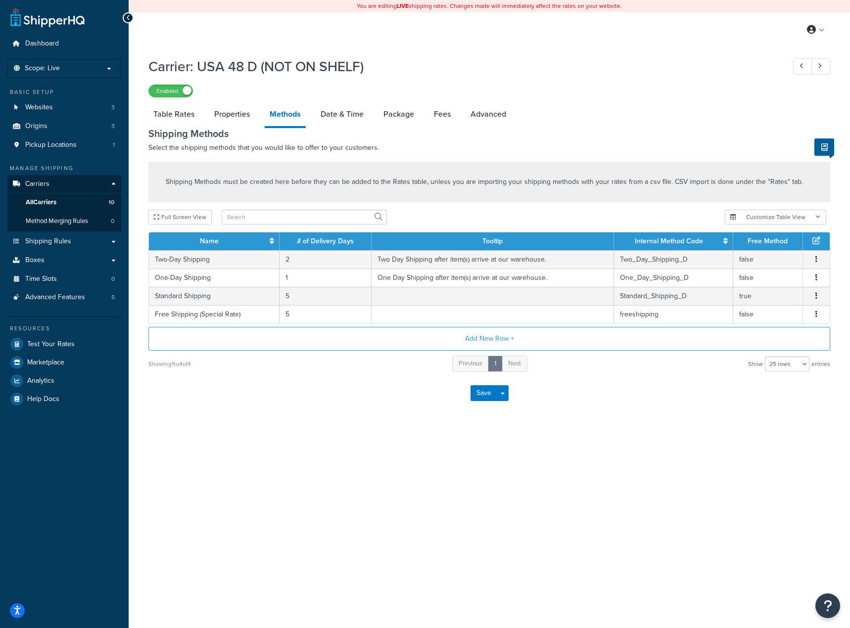
click at [196, 455] on div "You are editing LIVE shipping rates. Changes made will immediately affect the r…" at bounding box center [489, 314] width 721 height 628
drag, startPoint x: 260, startPoint y: 430, endPoint x: 319, endPoint y: 125, distance: 310.7
click at [260, 430] on div "Carrier: USA 48 D (NOT ON SHELF) Enabled Table Rates Properties Methods Date & …" at bounding box center [489, 245] width 721 height 386
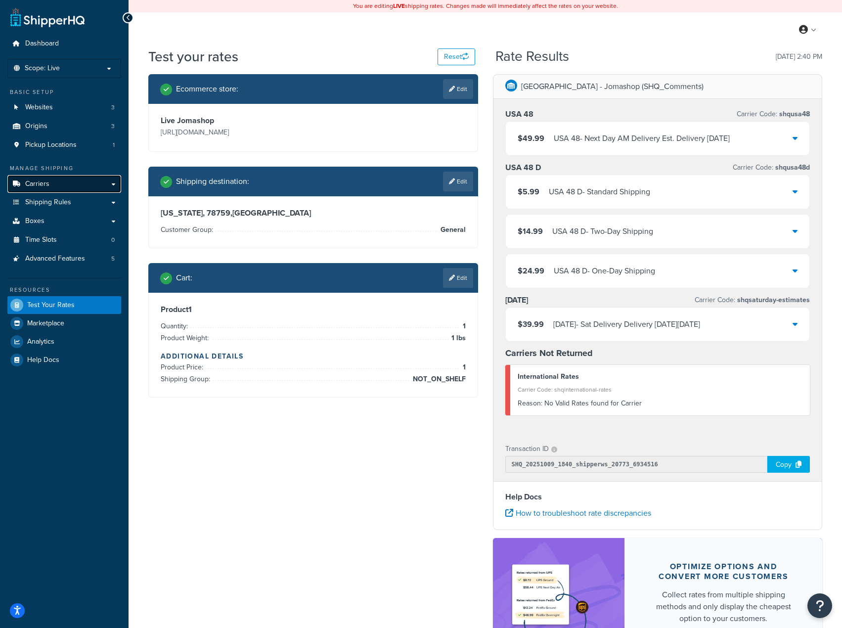
click at [36, 183] on span "Carriers" at bounding box center [37, 184] width 24 height 8
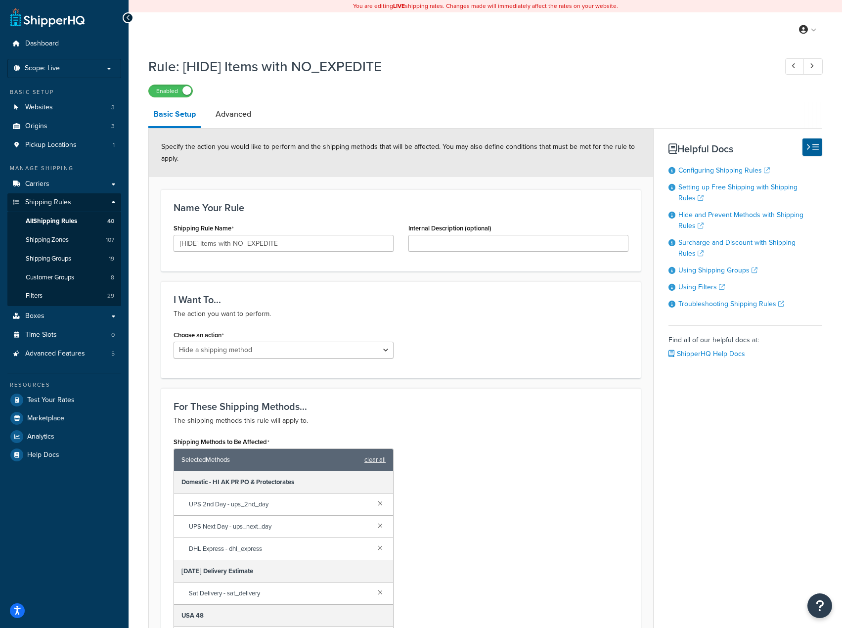
select select "HIDE"
click at [48, 180] on span "Carriers" at bounding box center [37, 184] width 24 height 8
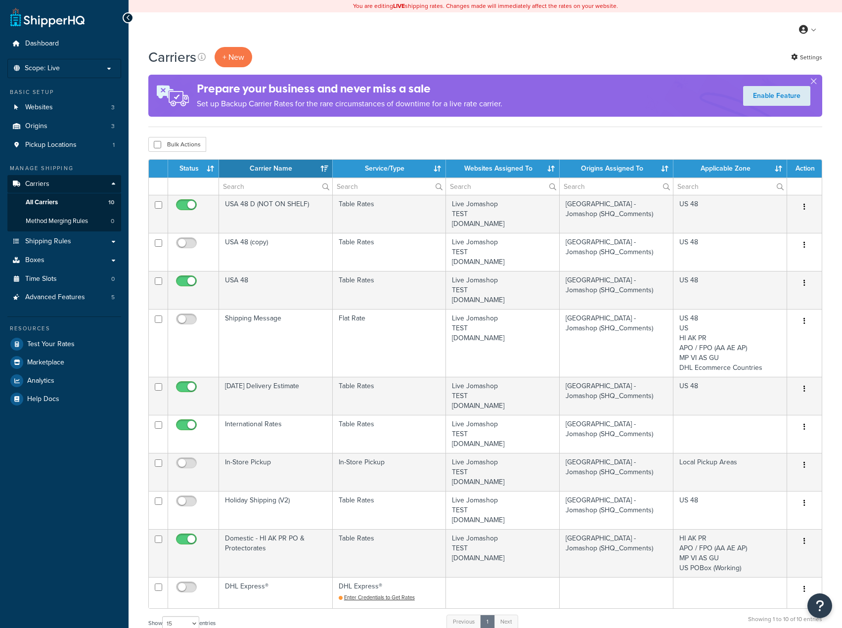
select select "15"
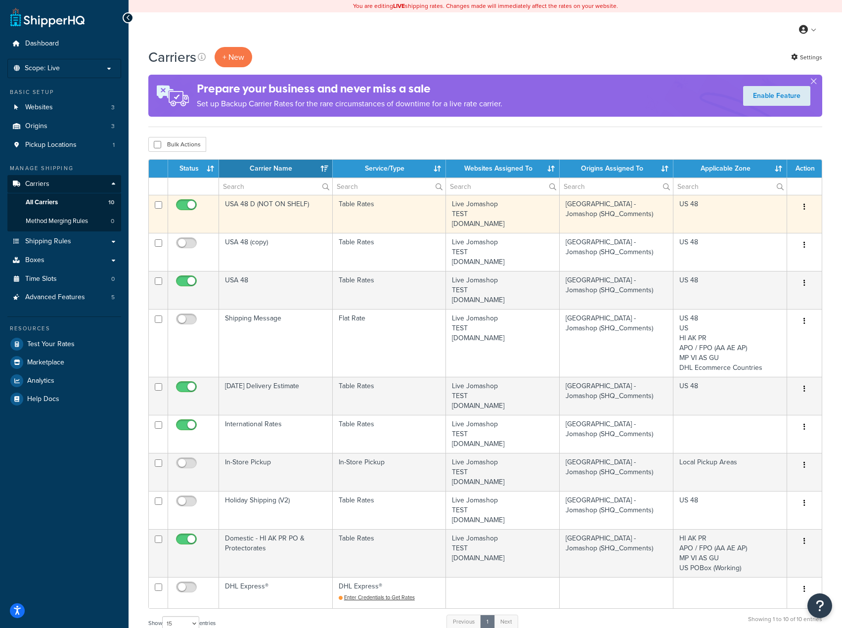
click at [798, 209] on button "button" at bounding box center [805, 207] width 14 height 16
click at [767, 231] on link "Edit" at bounding box center [765, 227] width 78 height 20
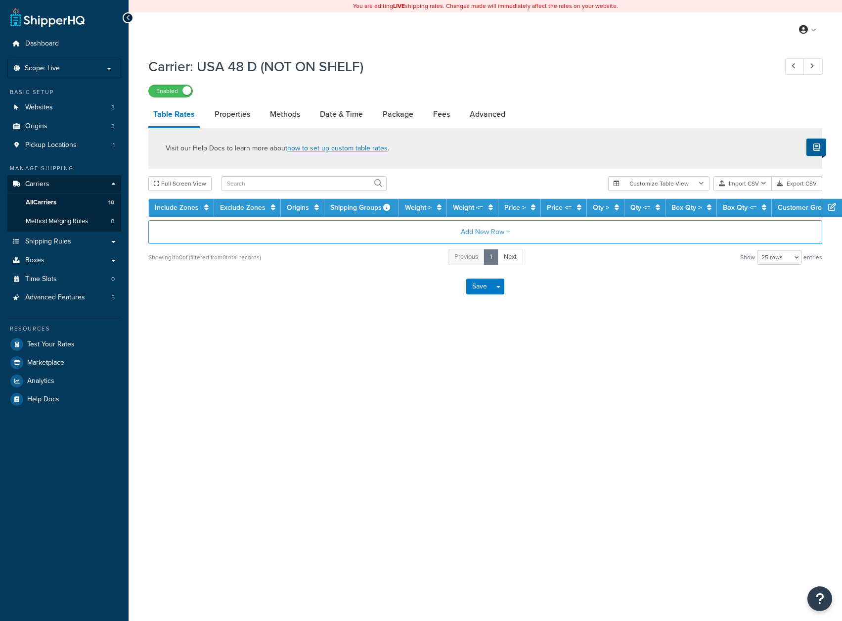
select select "25"
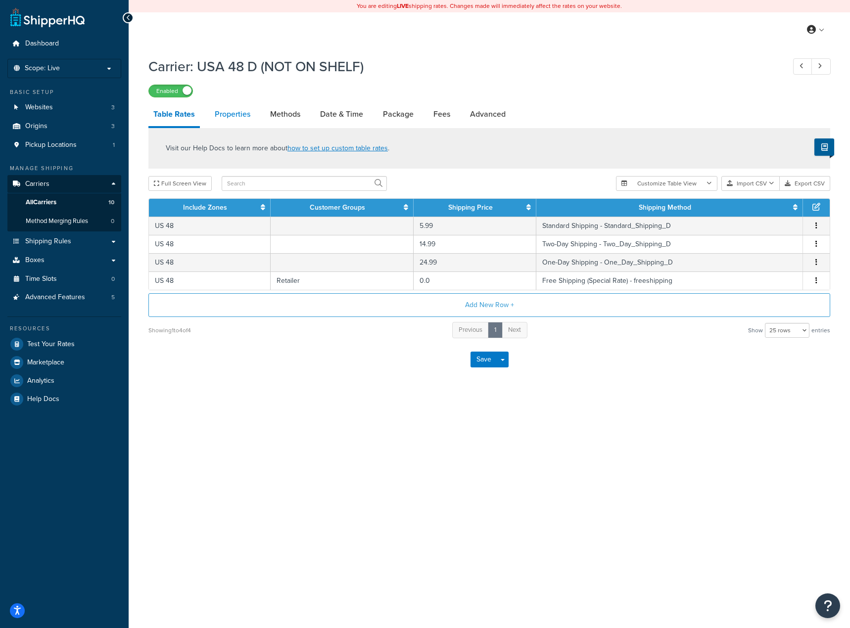
click at [235, 118] on link "Properties" at bounding box center [233, 114] width 46 height 24
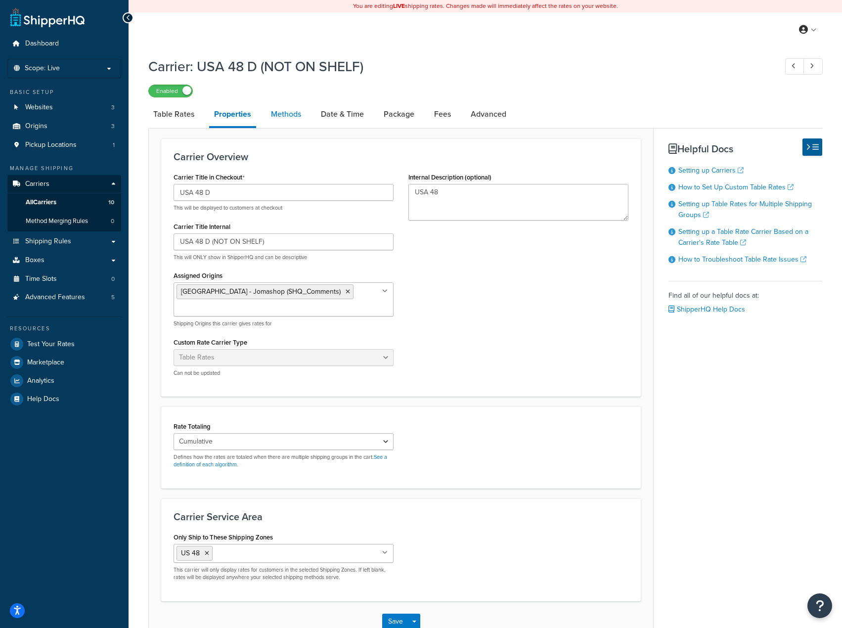
click at [284, 120] on link "Methods" at bounding box center [286, 114] width 40 height 24
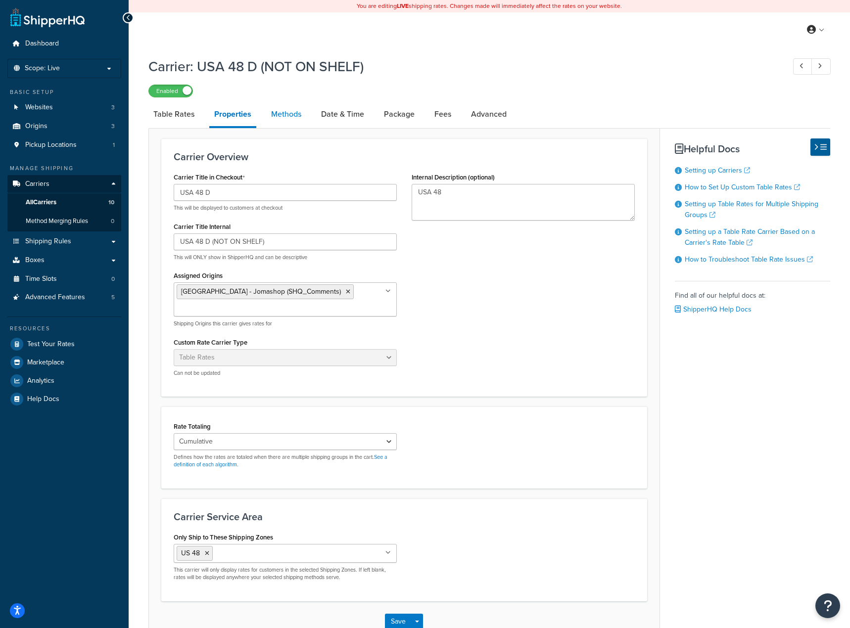
select select "25"
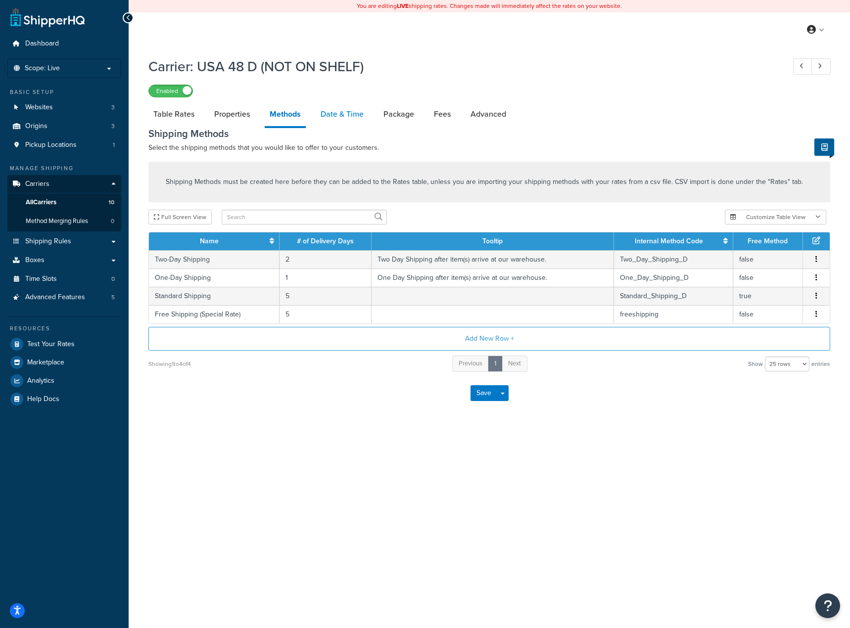
click at [343, 113] on link "Date & Time" at bounding box center [342, 114] width 53 height 24
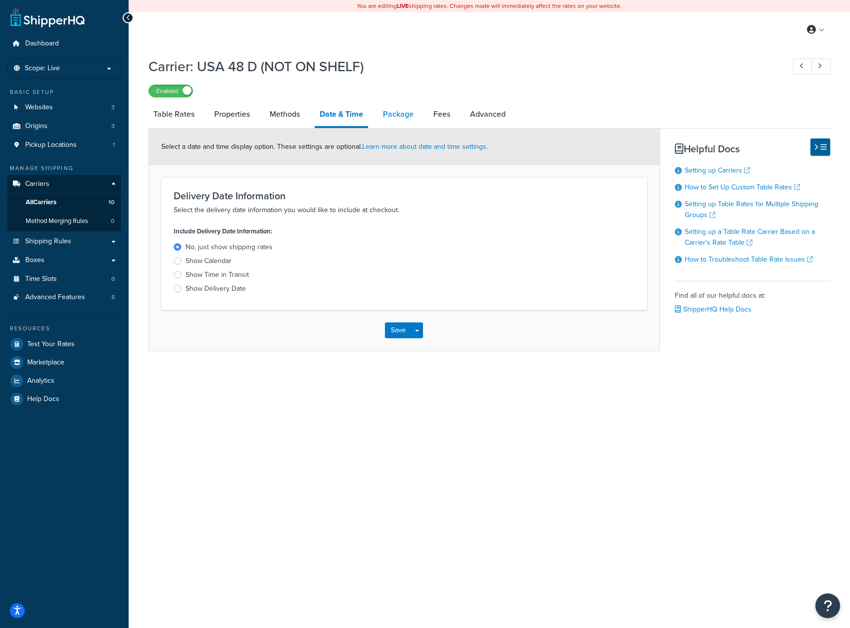
click at [395, 121] on link "Package" at bounding box center [398, 114] width 41 height 24
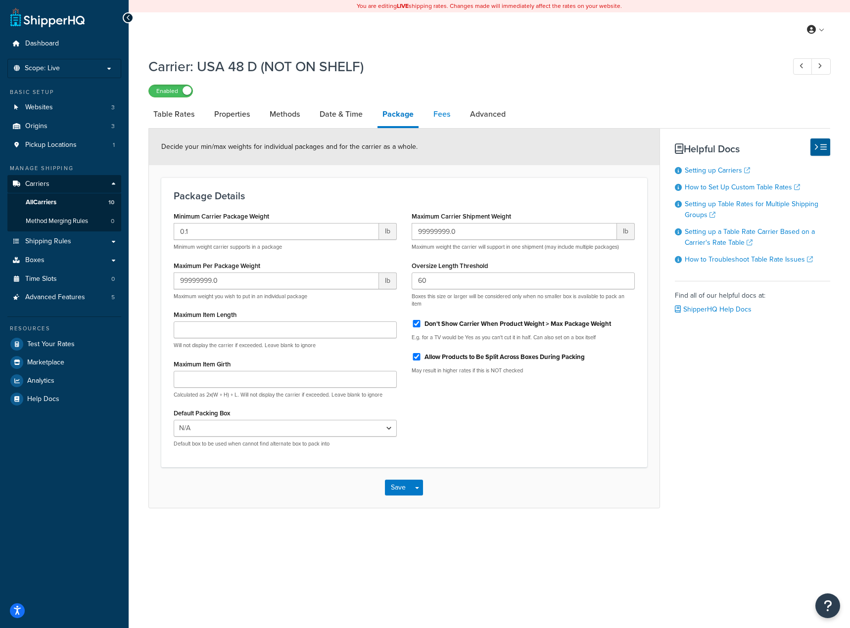
click at [446, 122] on link "Fees" at bounding box center [441, 114] width 27 height 24
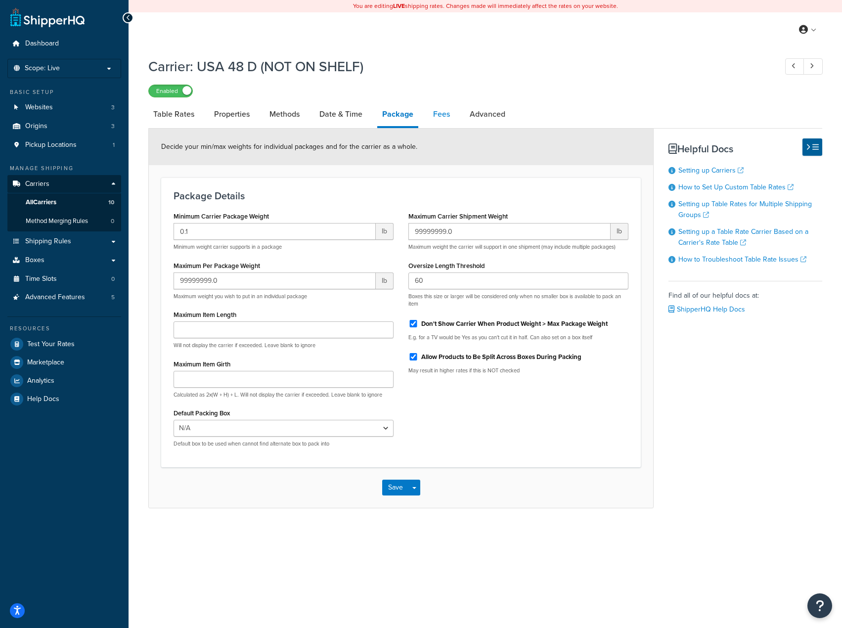
select select "AFTER"
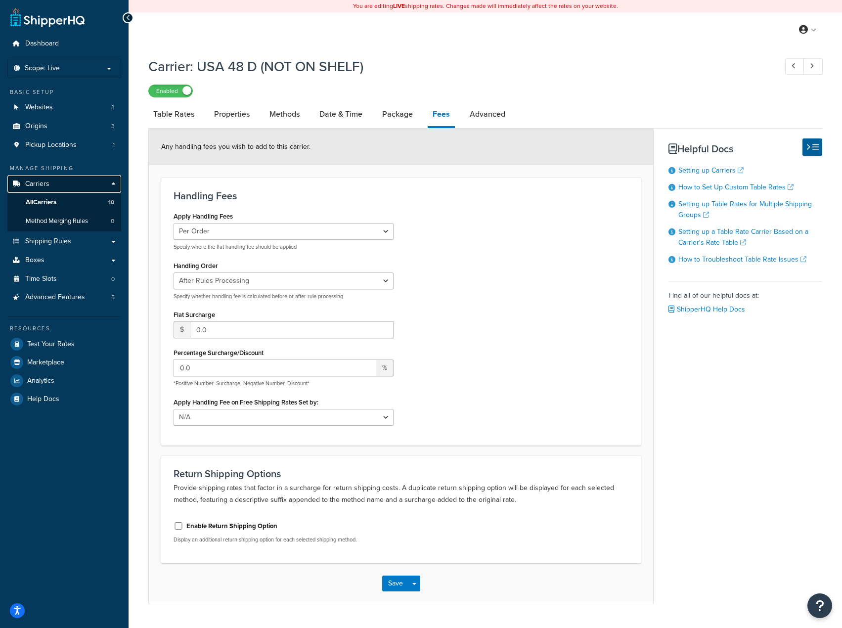
click at [31, 184] on span "Carriers" at bounding box center [37, 184] width 24 height 8
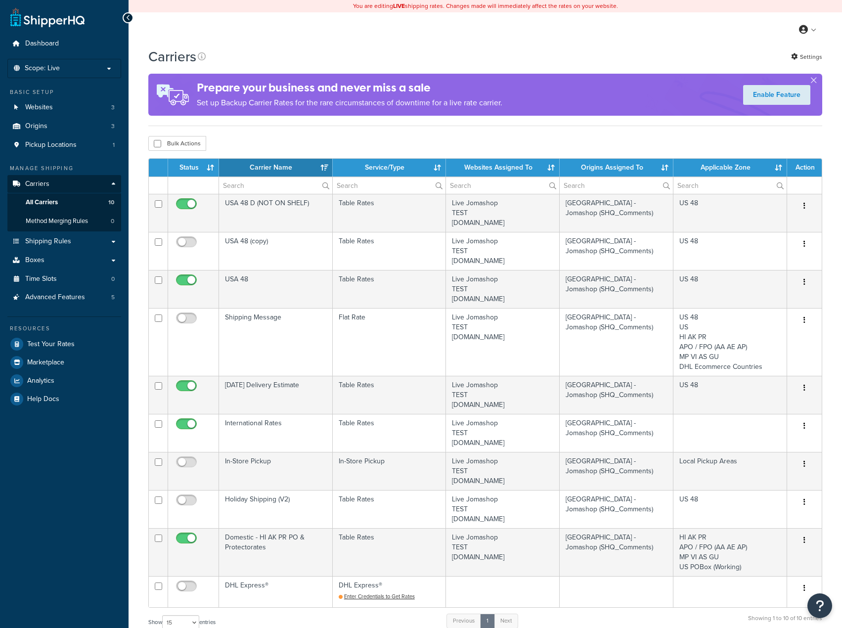
select select "15"
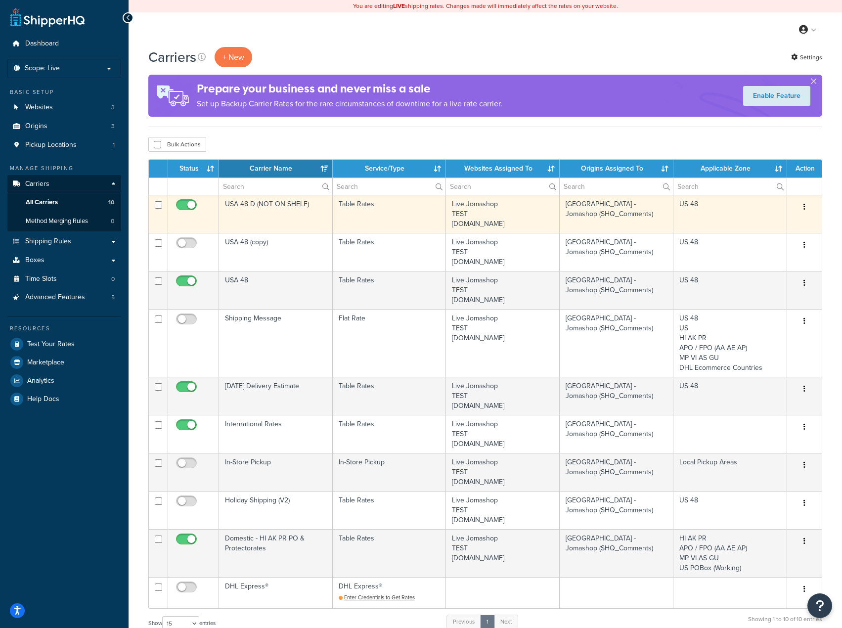
click at [805, 208] on icon "button" at bounding box center [805, 206] width 2 height 7
click at [776, 226] on link "Edit" at bounding box center [765, 227] width 78 height 20
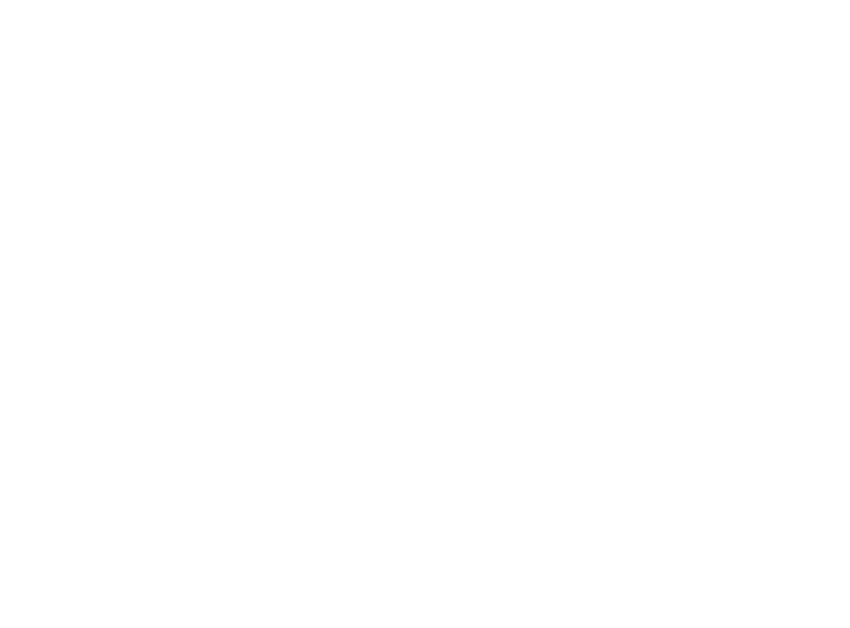
select select "25"
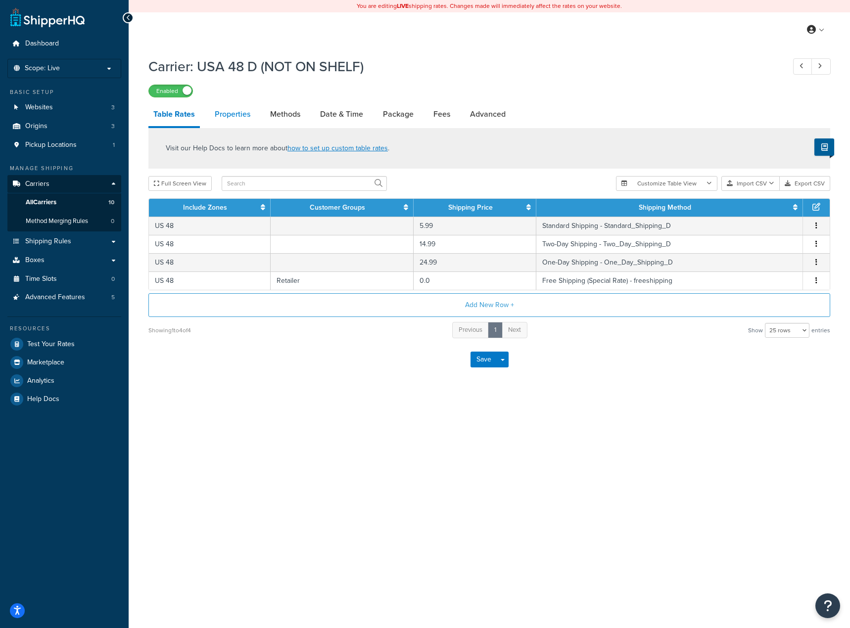
click at [247, 117] on link "Properties" at bounding box center [233, 114] width 46 height 24
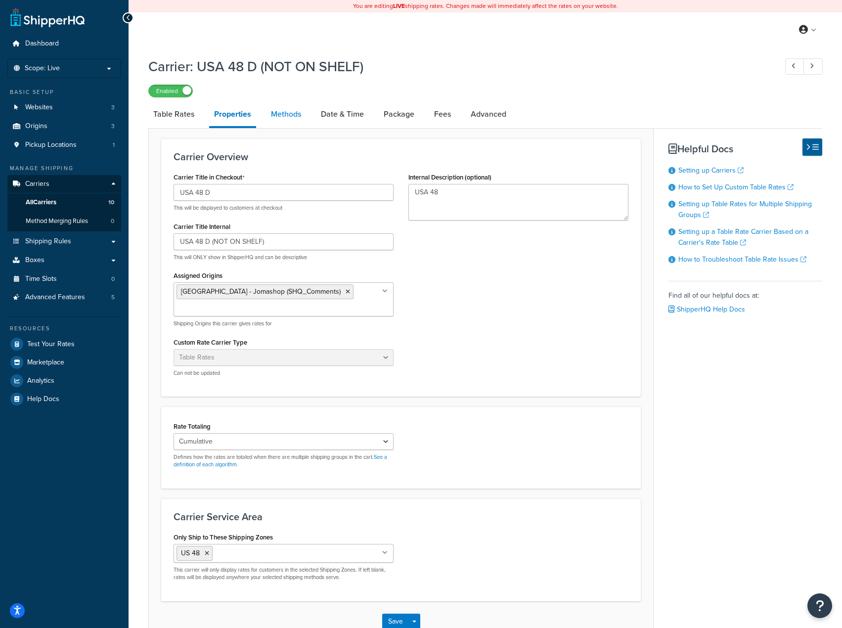
click at [294, 118] on link "Methods" at bounding box center [286, 114] width 40 height 24
select select "25"
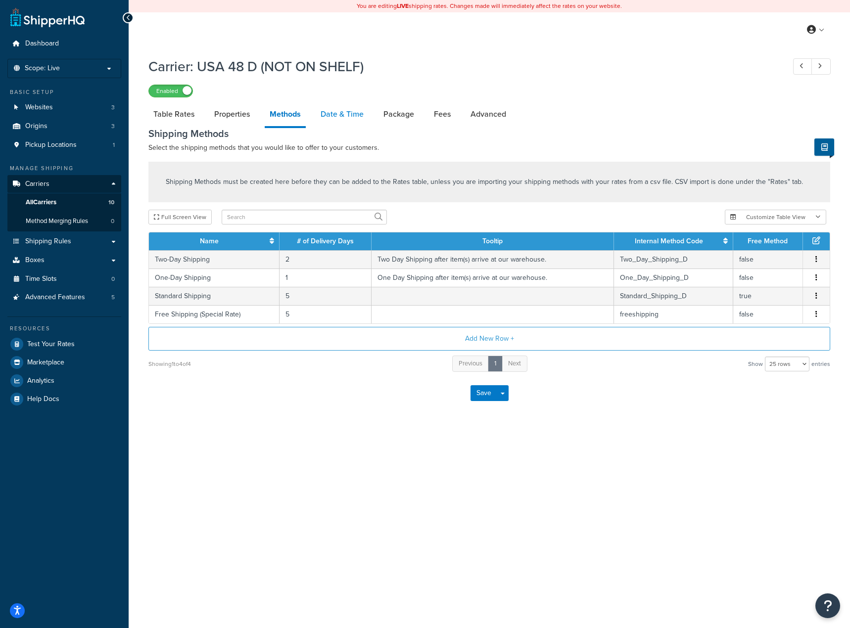
click at [343, 119] on link "Date & Time" at bounding box center [342, 114] width 53 height 24
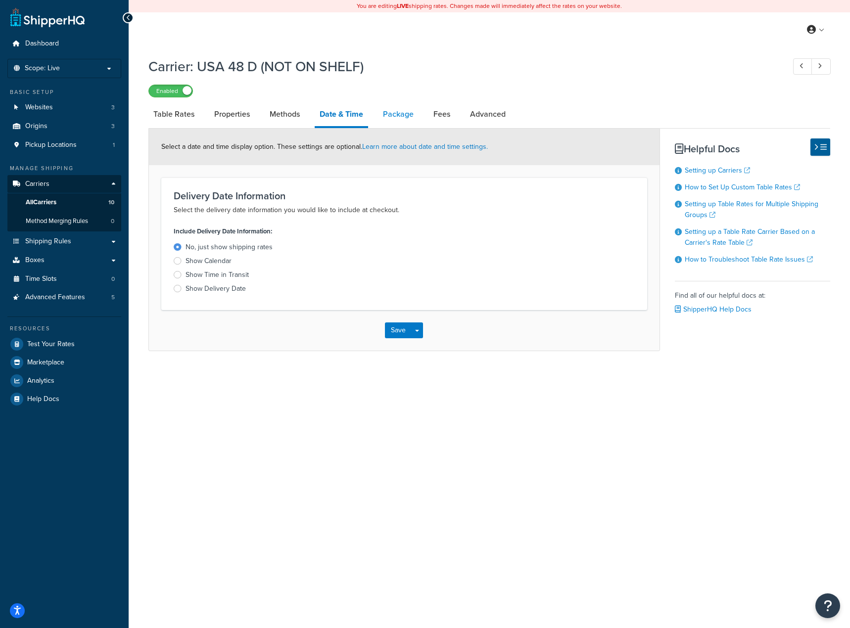
click at [410, 113] on link "Package" at bounding box center [398, 114] width 41 height 24
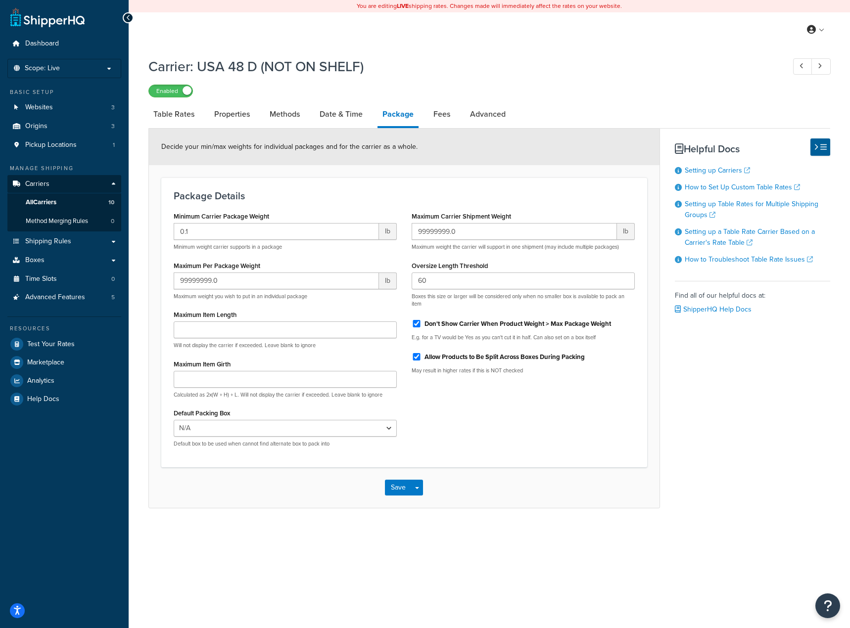
click at [458, 112] on li "Fees" at bounding box center [446, 114] width 37 height 24
click at [497, 119] on link "Advanced" at bounding box center [488, 114] width 46 height 24
select select "false"
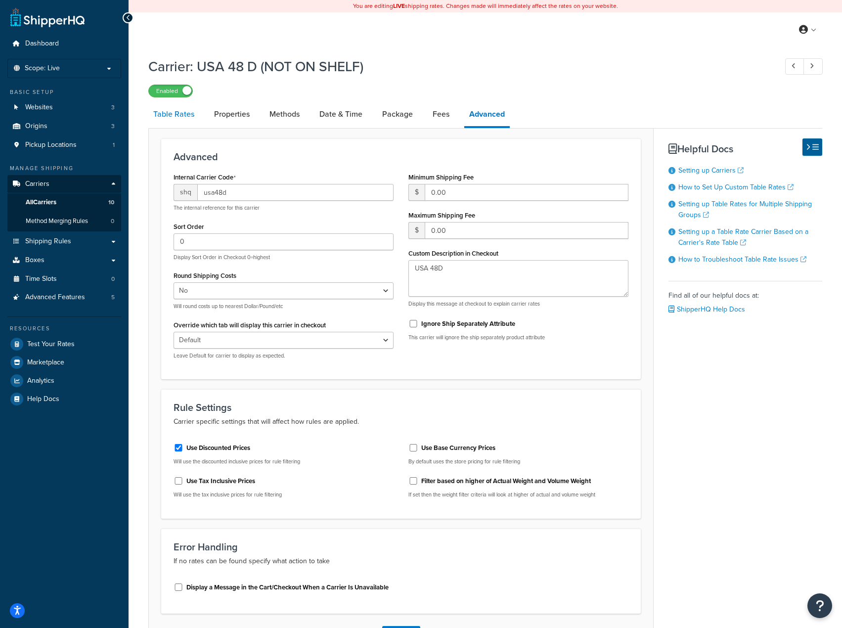
click at [178, 113] on link "Table Rates" at bounding box center [173, 114] width 51 height 24
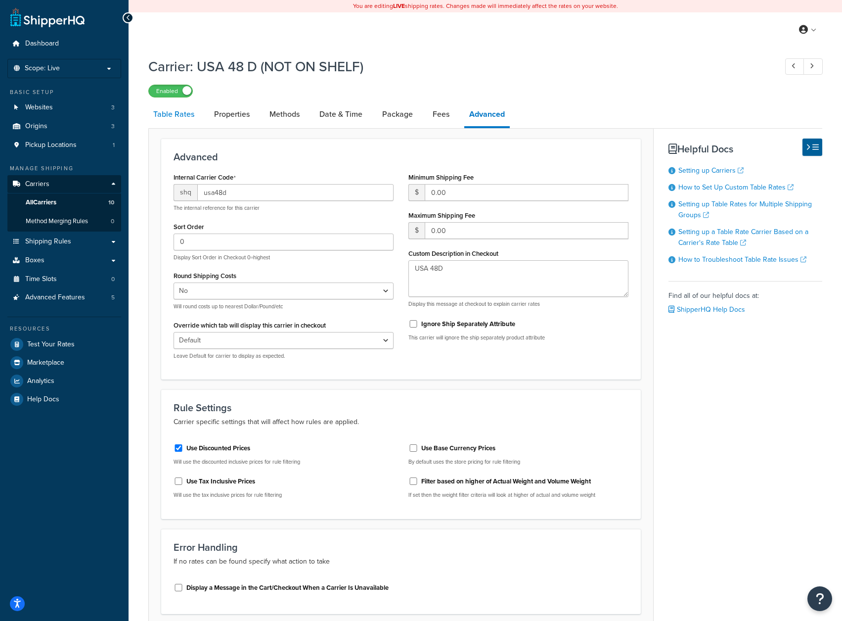
select select "25"
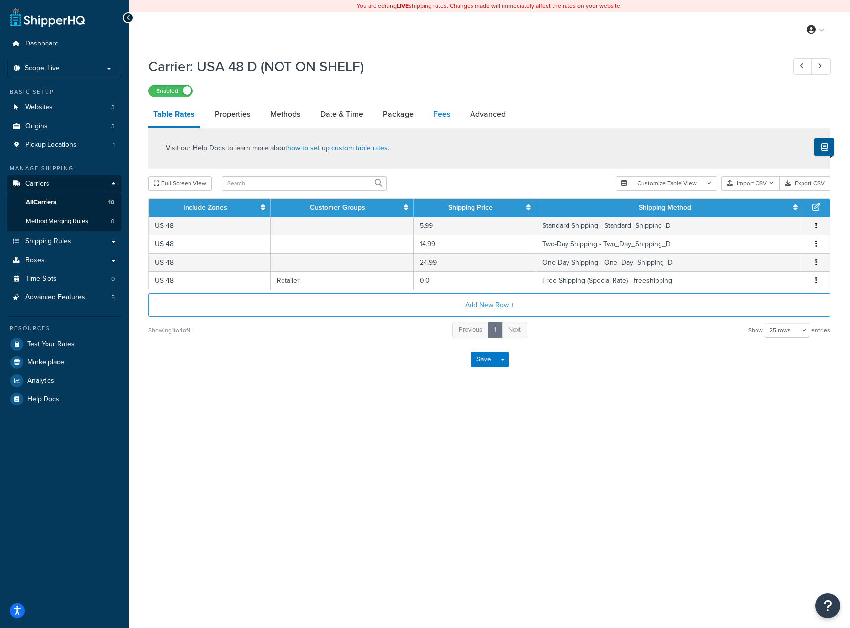
click at [442, 119] on link "Fees" at bounding box center [441, 114] width 27 height 24
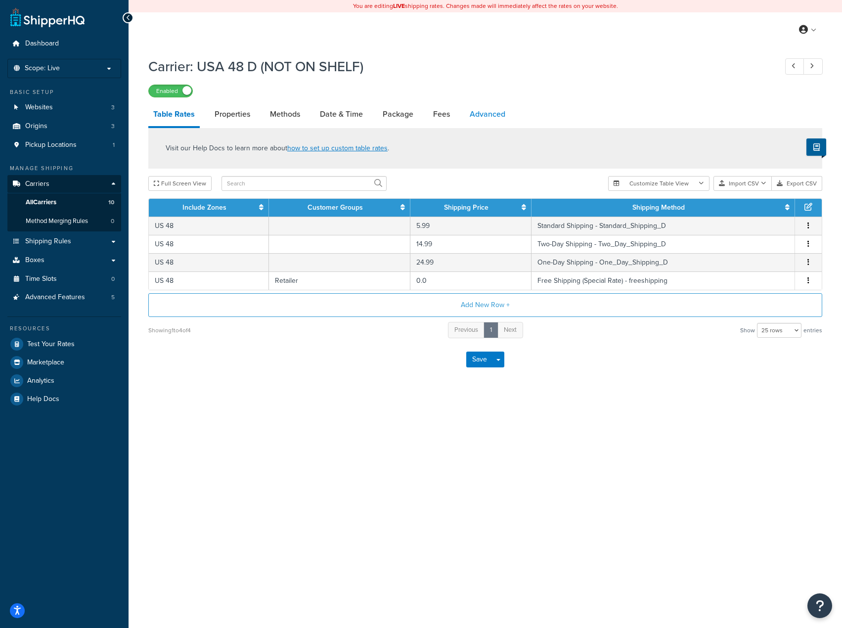
select select "AFTER"
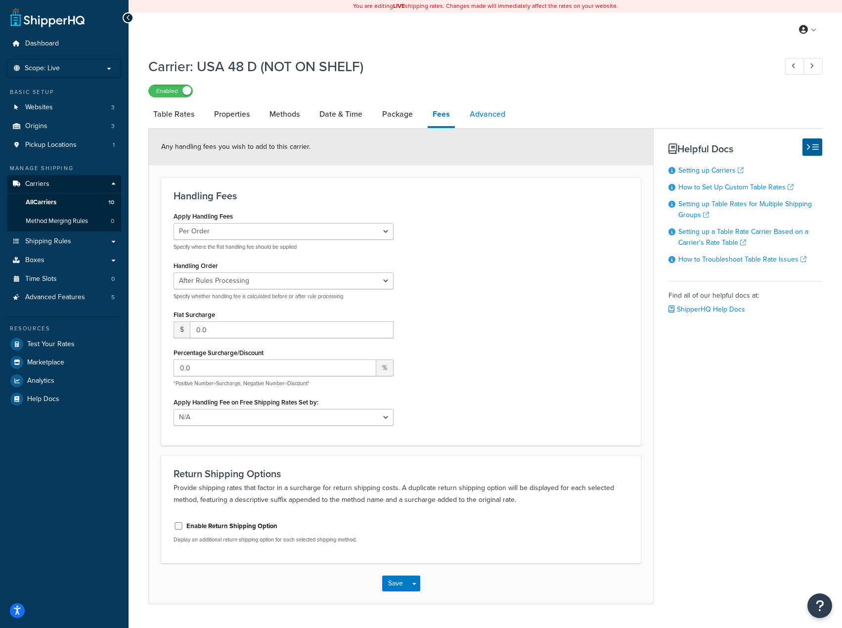
click at [471, 119] on link "Advanced" at bounding box center [488, 114] width 46 height 24
select select "false"
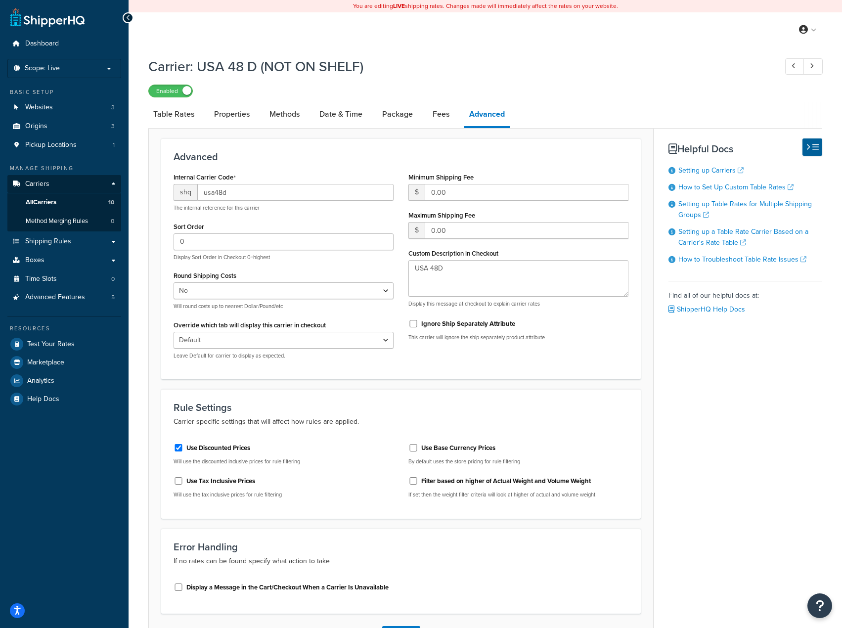
select select "AFTER"
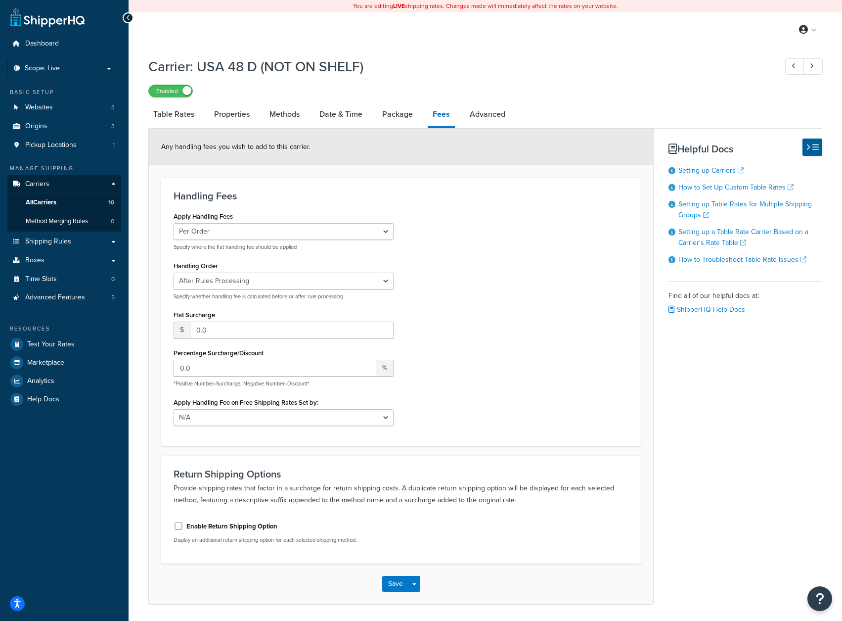
select select "25"
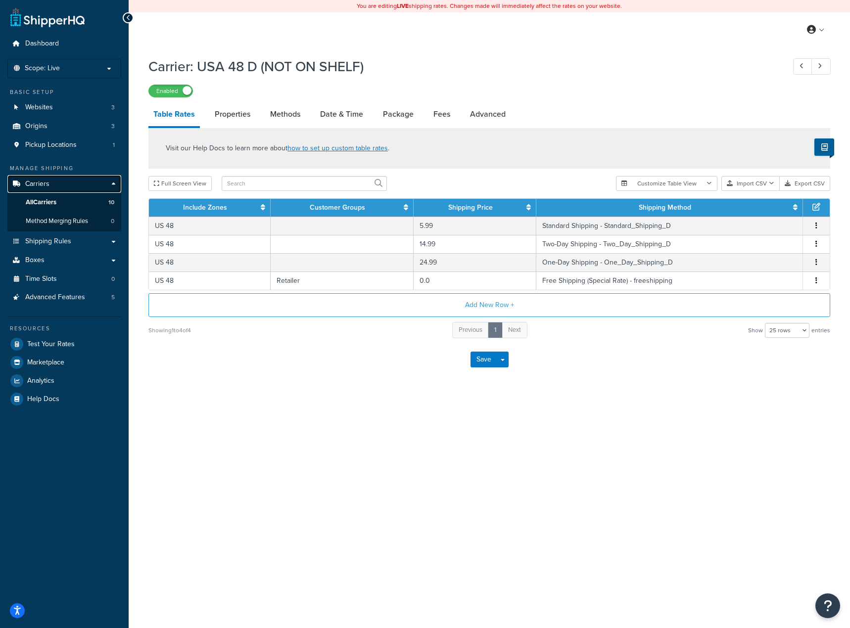
click at [35, 183] on span "Carriers" at bounding box center [37, 184] width 24 height 8
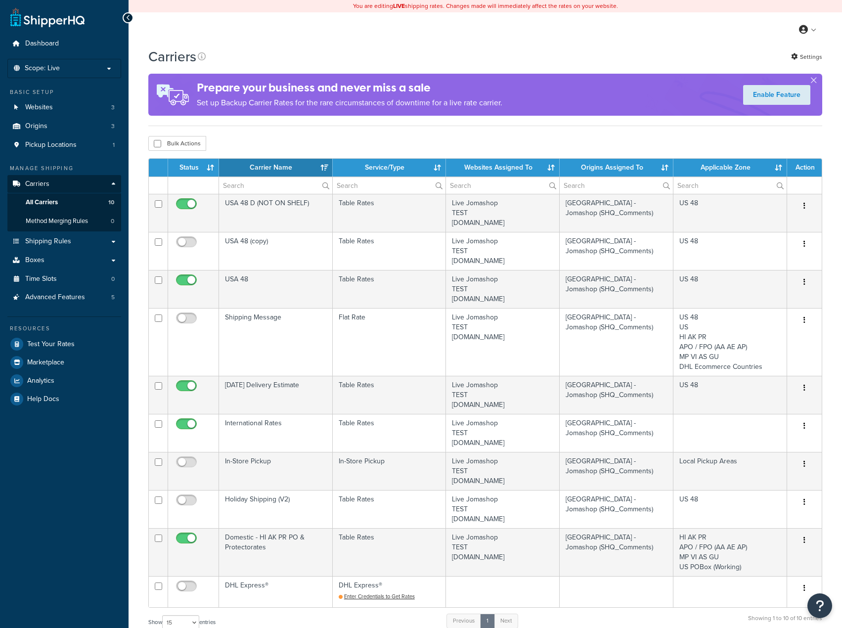
select select "15"
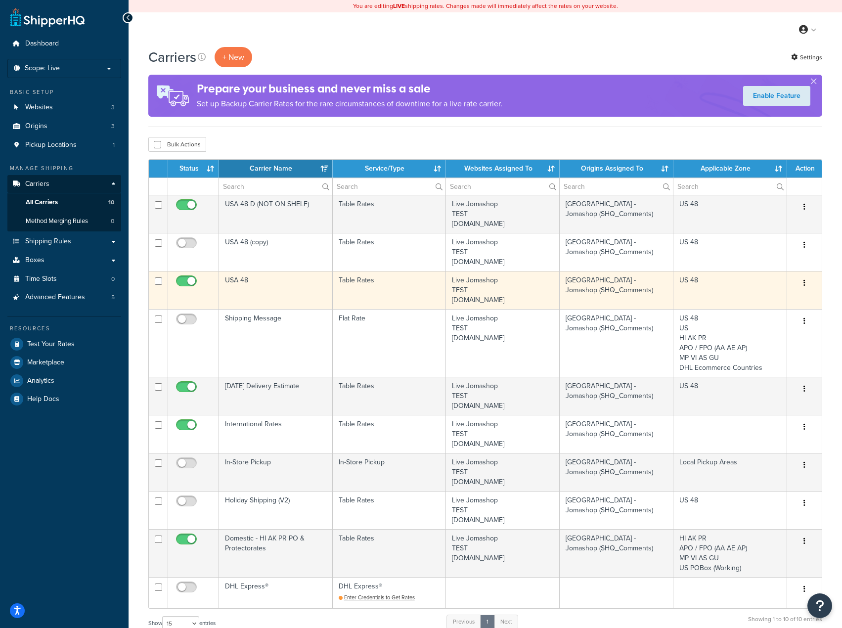
click at [808, 286] on button "button" at bounding box center [805, 284] width 14 height 16
click at [767, 297] on link "Edit" at bounding box center [765, 303] width 78 height 20
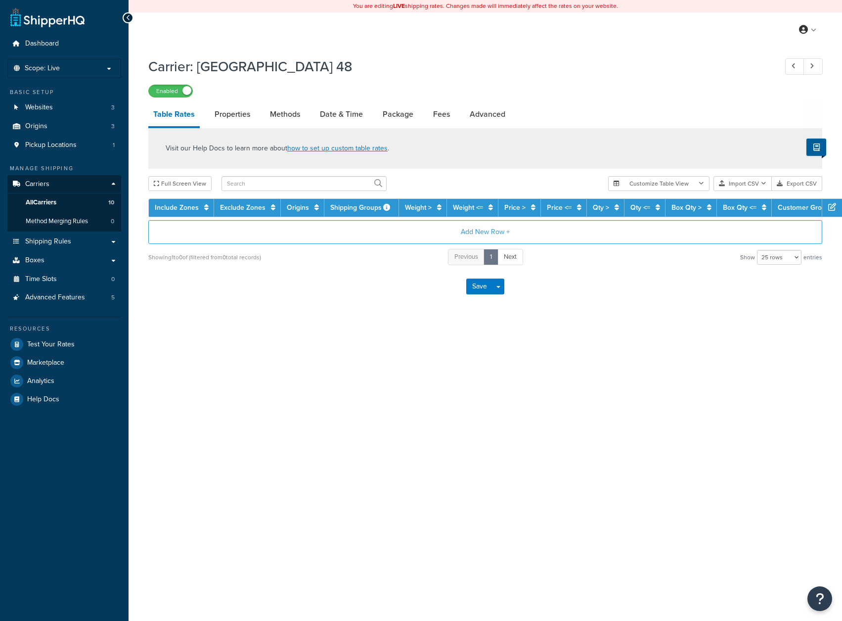
select select "25"
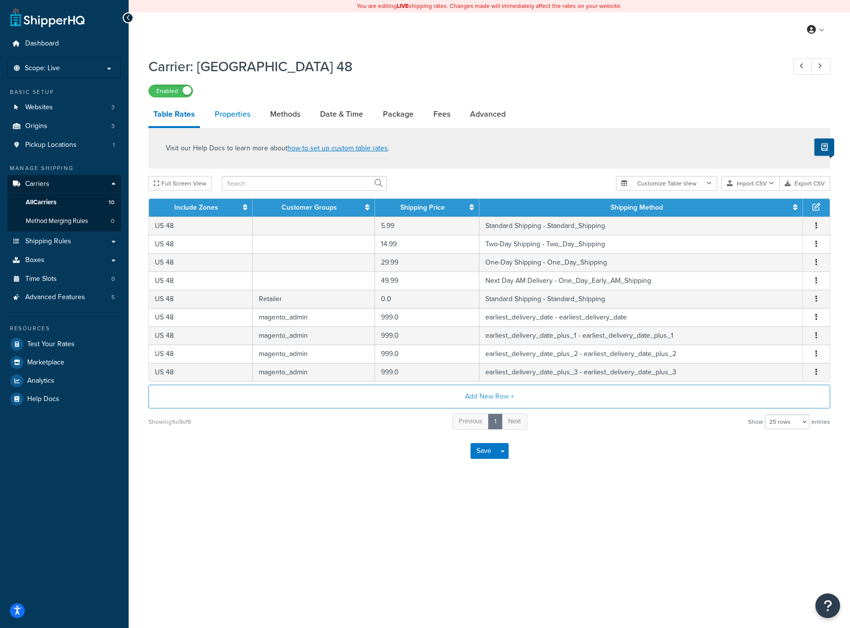
click at [236, 114] on link "Properties" at bounding box center [233, 114] width 46 height 24
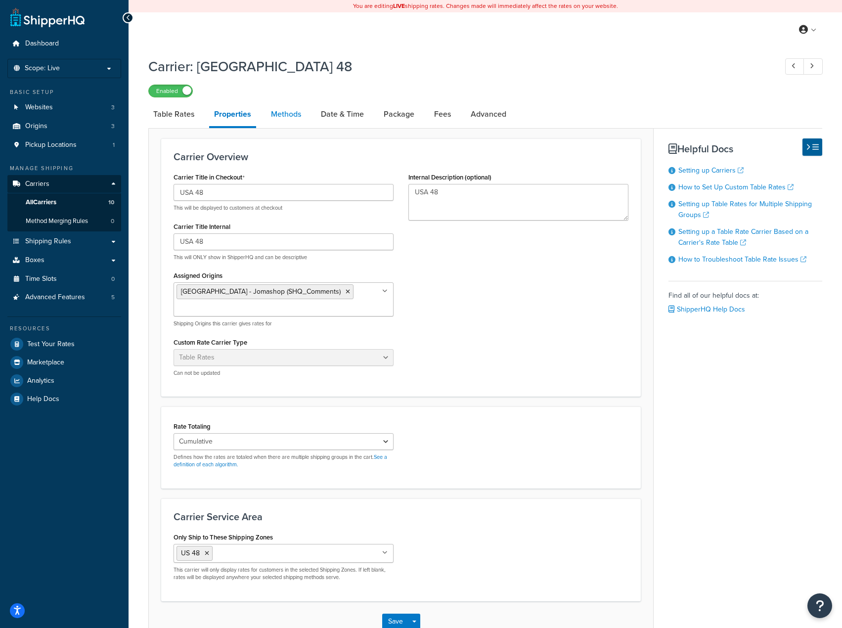
click at [285, 108] on link "Methods" at bounding box center [286, 114] width 40 height 24
select select "25"
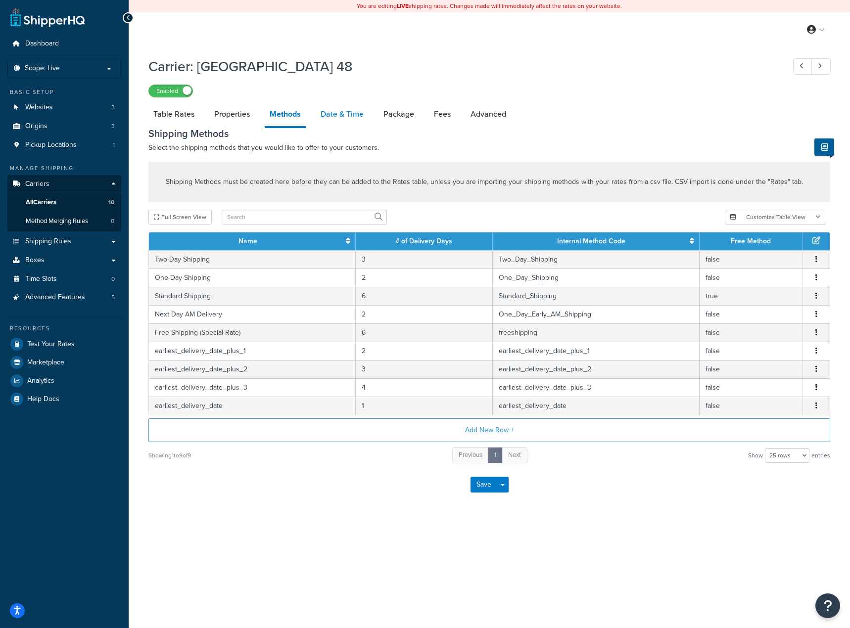
click at [347, 121] on link "Date & Time" at bounding box center [342, 114] width 53 height 24
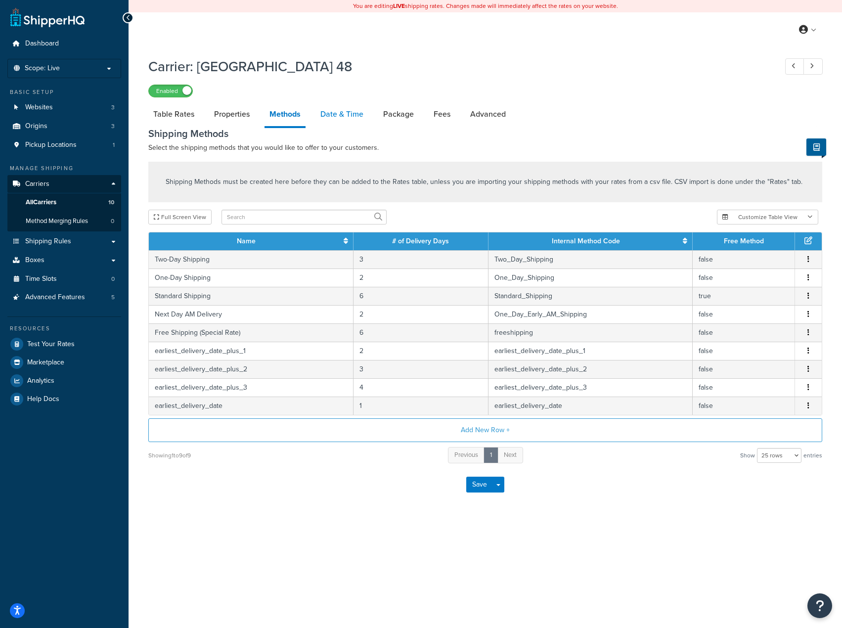
select select "yMMMEd"
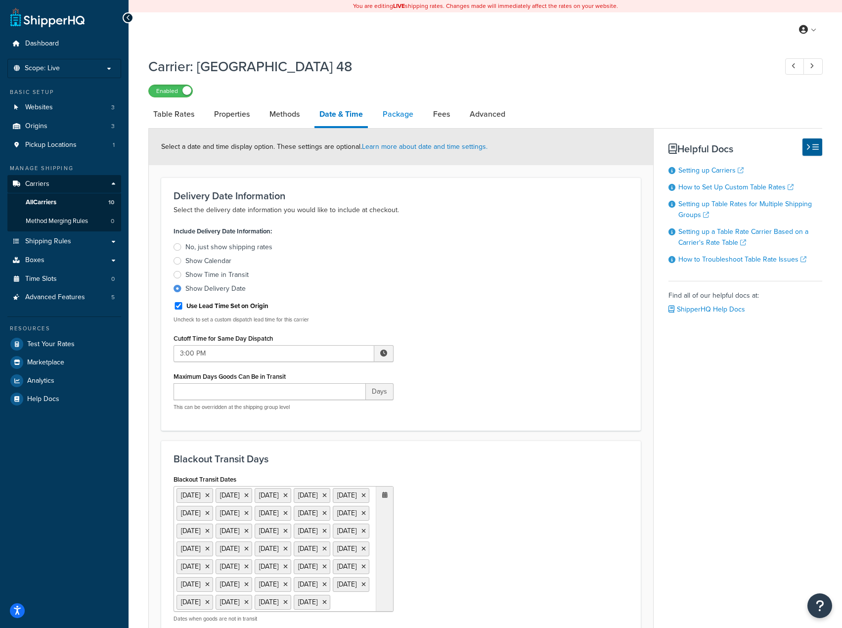
drag, startPoint x: 386, startPoint y: 118, endPoint x: 392, endPoint y: 124, distance: 8.1
click at [386, 119] on link "Package" at bounding box center [398, 114] width 41 height 24
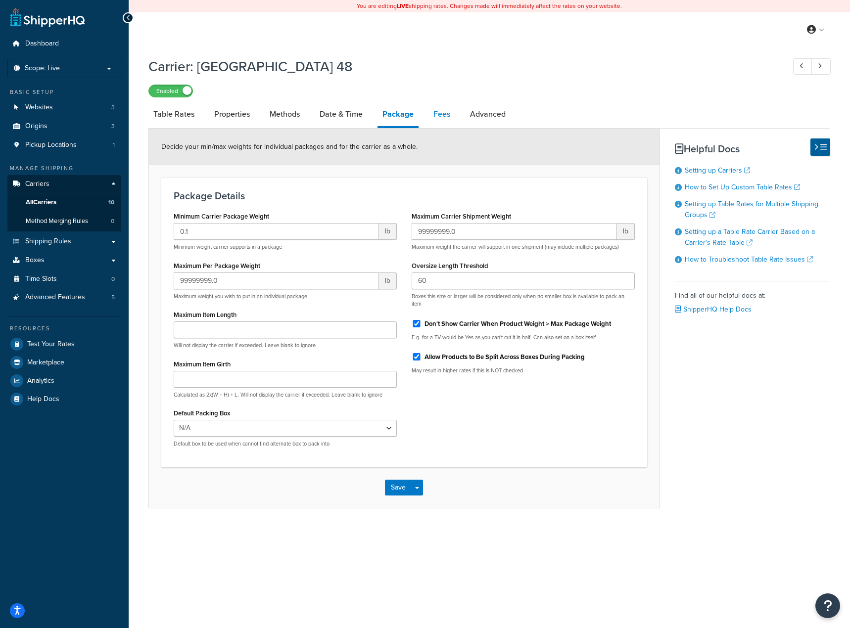
click at [440, 114] on link "Fees" at bounding box center [441, 114] width 27 height 24
select select "AFTER"
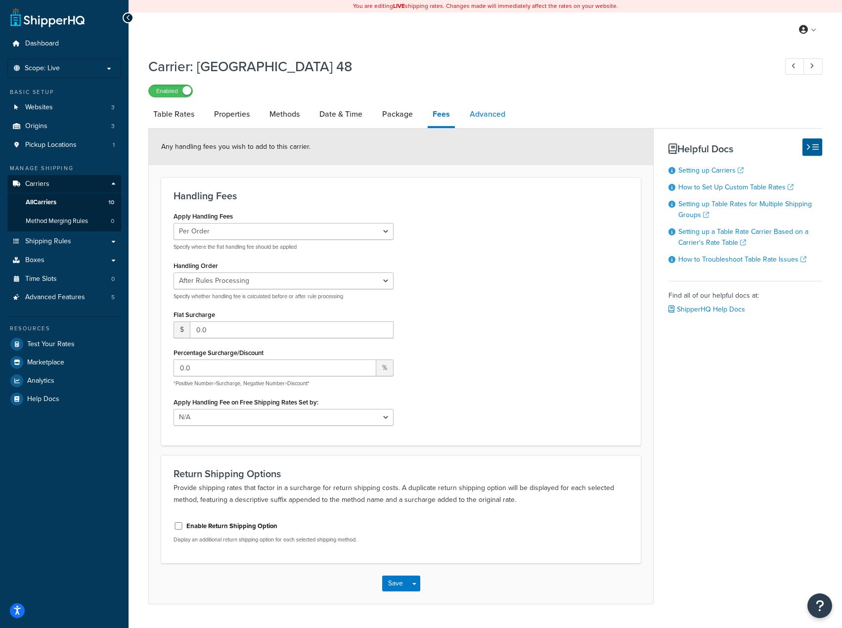
click at [477, 116] on link "Advanced" at bounding box center [488, 114] width 46 height 24
select select "false"
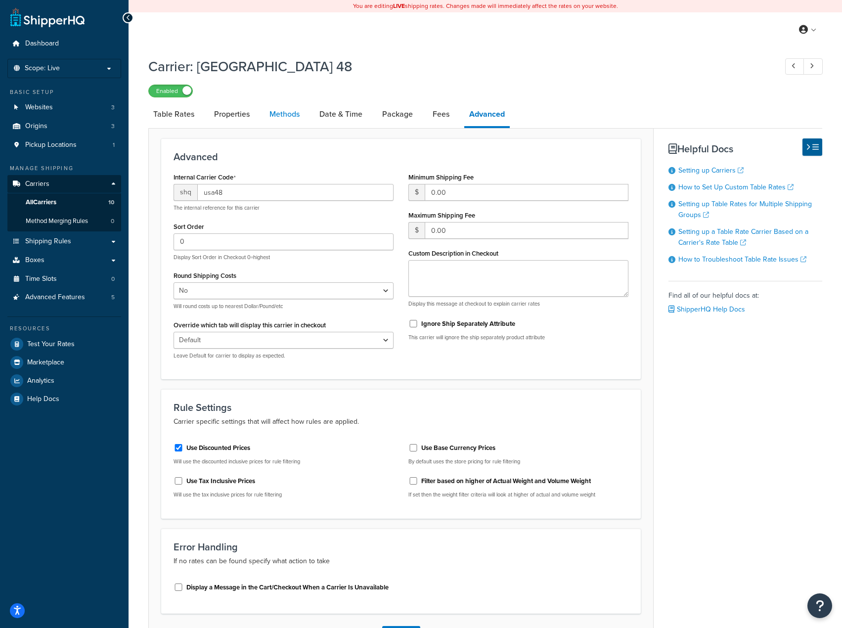
click at [304, 117] on link "Methods" at bounding box center [285, 114] width 40 height 24
select select "25"
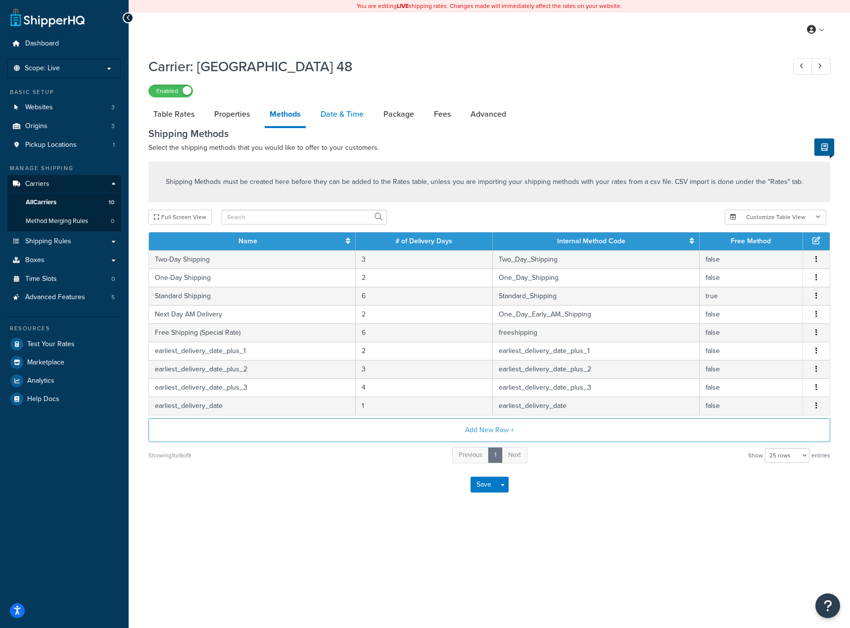
click at [332, 113] on link "Date & Time" at bounding box center [342, 114] width 53 height 24
select select "yMMMEd"
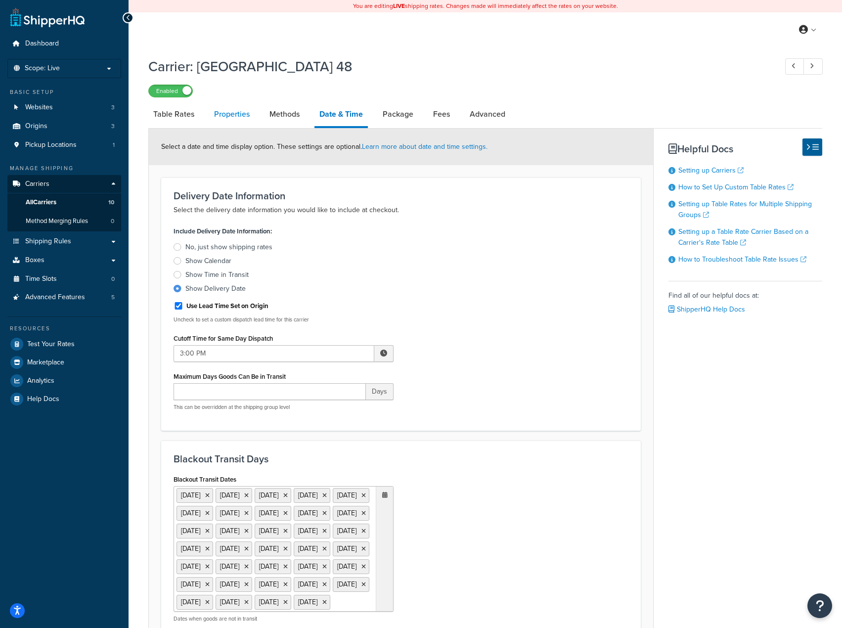
click at [220, 123] on link "Properties" at bounding box center [232, 114] width 46 height 24
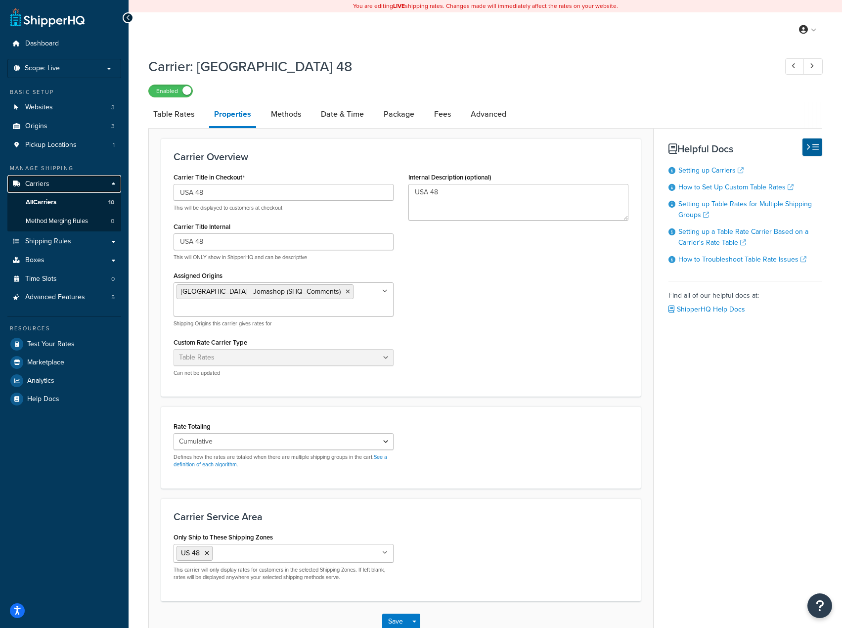
click at [40, 182] on span "Carriers" at bounding box center [37, 184] width 24 height 8
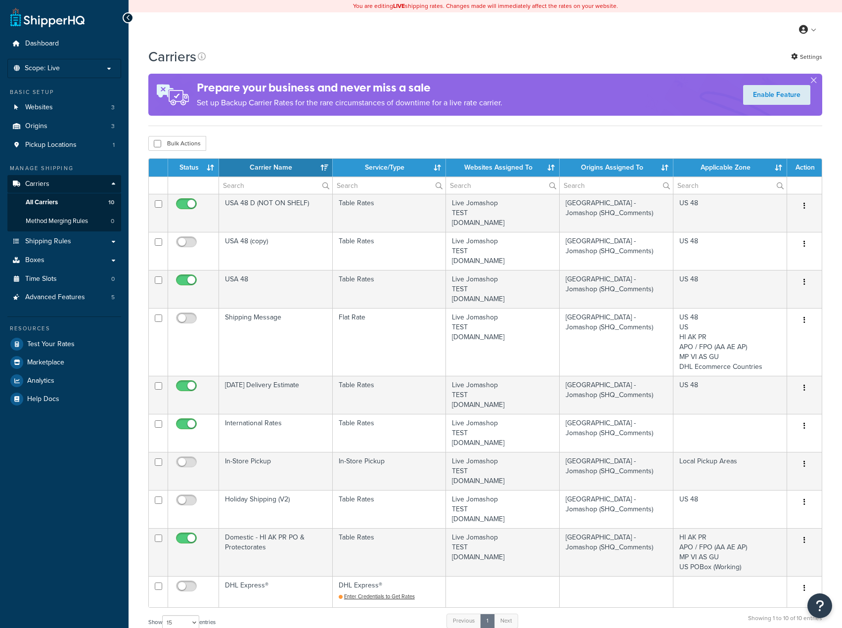
select select "15"
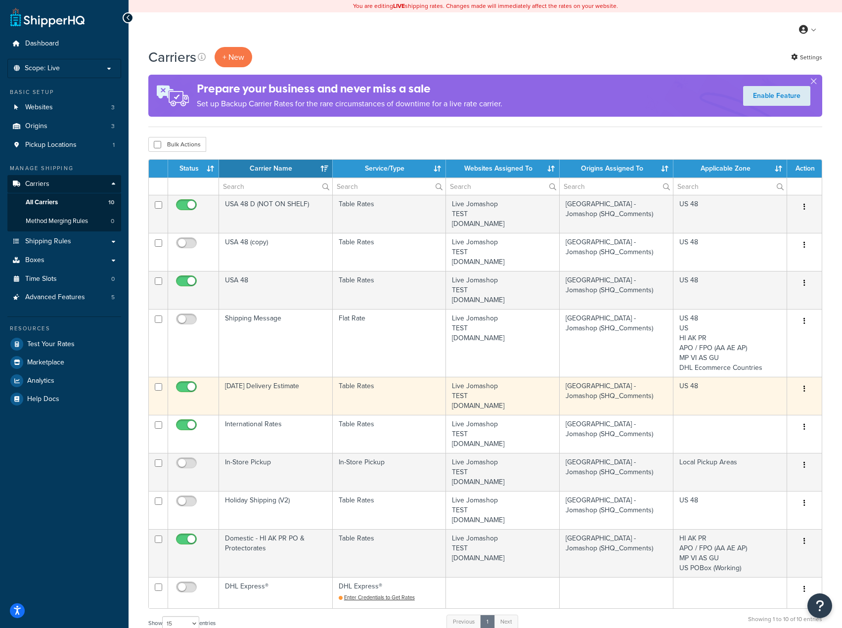
click at [803, 392] on button "button" at bounding box center [805, 389] width 14 height 16
click at [759, 401] on link "Edit" at bounding box center [765, 409] width 78 height 20
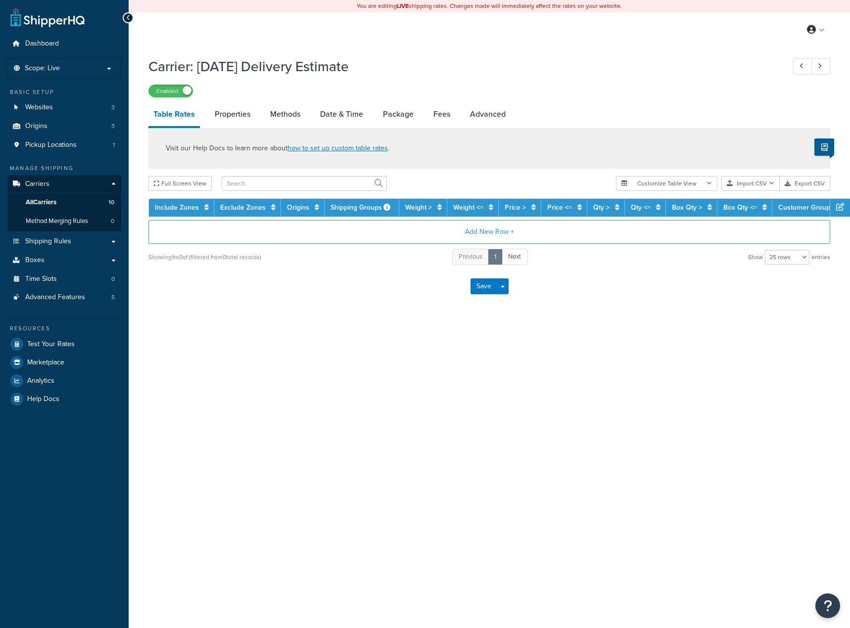
select select "25"
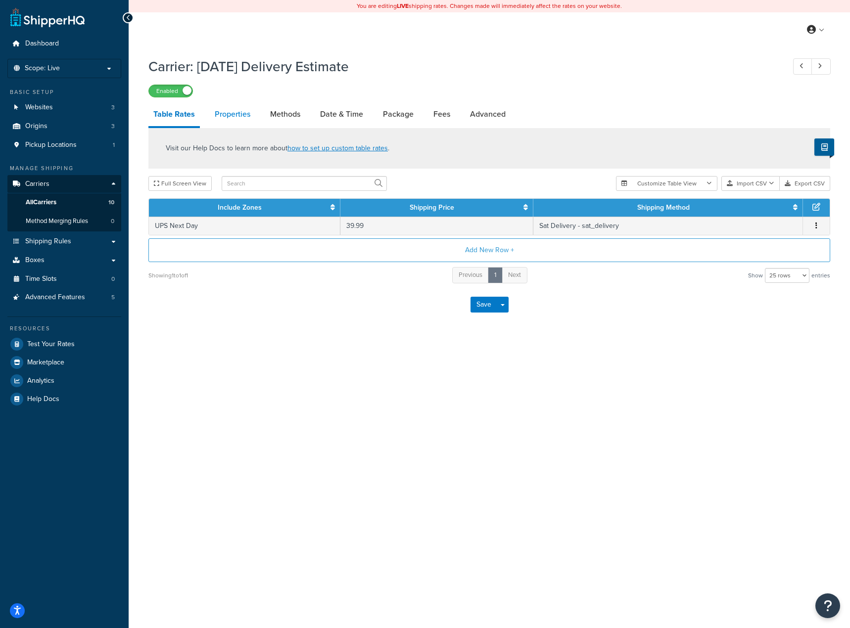
click at [232, 115] on link "Properties" at bounding box center [233, 114] width 46 height 24
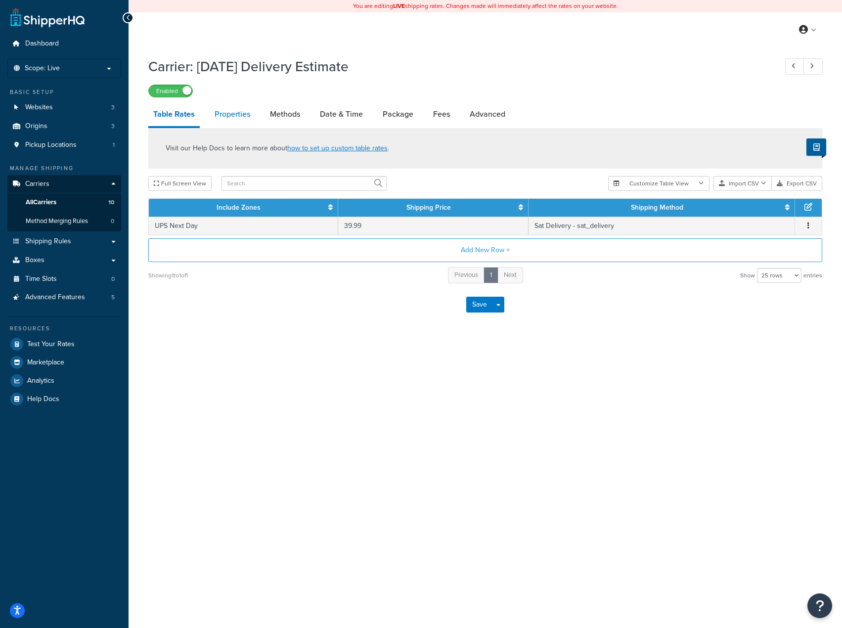
select select "HIGHEST"
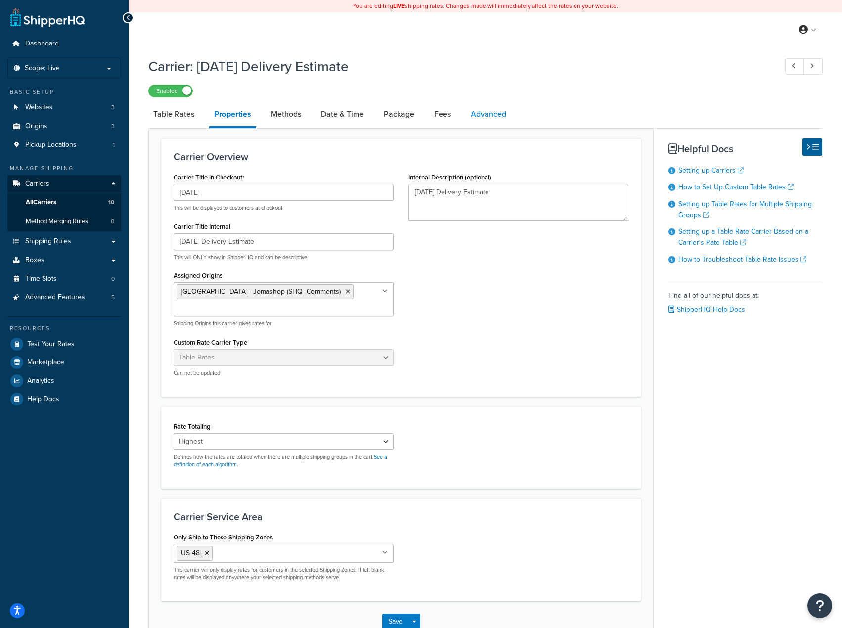
click at [496, 119] on link "Advanced" at bounding box center [489, 114] width 46 height 24
select select "false"
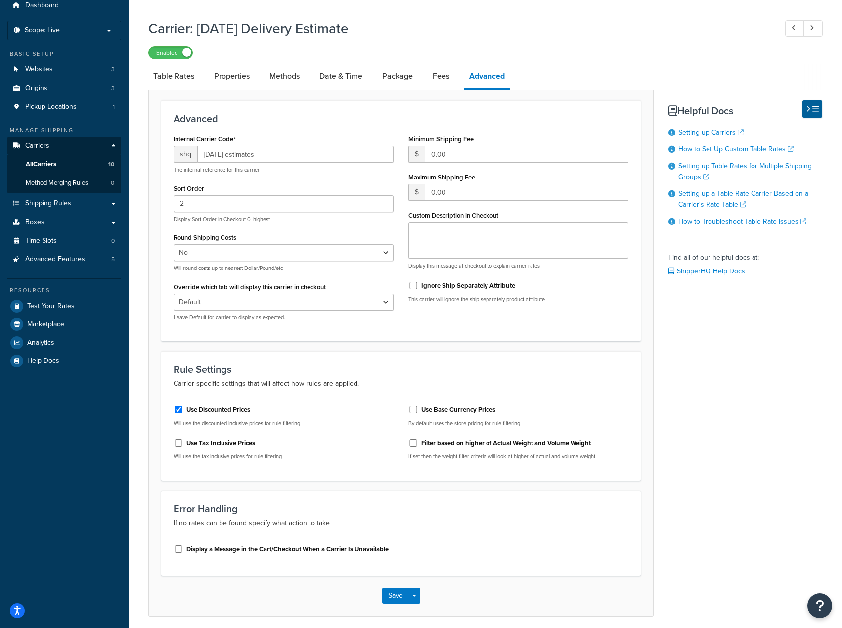
scroll to position [77, 0]
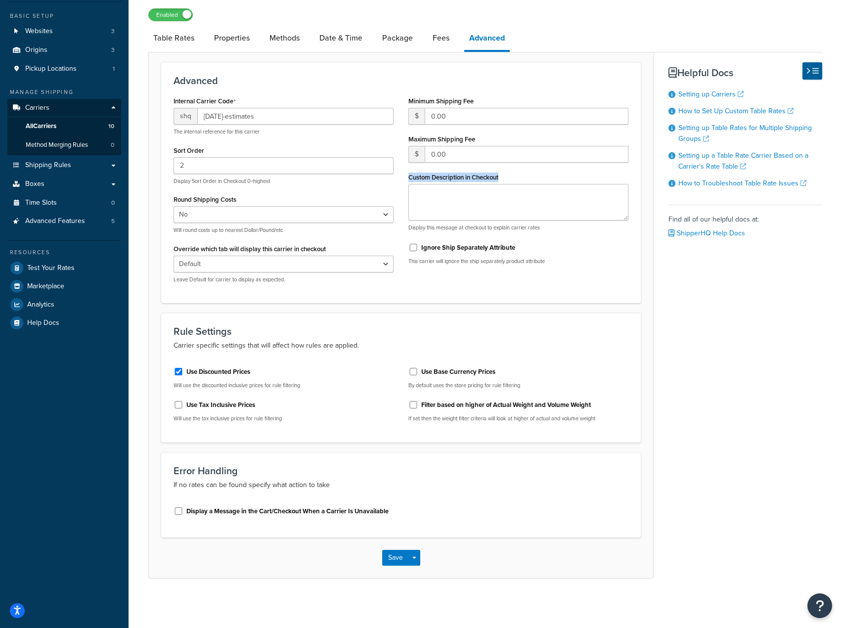
drag, startPoint x: 410, startPoint y: 179, endPoint x: 512, endPoint y: 178, distance: 102.4
click at [516, 178] on div "Custom Description in Checkout Display this message at checkout to explain carr…" at bounding box center [519, 200] width 220 height 61
click at [48, 124] on span "All Carriers" at bounding box center [41, 126] width 31 height 8
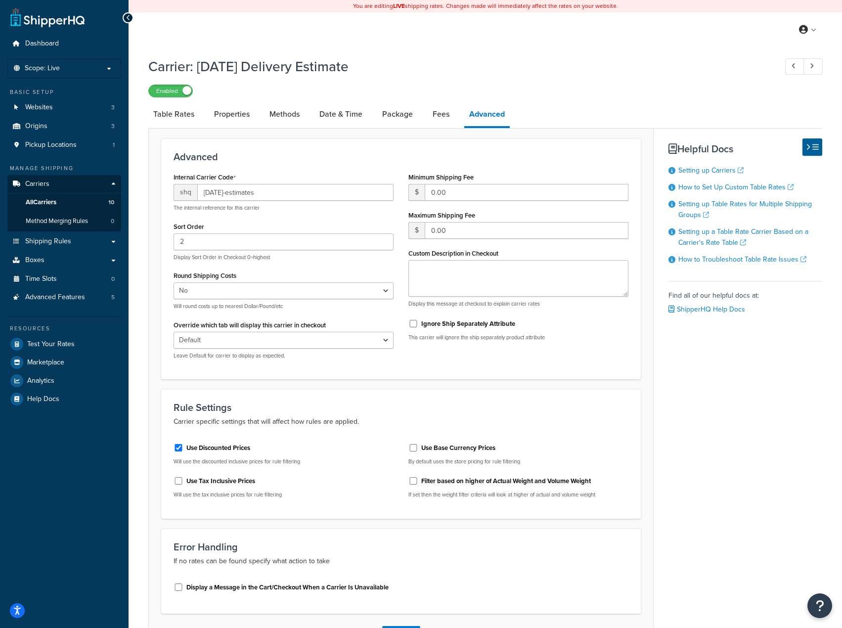
select select "false"
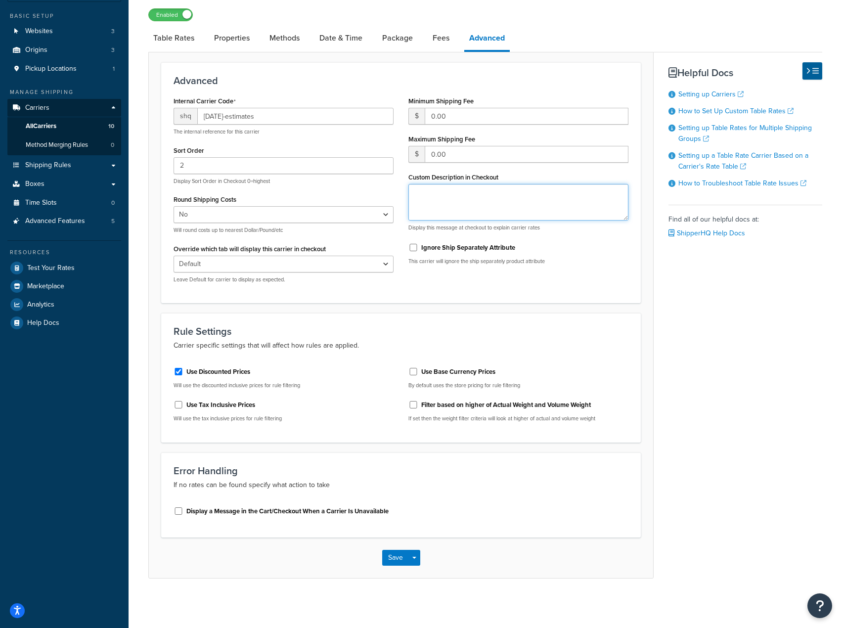
click at [468, 197] on textarea "Custom Description in Checkout" at bounding box center [519, 202] width 220 height 37
drag, startPoint x: 551, startPoint y: 230, endPoint x: 408, endPoint y: 230, distance: 143.4
click at [408, 230] on div "Minimum Shipping Fee $ 0.00 Maximum Shipping Fee $ 0.00 Custom Description in C…" at bounding box center [518, 183] width 235 height 179
drag, startPoint x: 407, startPoint y: 175, endPoint x: 526, endPoint y: 174, distance: 119.7
click at [526, 174] on div "Minimum Shipping Fee $ 0.00 Maximum Shipping Fee $ 0.00 Custom Description in C…" at bounding box center [518, 183] width 235 height 179
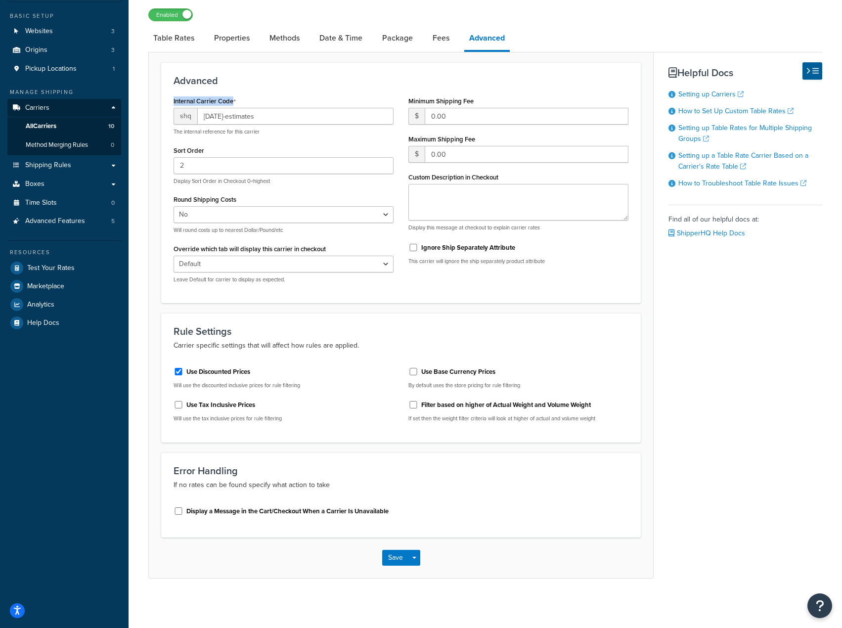
drag, startPoint x: 239, startPoint y: 99, endPoint x: 167, endPoint y: 102, distance: 72.3
click at [167, 102] on div "Internal Carrier Code shq saturday-estimates The internal reference for this ca…" at bounding box center [283, 192] width 235 height 197
click at [174, 102] on label "Internal Carrier Code" at bounding box center [205, 101] width 62 height 8
click at [197, 108] on input "saturday-estimates" at bounding box center [295, 116] width 196 height 17
drag, startPoint x: 238, startPoint y: 97, endPoint x: 226, endPoint y: 99, distance: 12.0
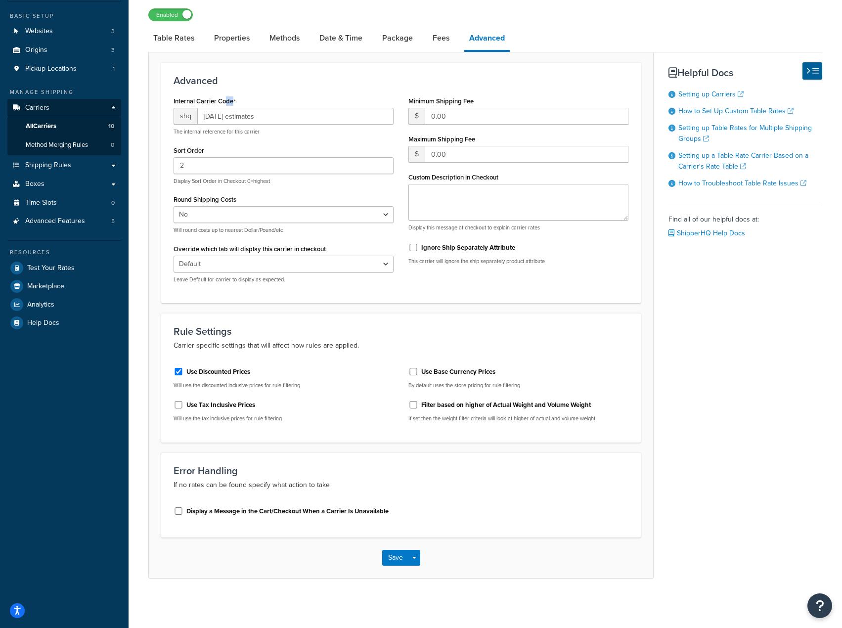
click at [226, 99] on div "Internal Carrier Code shq saturday-estimates The internal reference for this ca…" at bounding box center [284, 115] width 220 height 42
click at [243, 100] on div "Internal Carrier Code shq saturday-estimates The internal reference for this ca…" at bounding box center [284, 115] width 220 height 42
drag, startPoint x: 189, startPoint y: 97, endPoint x: 261, endPoint y: 94, distance: 71.8
click at [261, 94] on div "Internal Carrier Code shq saturday-estimates The internal reference for this ca…" at bounding box center [283, 192] width 235 height 197
click at [261, 94] on div "Internal Carrier Code shq saturday-estimates The internal reference for this ca…" at bounding box center [284, 115] width 220 height 42
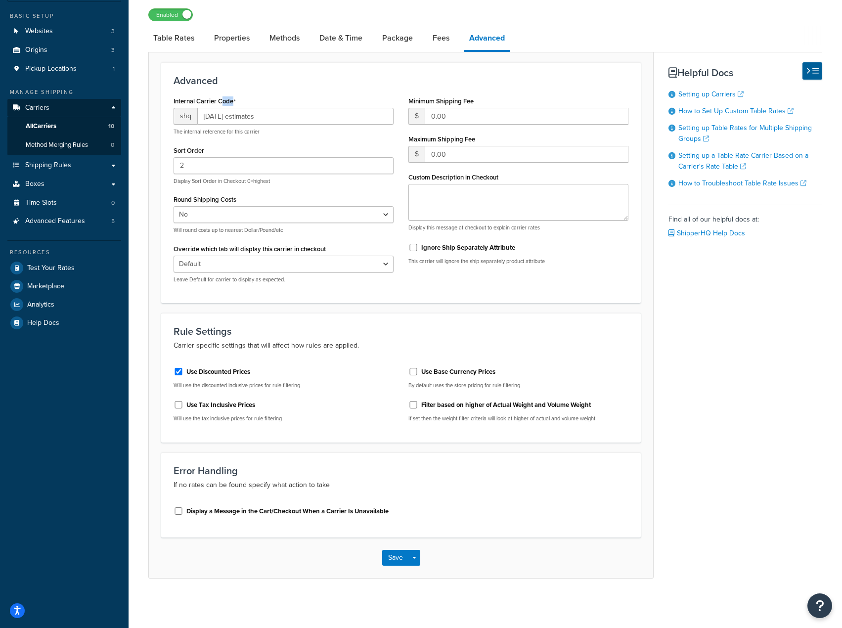
drag, startPoint x: 235, startPoint y: 96, endPoint x: 251, endPoint y: 100, distance: 16.9
click at [251, 100] on div "Internal Carrier Code shq saturday-estimates The internal reference for this ca…" at bounding box center [284, 115] width 220 height 42
click at [472, 187] on textarea "Custom Description in Checkout" at bounding box center [519, 202] width 220 height 37
drag, startPoint x: 437, startPoint y: 177, endPoint x: 446, endPoint y: 177, distance: 8.4
click at [465, 174] on label "Custom Description in Checkout" at bounding box center [454, 177] width 90 height 7
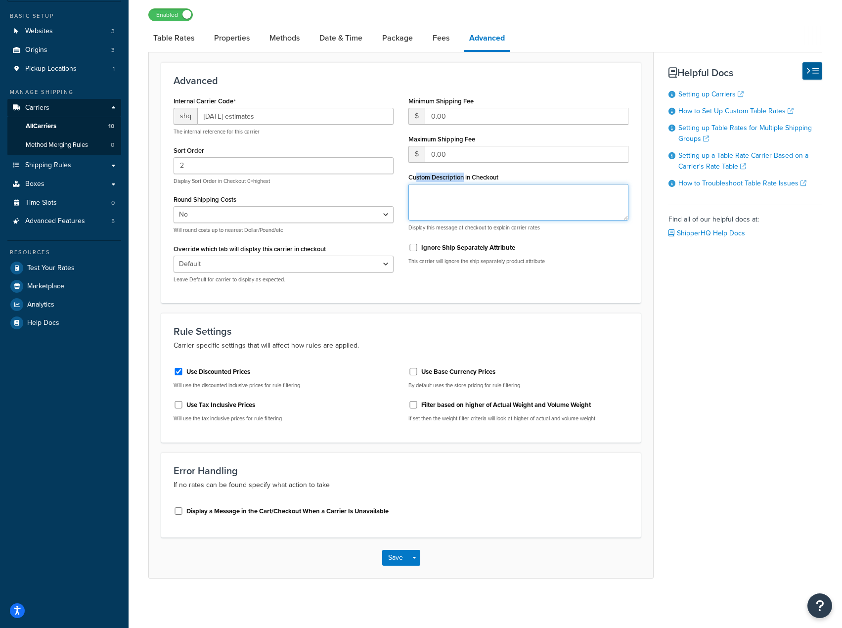
click at [465, 184] on textarea "Custom Description in Checkout" at bounding box center [519, 202] width 220 height 37
click at [430, 194] on textarea "Custom Description in Checkout" at bounding box center [519, 202] width 220 height 37
drag, startPoint x: 421, startPoint y: 196, endPoint x: 443, endPoint y: 197, distance: 21.8
click at [449, 198] on textarea "Custom Description in Checkout" at bounding box center [519, 202] width 220 height 37
drag, startPoint x: 246, startPoint y: 101, endPoint x: 160, endPoint y: 102, distance: 86.1
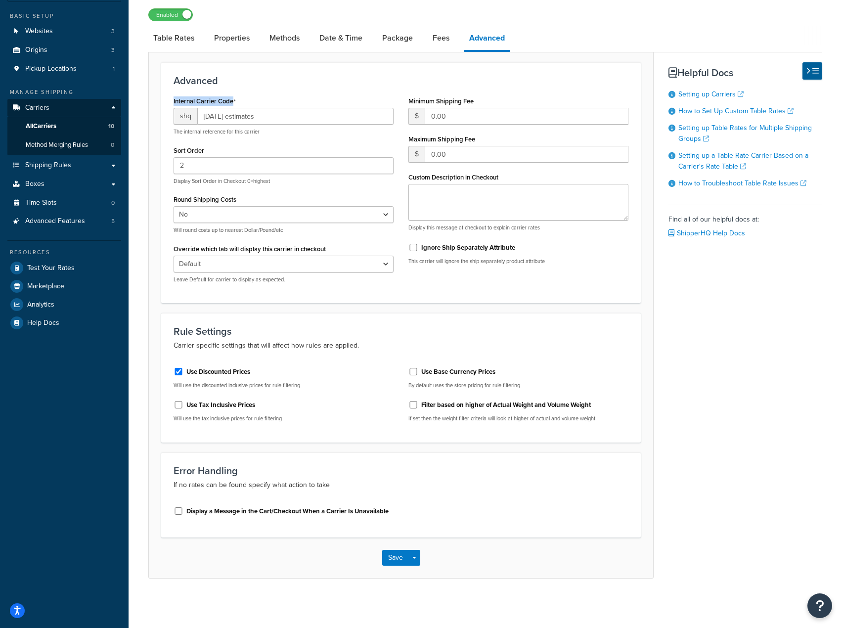
click at [160, 102] on form "Advanced Internal Carrier Code shq saturday-estimates The internal reference fo…" at bounding box center [401, 319] width 505 height 515
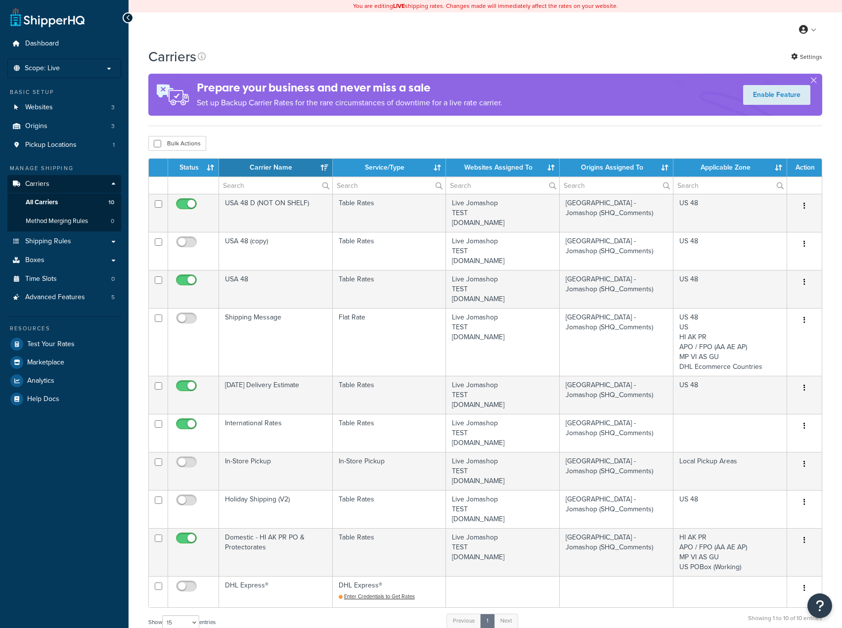
select select "15"
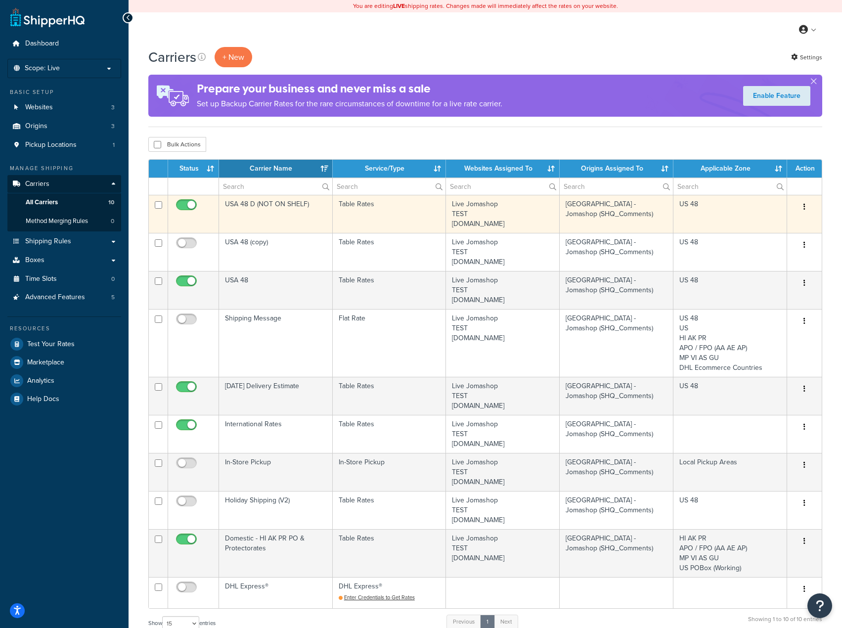
click at [805, 207] on icon "button" at bounding box center [805, 206] width 2 height 7
click at [752, 228] on link "Edit" at bounding box center [765, 227] width 78 height 20
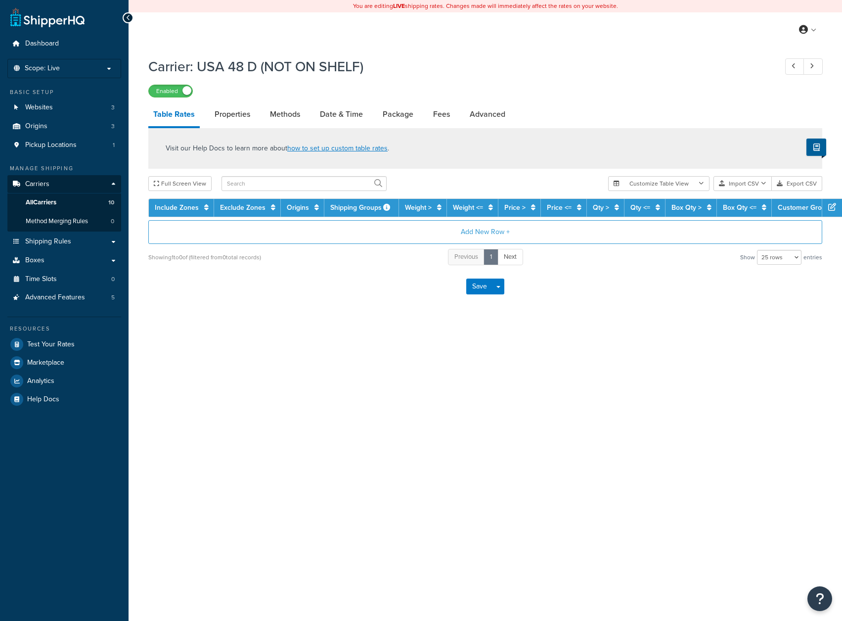
select select "25"
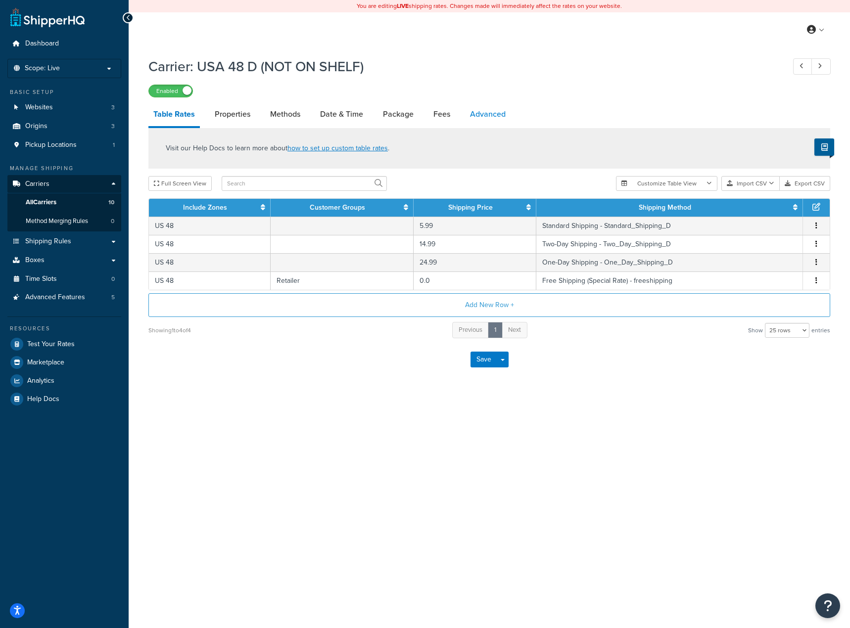
click at [487, 126] on link "Advanced" at bounding box center [488, 114] width 46 height 24
select select "false"
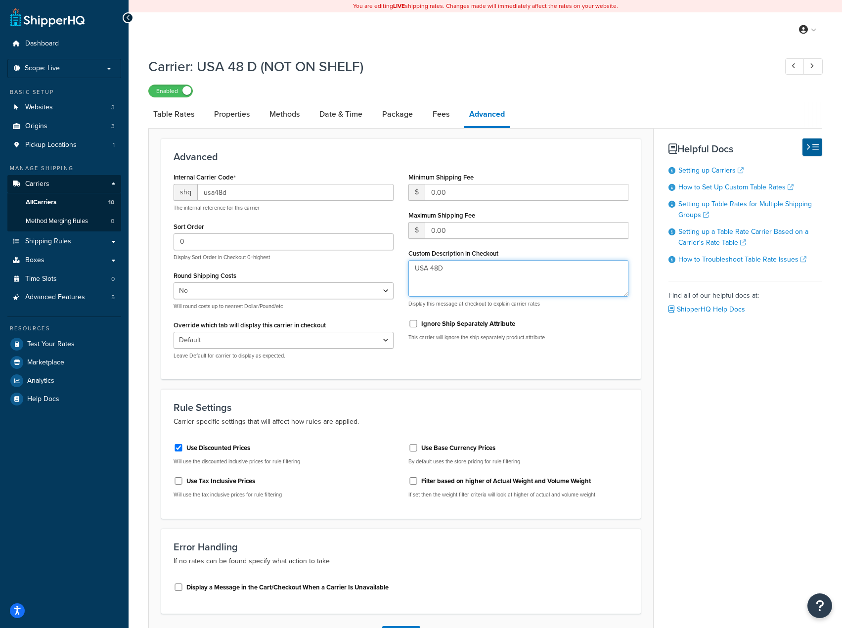
drag, startPoint x: 400, startPoint y: 264, endPoint x: 342, endPoint y: 257, distance: 58.2
click at [354, 258] on div "Internal Carrier Code shq usa48d The internal reference for this carrier Sort O…" at bounding box center [401, 268] width 470 height 197
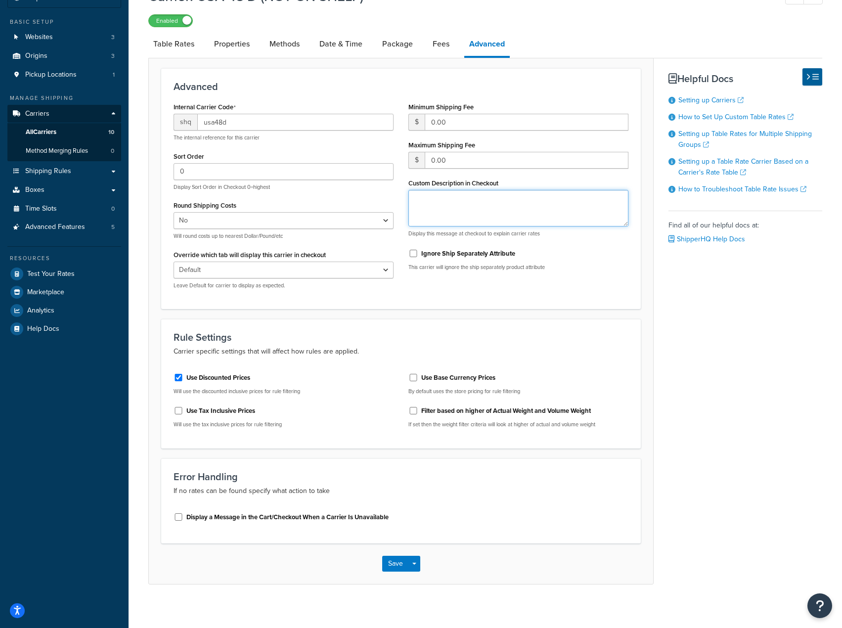
scroll to position [77, 0]
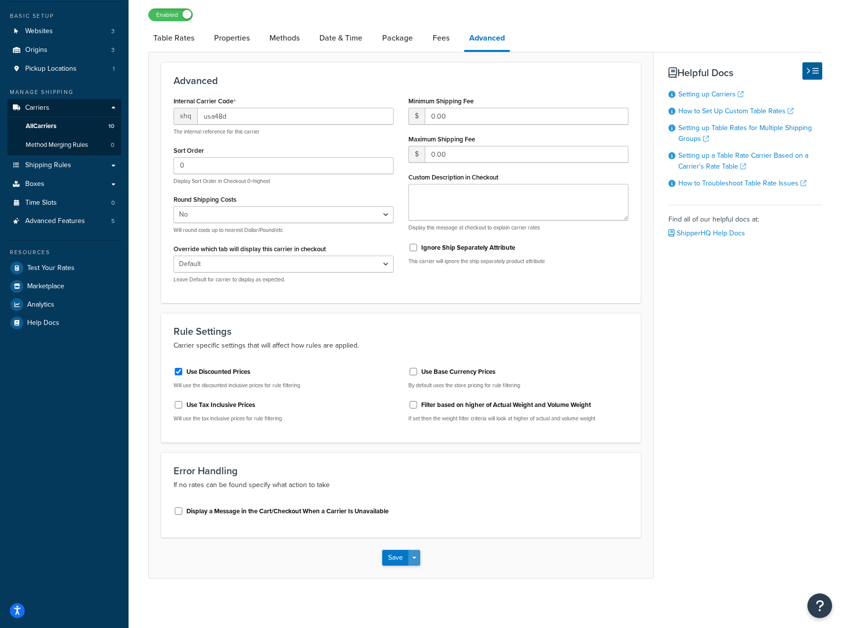
click at [416, 554] on button "Save Dropdown" at bounding box center [415, 558] width 12 height 16
click at [430, 550] on div "Save Save Dropdown Save and Edit" at bounding box center [401, 558] width 505 height 41
click at [386, 558] on button "Save" at bounding box center [395, 558] width 27 height 16
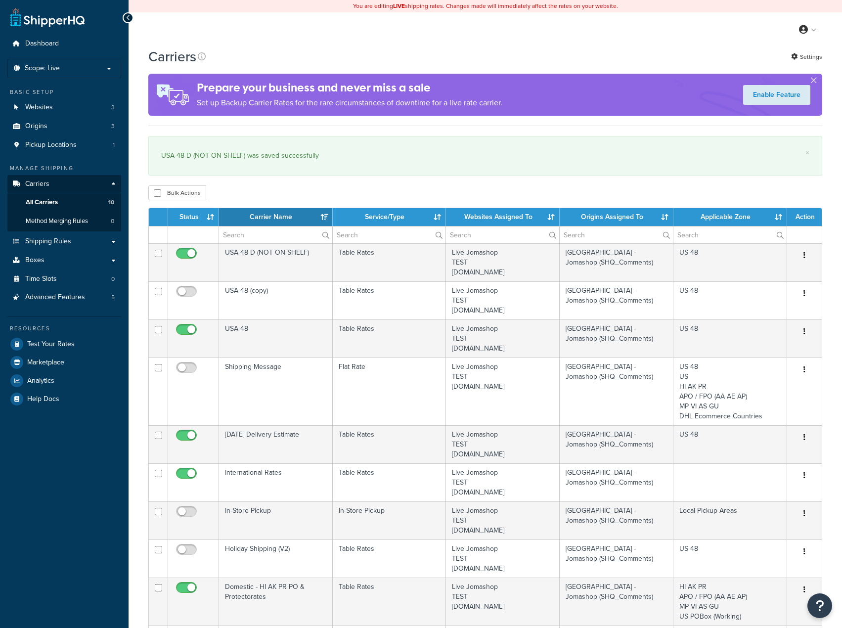
select select "15"
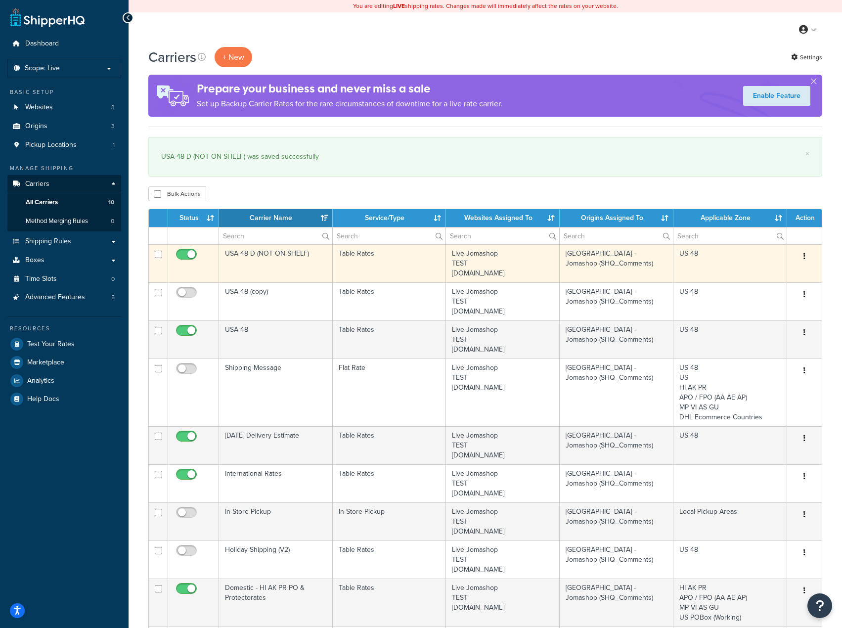
click at [808, 260] on button "button" at bounding box center [805, 257] width 14 height 16
click at [765, 276] on link "Edit" at bounding box center [765, 277] width 78 height 20
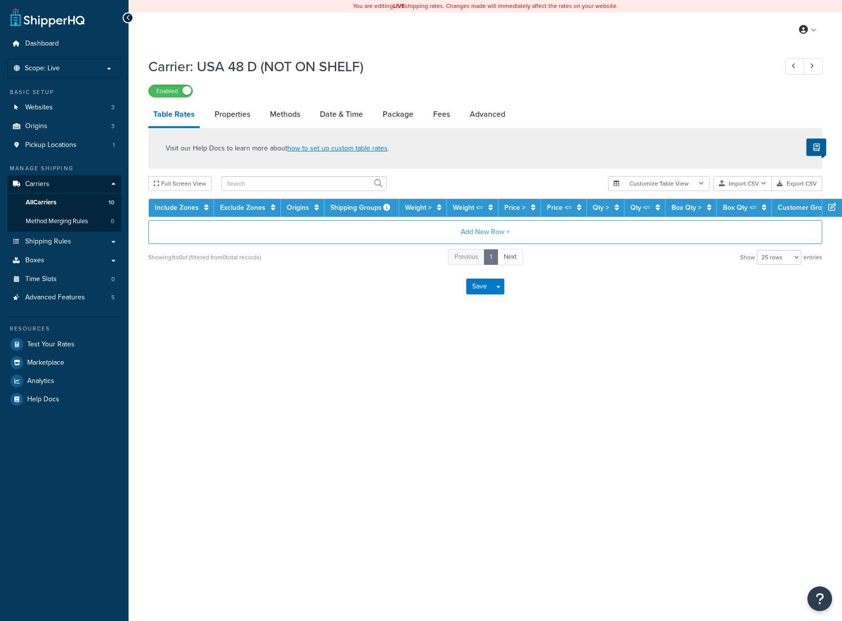
select select "25"
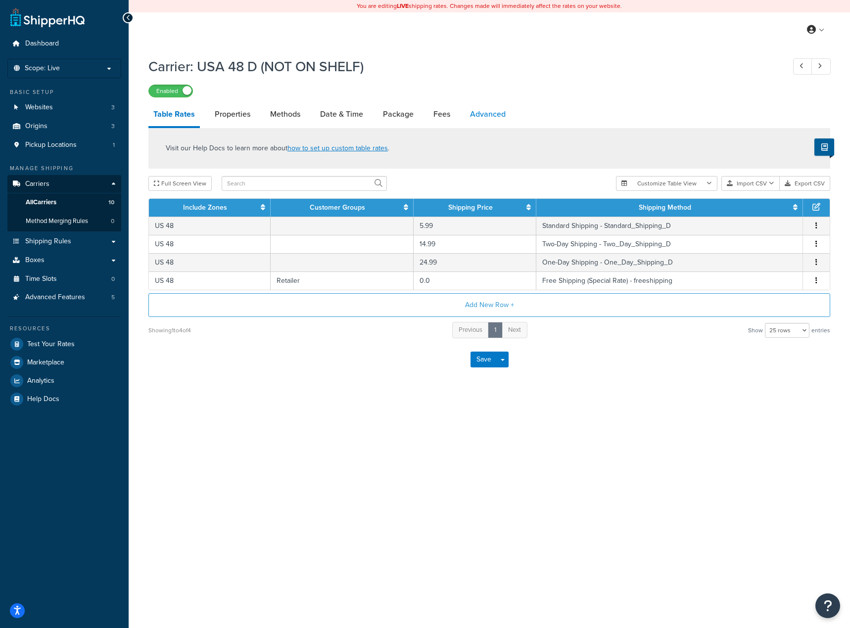
click at [487, 124] on link "Advanced" at bounding box center [488, 114] width 46 height 24
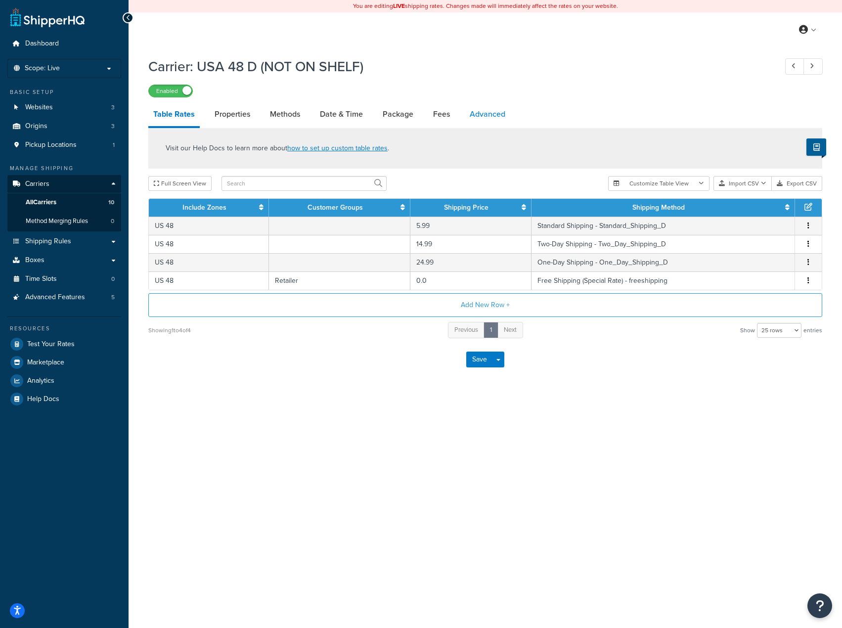
select select "false"
